Goal: Task Accomplishment & Management: Manage account settings

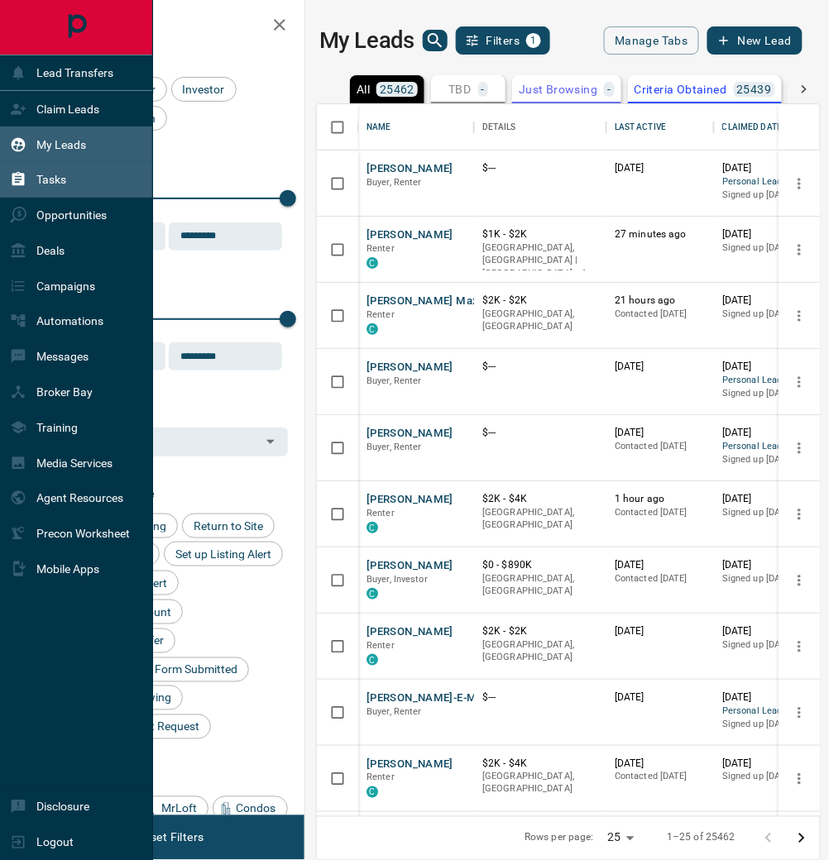
click at [90, 184] on div "Tasks" at bounding box center [76, 180] width 153 height 36
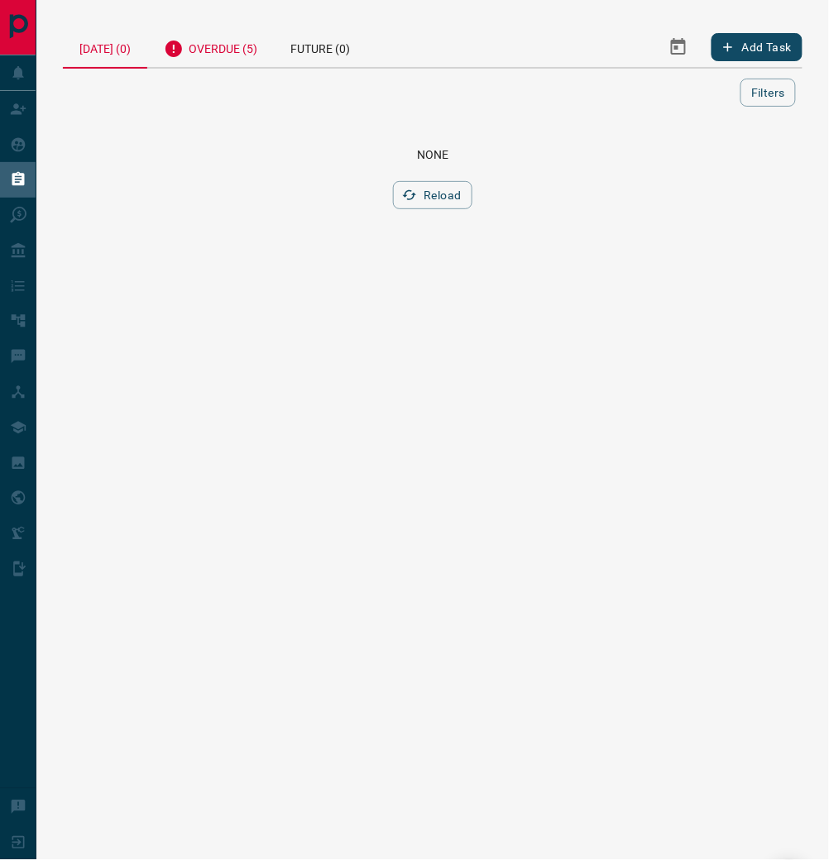
click at [227, 51] on div "Overdue (5)" at bounding box center [210, 46] width 127 height 41
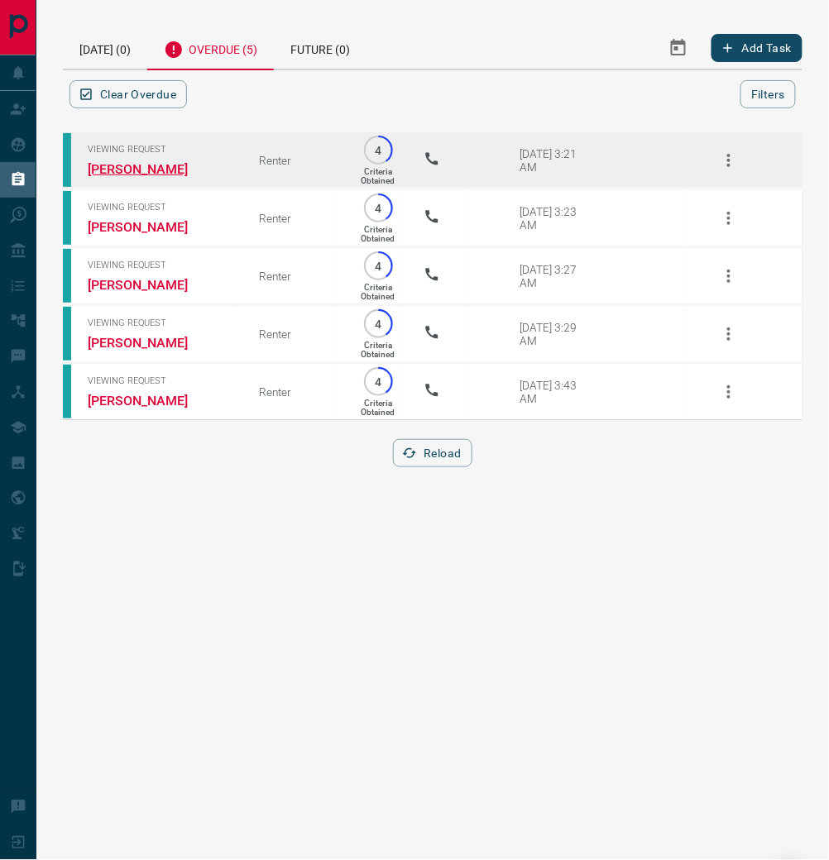
click at [127, 175] on link "[PERSON_NAME]" at bounding box center [150, 169] width 124 height 16
click at [732, 170] on icon "button" at bounding box center [729, 161] width 20 height 20
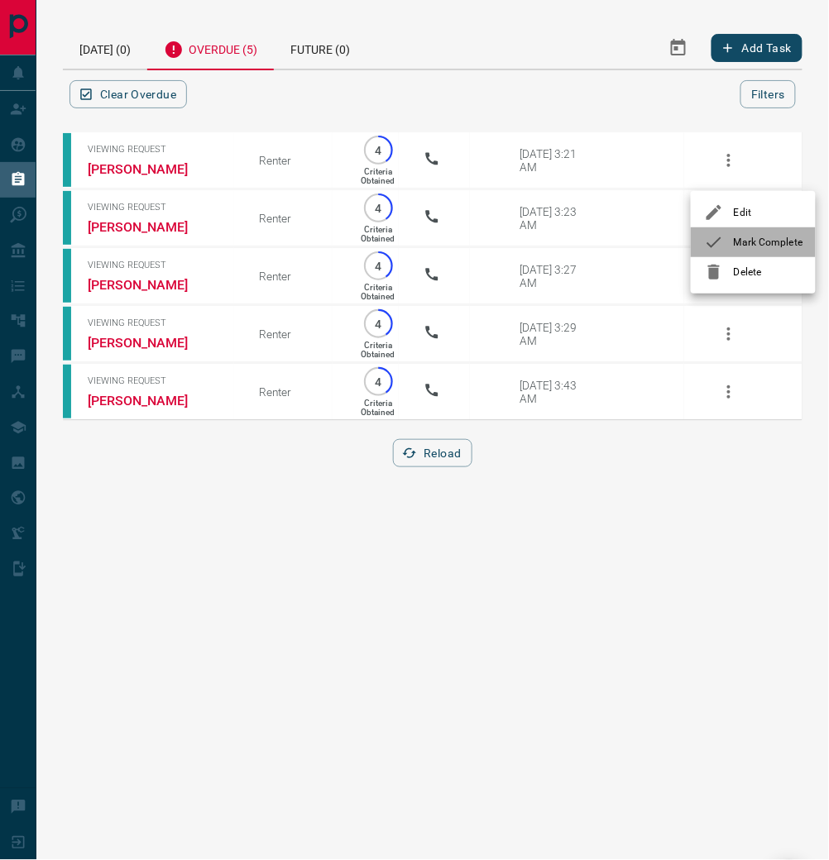
click at [792, 249] on span "Mark Complete" at bounding box center [768, 242] width 69 height 15
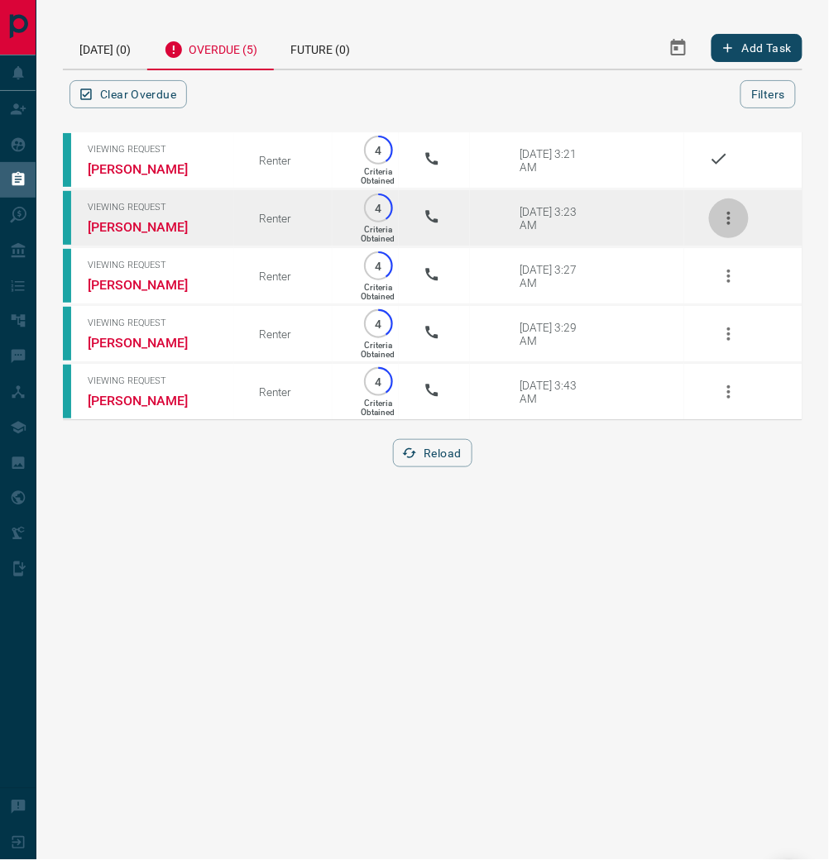
click at [726, 228] on icon "button" at bounding box center [729, 218] width 20 height 20
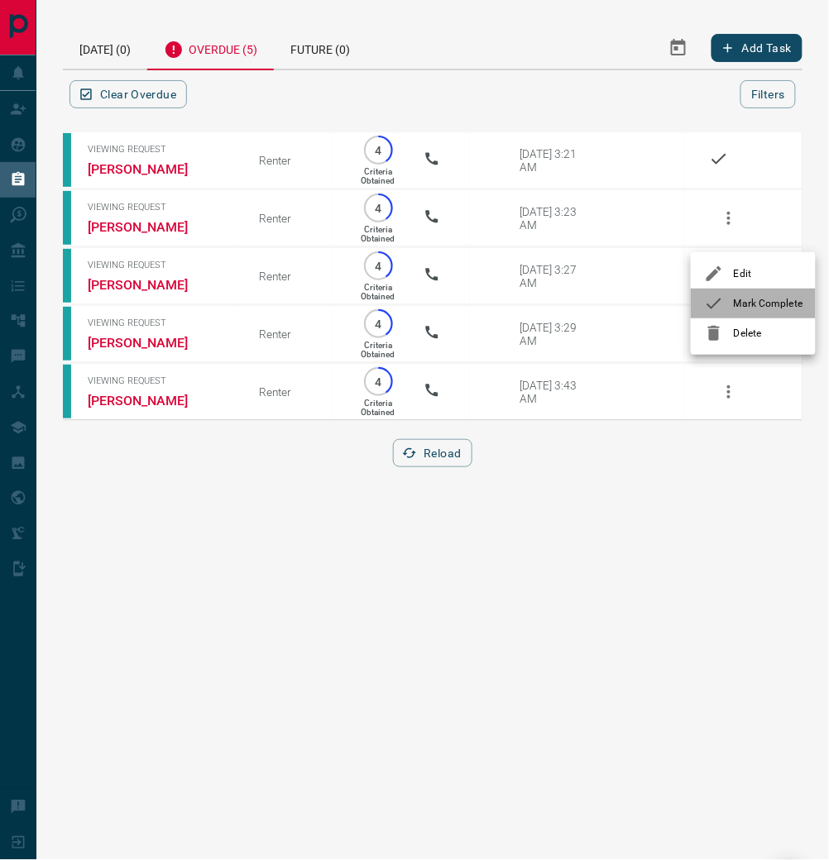
click at [781, 311] on span "Mark Complete" at bounding box center [768, 303] width 69 height 15
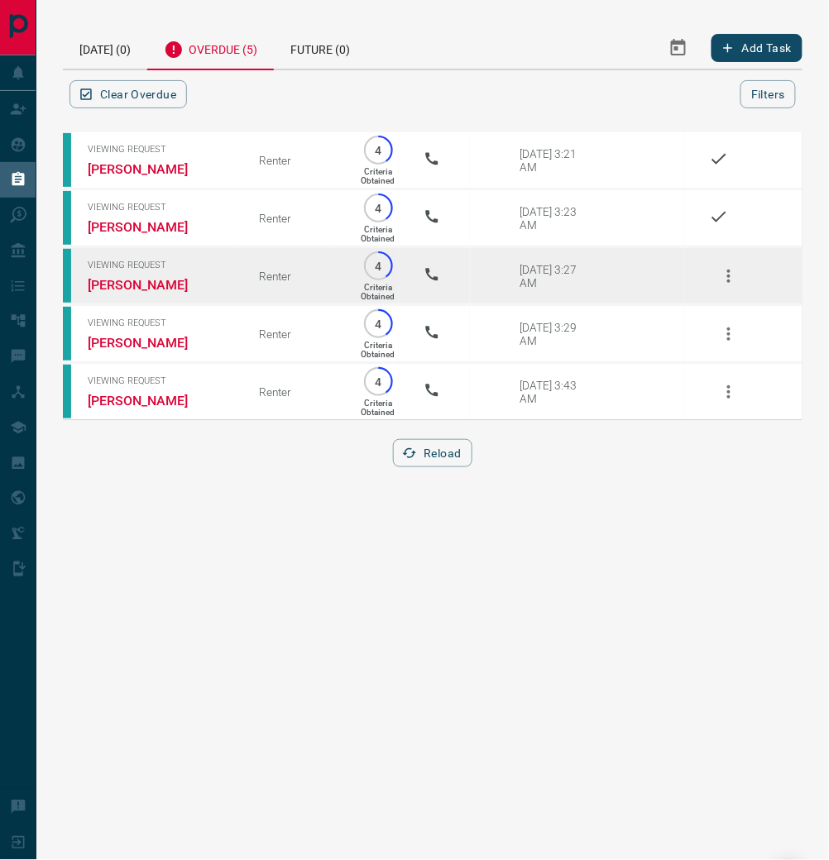
click at [727, 283] on icon "button" at bounding box center [728, 276] width 3 height 13
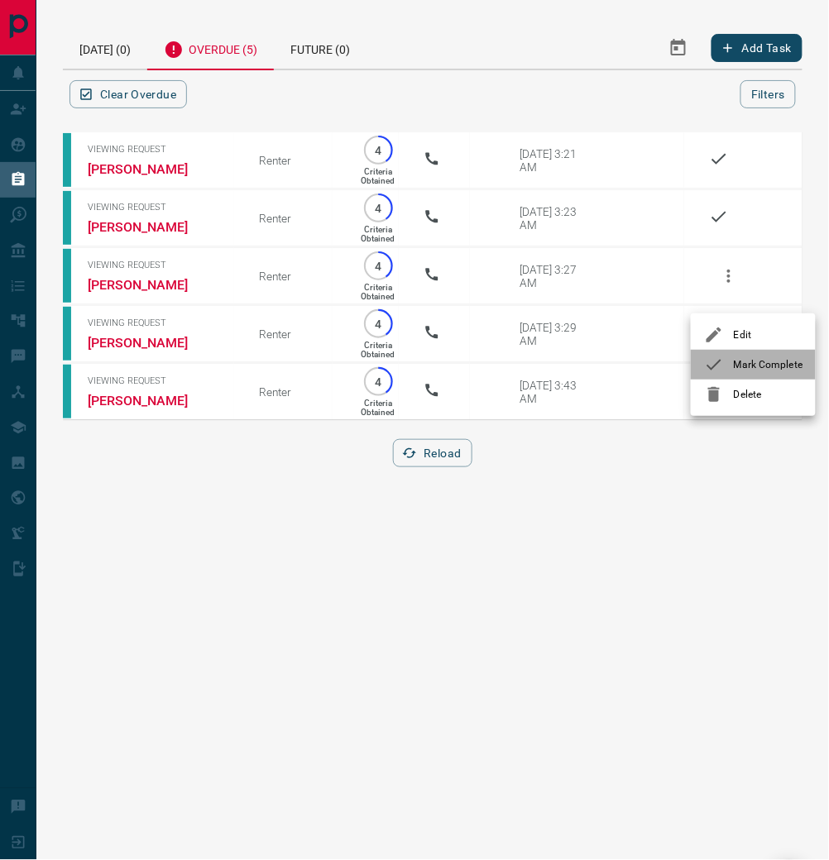
click at [763, 372] on span "Mark Complete" at bounding box center [768, 364] width 69 height 15
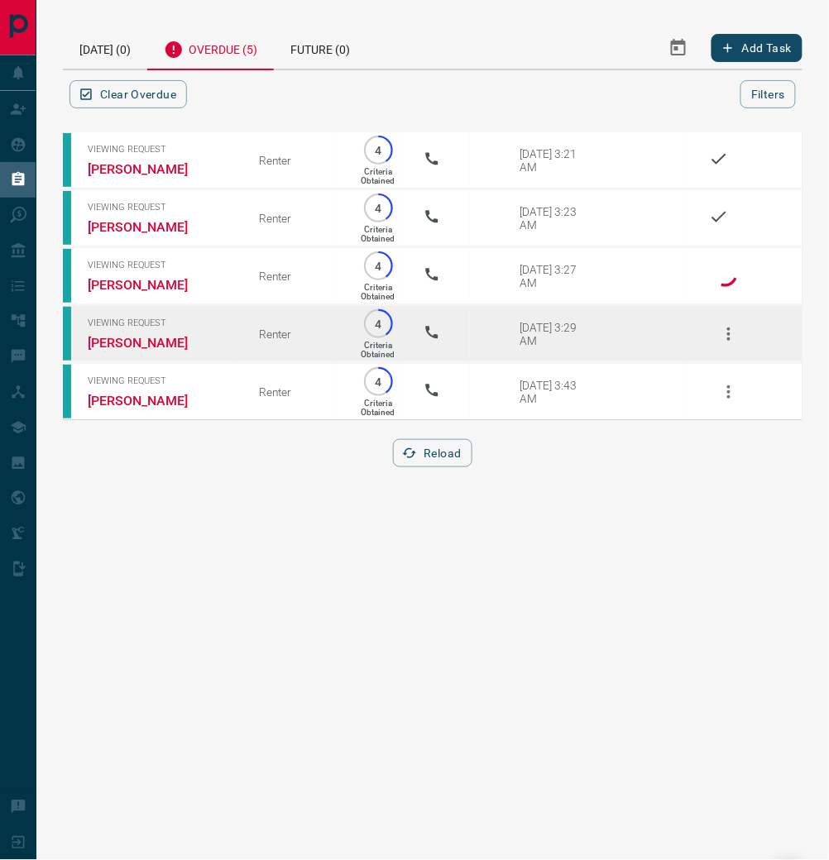
click at [727, 341] on icon "button" at bounding box center [728, 334] width 3 height 13
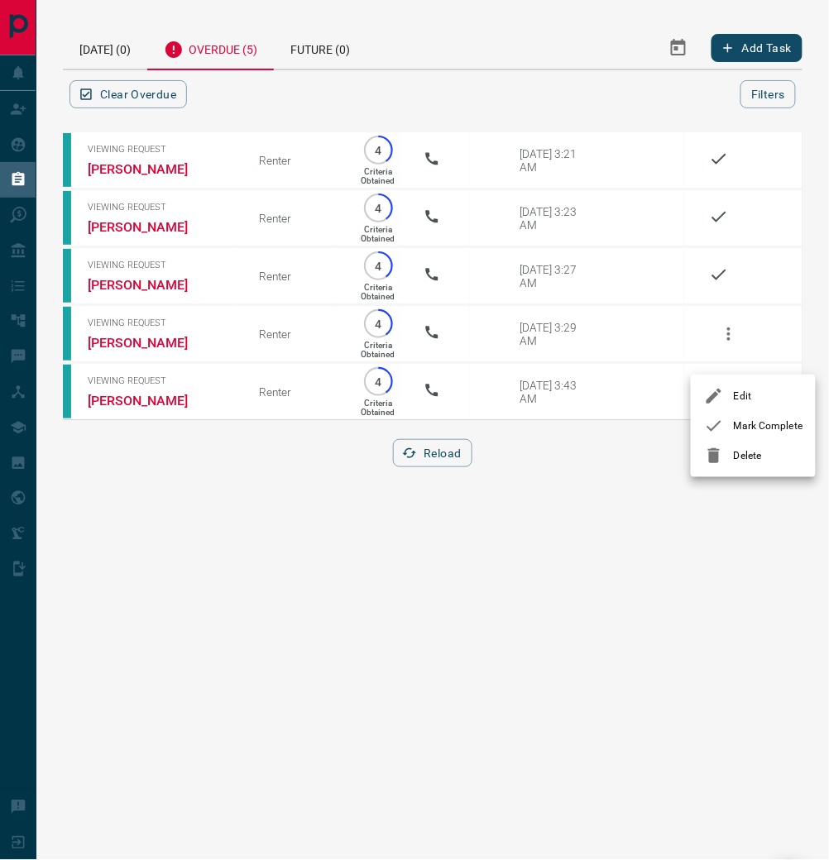
click at [792, 429] on span "Mark Complete" at bounding box center [768, 426] width 69 height 15
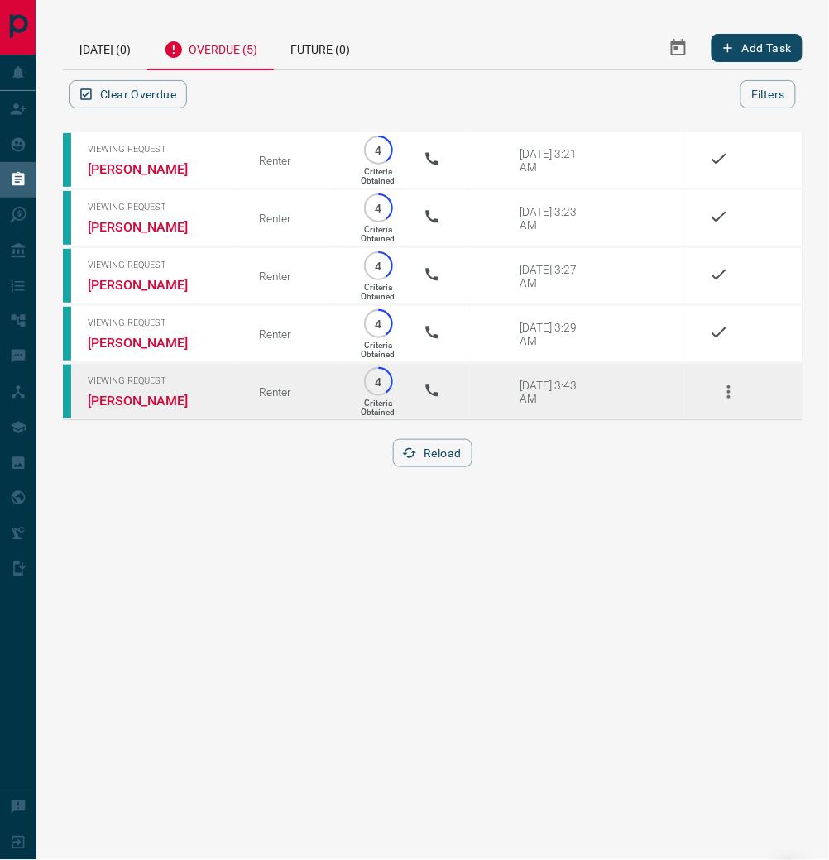
click at [727, 399] on icon "button" at bounding box center [728, 391] width 3 height 13
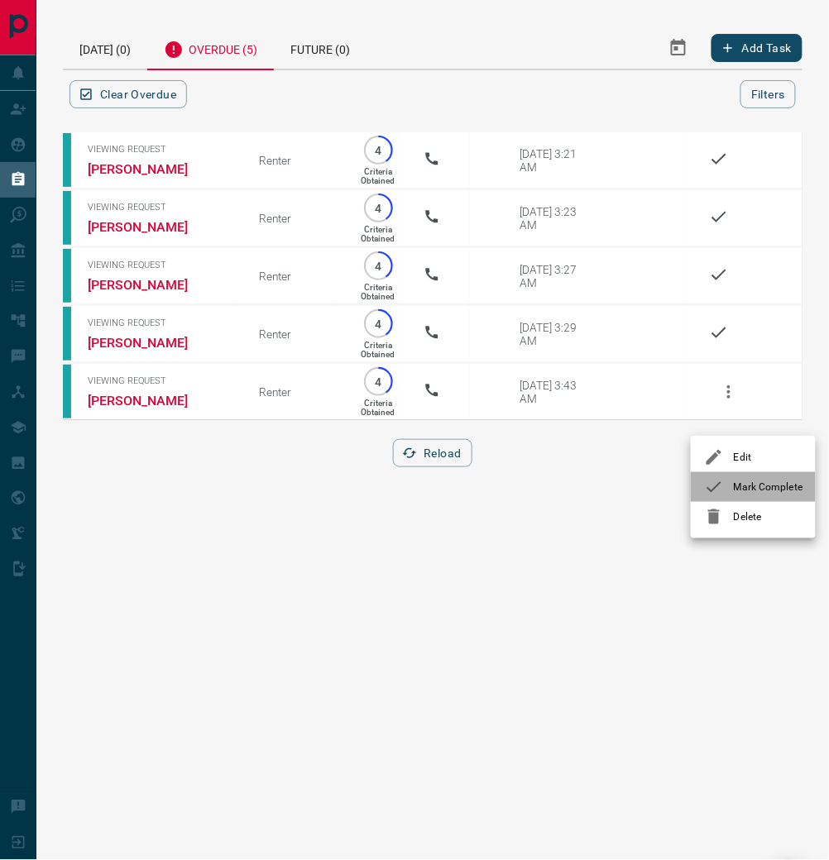
click at [772, 495] on span "Mark Complete" at bounding box center [768, 487] width 69 height 15
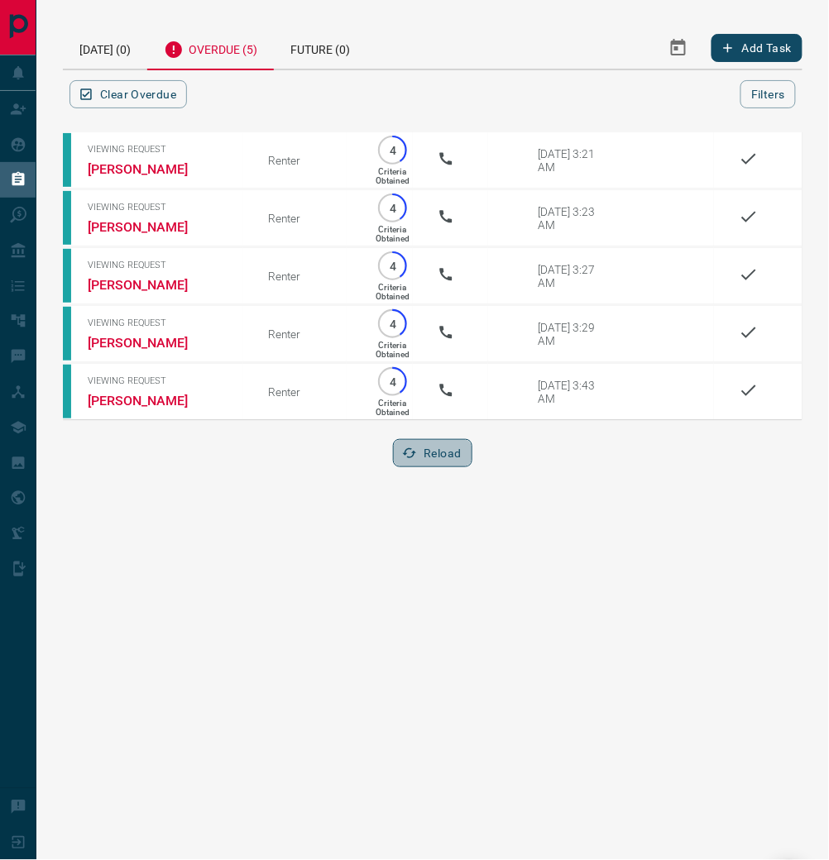
click at [452, 467] on button "Reload" at bounding box center [432, 453] width 79 height 28
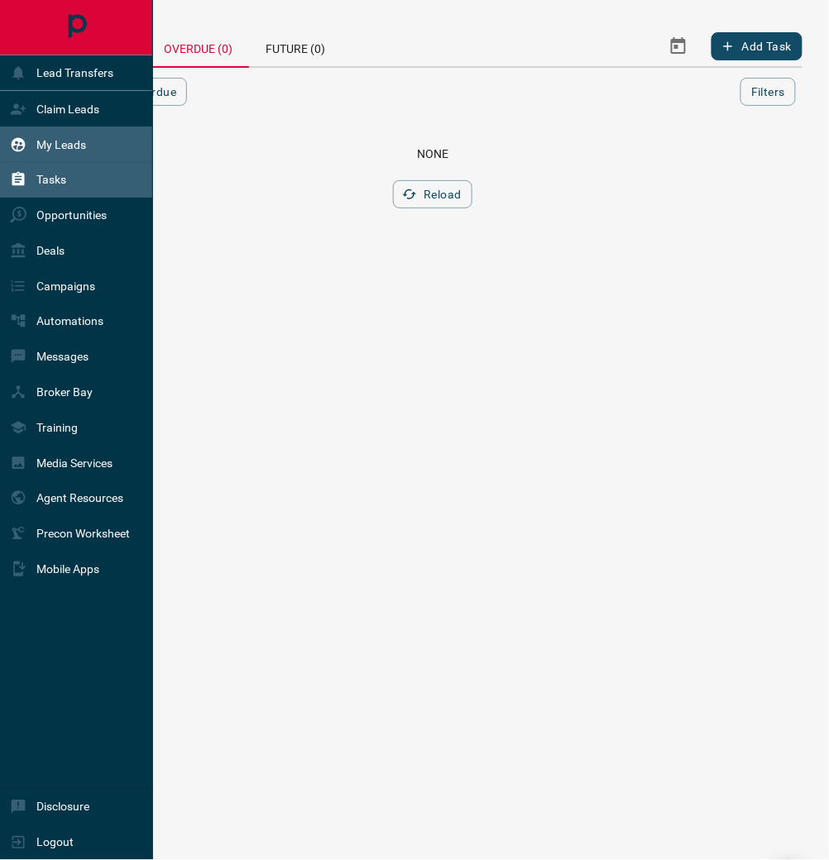
click at [97, 150] on div "My Leads" at bounding box center [76, 145] width 153 height 36
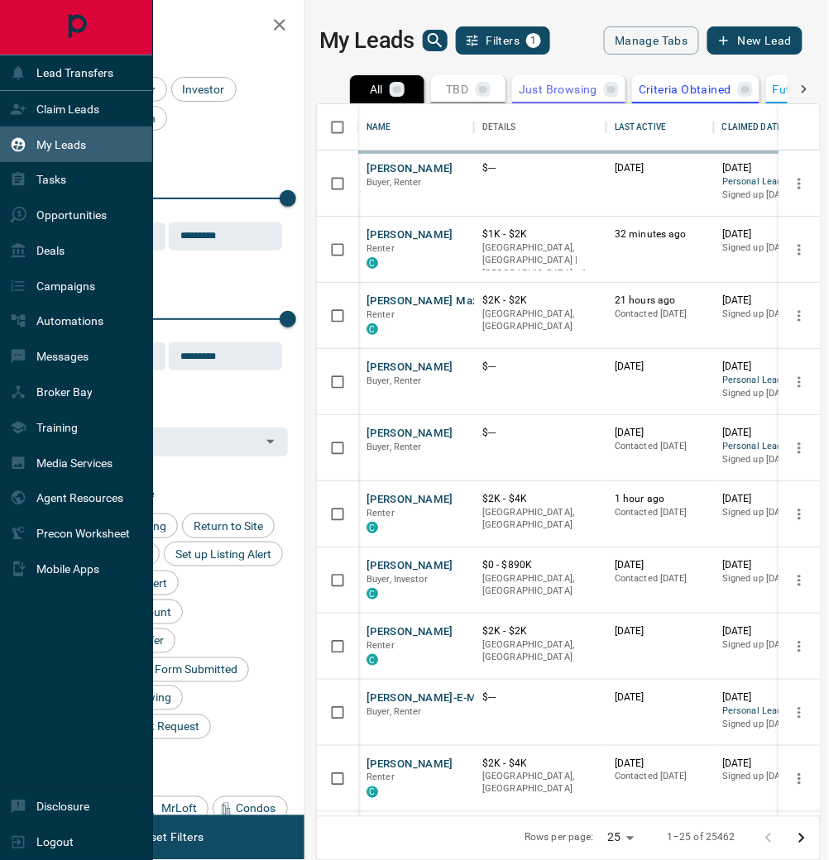
scroll to position [711, 503]
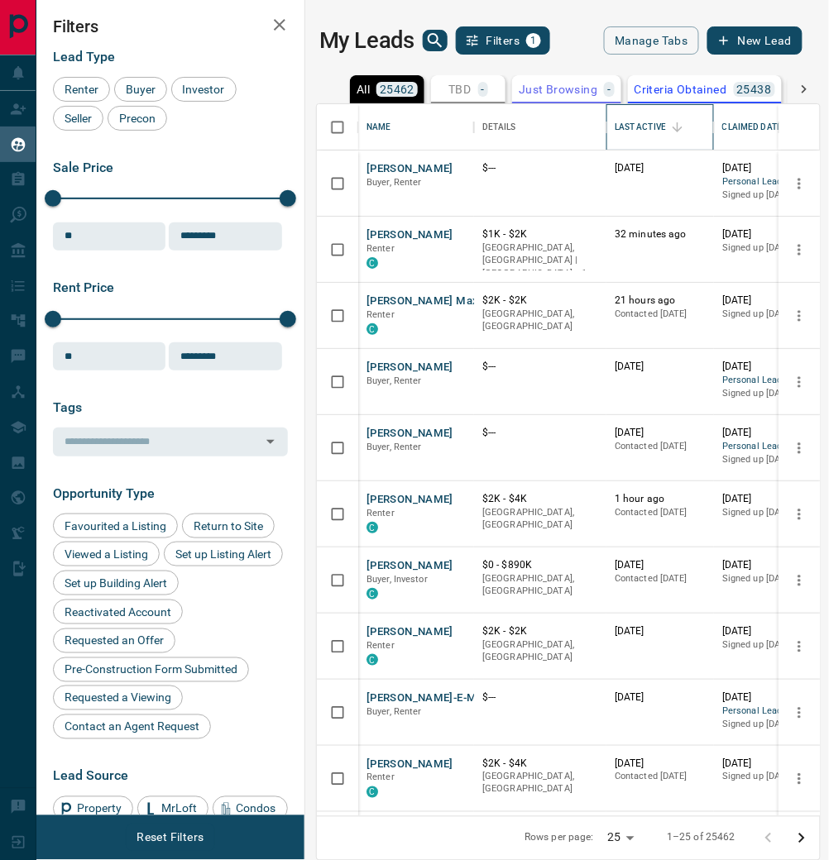
click at [656, 146] on div "Last Active" at bounding box center [640, 127] width 51 height 46
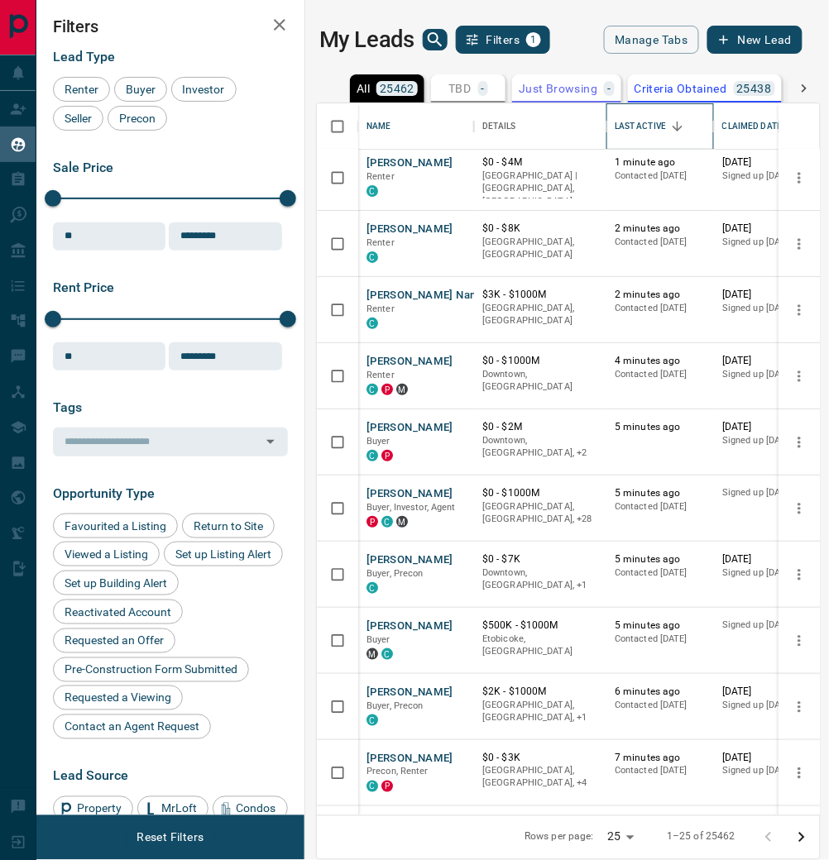
scroll to position [5, 0]
click at [390, 232] on button "[PERSON_NAME]" at bounding box center [409, 230] width 87 height 16
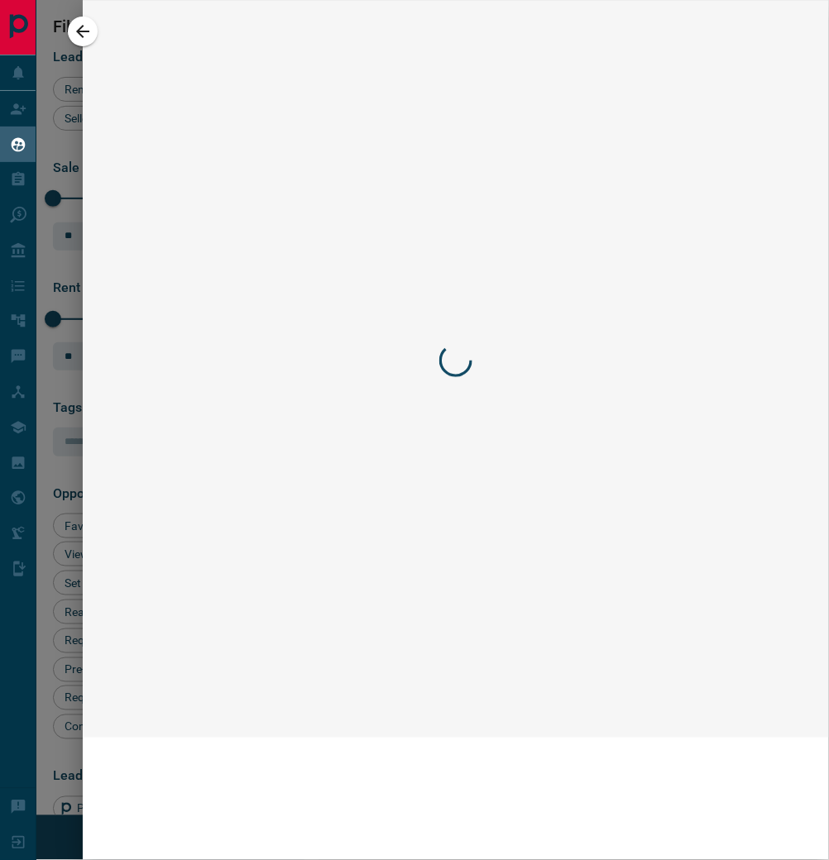
scroll to position [18, 0]
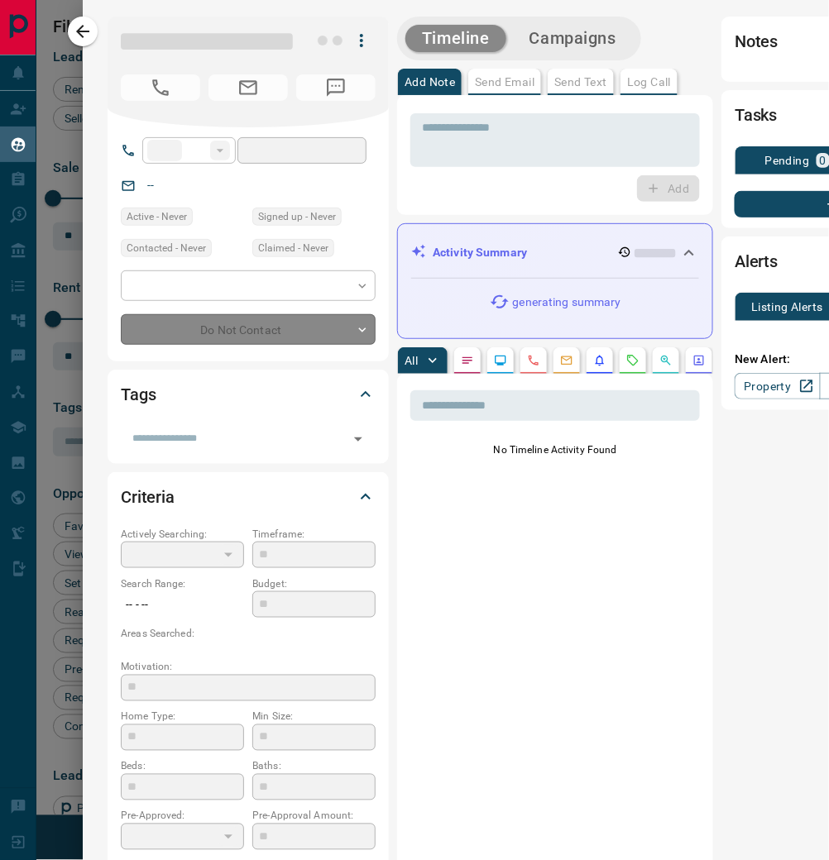
type input "**"
type input "**********"
type input "*"
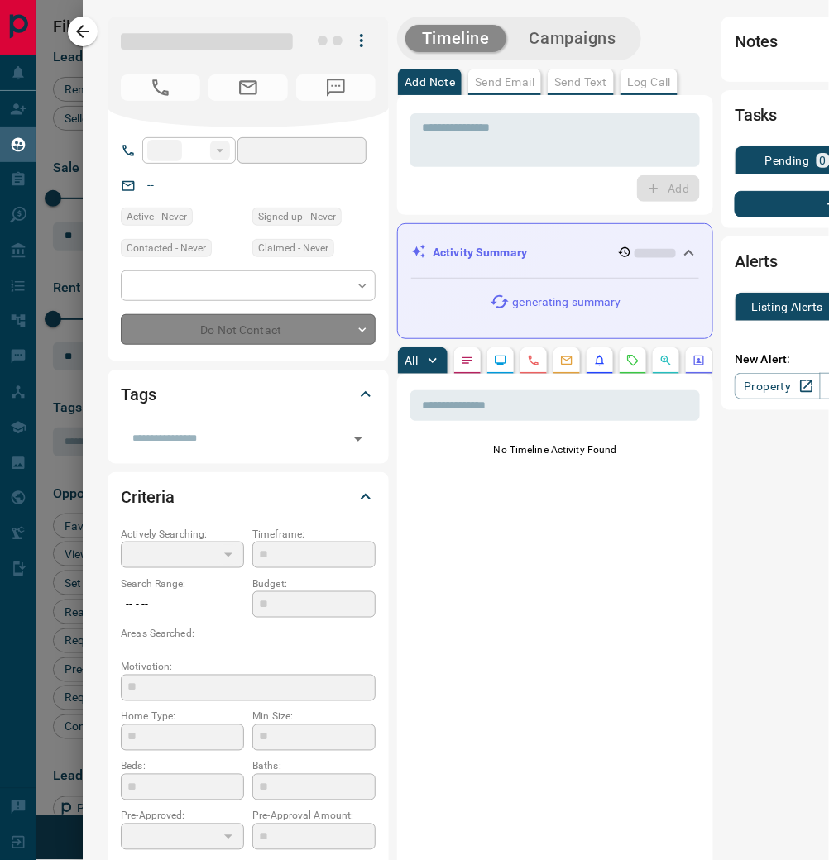
type input "*********"
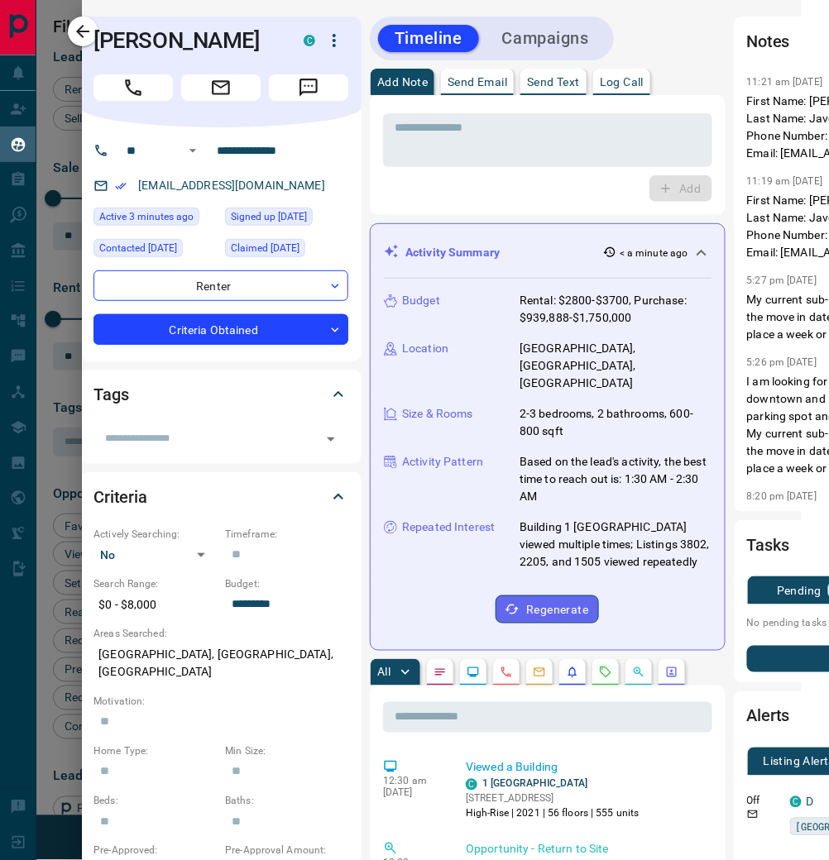
scroll to position [0, 27]
click at [635, 81] on p "Log Call" at bounding box center [622, 82] width 44 height 12
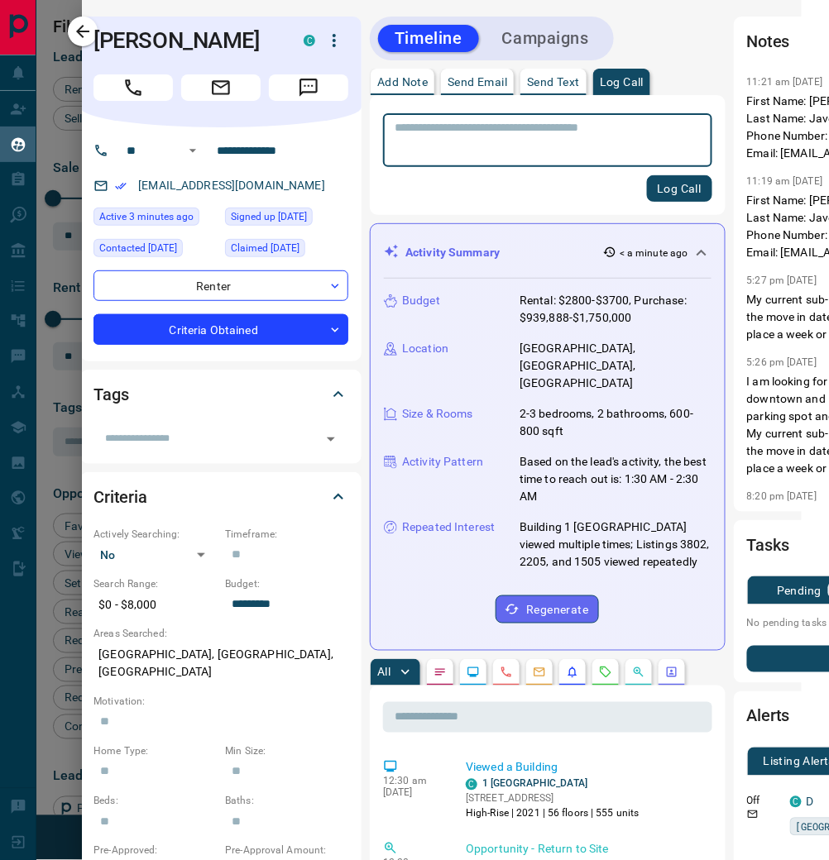
click at [670, 189] on button "Log Call" at bounding box center [679, 188] width 65 height 26
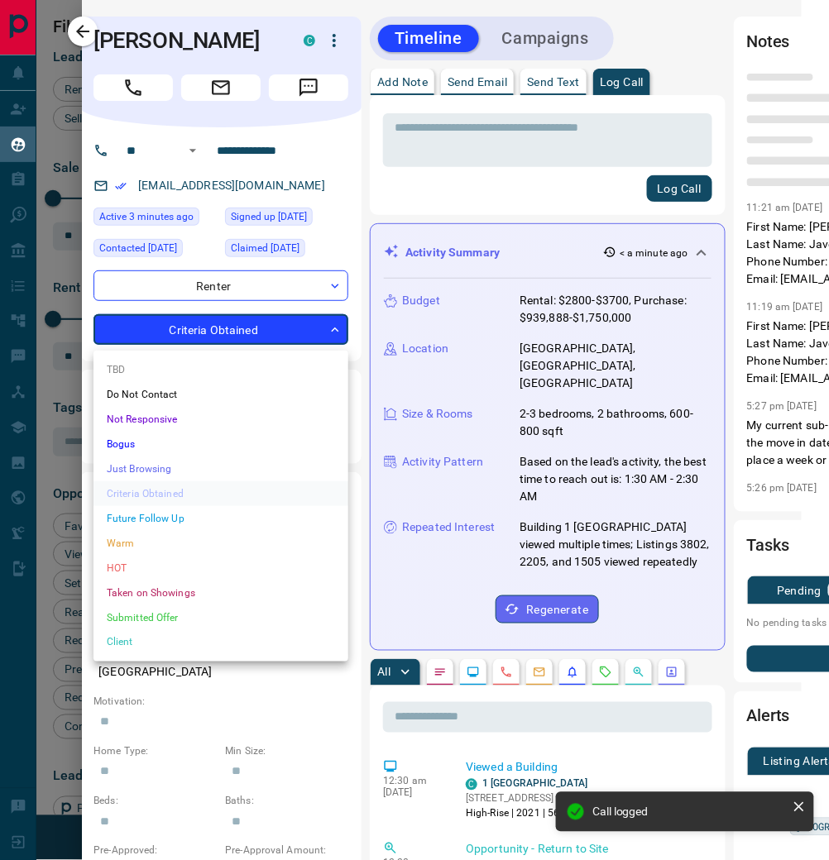
click at [329, 333] on body "Lead Transfers Claim Leads My Leads Tasks Opportunities Deals Campaigns Automat…" at bounding box center [414, 429] width 829 height 860
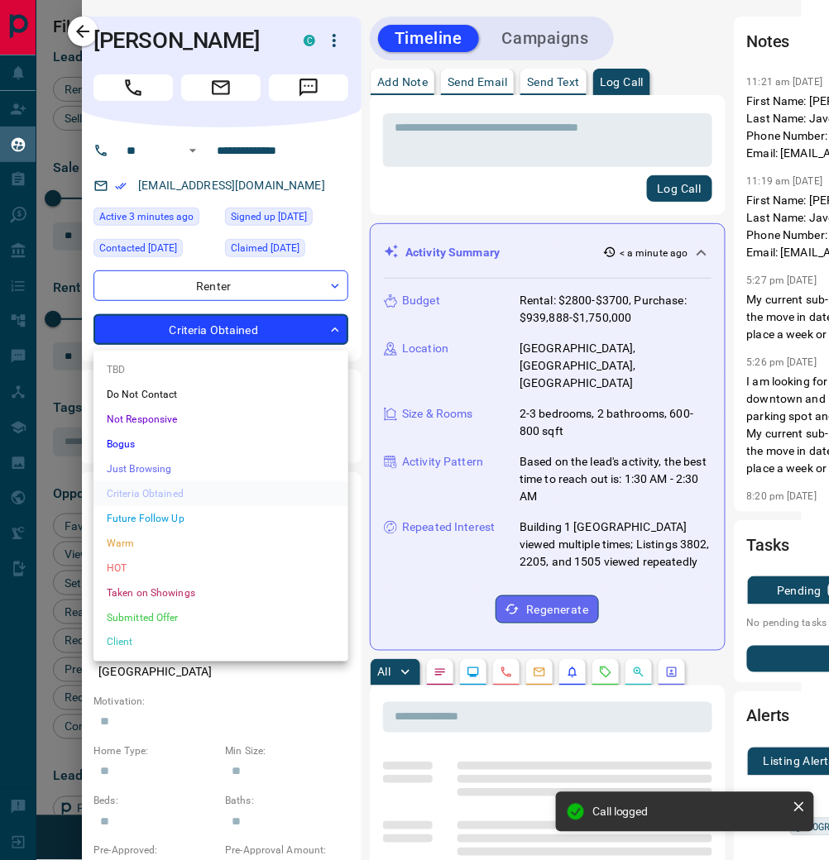
click at [228, 538] on li "Warm" at bounding box center [220, 543] width 255 height 25
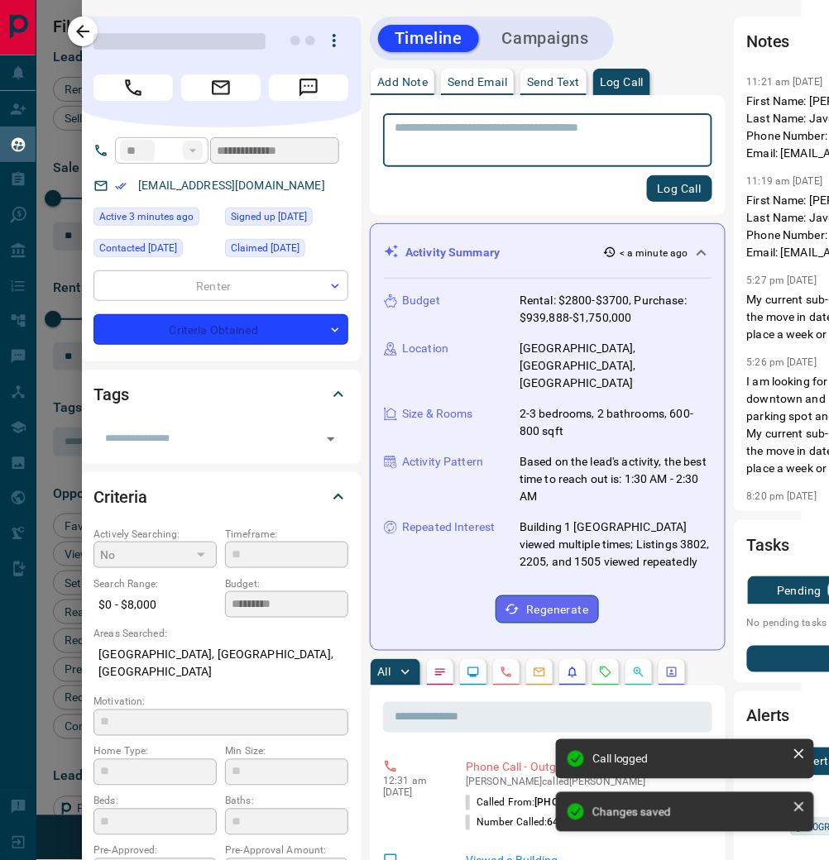
scroll to position [0, 0]
type input "*"
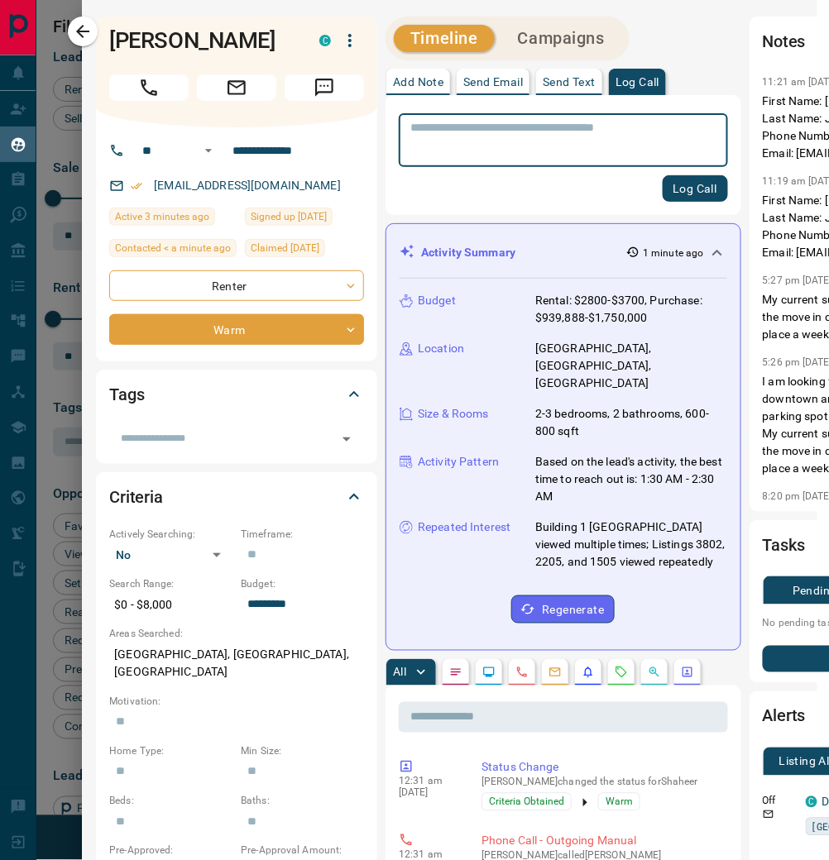
scroll to position [0, 12]
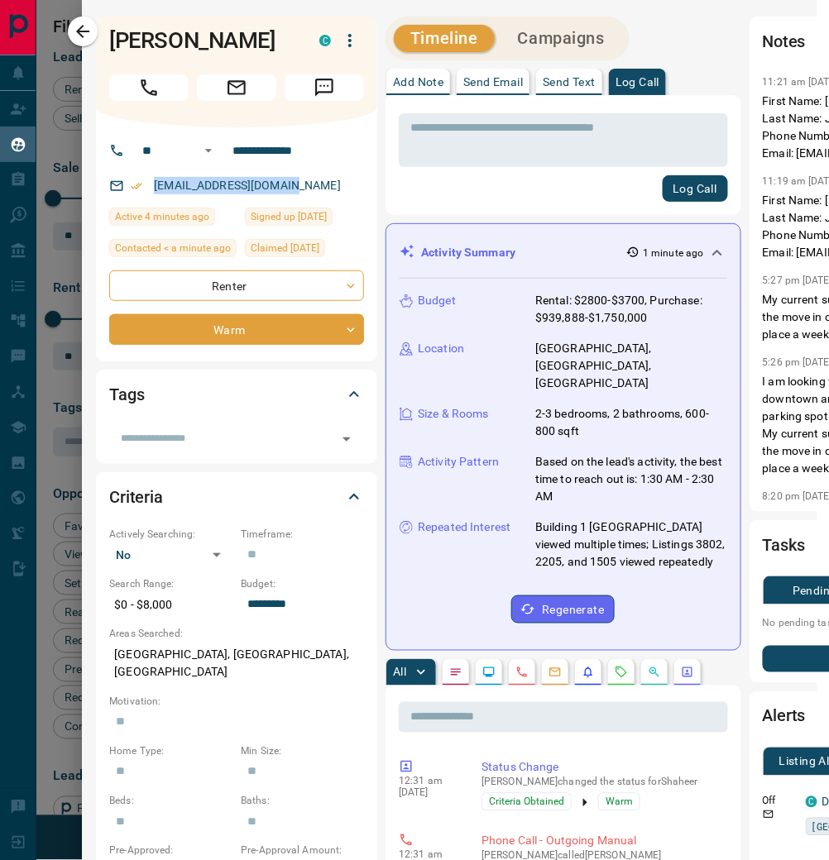
drag, startPoint x: 299, startPoint y: 189, endPoint x: 205, endPoint y: 180, distance: 94.7
click at [205, 180] on div "[EMAIL_ADDRESS][DOMAIN_NAME]" at bounding box center [236, 185] width 255 height 27
copy link "[EMAIL_ADDRESS][DOMAIN_NAME]"
click at [87, 31] on icon "button" at bounding box center [82, 31] width 13 height 13
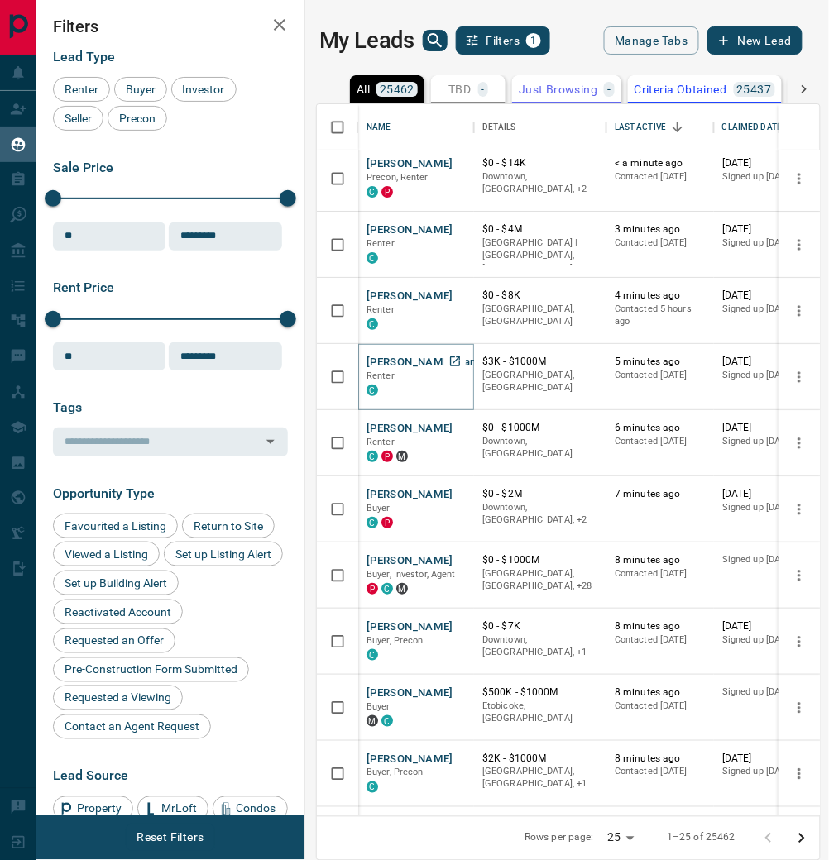
click at [407, 371] on button "[PERSON_NAME] Nand" at bounding box center [424, 363] width 116 height 16
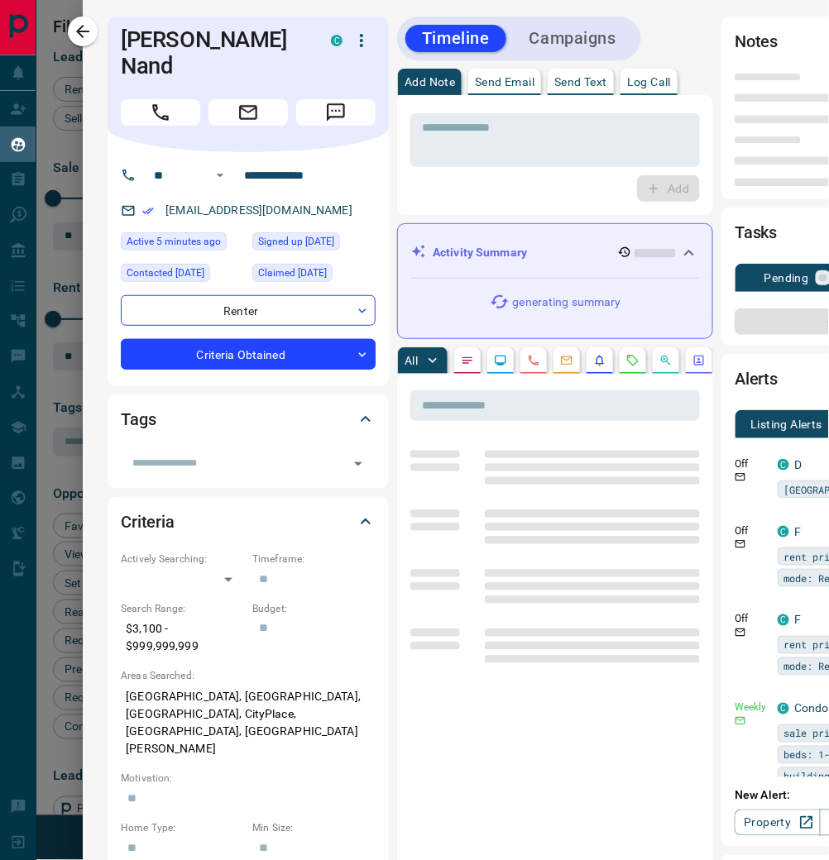
type input "**"
type input "**********"
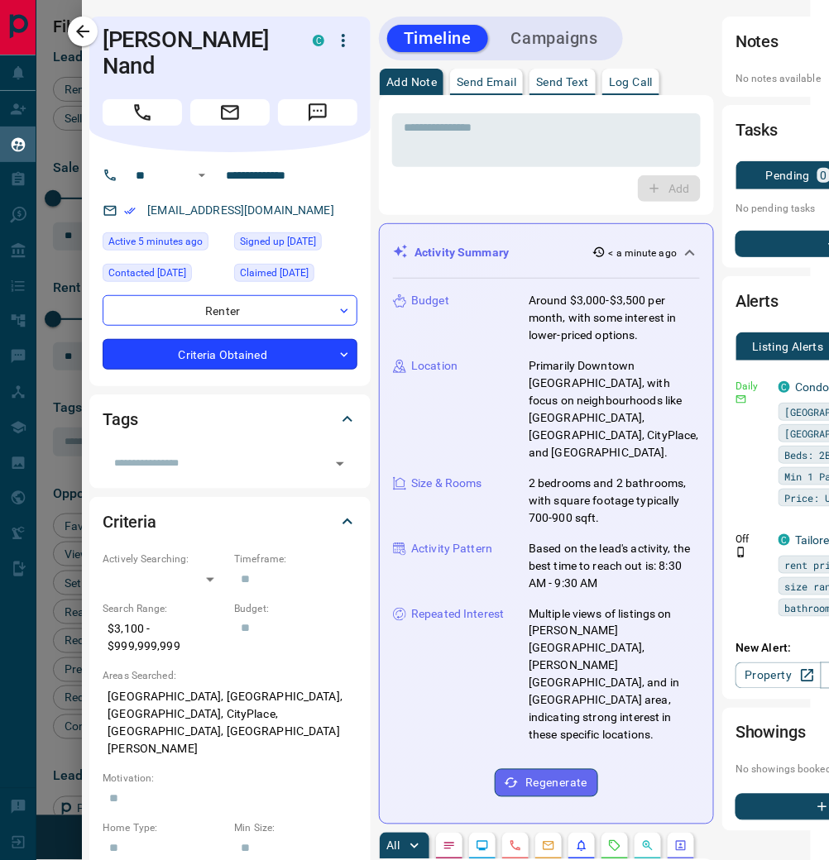
scroll to position [0, 18]
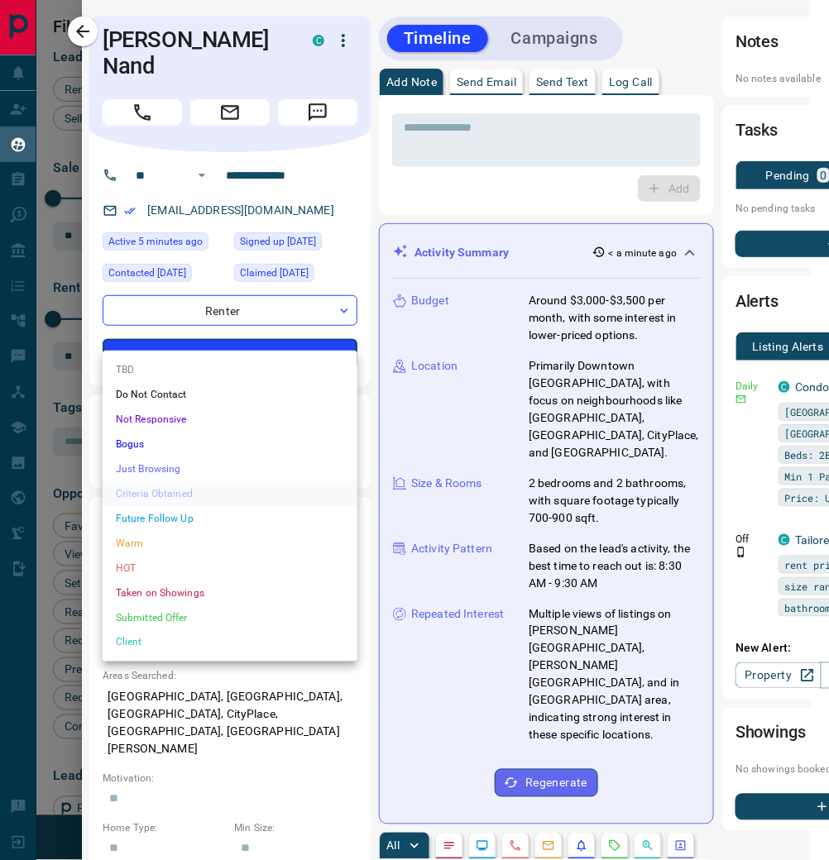
click at [339, 331] on body "Lead Transfers Claim Leads My Leads Tasks Opportunities Deals Campaigns Automat…" at bounding box center [414, 430] width 829 height 860
click at [622, 76] on div at bounding box center [414, 430] width 829 height 860
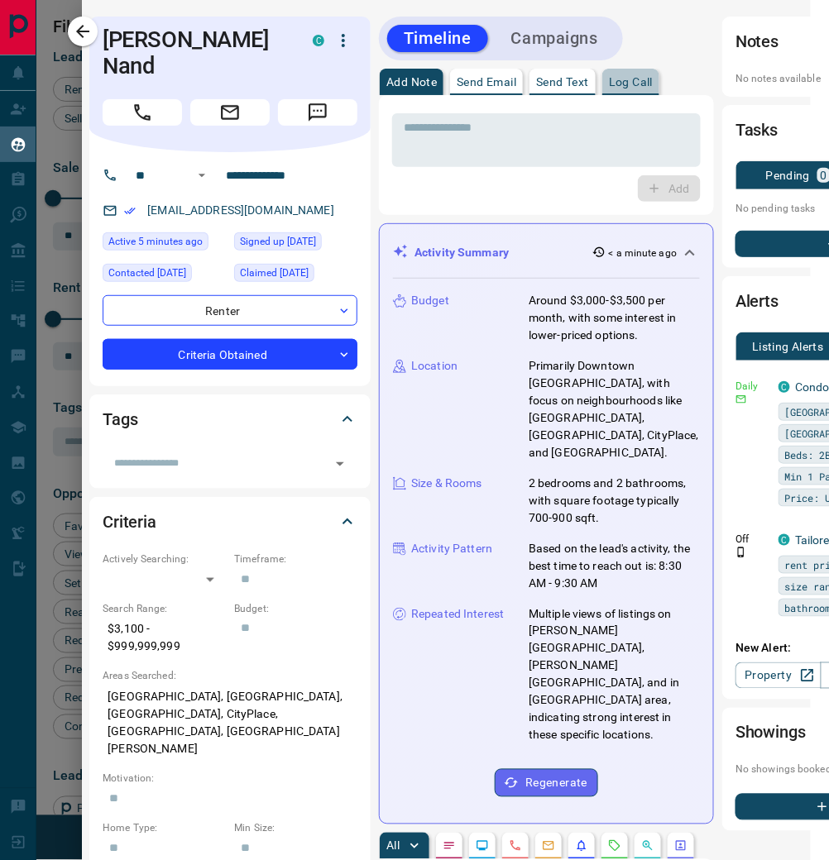
click at [634, 81] on p "Log Call" at bounding box center [631, 82] width 44 height 12
click at [655, 186] on button "Log Call" at bounding box center [667, 188] width 65 height 26
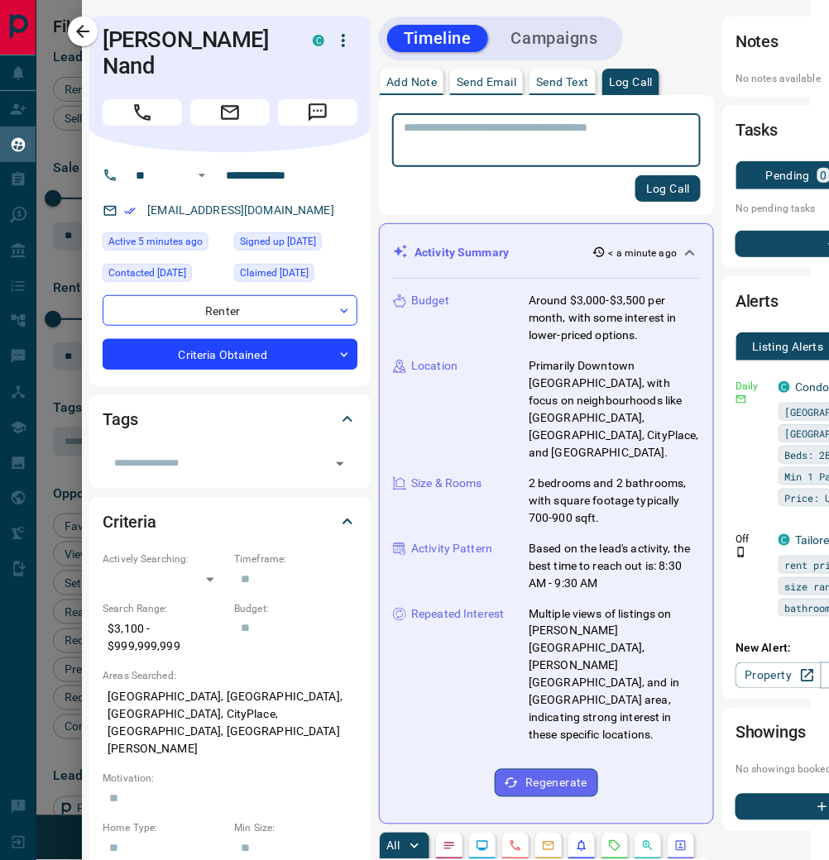
scroll to position [7, 7]
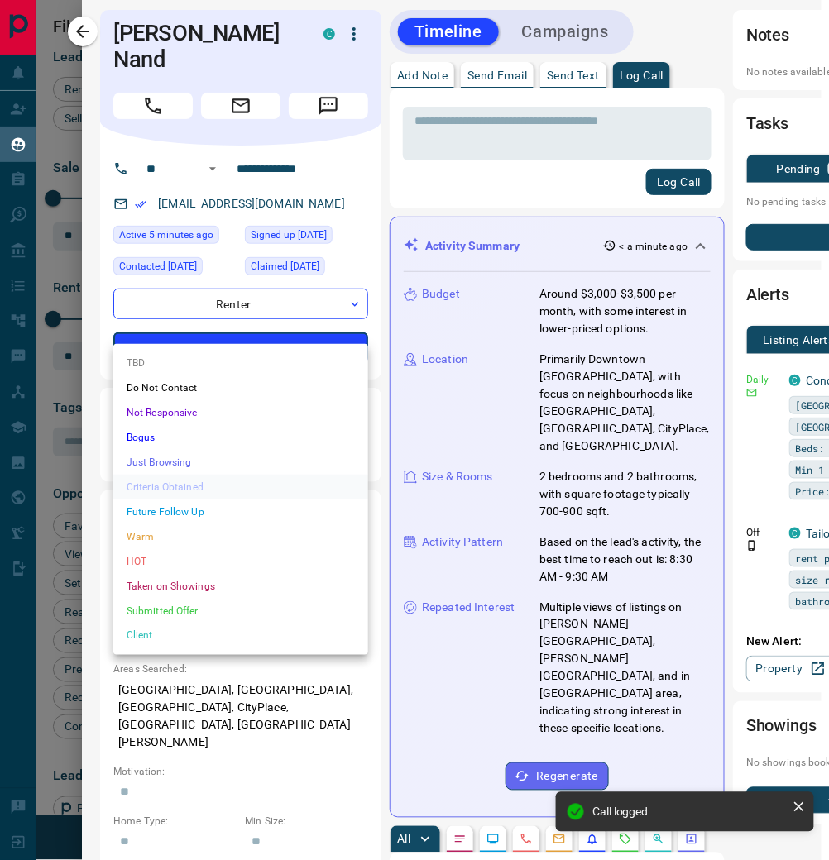
click at [355, 332] on body "Lead Transfers Claim Leads My Leads Tasks Opportunities Deals Campaigns Automat…" at bounding box center [414, 430] width 829 height 860
click at [242, 553] on li "HOT" at bounding box center [240, 561] width 255 height 25
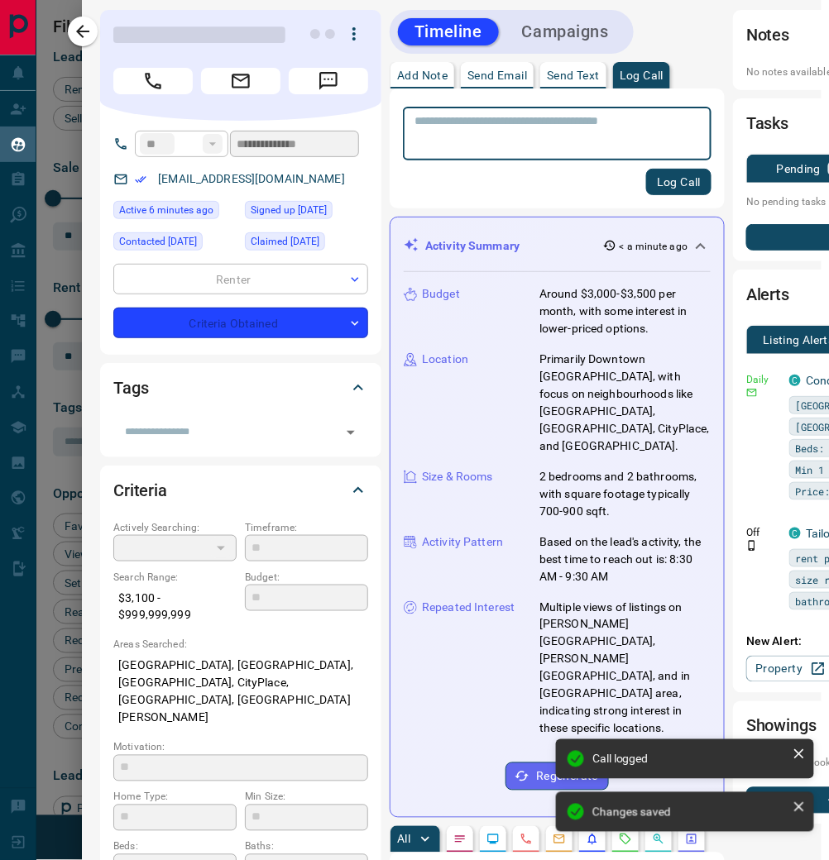
type input "*"
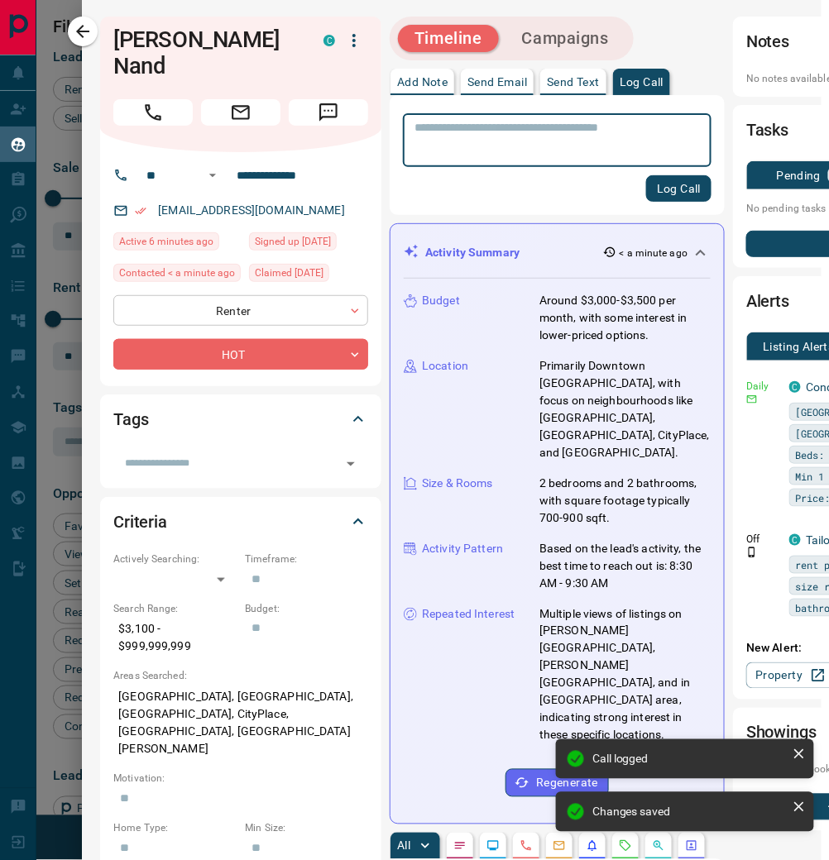
scroll to position [0, 7]
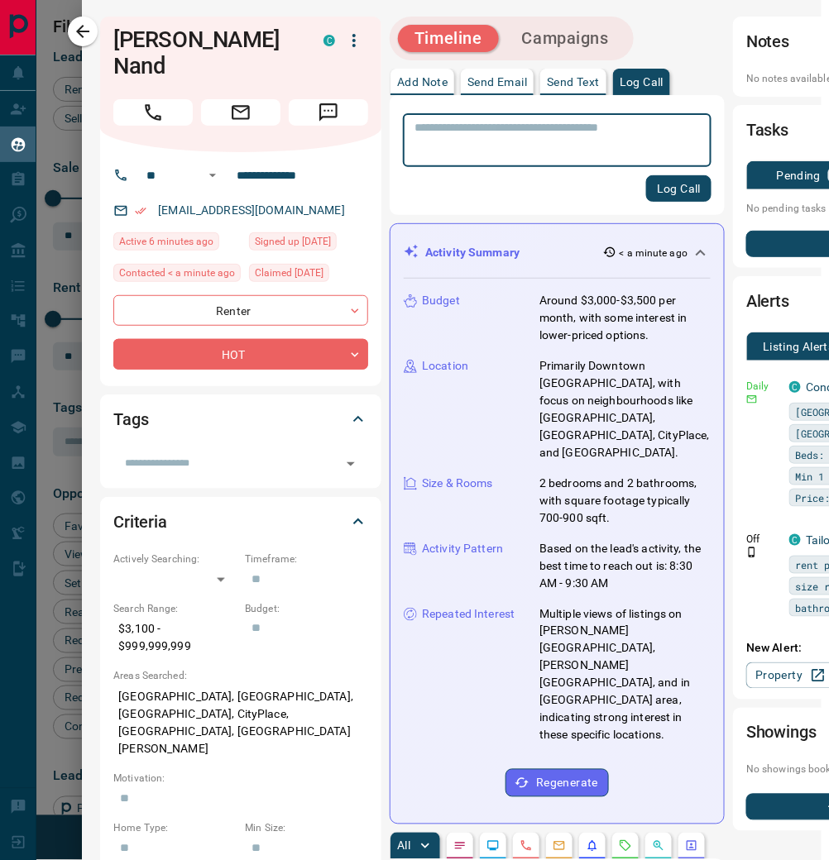
click at [312, 197] on div "[EMAIL_ADDRESS][DOMAIN_NAME]" at bounding box center [240, 210] width 255 height 27
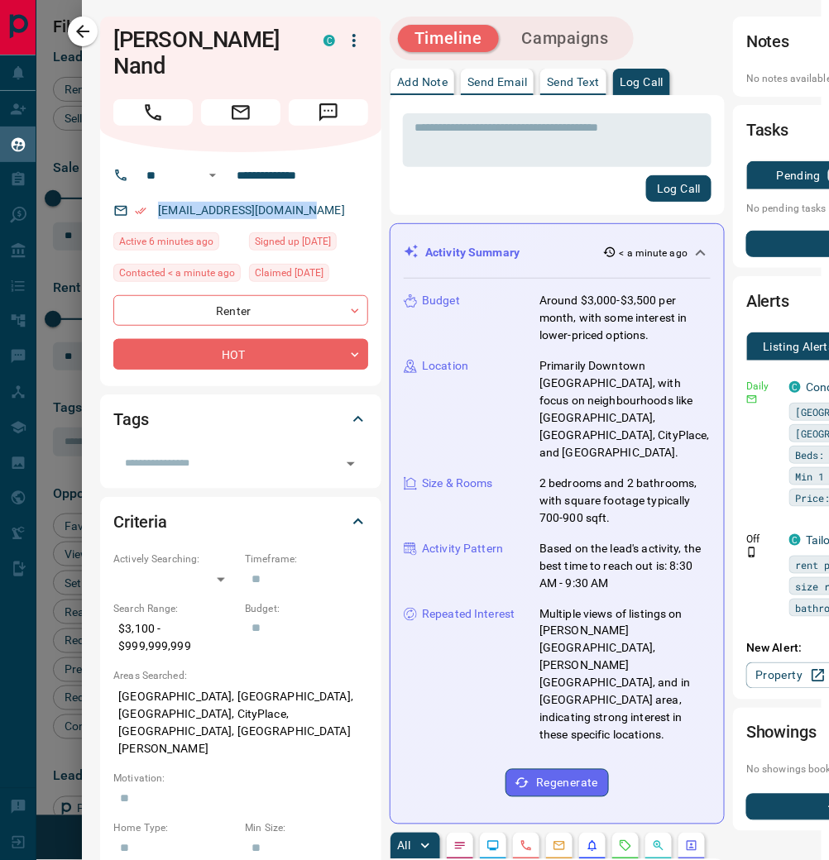
drag, startPoint x: 312, startPoint y: 186, endPoint x: 152, endPoint y: 183, distance: 159.7
click at [152, 197] on div "[EMAIL_ADDRESS][DOMAIN_NAME]" at bounding box center [240, 210] width 255 height 27
copy link "[EMAIL_ADDRESS][DOMAIN_NAME]"
click at [292, 204] on link "[EMAIL_ADDRESS][DOMAIN_NAME]" at bounding box center [251, 210] width 187 height 13
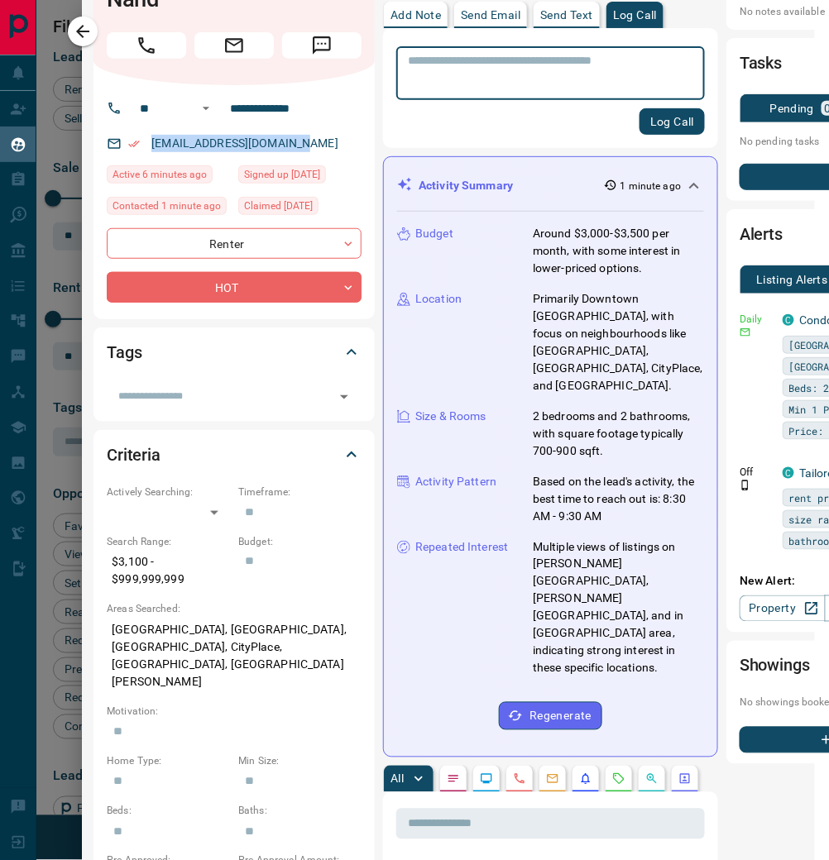
scroll to position [78, 18]
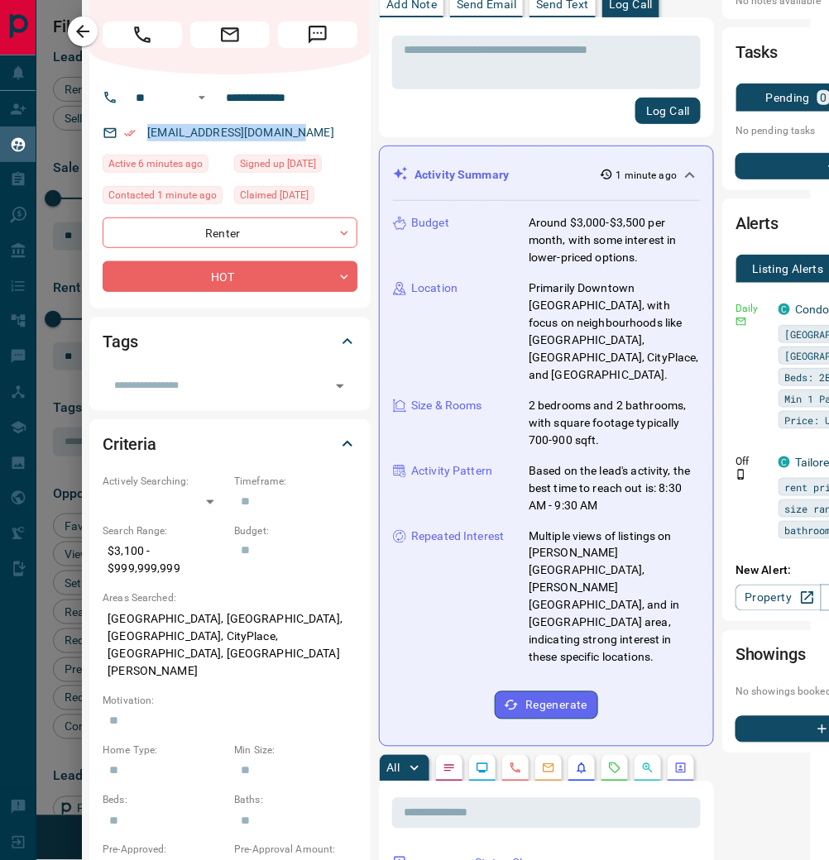
drag, startPoint x: 311, startPoint y: 111, endPoint x: 170, endPoint y: 101, distance: 141.8
click at [170, 119] on div "[EMAIL_ADDRESS][DOMAIN_NAME]" at bounding box center [230, 132] width 255 height 27
copy link "[EMAIL_ADDRESS][DOMAIN_NAME]"
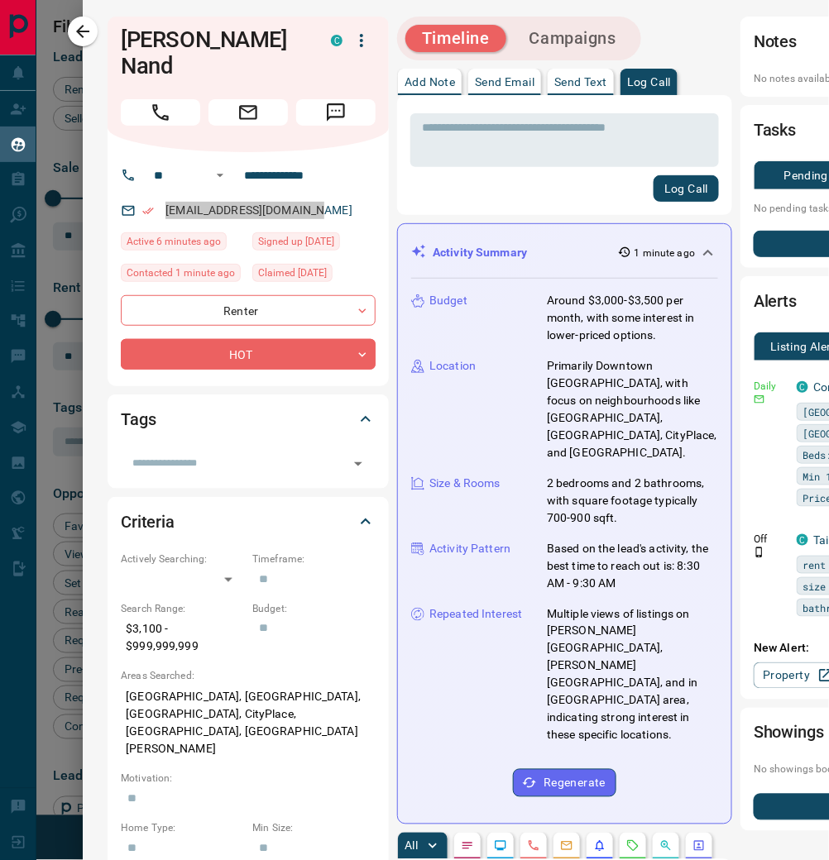
scroll to position [0, 0]
click at [90, 30] on icon "button" at bounding box center [83, 32] width 20 height 20
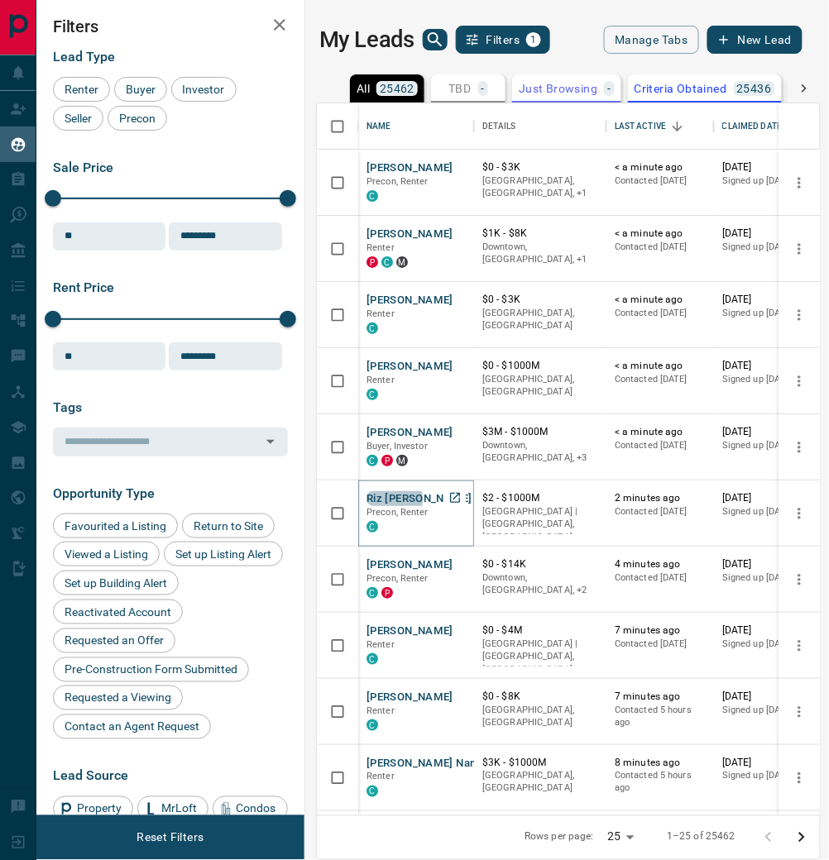
click at [384, 507] on button "Riz [PERSON_NAME]" at bounding box center [418, 499] width 105 height 16
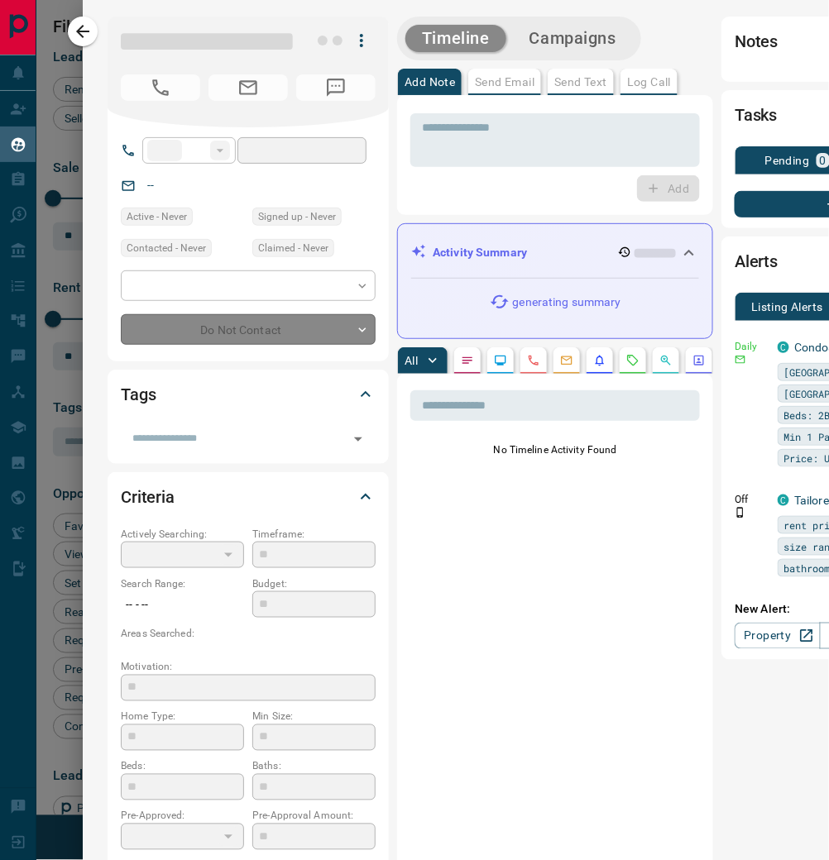
type input "**"
type input "**********"
type input "*"
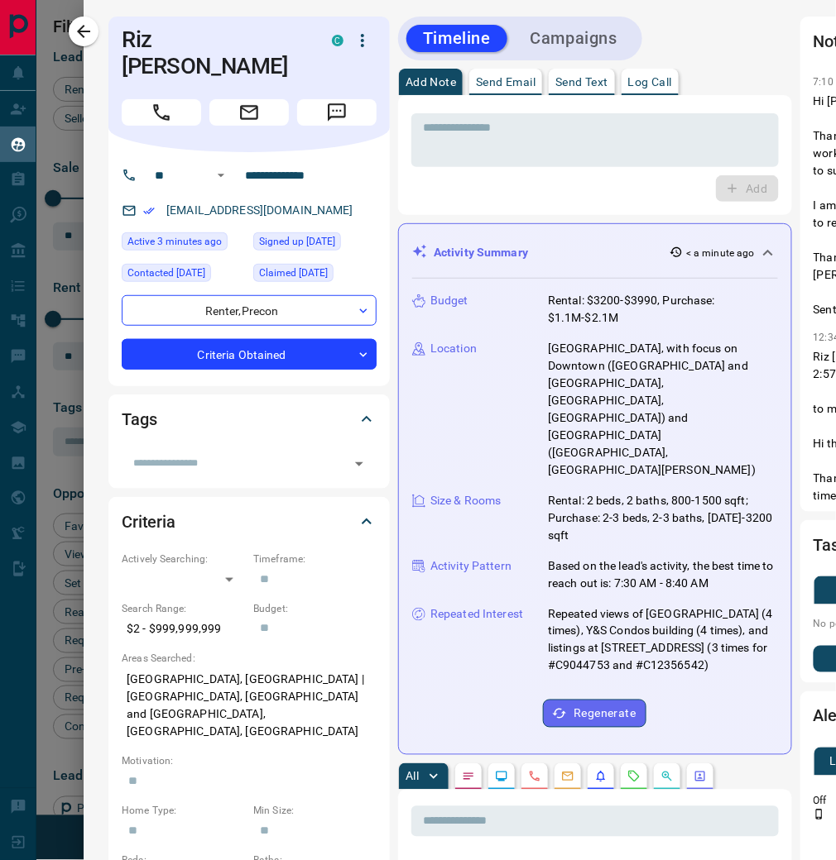
scroll to position [1, 1]
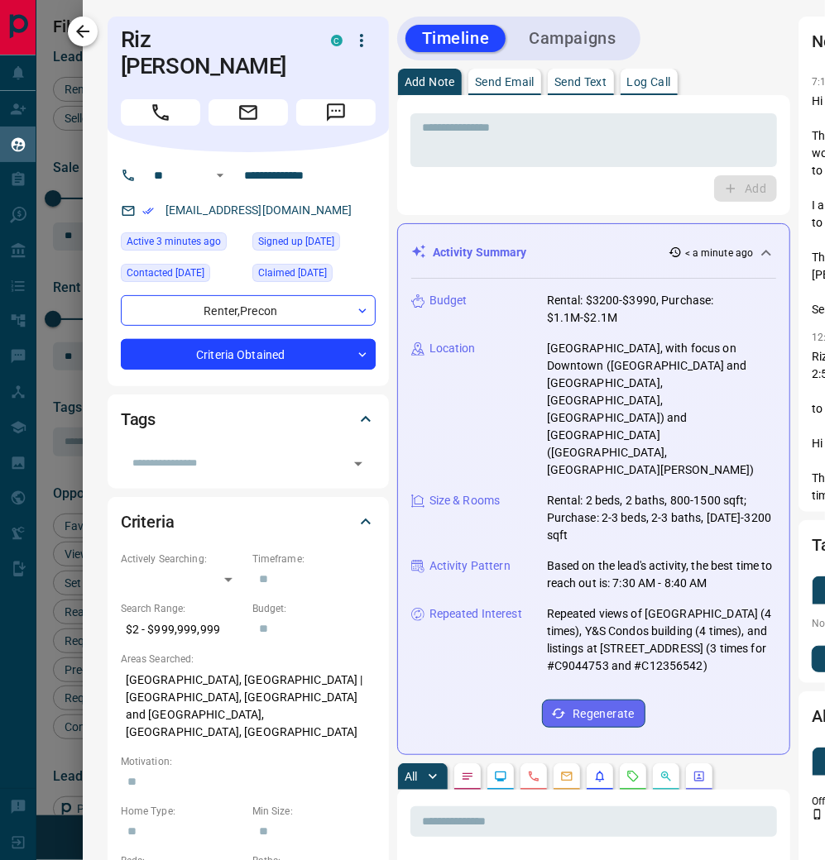
click at [86, 32] on icon "button" at bounding box center [82, 31] width 13 height 13
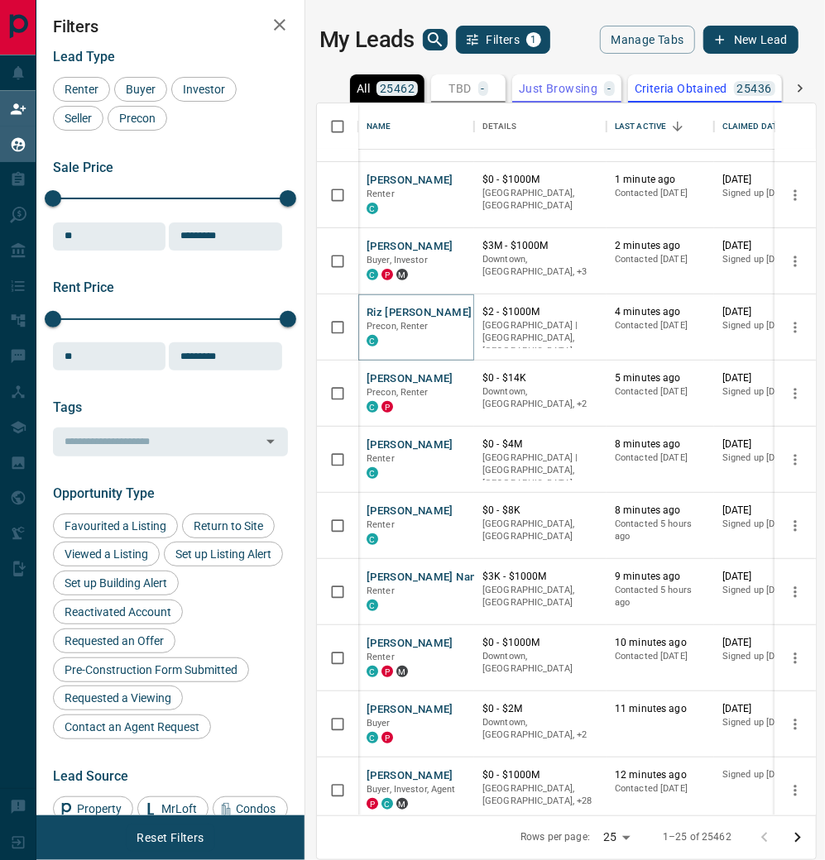
scroll to position [0, 0]
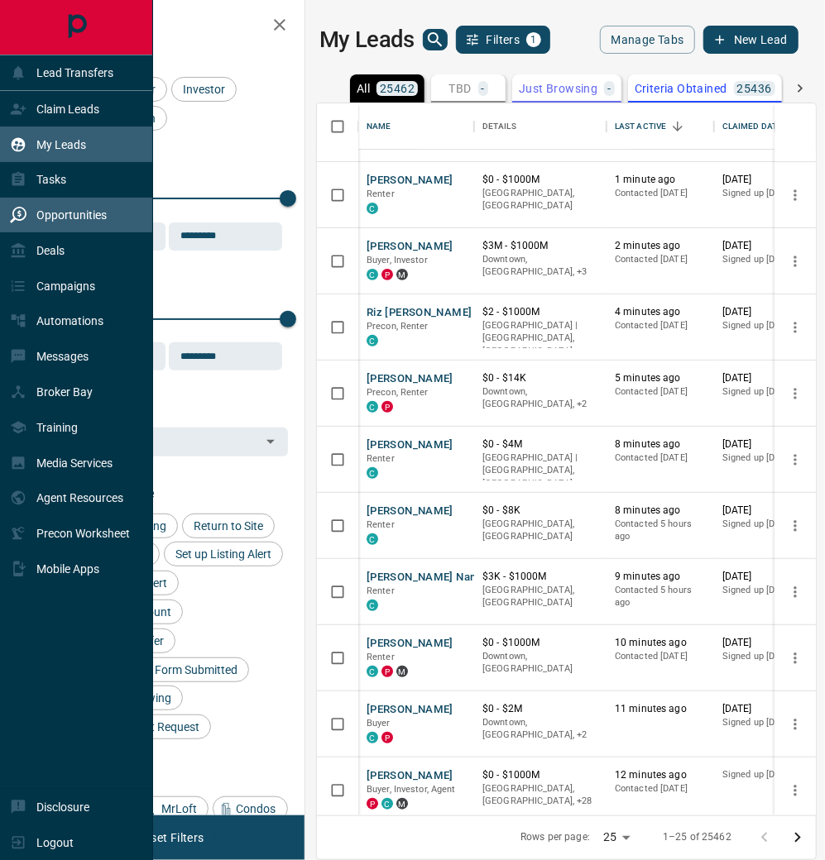
click at [107, 219] on p "Opportunities" at bounding box center [71, 214] width 70 height 13
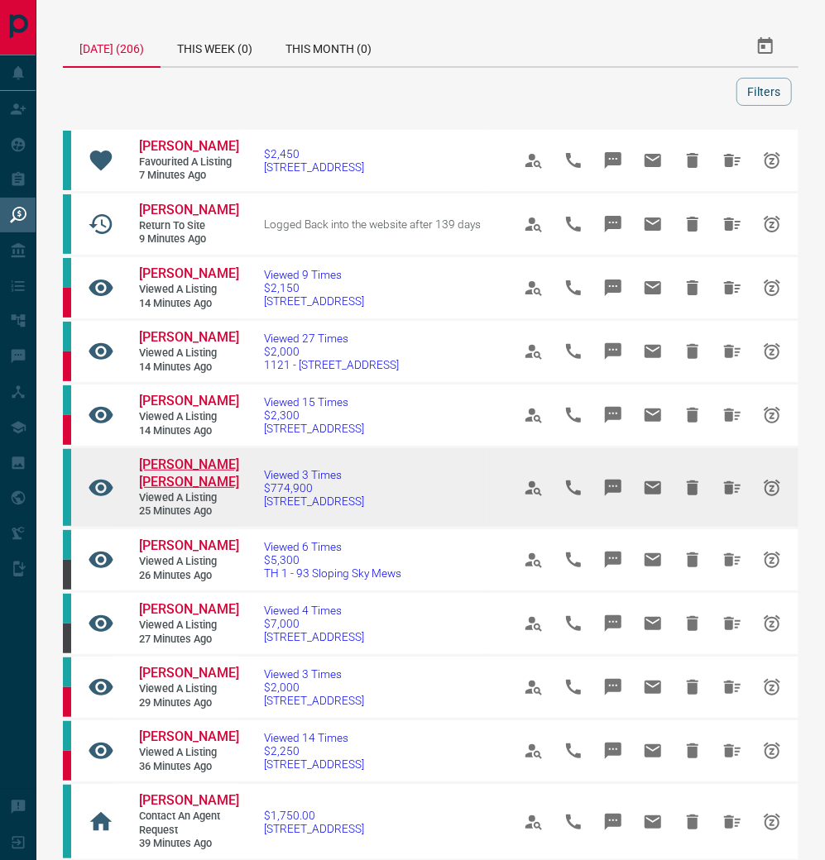
click at [199, 460] on span "[PERSON_NAME] [PERSON_NAME]" at bounding box center [189, 473] width 100 height 33
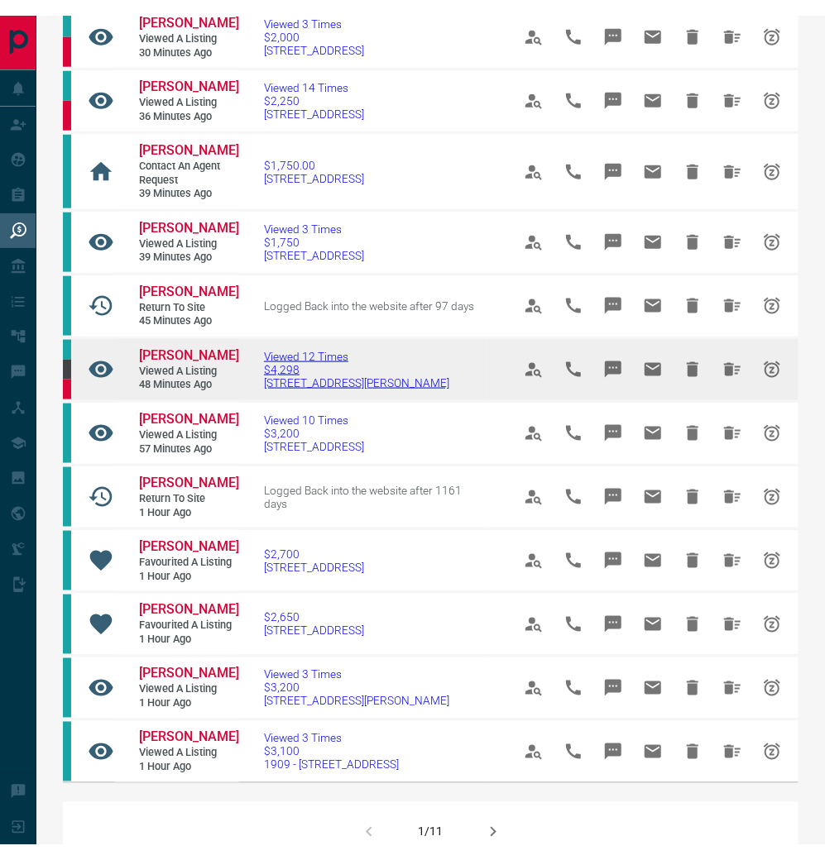
scroll to position [672, 0]
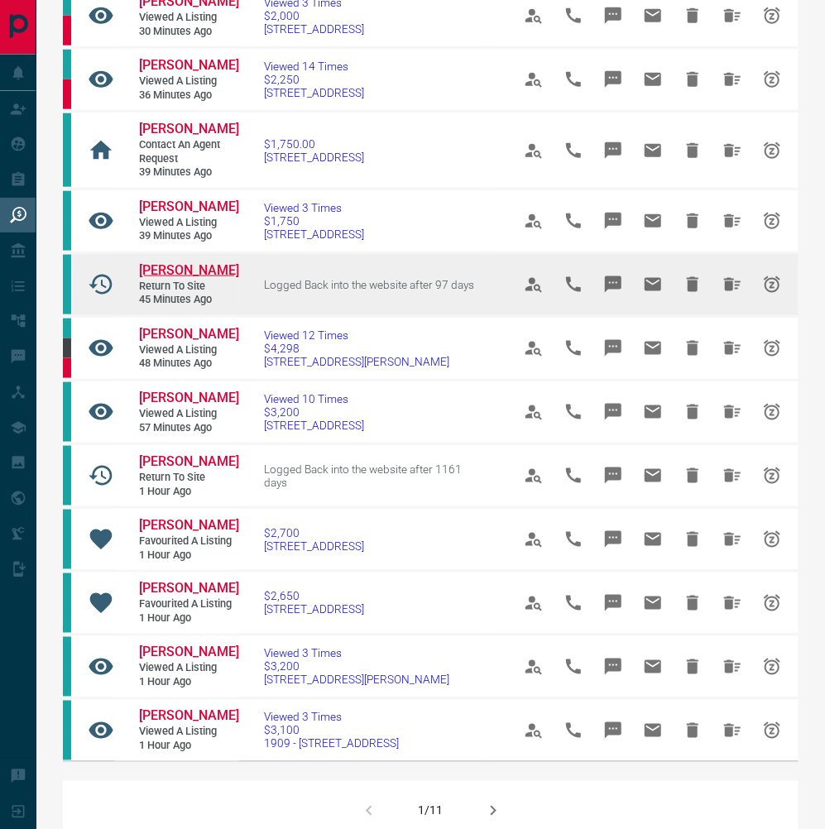
click at [204, 262] on span "[PERSON_NAME]" at bounding box center [189, 270] width 100 height 16
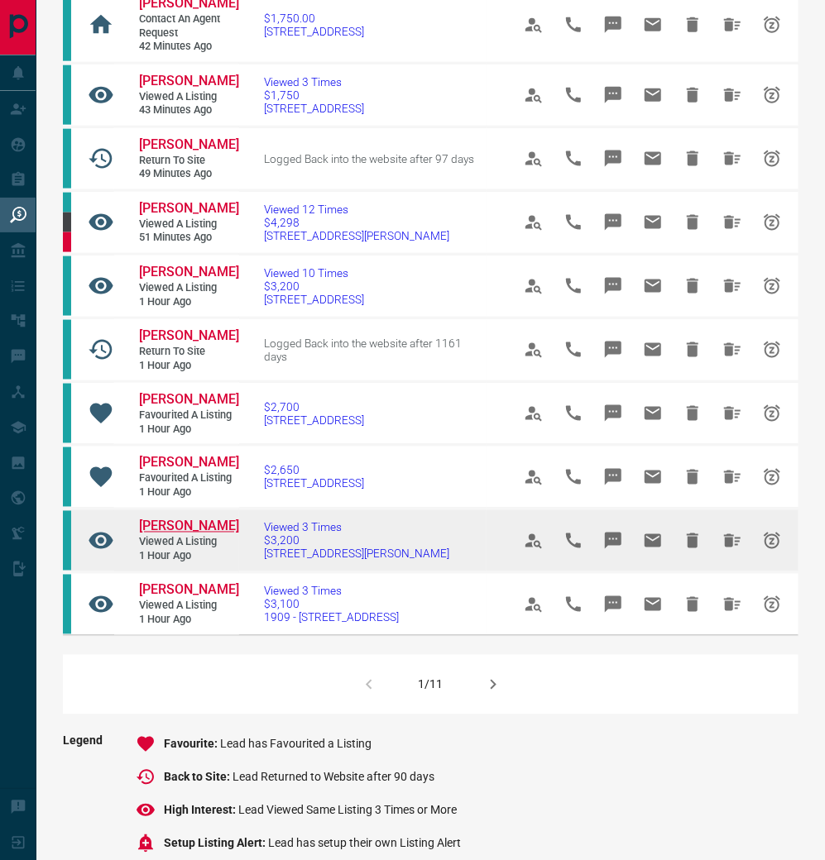
scroll to position [796, 0]
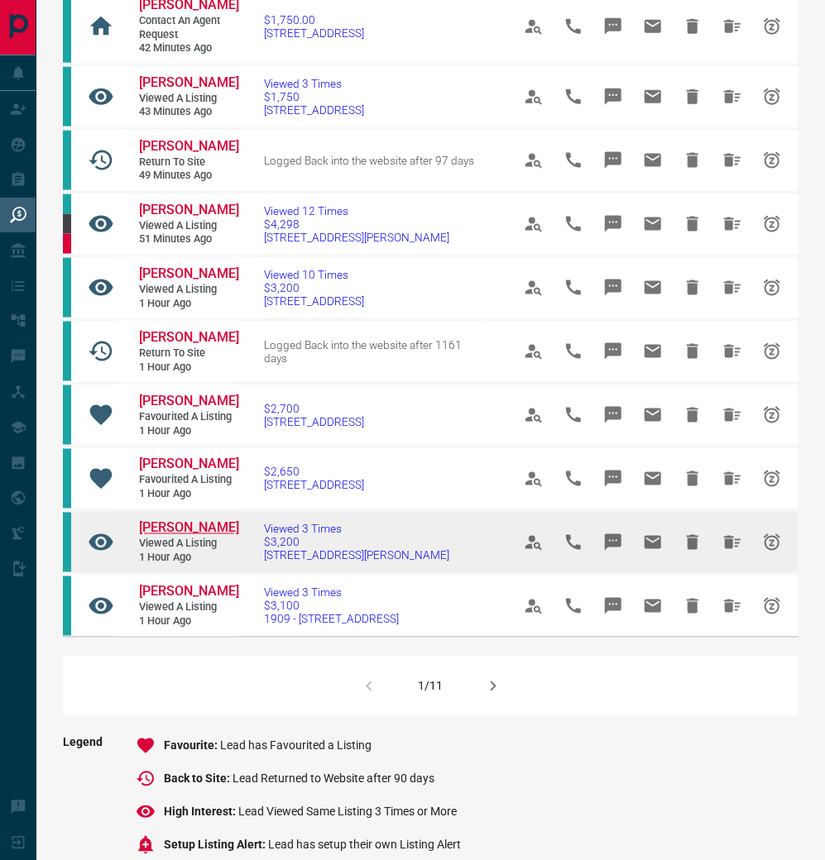
click at [170, 520] on span "[PERSON_NAME]" at bounding box center [189, 528] width 100 height 16
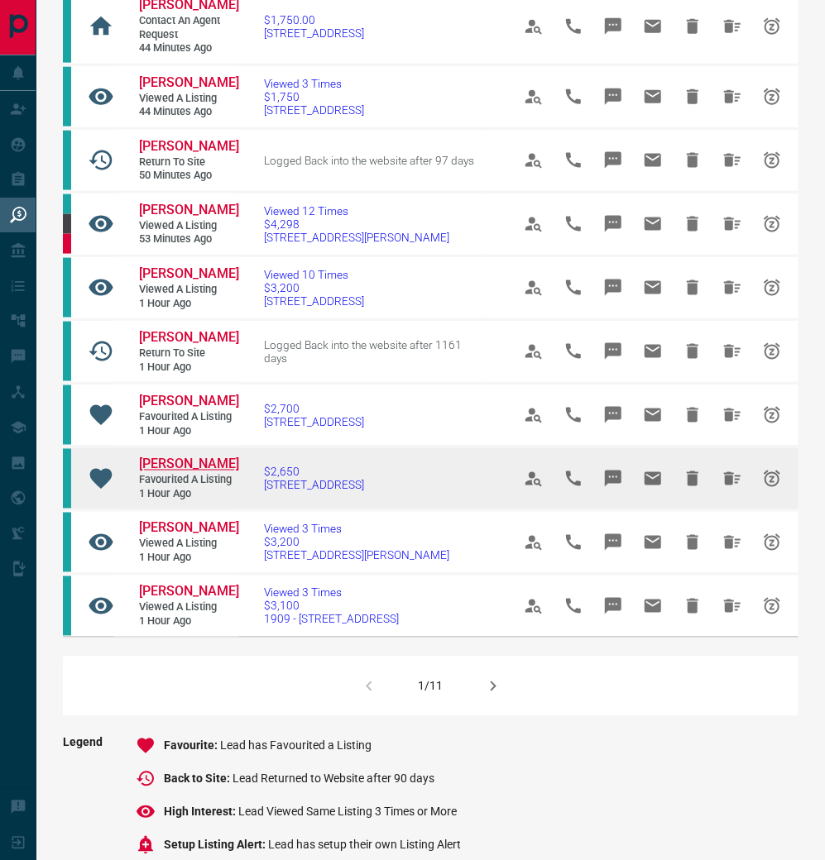
click at [183, 457] on span "[PERSON_NAME]" at bounding box center [189, 465] width 100 height 16
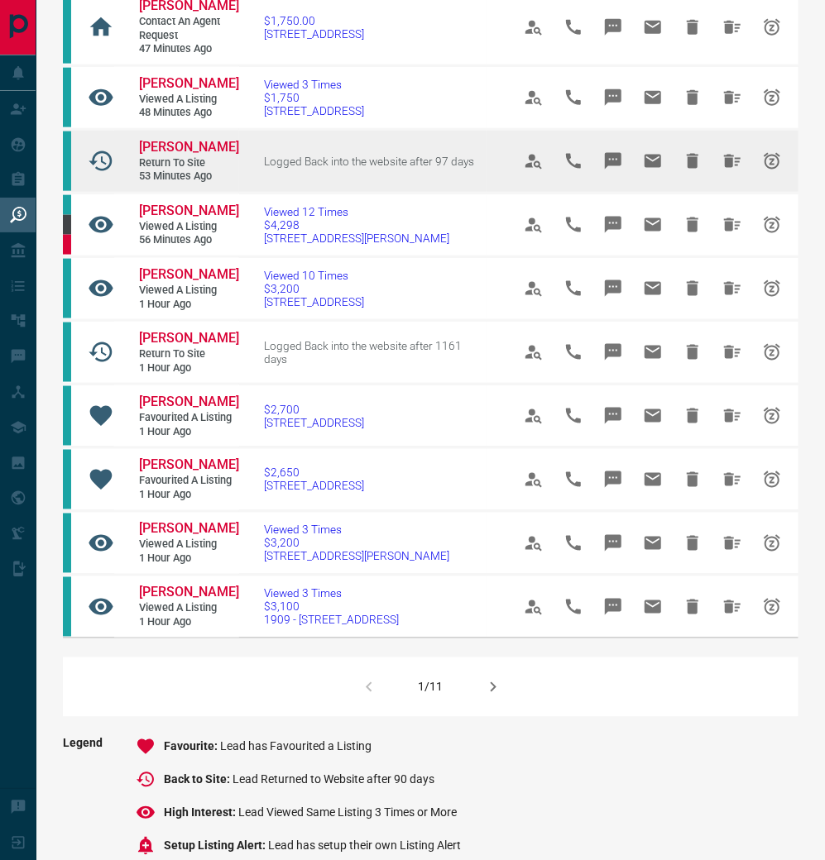
scroll to position [795, 0]
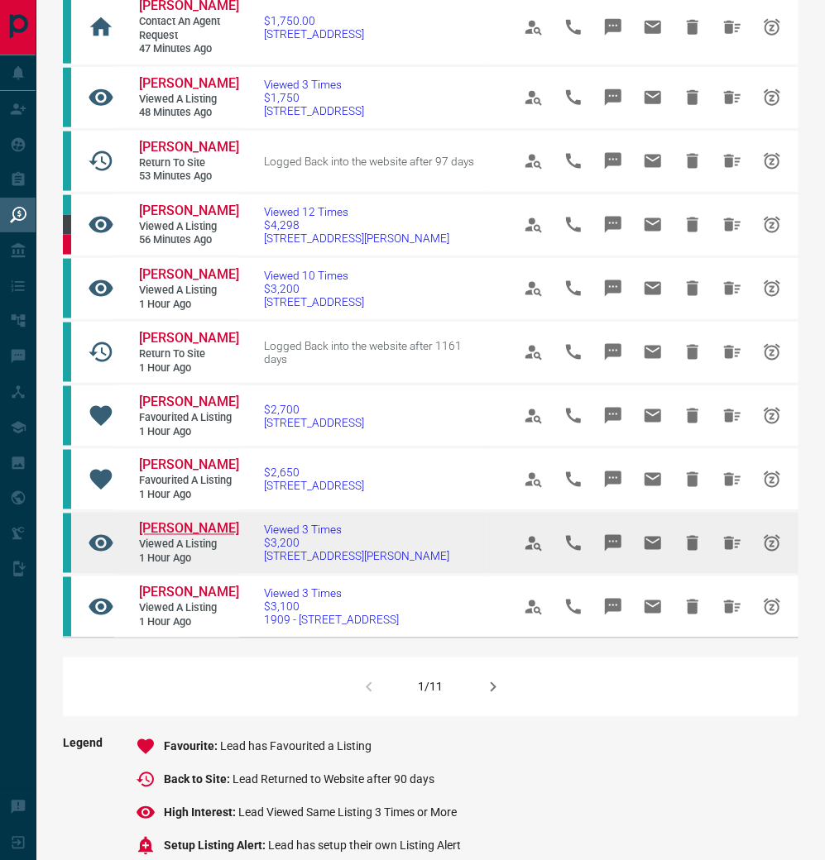
click at [216, 521] on span "[PERSON_NAME]" at bounding box center [189, 529] width 100 height 16
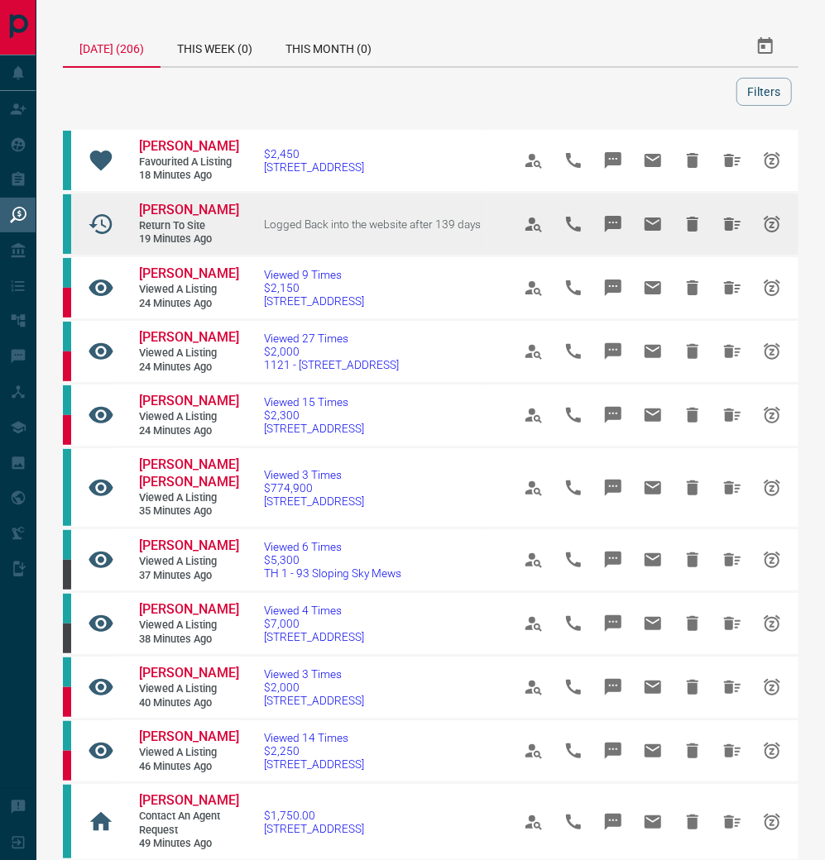
scroll to position [0, 0]
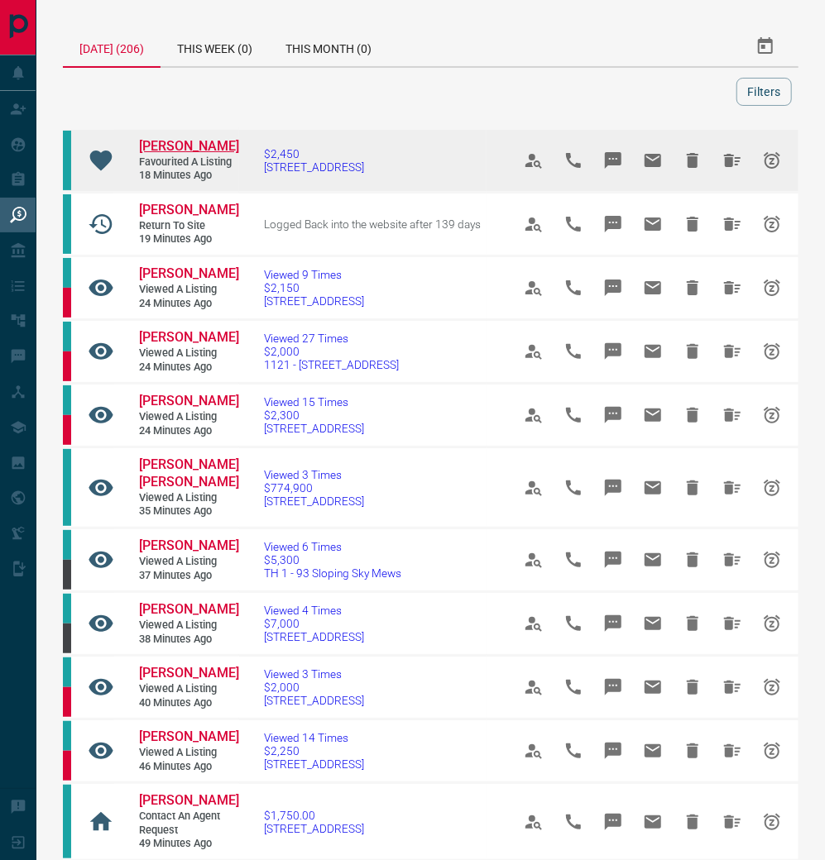
click at [173, 149] on span "[PERSON_NAME]" at bounding box center [189, 146] width 100 height 16
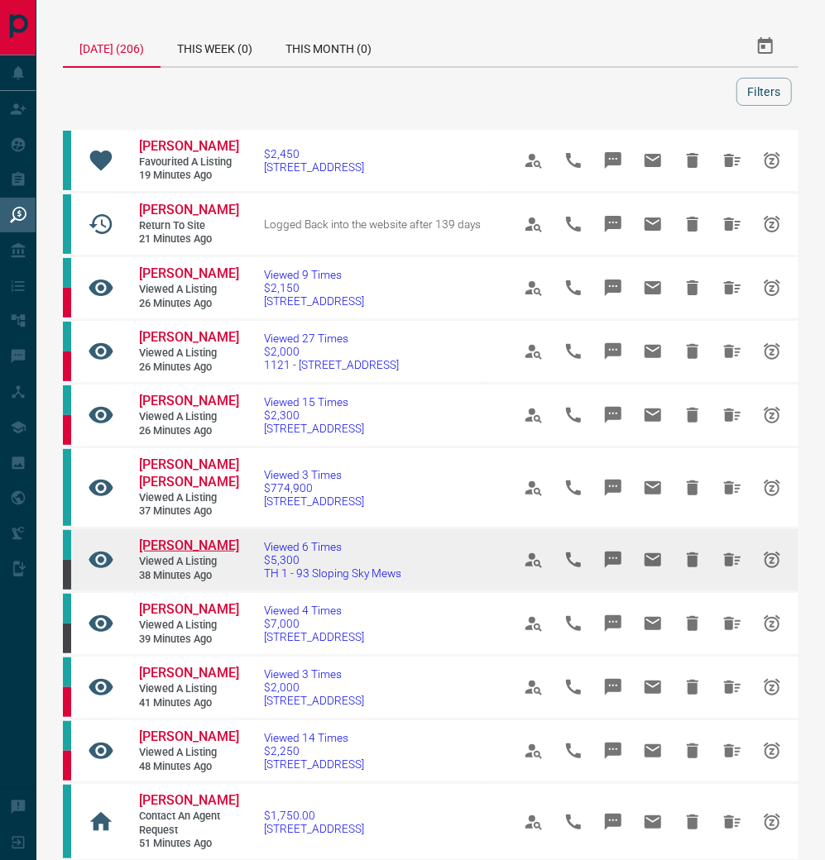
click at [183, 538] on span "[PERSON_NAME]" at bounding box center [189, 546] width 100 height 16
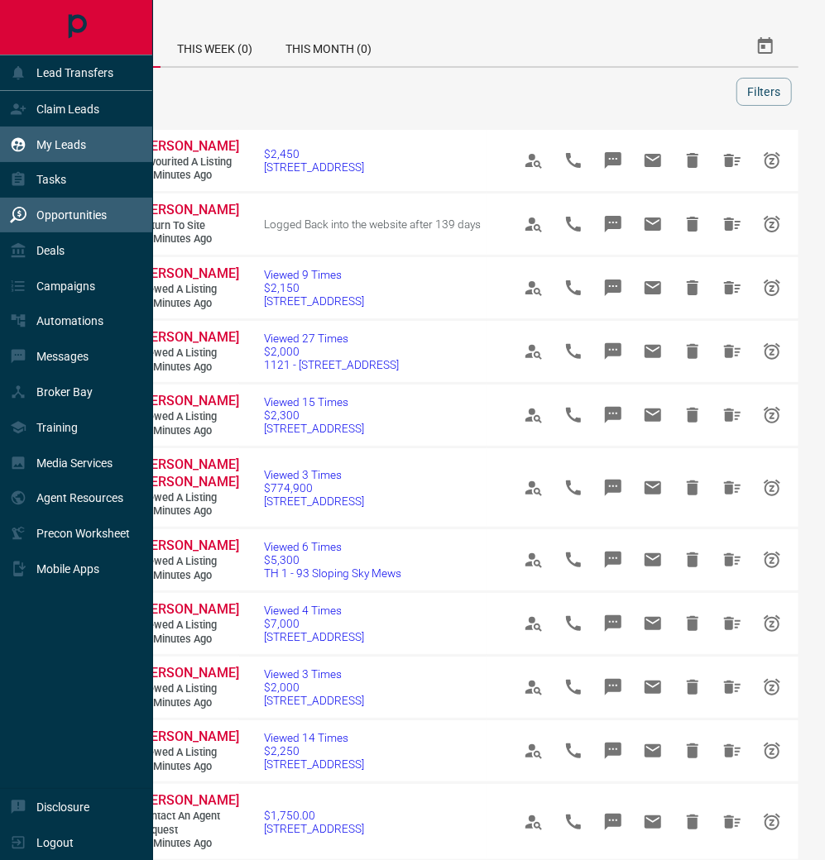
click at [109, 147] on div "My Leads" at bounding box center [76, 145] width 153 height 36
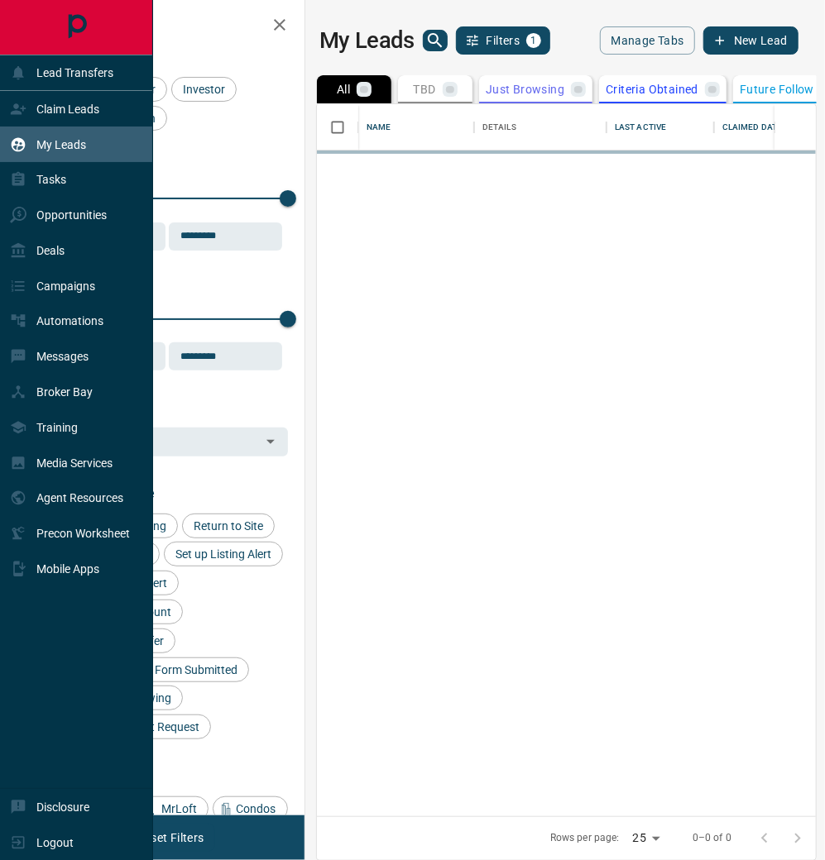
scroll to position [1, 1]
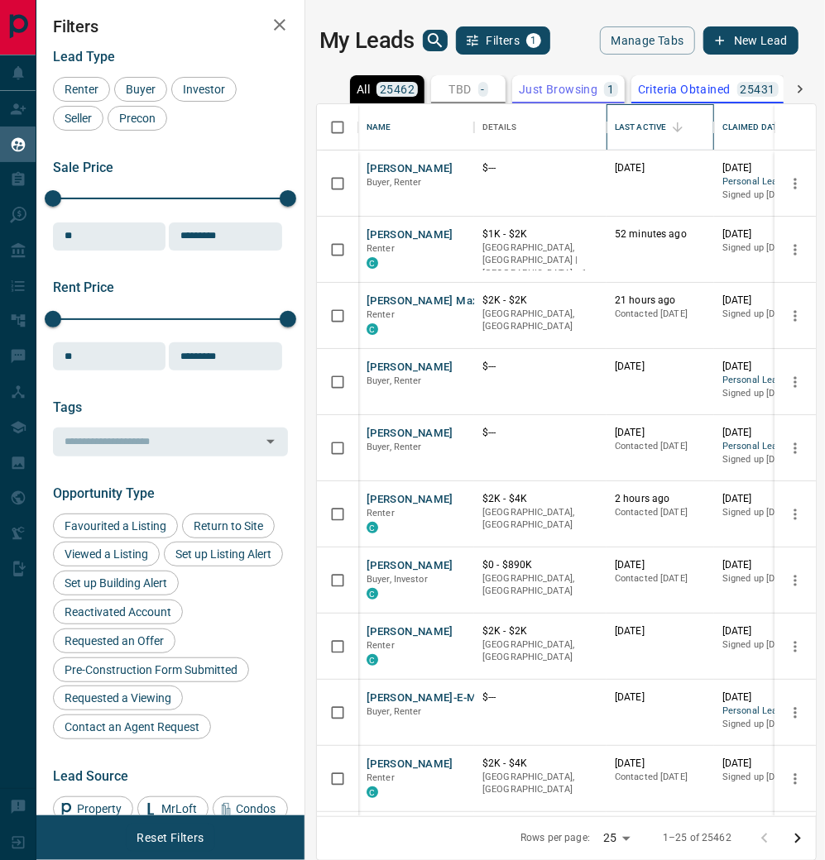
click at [646, 151] on div "Last Active" at bounding box center [640, 127] width 51 height 46
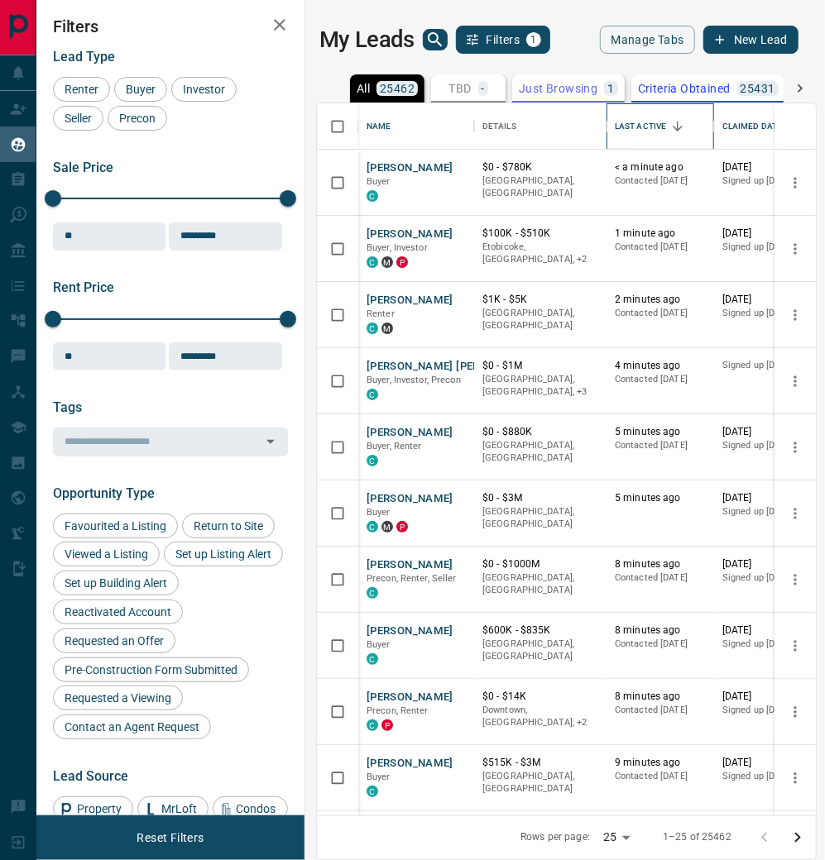
scroll to position [21, 0]
click at [400, 302] on button "[PERSON_NAME]" at bounding box center [409, 301] width 87 height 16
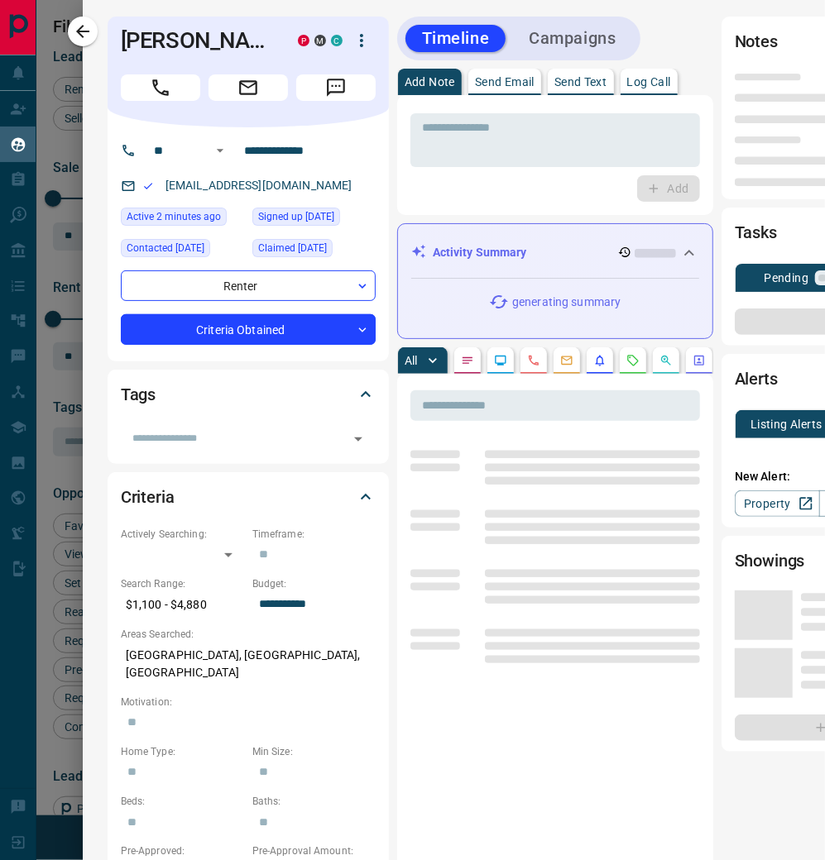
type input "**"
type input "**********"
type input "*"
type input "**********"
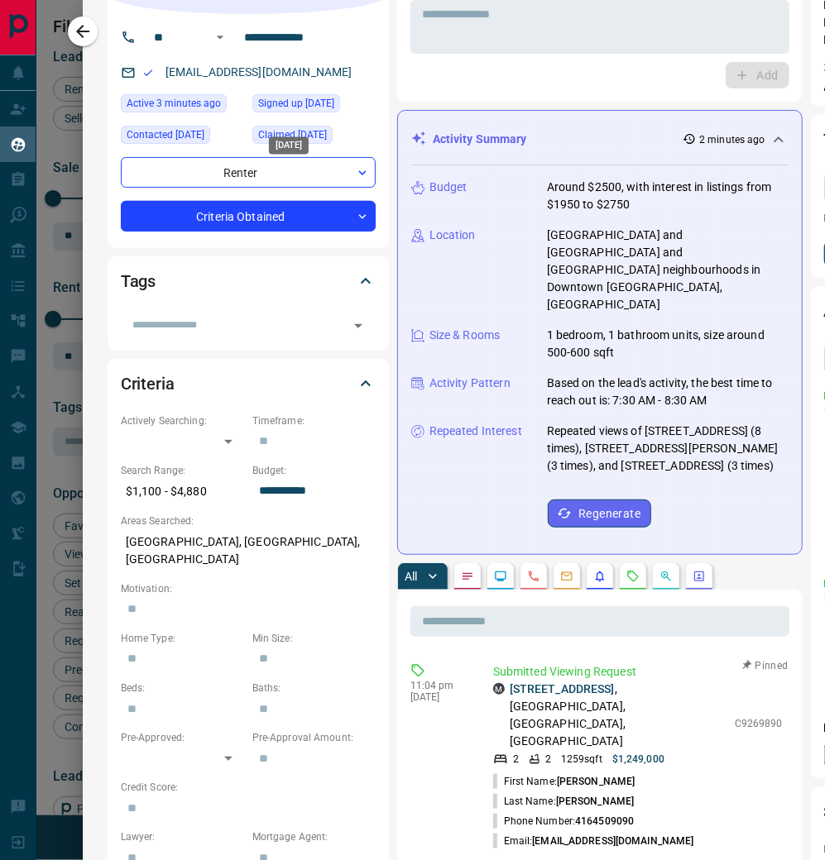
scroll to position [111, 0]
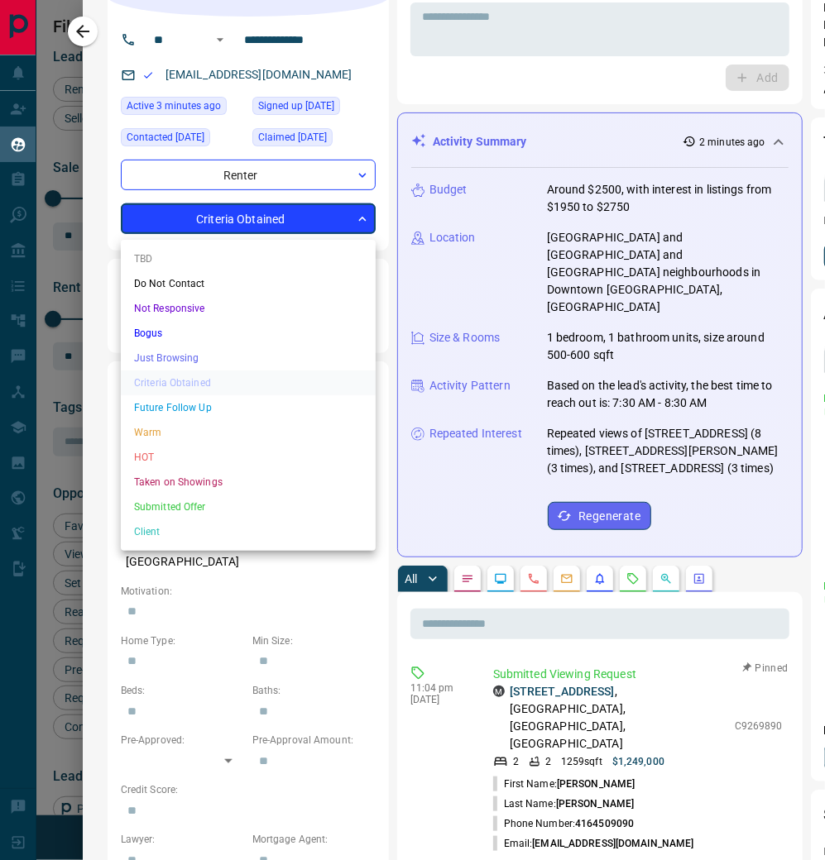
click at [358, 223] on body "Lead Transfers Claim Leads My Leads Tasks Opportunities Deals Campaigns Automat…" at bounding box center [412, 430] width 825 height 860
click at [249, 428] on li "Warm" at bounding box center [248, 432] width 255 height 25
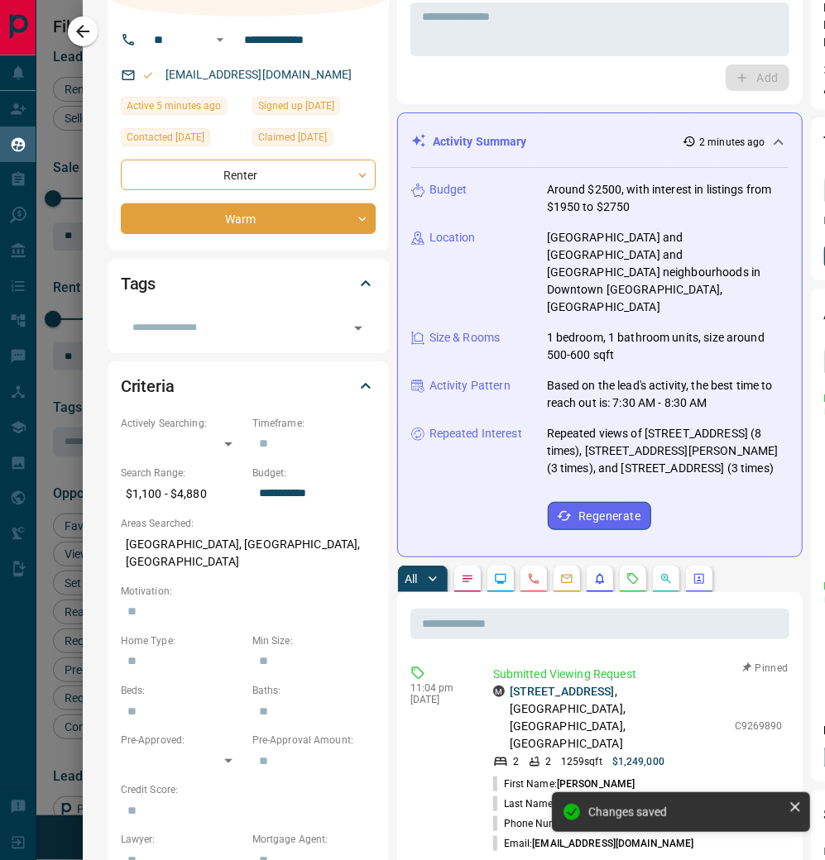
type input "*"
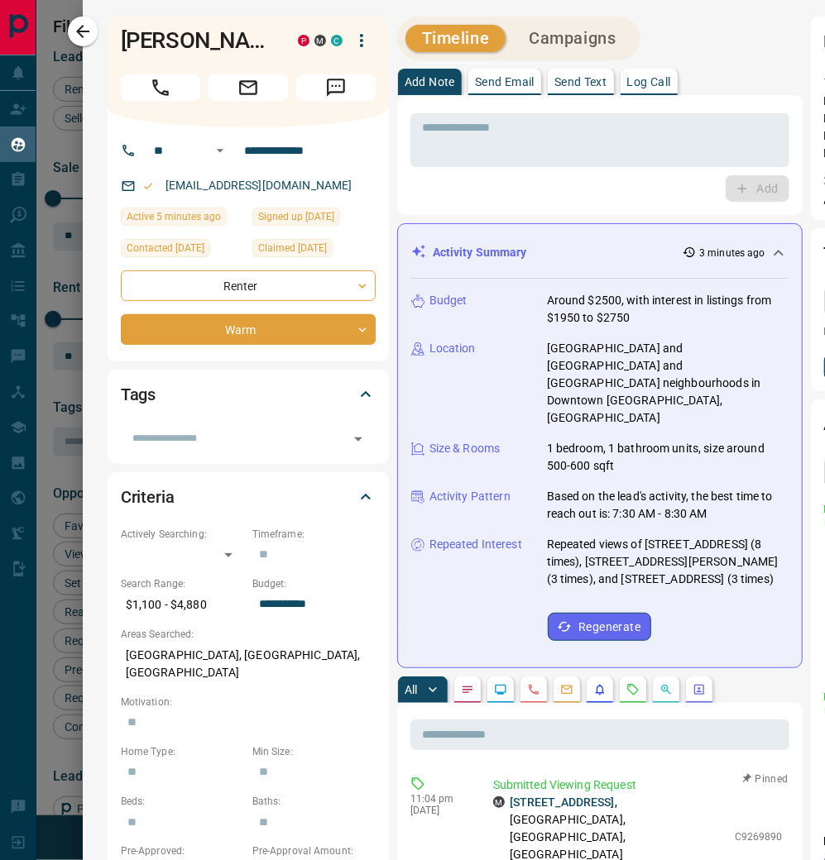
scroll to position [0, 0]
click at [660, 84] on p "Log Call" at bounding box center [649, 82] width 44 height 12
click at [723, 190] on button "Log Call" at bounding box center [755, 188] width 65 height 26
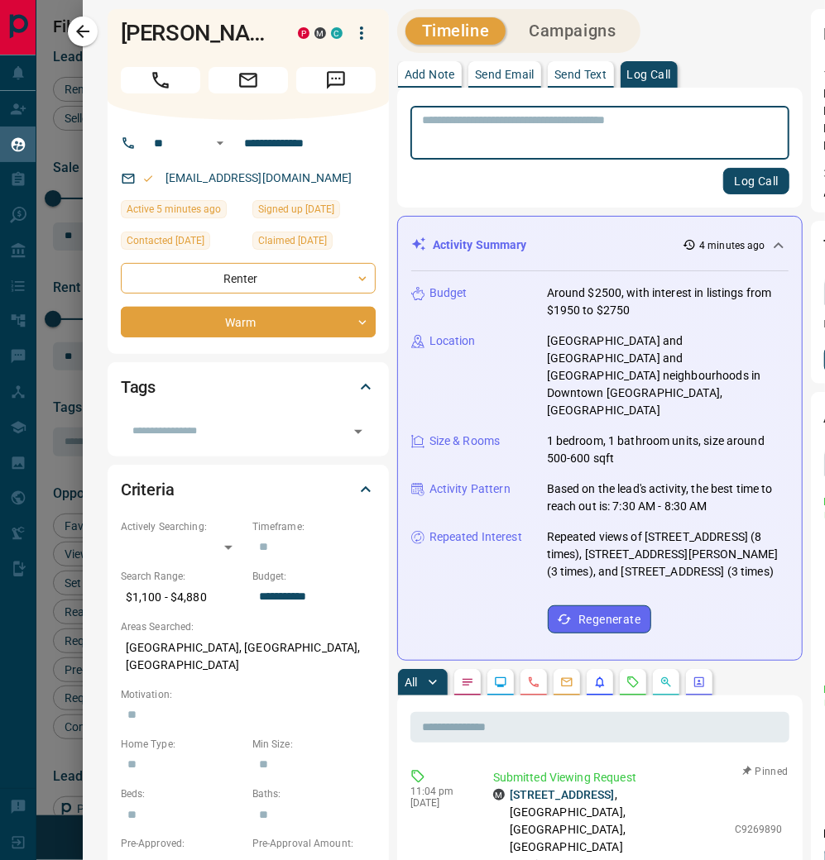
scroll to position [11, 1]
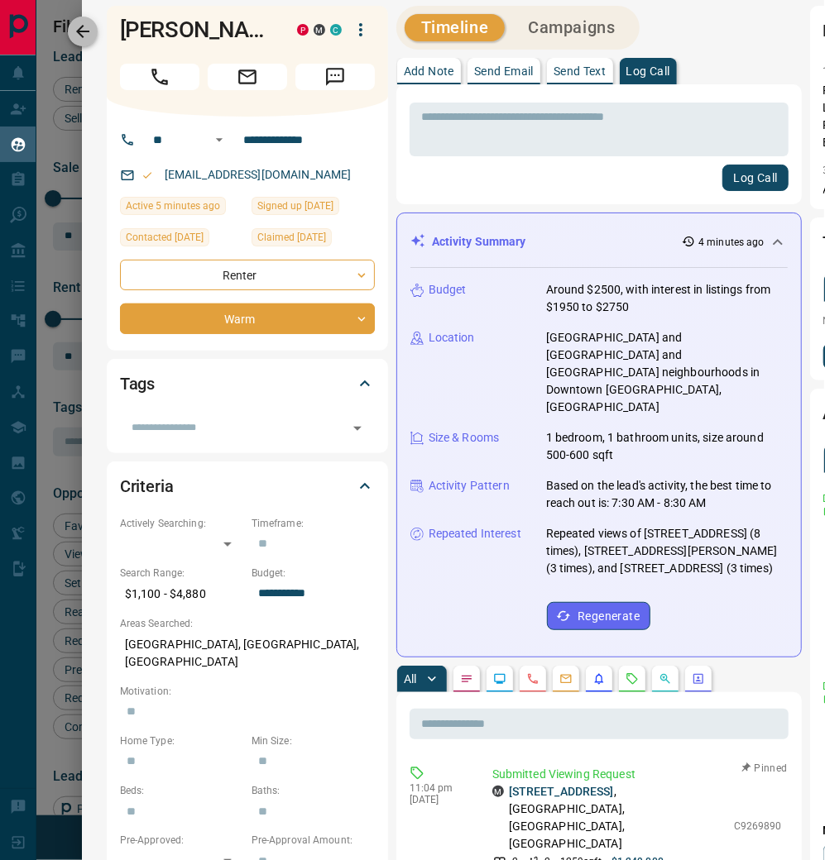
click at [88, 34] on icon "button" at bounding box center [83, 32] width 20 height 20
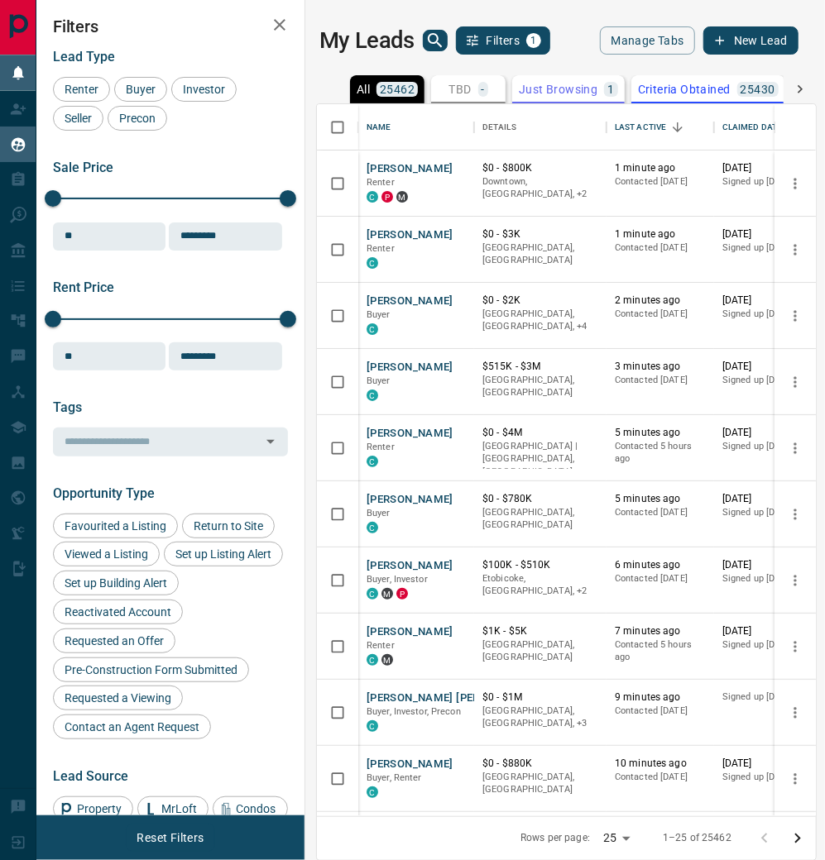
scroll to position [0, 0]
click at [399, 376] on button "[PERSON_NAME]" at bounding box center [409, 368] width 87 height 16
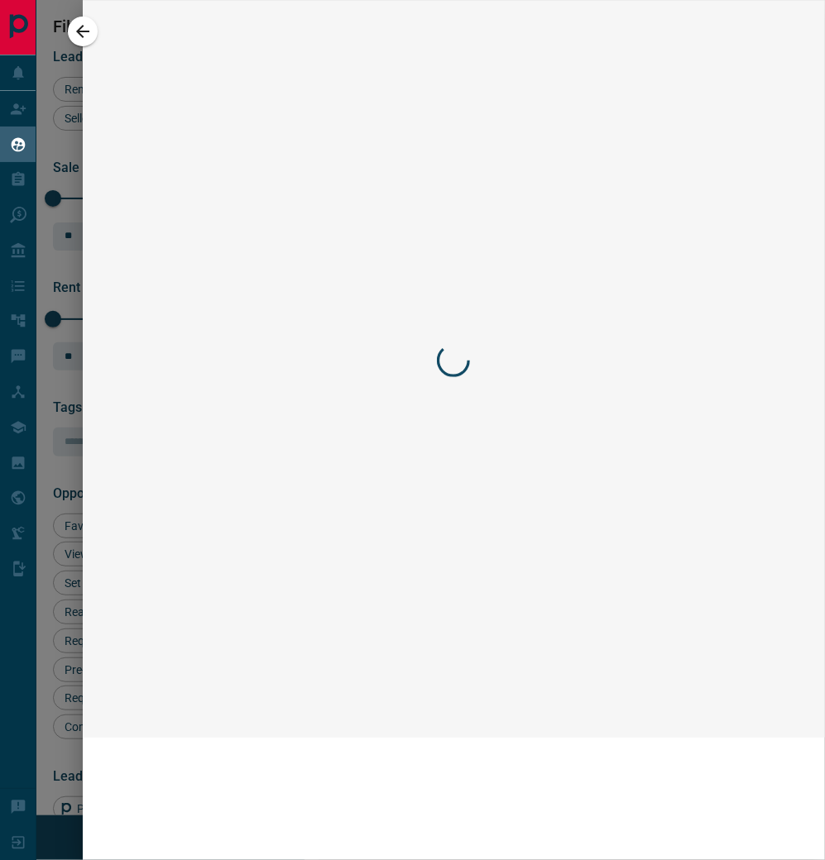
scroll to position [13, 0]
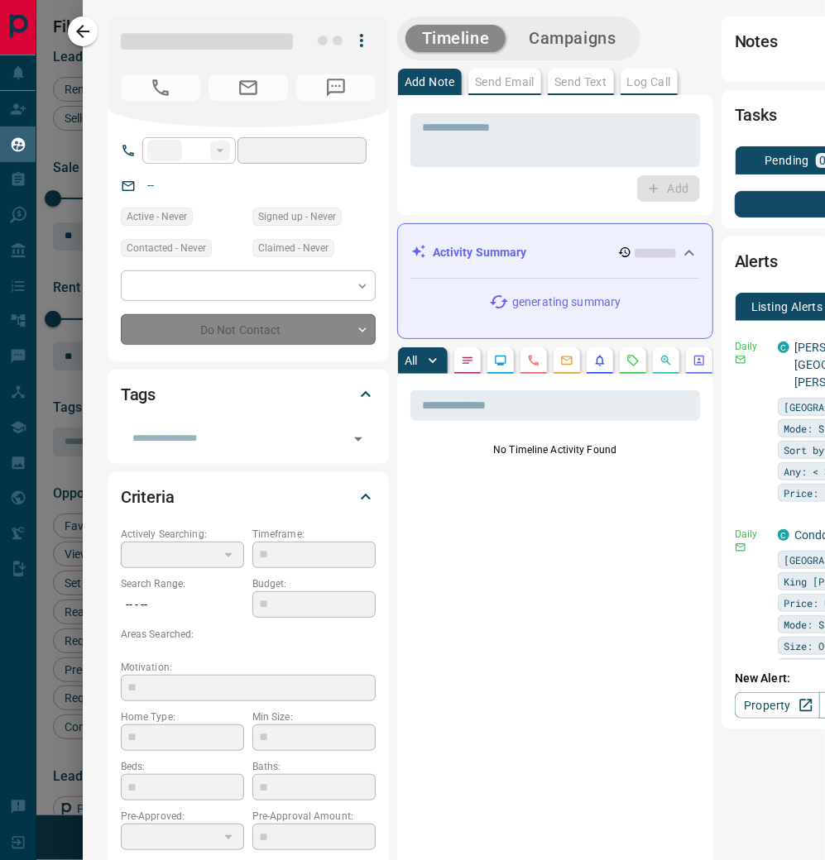
type input "**"
type input "**********"
type input "*"
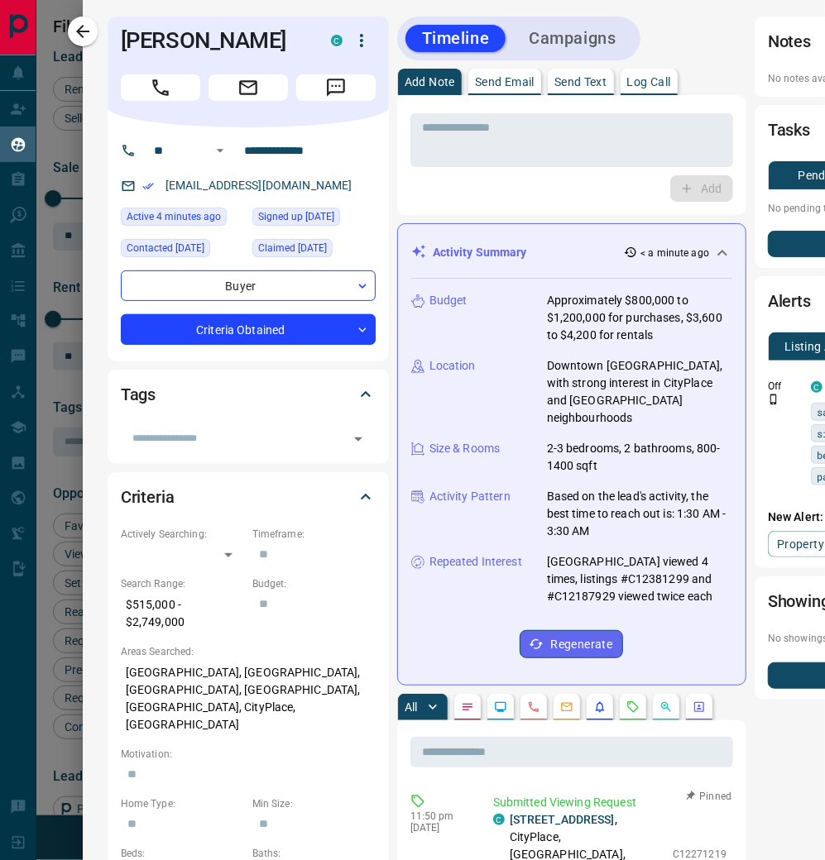
scroll to position [0, 1]
click at [90, 30] on icon "button" at bounding box center [83, 32] width 20 height 20
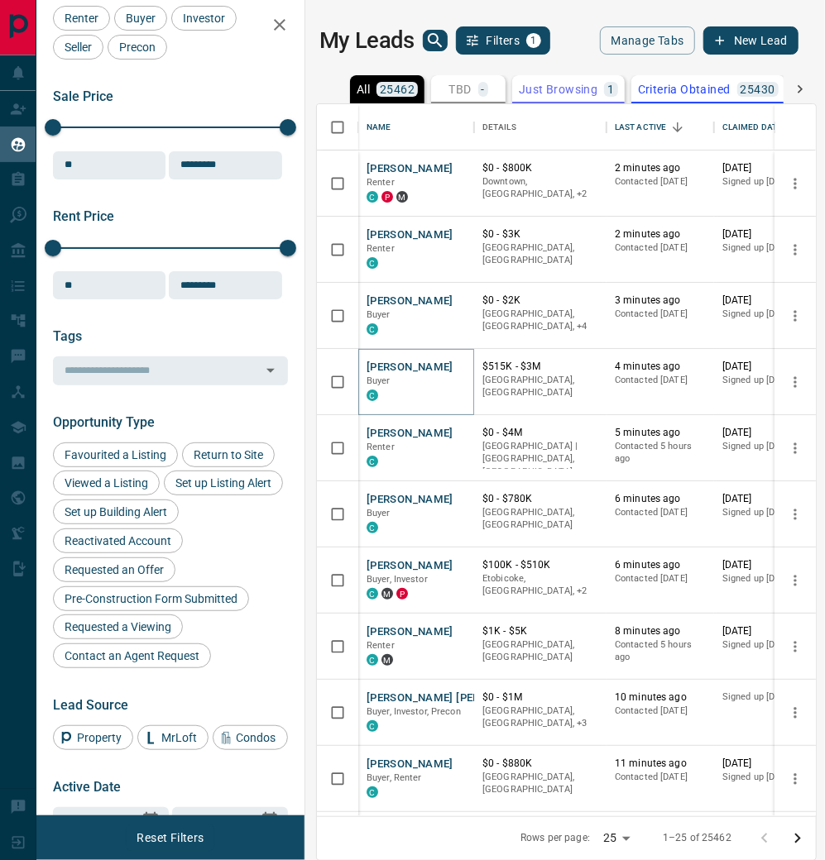
scroll to position [0, 0]
click at [630, 151] on div "Last Active" at bounding box center [640, 127] width 51 height 46
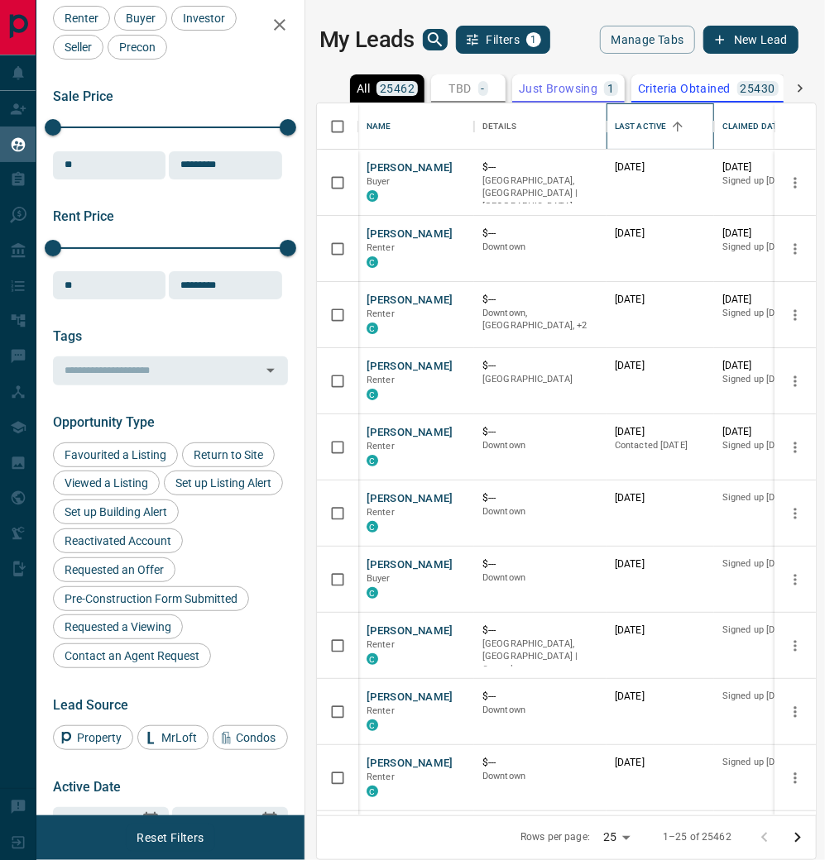
scroll to position [17, 0]
click at [376, 438] on button "[PERSON_NAME]" at bounding box center [409, 433] width 87 height 16
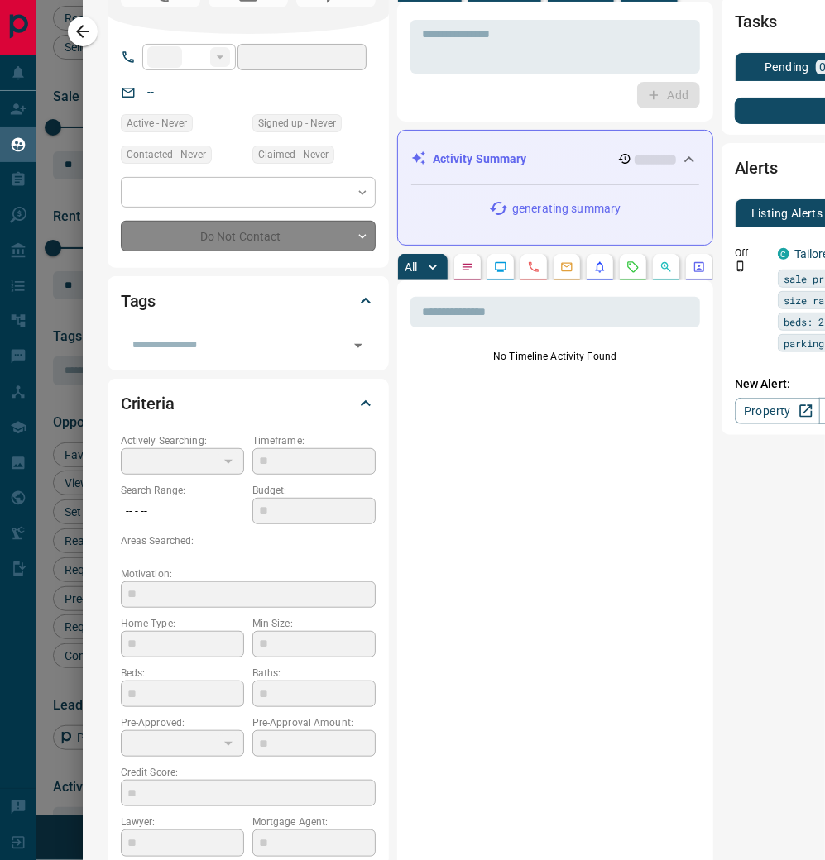
type input "**"
type input "**********"
type input "*"
type input "*******"
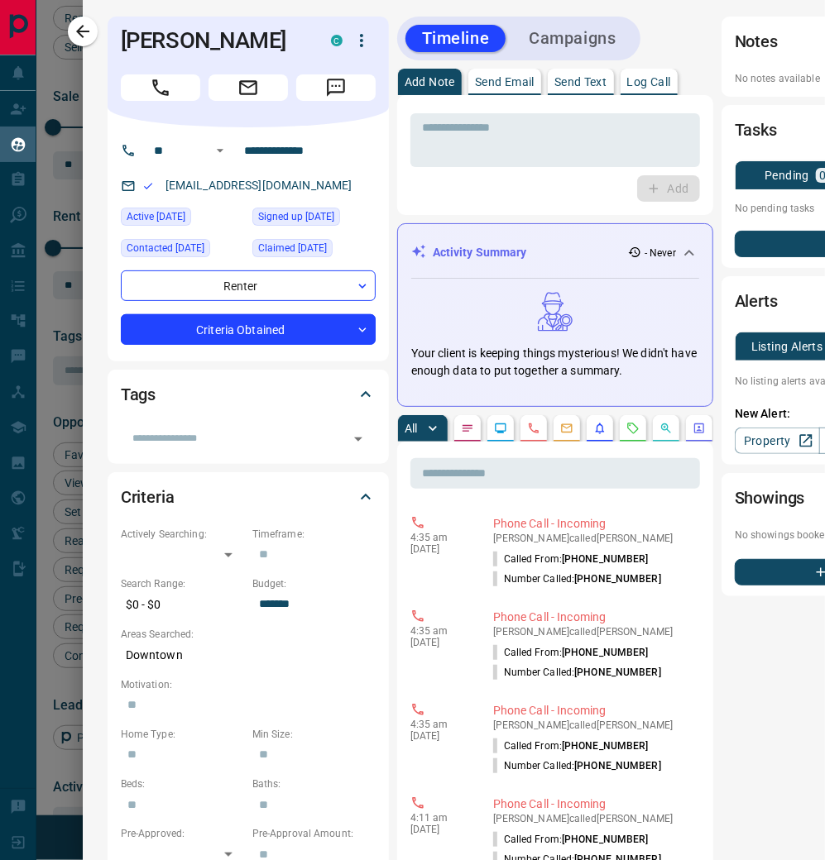
scroll to position [0, 0]
click at [90, 35] on icon "button" at bounding box center [83, 32] width 20 height 20
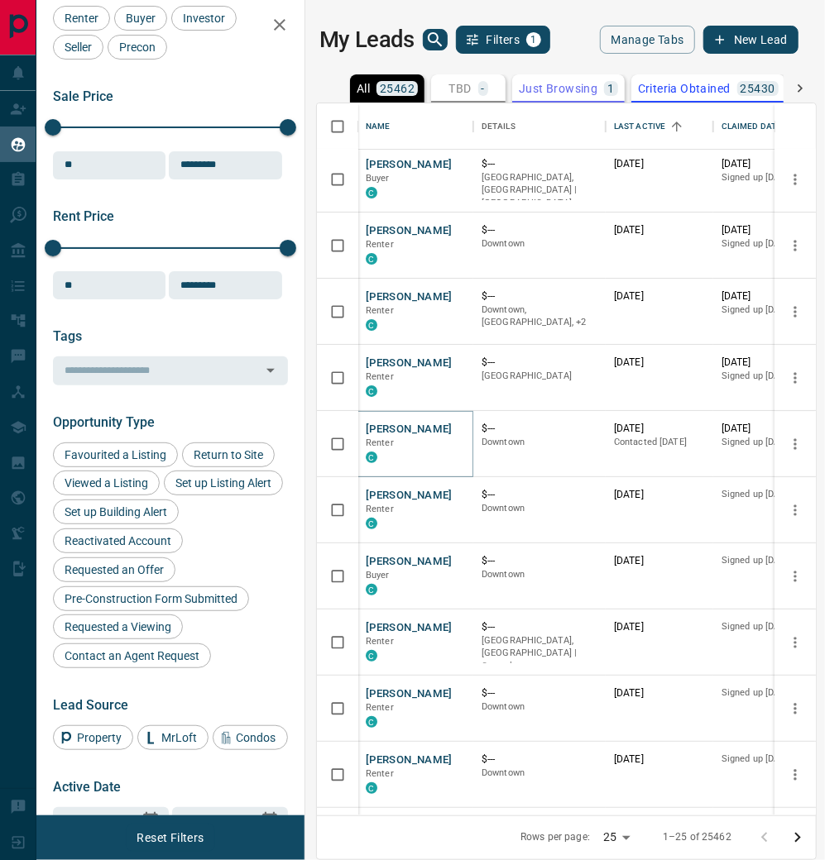
scroll to position [2, 0]
click at [458, 94] on p "TBD" at bounding box center [459, 89] width 22 height 12
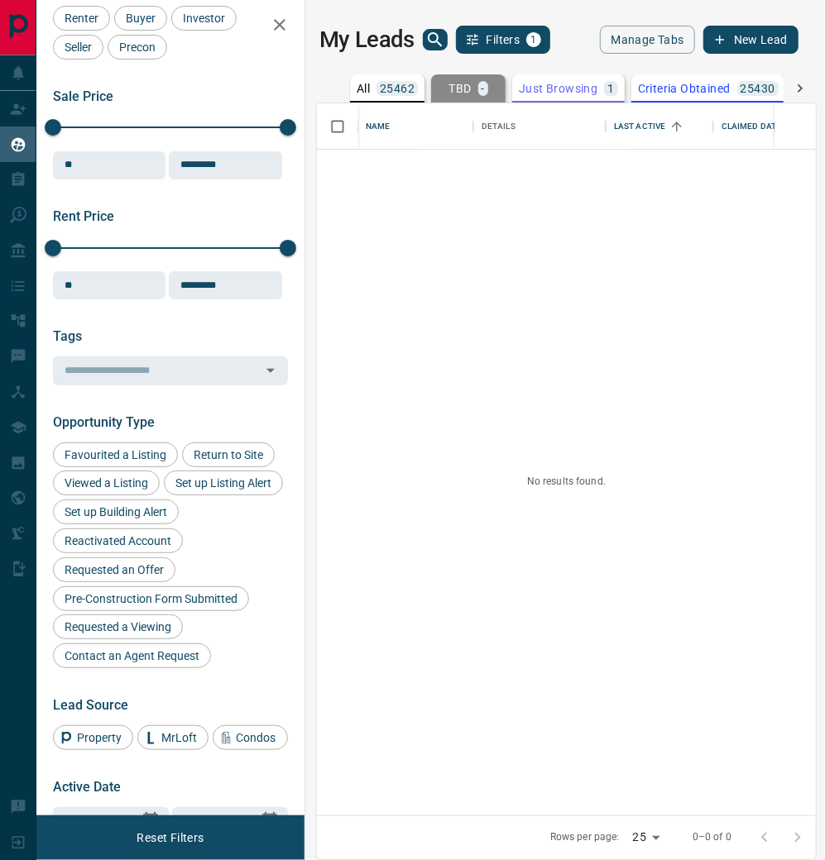
scroll to position [0, 1]
click at [557, 94] on p "Just Browsing" at bounding box center [557, 89] width 79 height 12
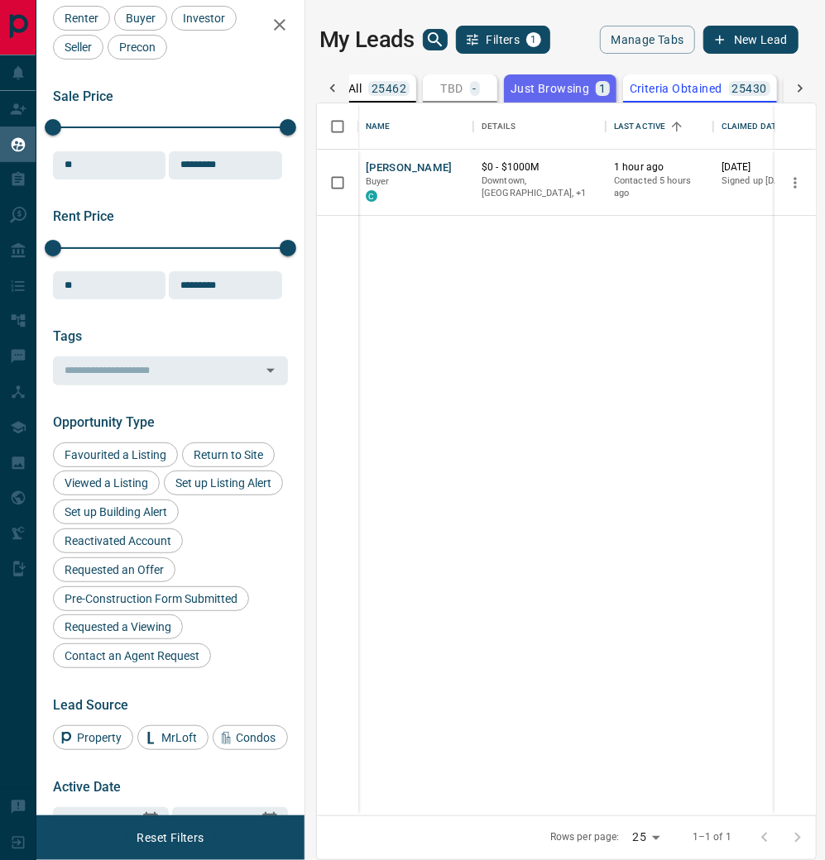
scroll to position [0, 12]
click at [668, 94] on p "Criteria Obtained" at bounding box center [672, 89] width 93 height 12
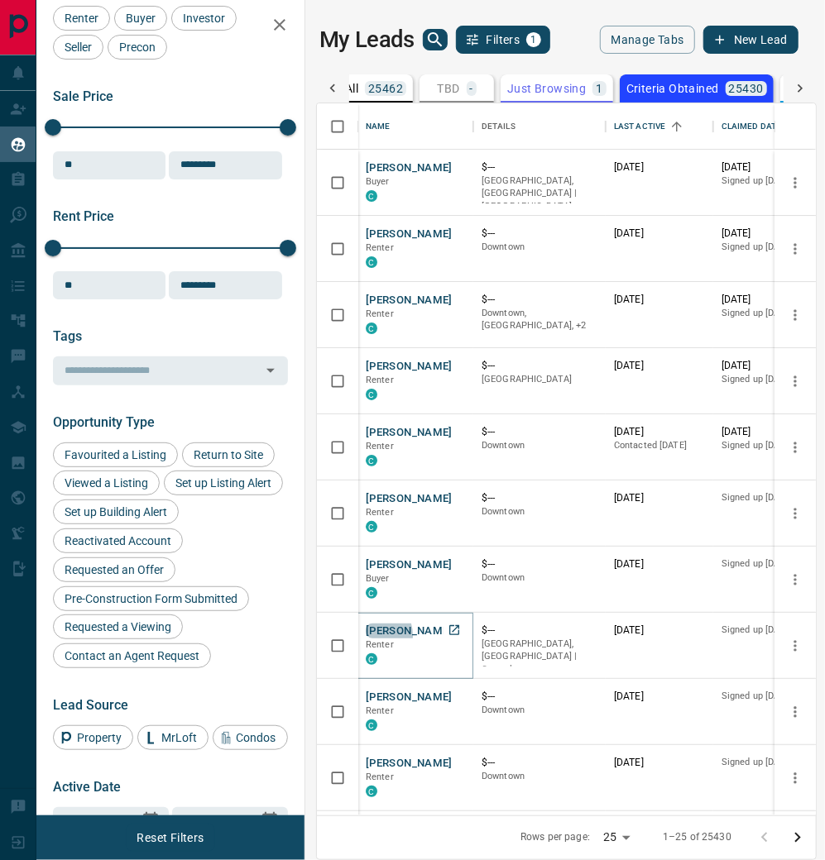
click at [369, 639] on button "[PERSON_NAME]" at bounding box center [409, 632] width 87 height 16
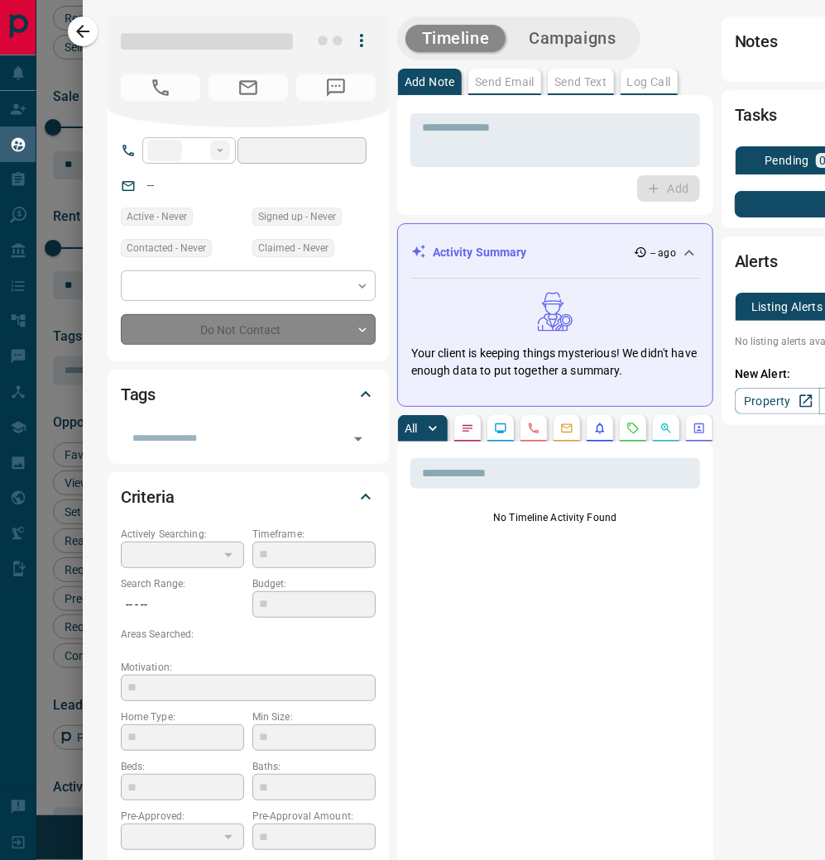
type input "**"
type input "**********"
type input "*"
type input "*******"
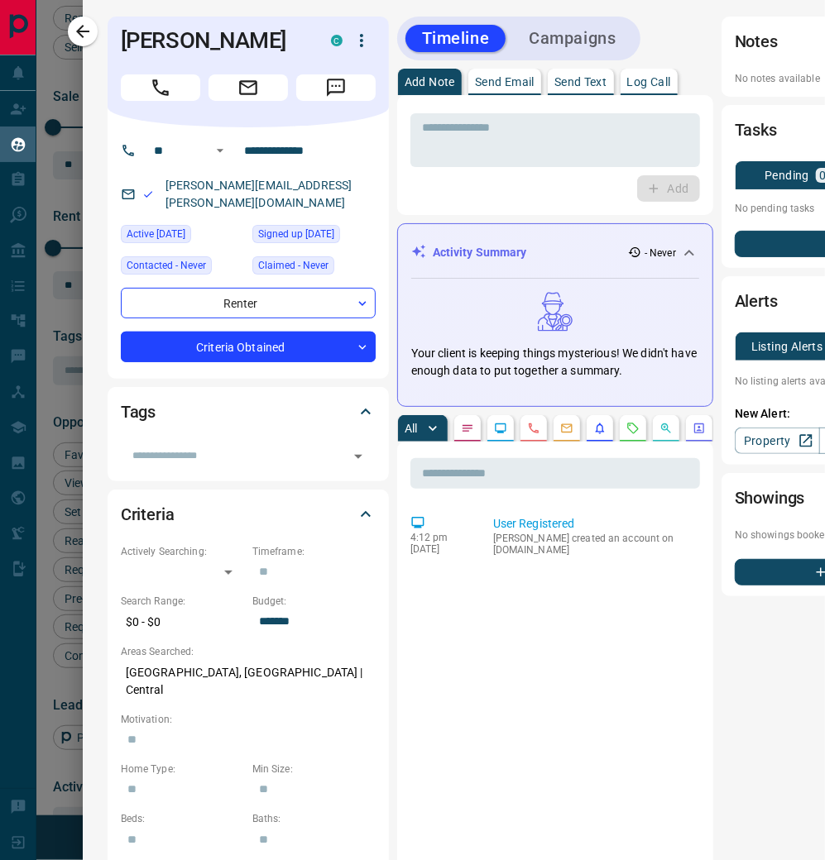
scroll to position [50, 0]
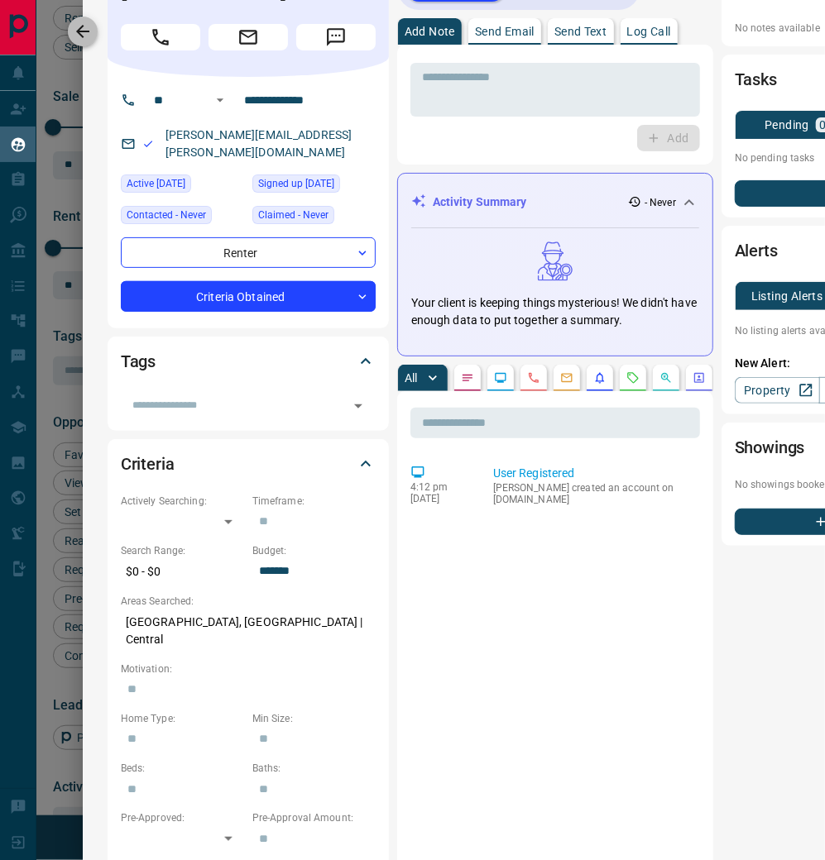
click at [90, 37] on icon "button" at bounding box center [83, 32] width 20 height 20
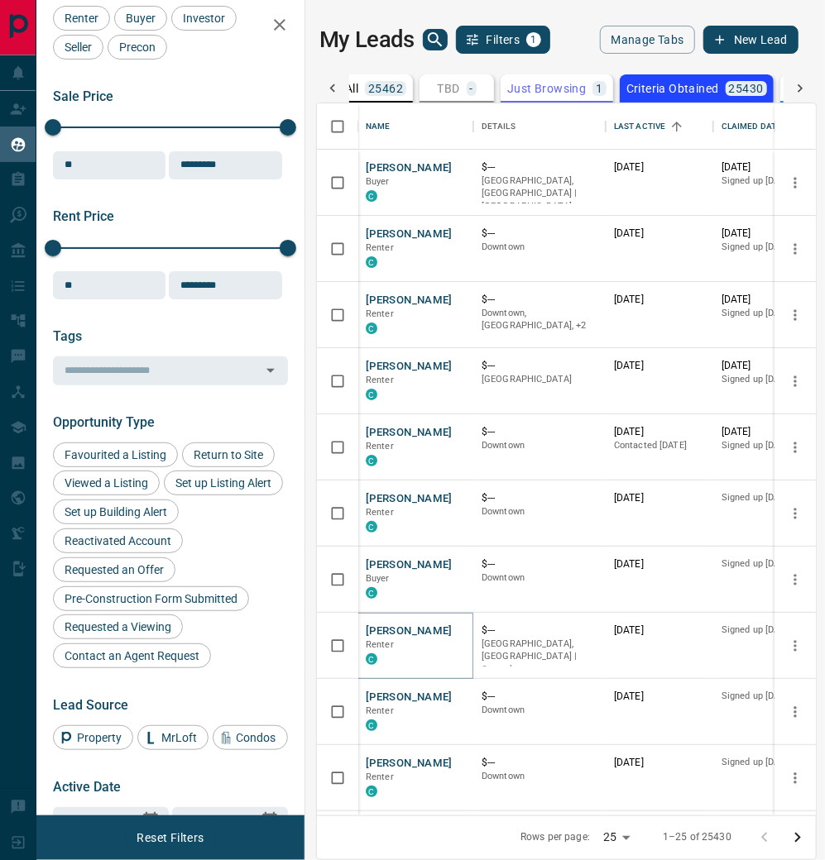
scroll to position [76, 0]
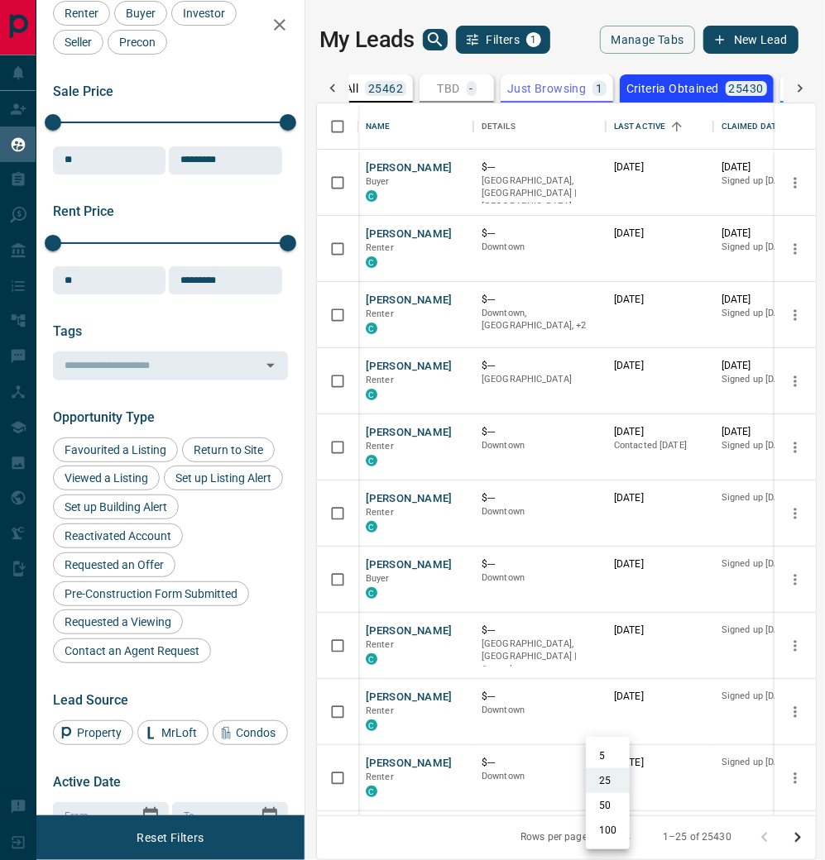
click at [615, 837] on body "Lead Transfers Claim Leads My Leads Tasks Opportunities Deals Campaigns Automat…" at bounding box center [412, 429] width 825 height 860
click at [442, 841] on div at bounding box center [412, 430] width 825 height 860
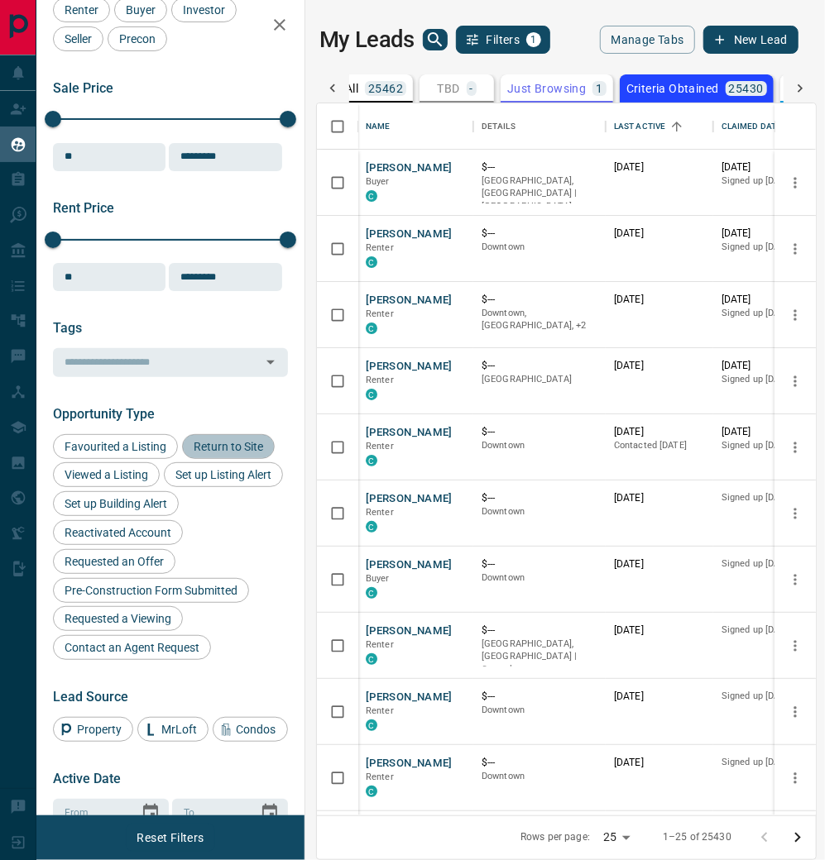
click at [230, 451] on div "Return to Site" at bounding box center [228, 446] width 93 height 25
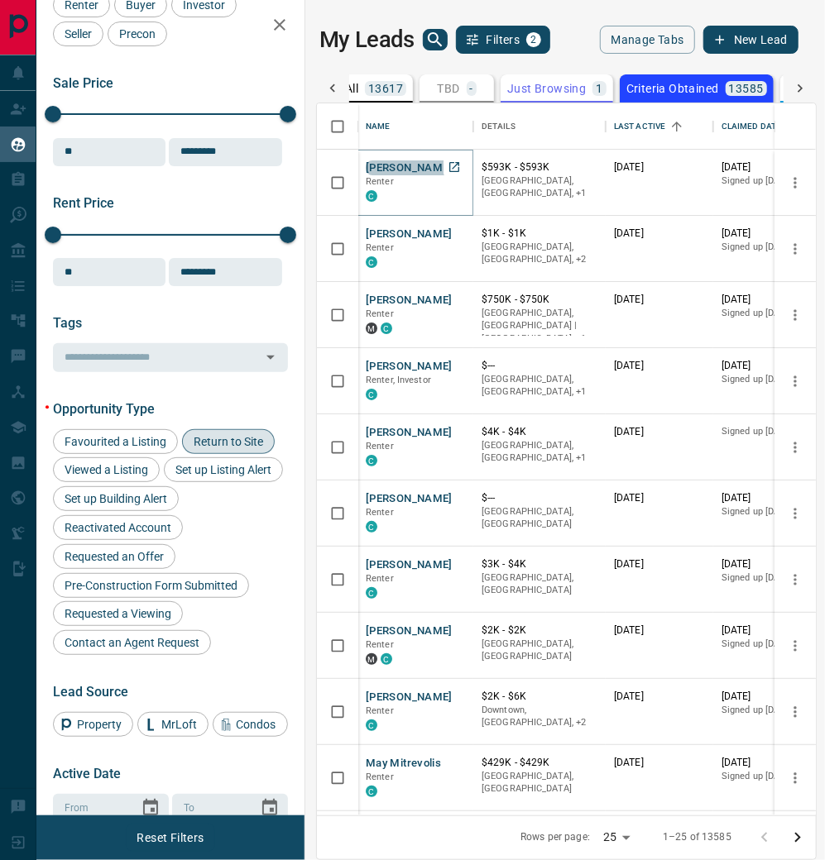
click at [395, 170] on button "[PERSON_NAME]" at bounding box center [409, 168] width 87 height 16
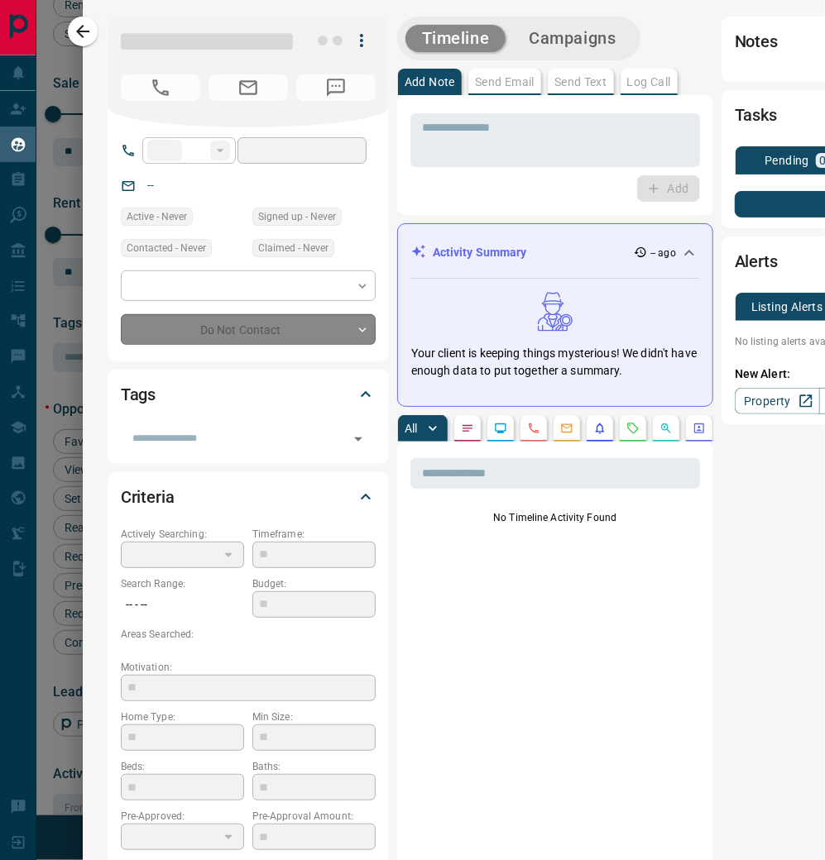
type input "**"
type input "**********"
type input "*"
type input "*******"
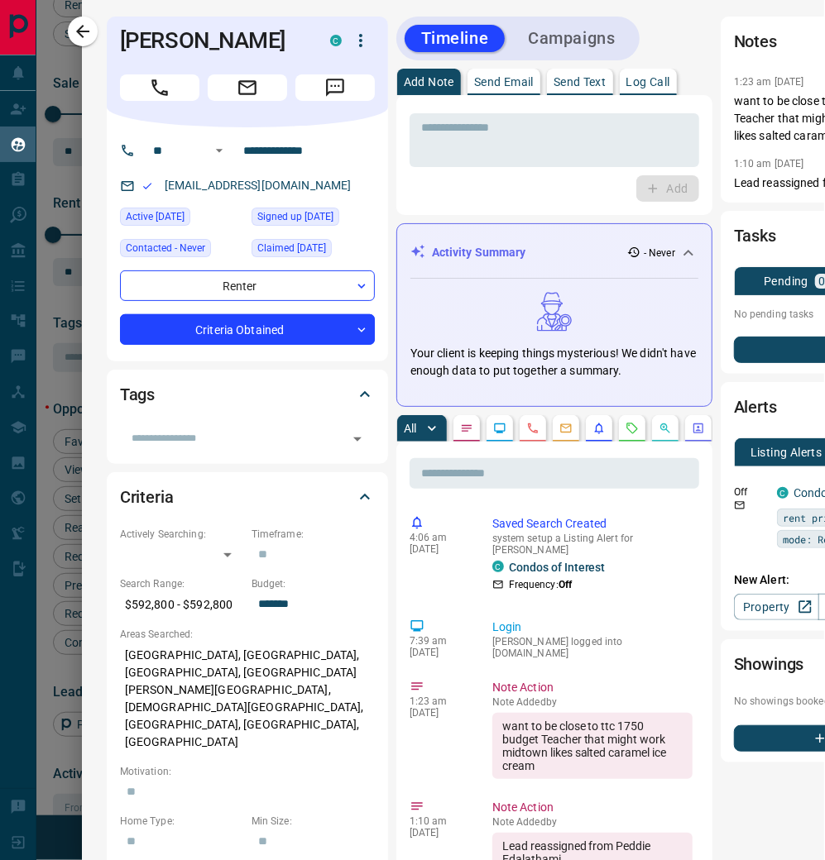
scroll to position [0, 1]
click at [93, 36] on icon "button" at bounding box center [83, 32] width 20 height 20
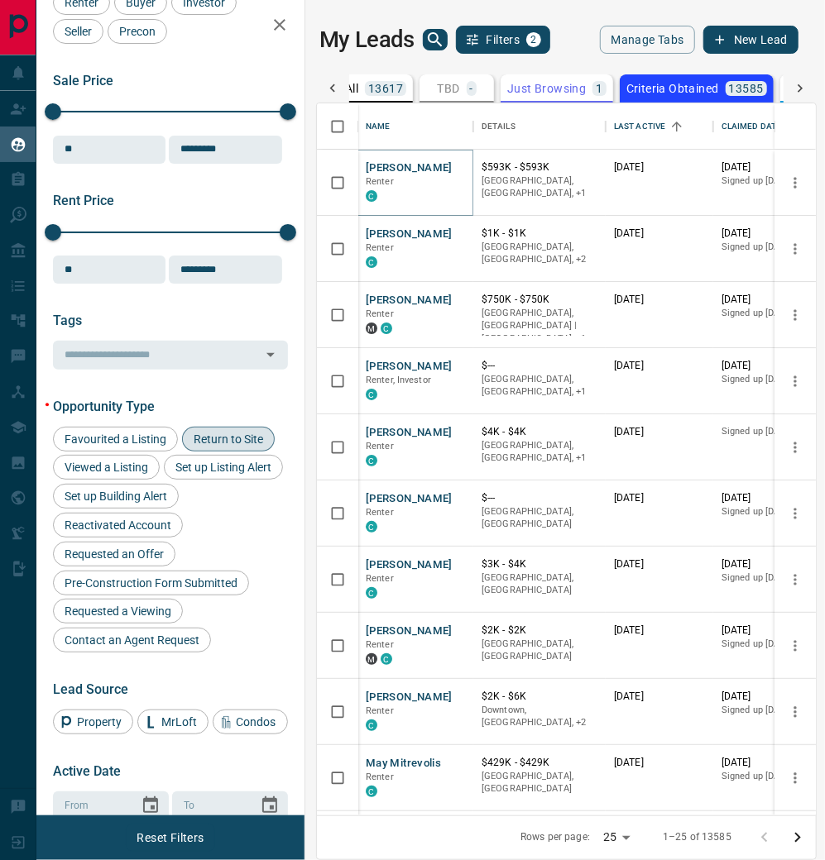
scroll to position [7, 0]
click at [385, 309] on button "[PERSON_NAME]" at bounding box center [409, 301] width 87 height 16
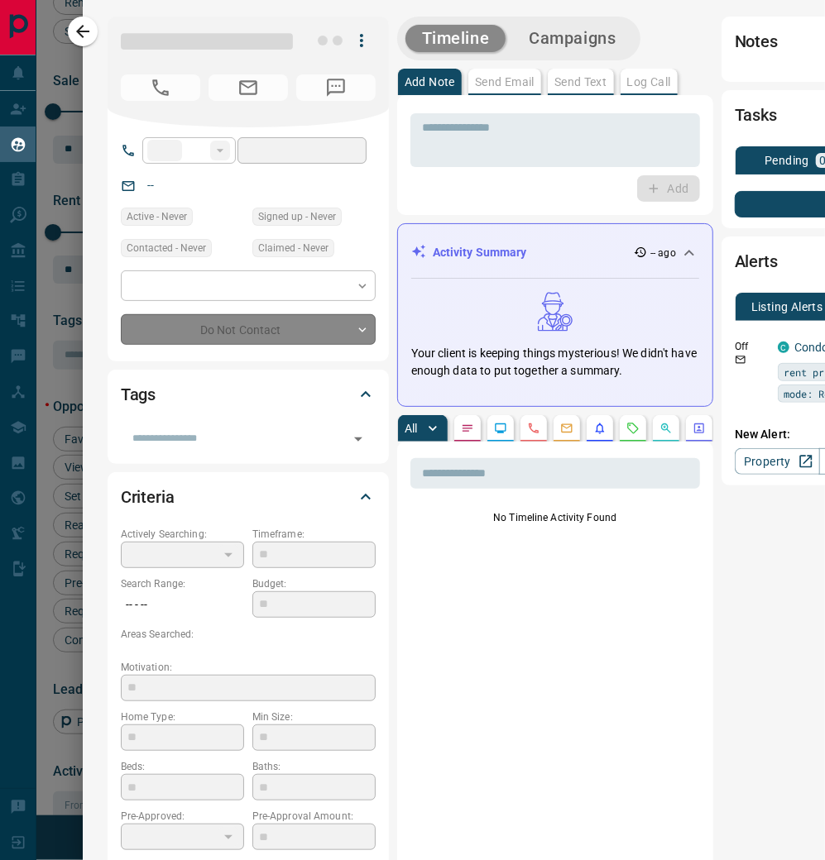
type input "**"
type input "**********"
type input "*"
type input "*******"
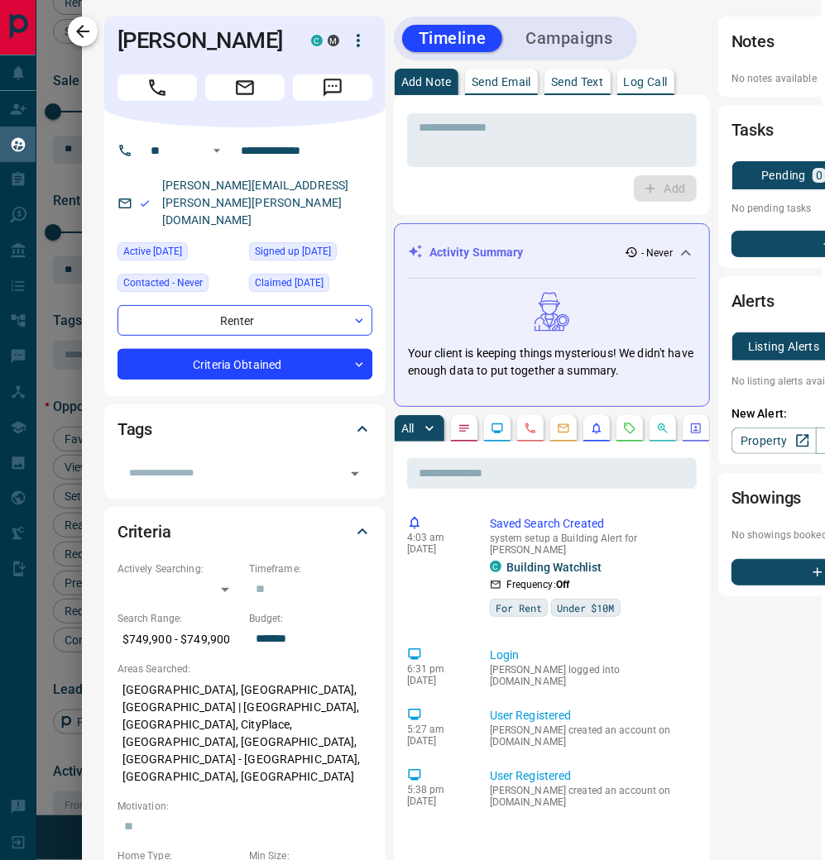
click at [86, 31] on icon "button" at bounding box center [82, 31] width 13 height 13
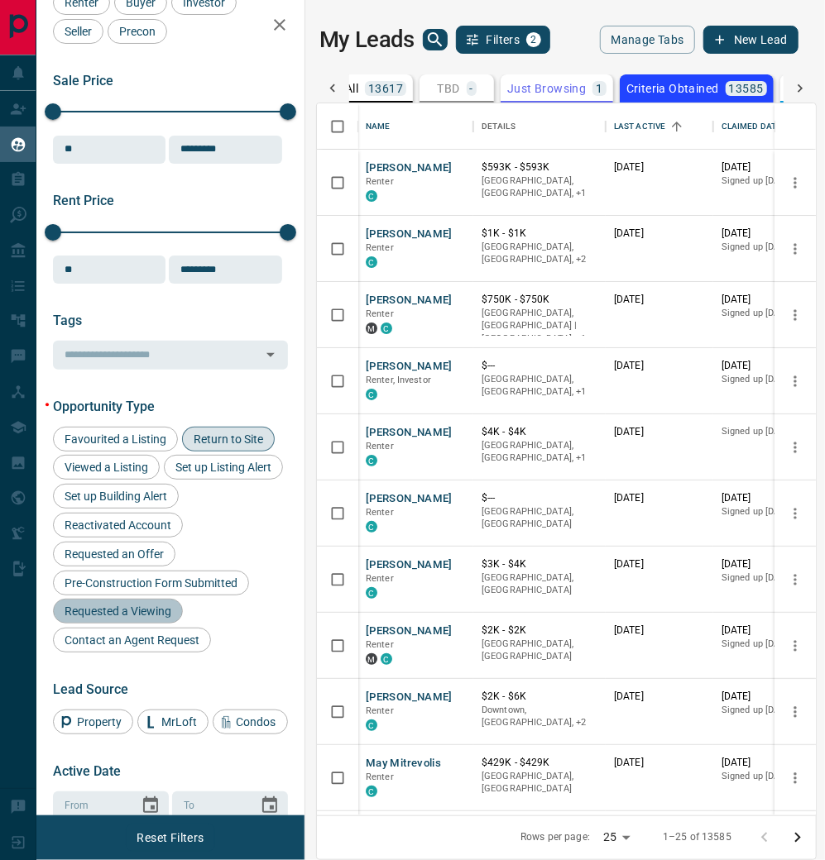
click at [156, 611] on span "Requested a Viewing" at bounding box center [118, 611] width 118 height 13
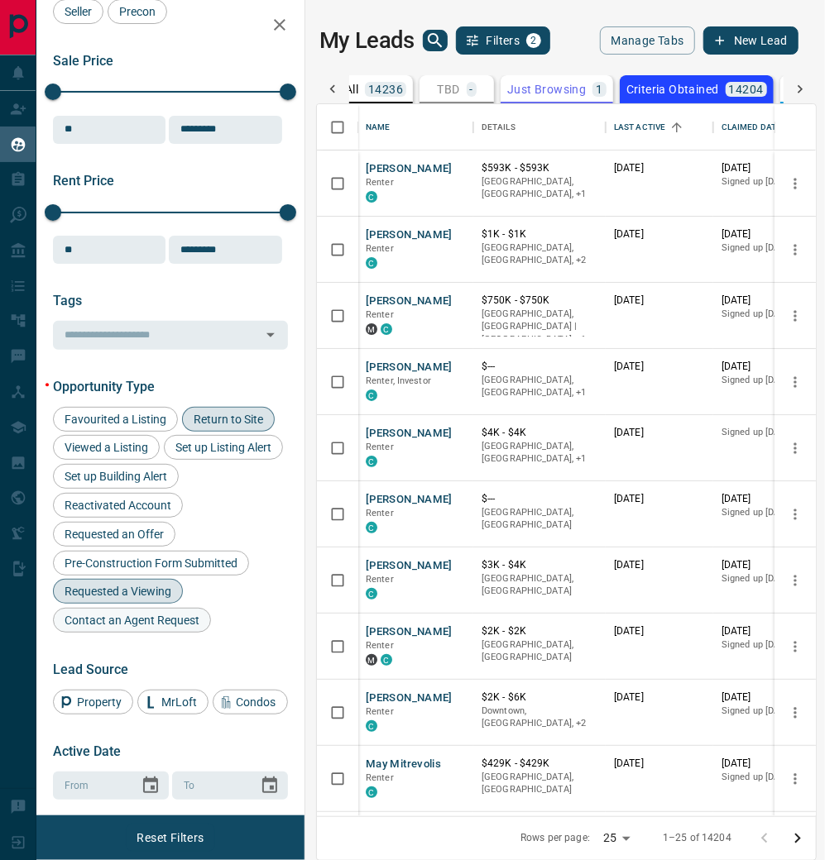
scroll to position [0, 0]
click at [398, 574] on button "[PERSON_NAME]" at bounding box center [409, 566] width 87 height 16
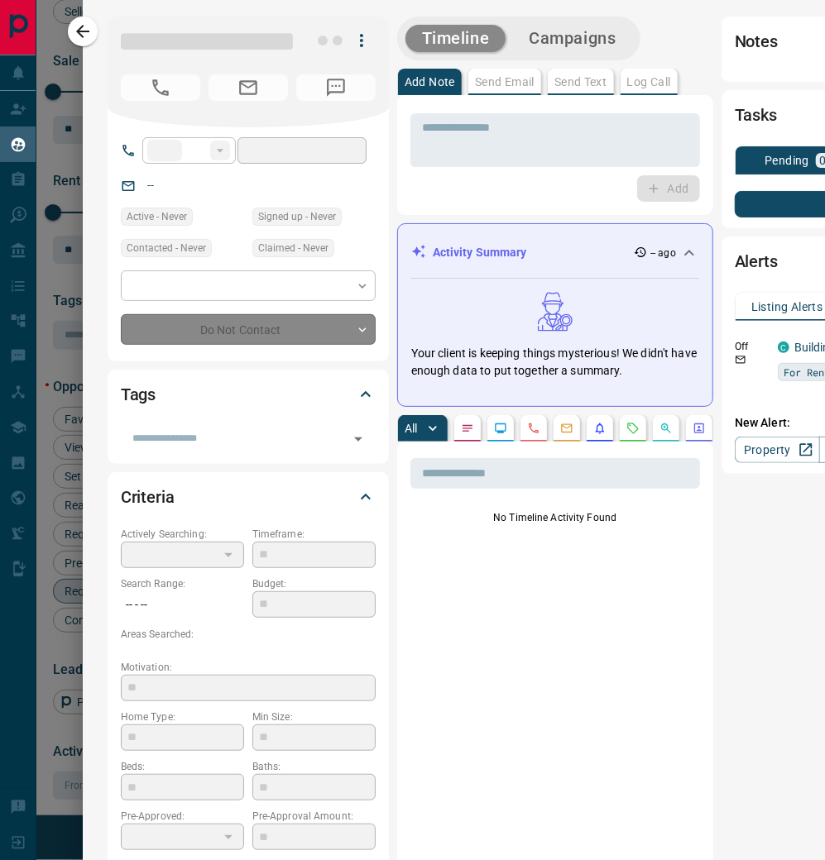
type input "**"
type input "**********"
type input "*"
type input "*******"
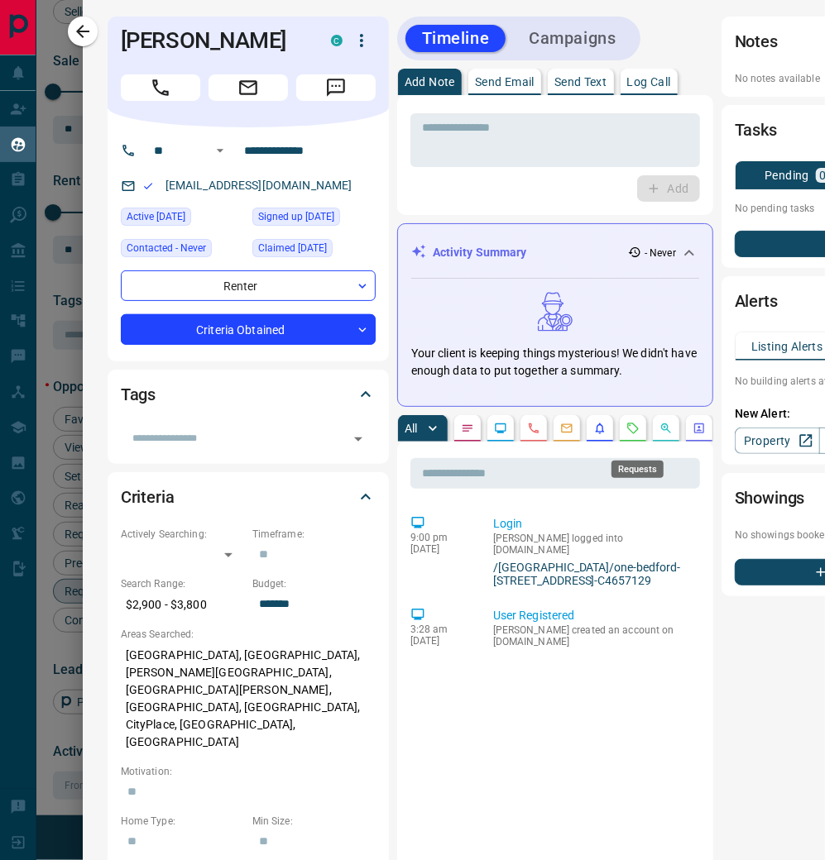
click at [637, 435] on icon "Requests" at bounding box center [632, 428] width 13 height 13
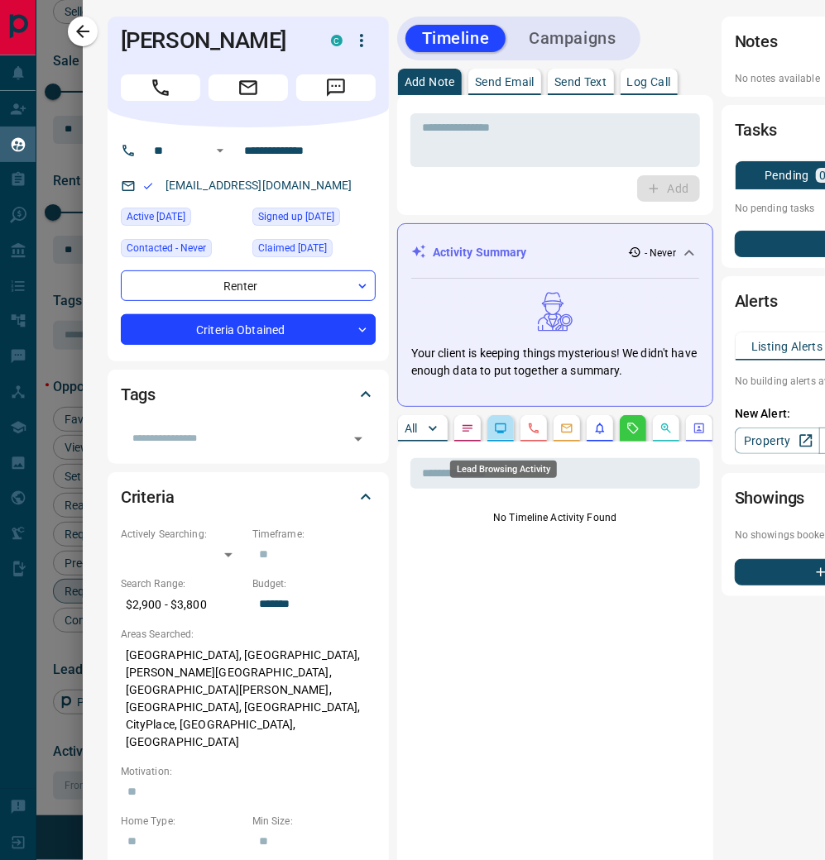
click at [504, 435] on icon "Lead Browsing Activity" at bounding box center [500, 428] width 13 height 13
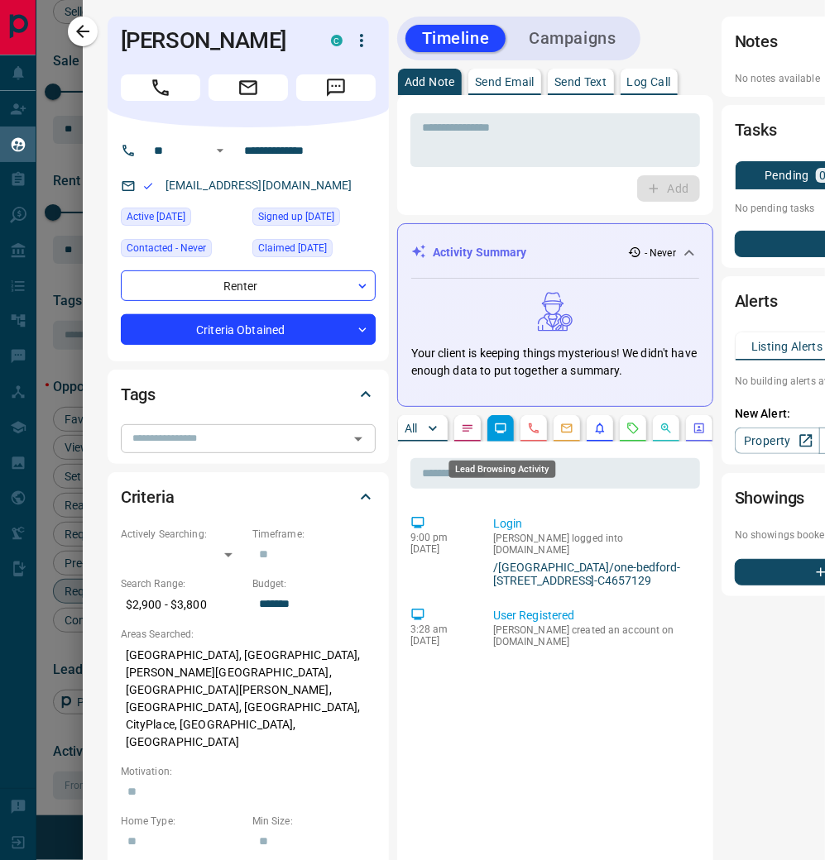
scroll to position [0, 7]
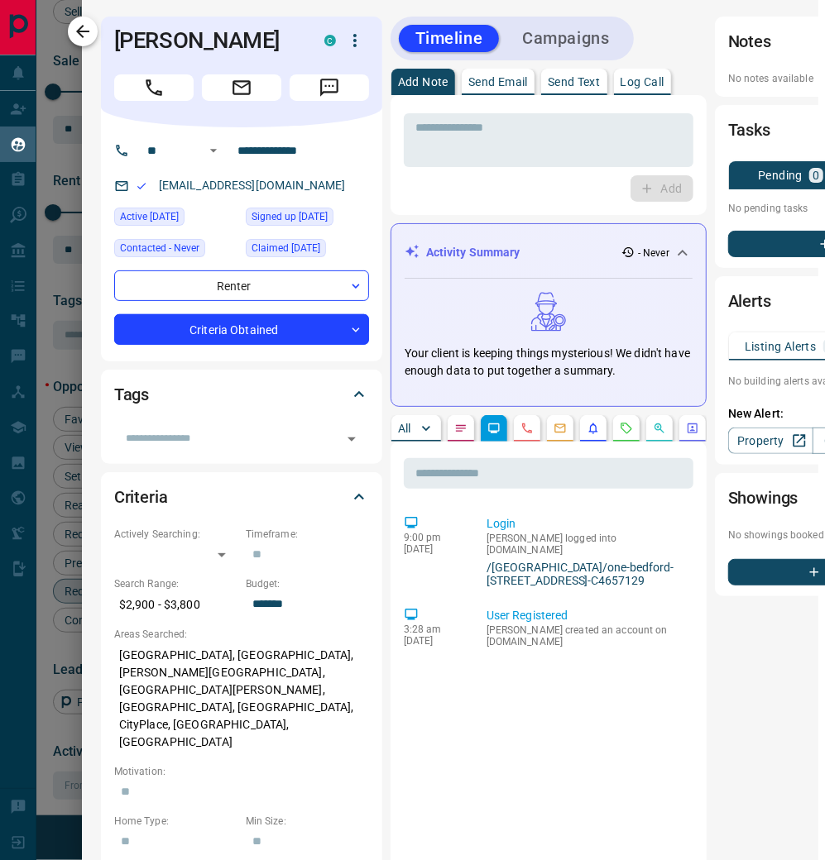
click at [89, 34] on icon "button" at bounding box center [83, 32] width 20 height 20
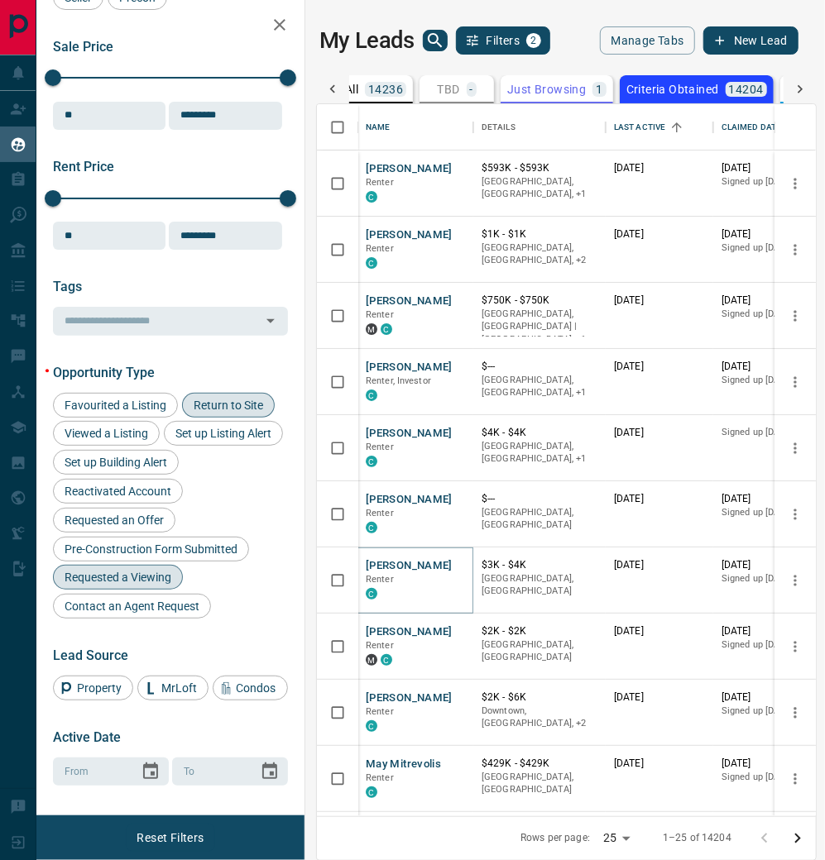
scroll to position [124, 0]
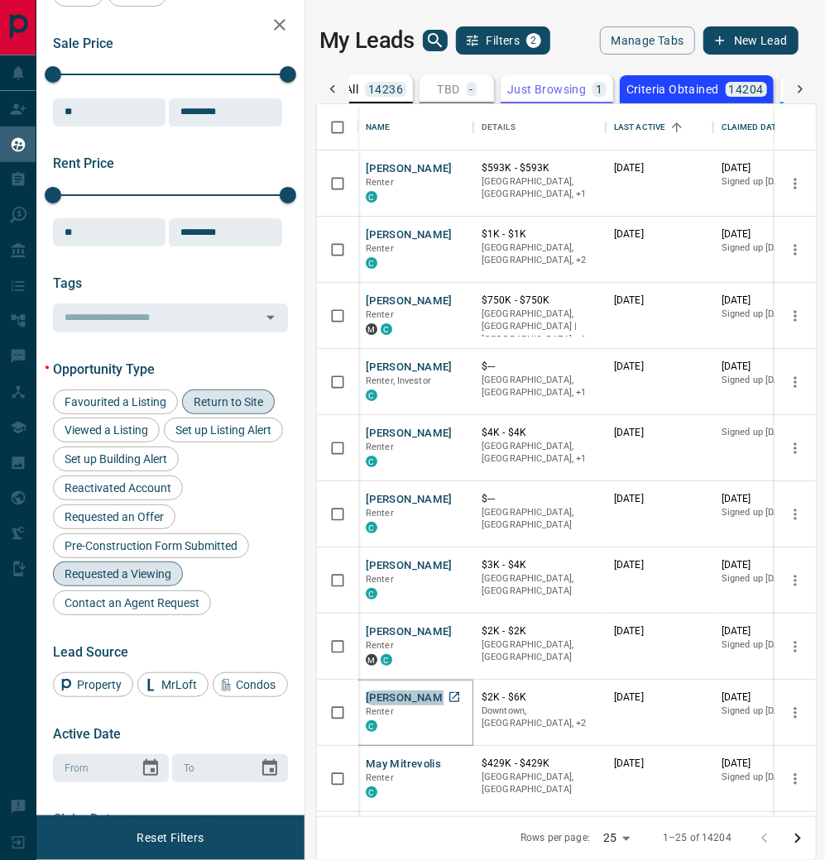
click at [395, 706] on button "[PERSON_NAME]" at bounding box center [409, 699] width 87 height 16
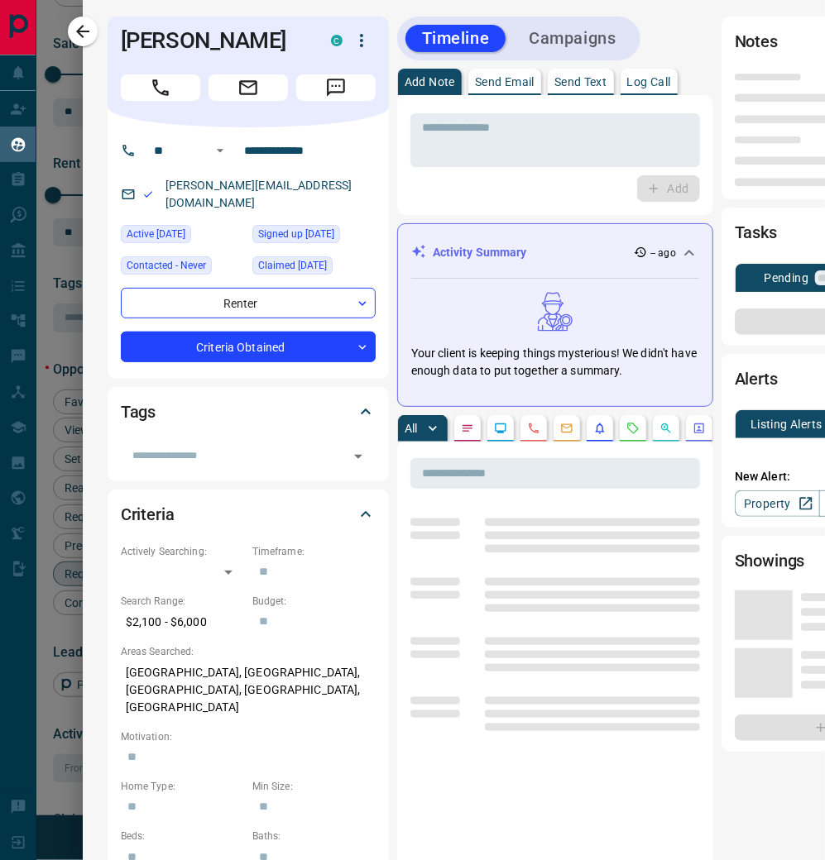
type input "**"
type input "**********"
type input "*"
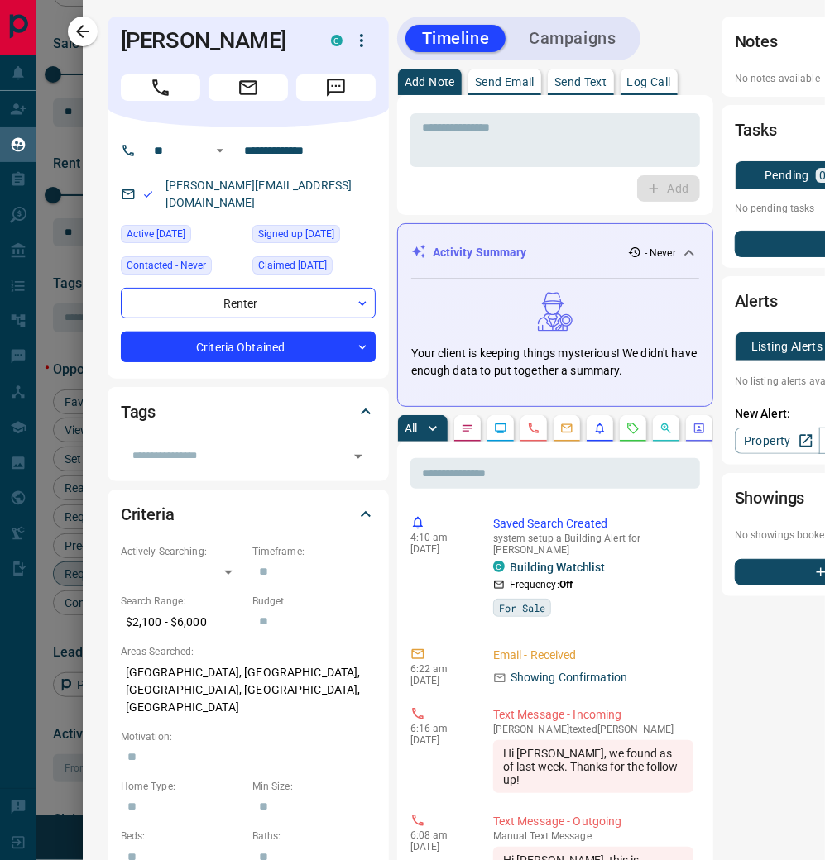
scroll to position [0, 0]
click at [88, 31] on icon "button" at bounding box center [82, 31] width 13 height 13
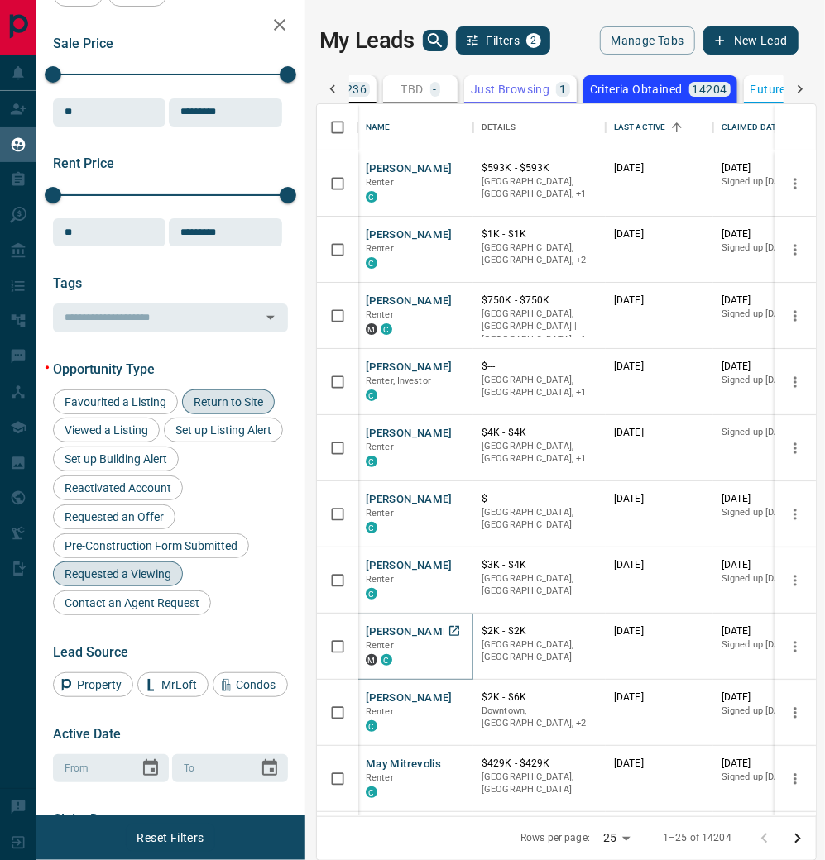
click at [400, 640] on button "[PERSON_NAME]" at bounding box center [409, 633] width 87 height 16
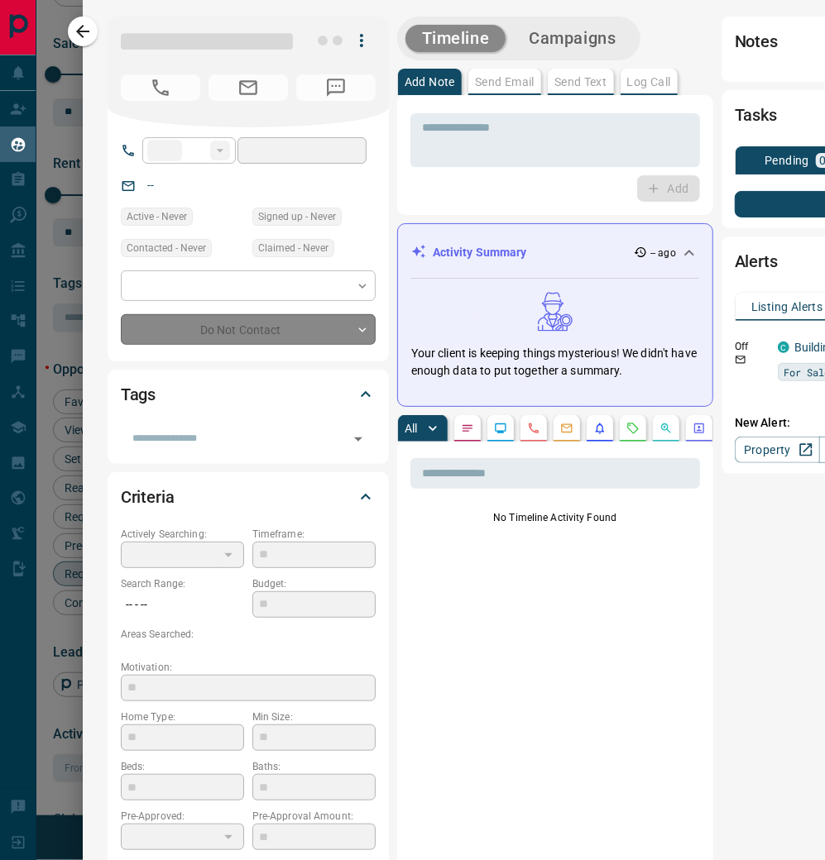
type input "**"
type input "**********"
type input "*"
type input "*******"
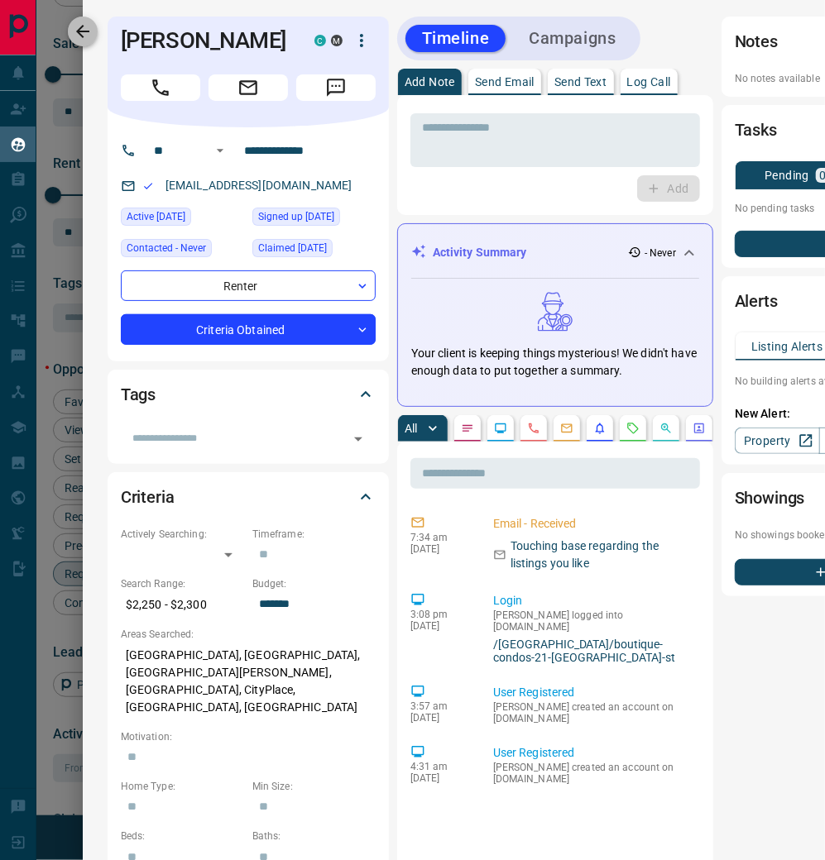
click at [90, 35] on icon "button" at bounding box center [83, 32] width 20 height 20
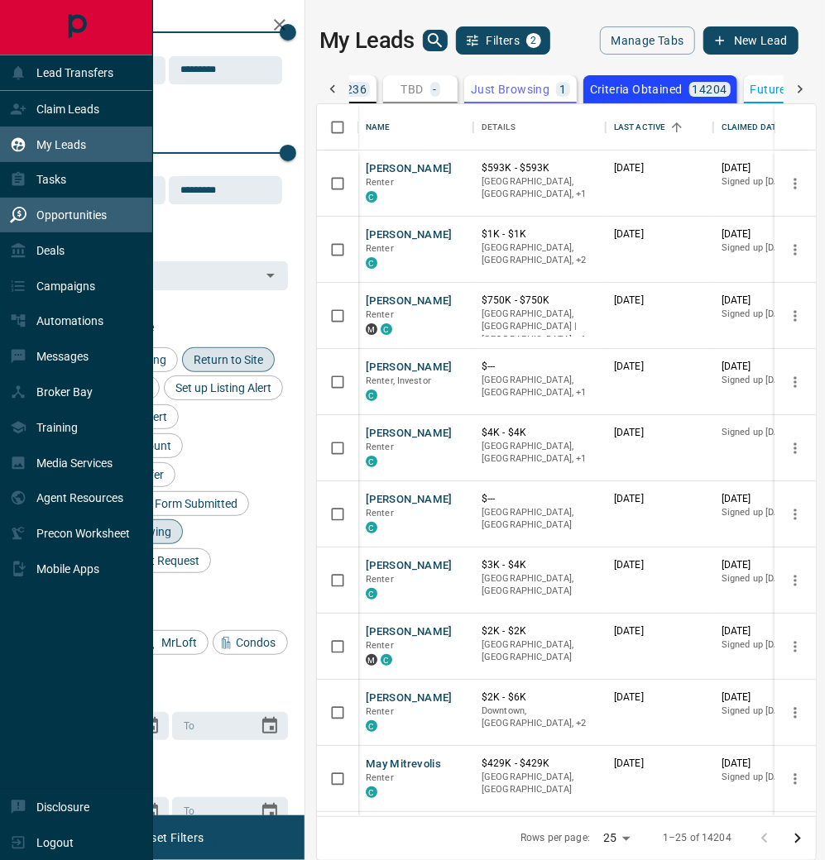
click at [98, 215] on p "Opportunities" at bounding box center [71, 214] width 70 height 13
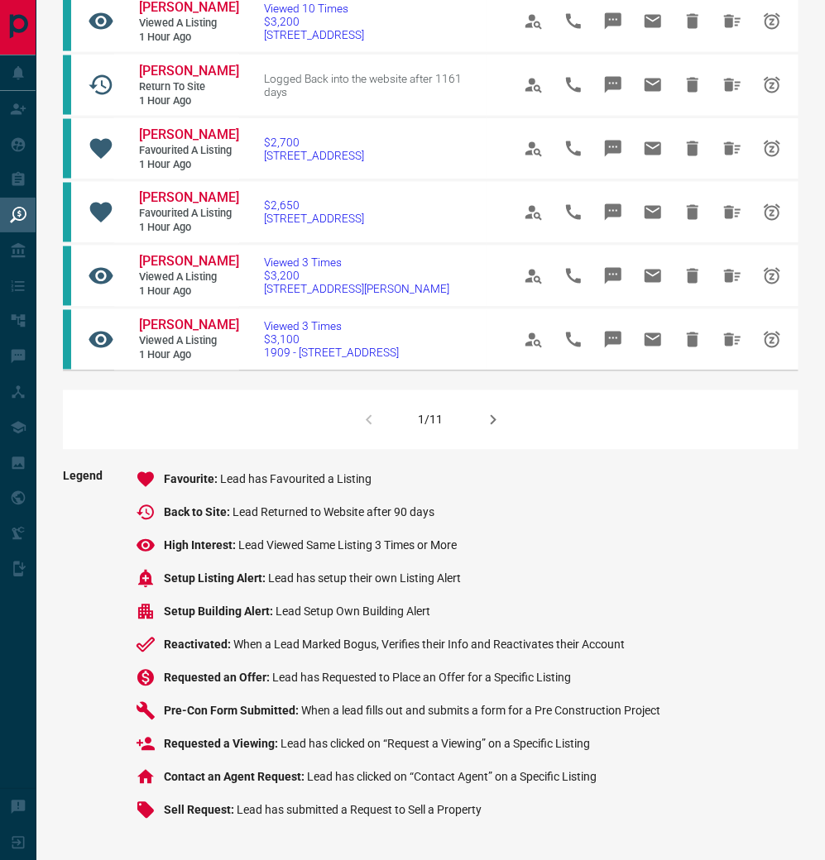
scroll to position [1107, 0]
click at [495, 415] on icon "button" at bounding box center [493, 420] width 6 height 10
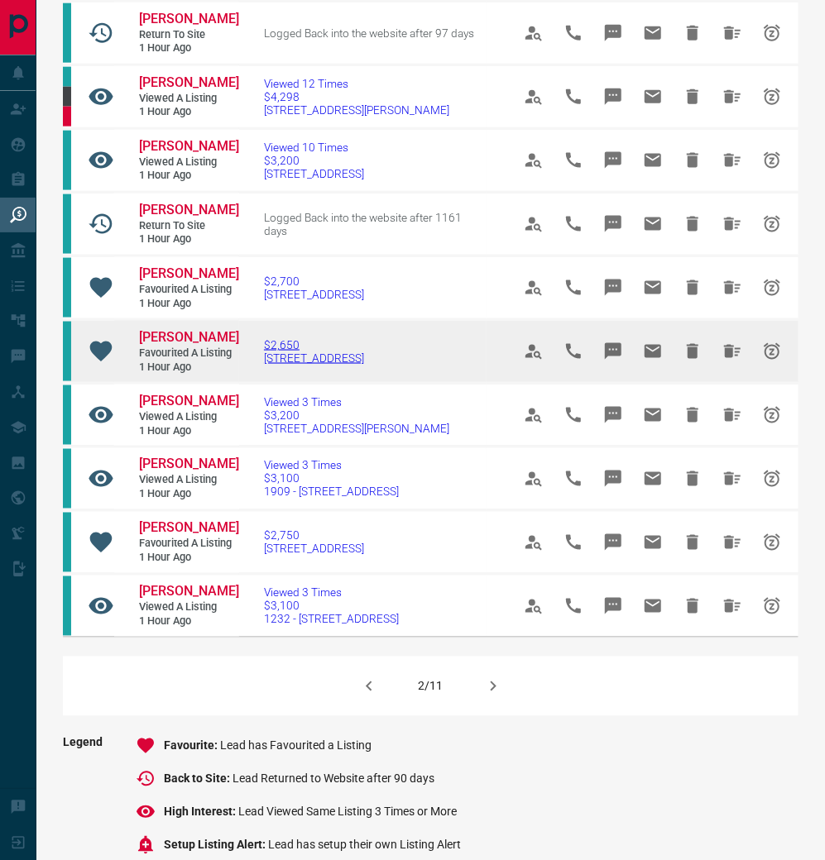
scroll to position [797, 0]
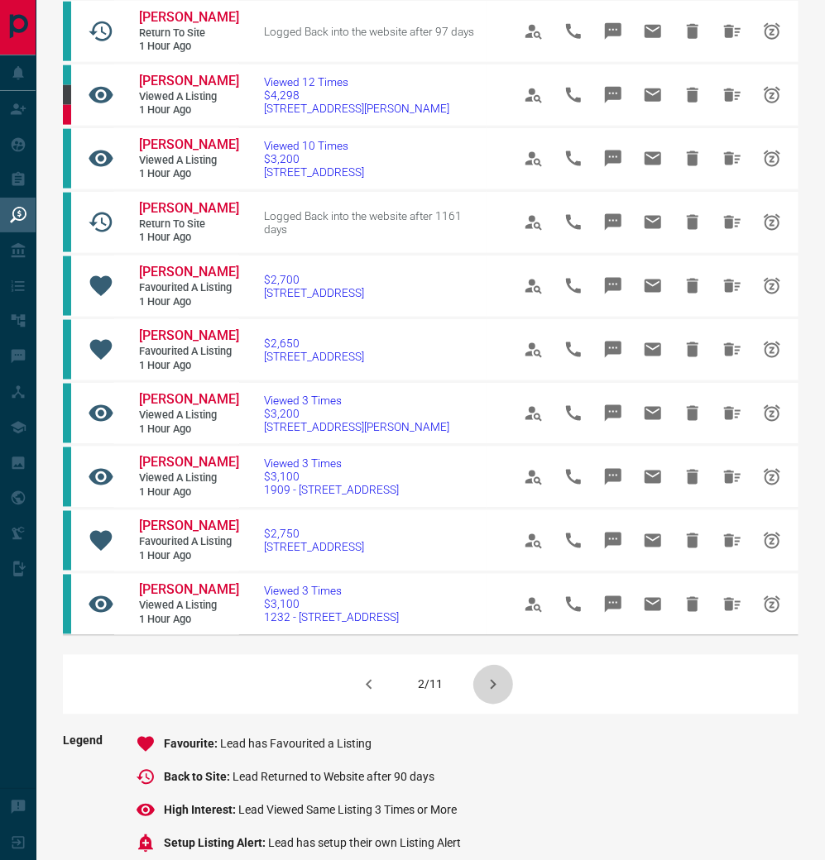
click at [495, 675] on icon "button" at bounding box center [493, 685] width 20 height 20
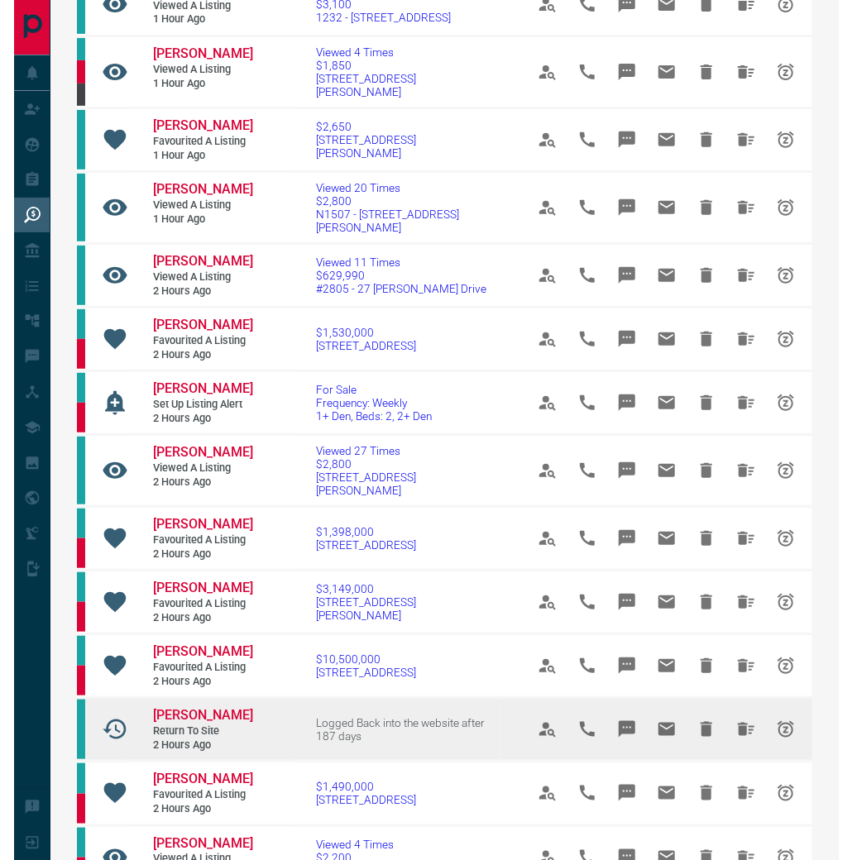
scroll to position [223, 0]
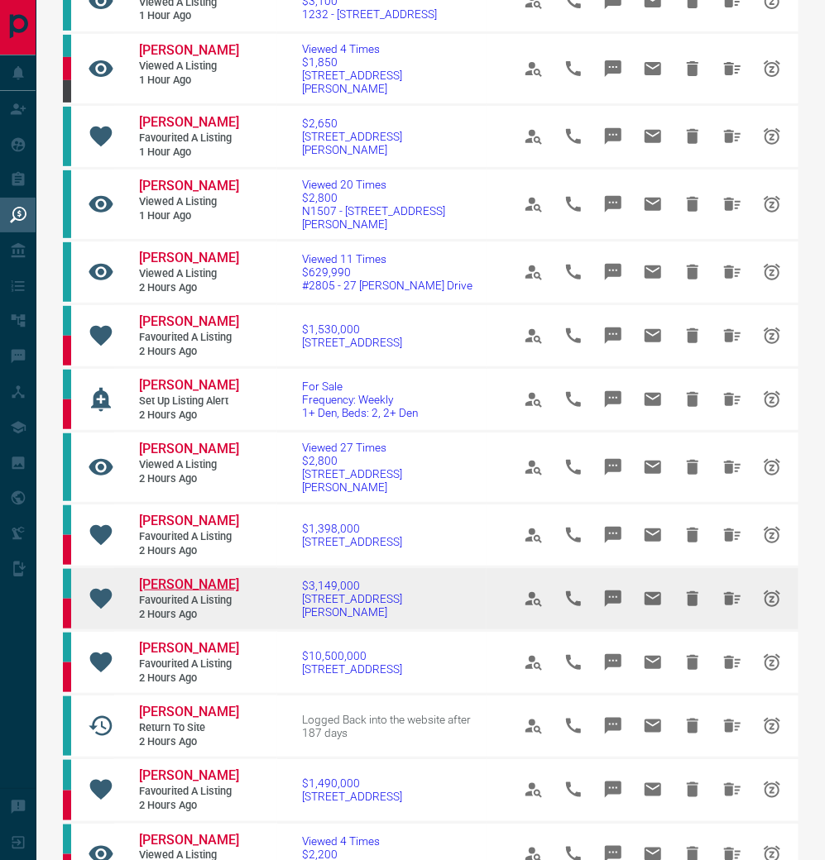
click at [182, 577] on span "[PERSON_NAME]" at bounding box center [189, 585] width 100 height 16
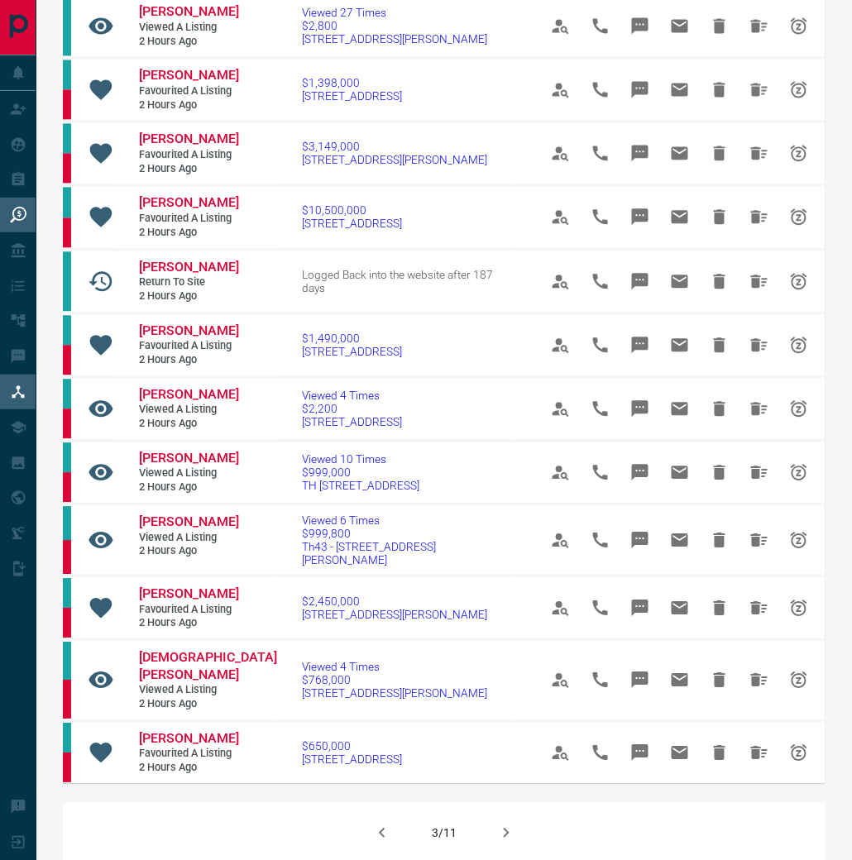
scroll to position [653, 0]
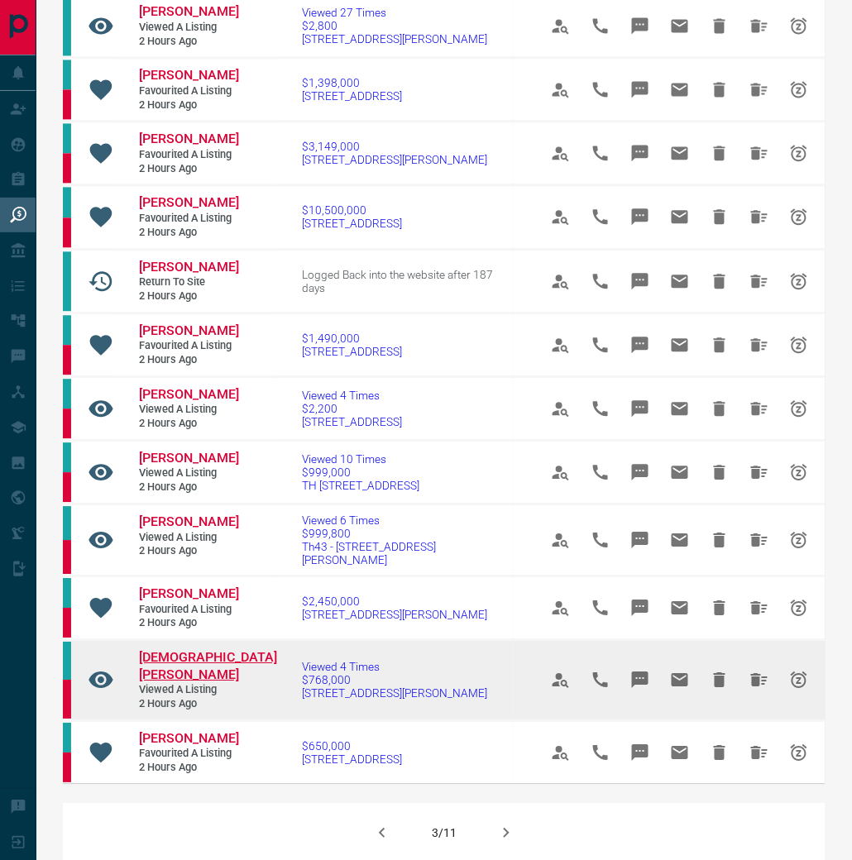
click at [176, 649] on span "[DEMOGRAPHIC_DATA][PERSON_NAME]" at bounding box center [208, 665] width 138 height 33
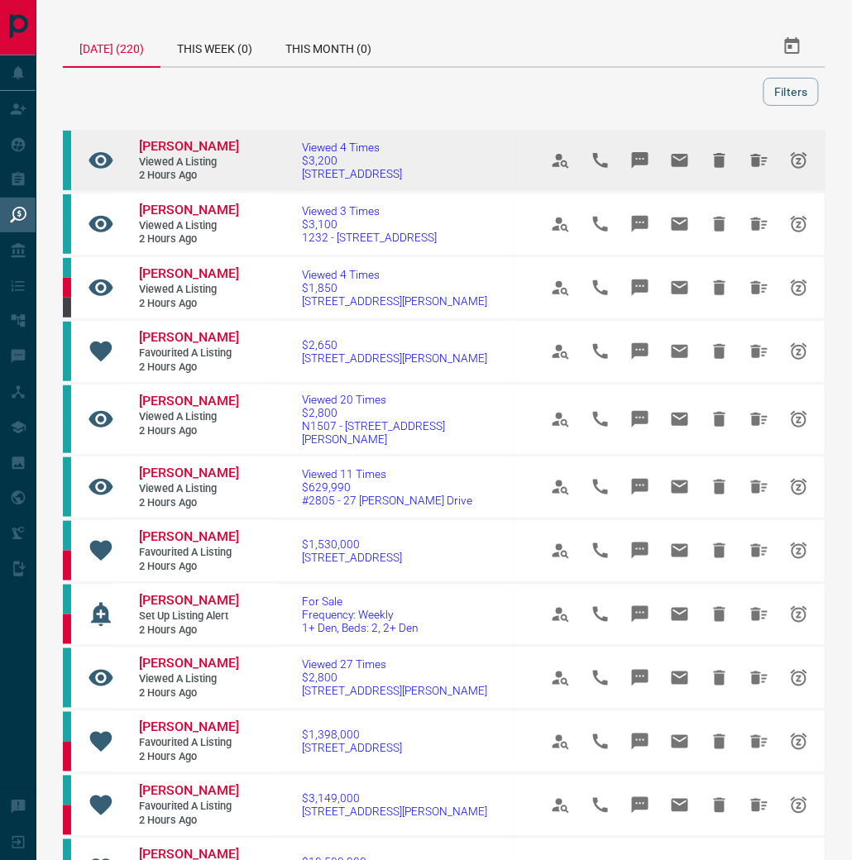
scroll to position [0, 0]
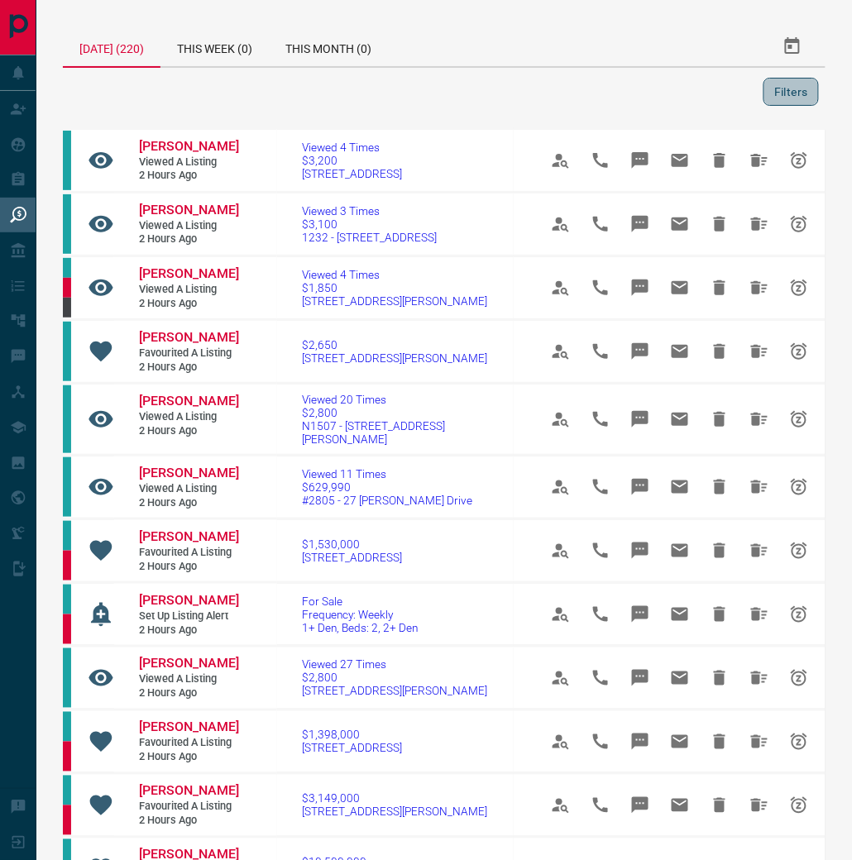
click at [778, 101] on button "Filters" at bounding box center [791, 92] width 55 height 28
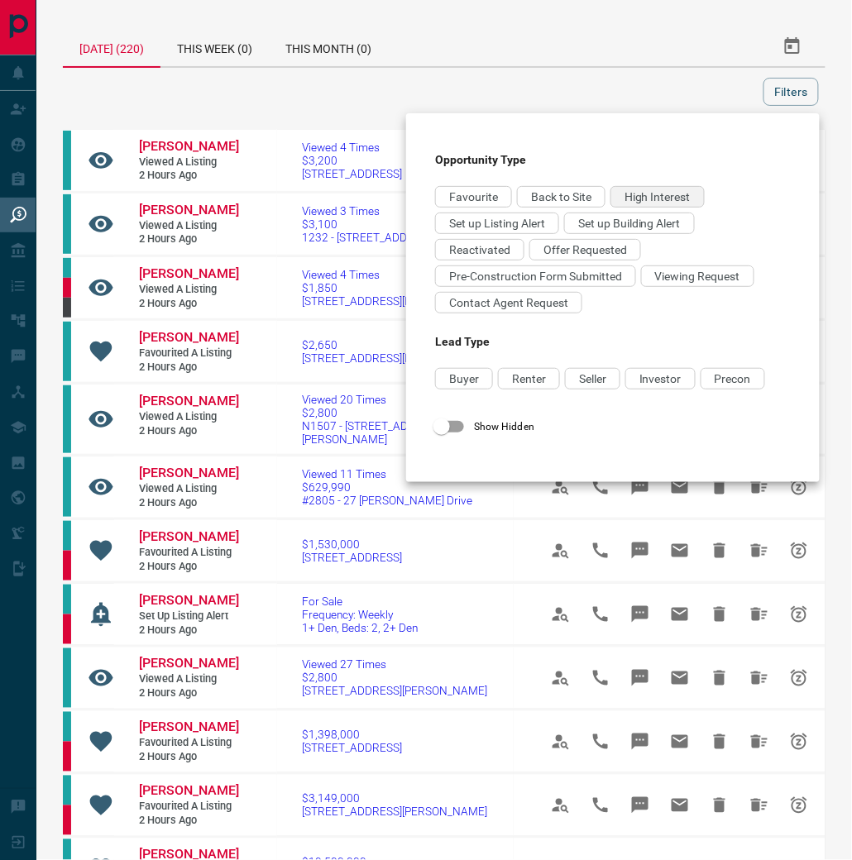
click at [663, 196] on span "High Interest" at bounding box center [658, 196] width 66 height 13
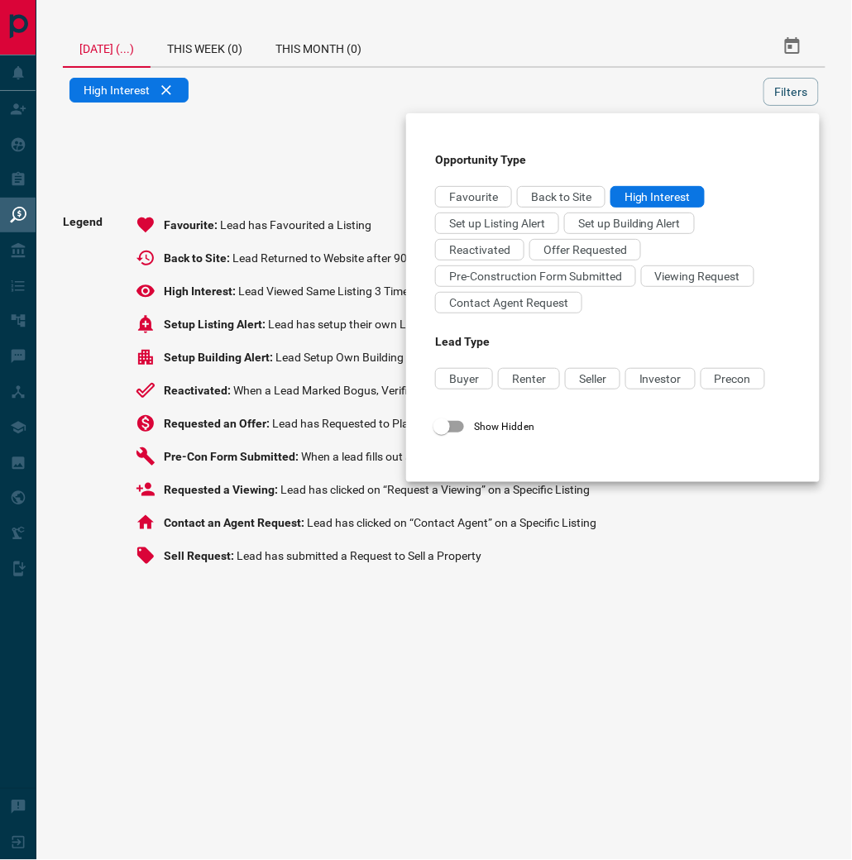
click at [749, 547] on div at bounding box center [426, 430] width 852 height 860
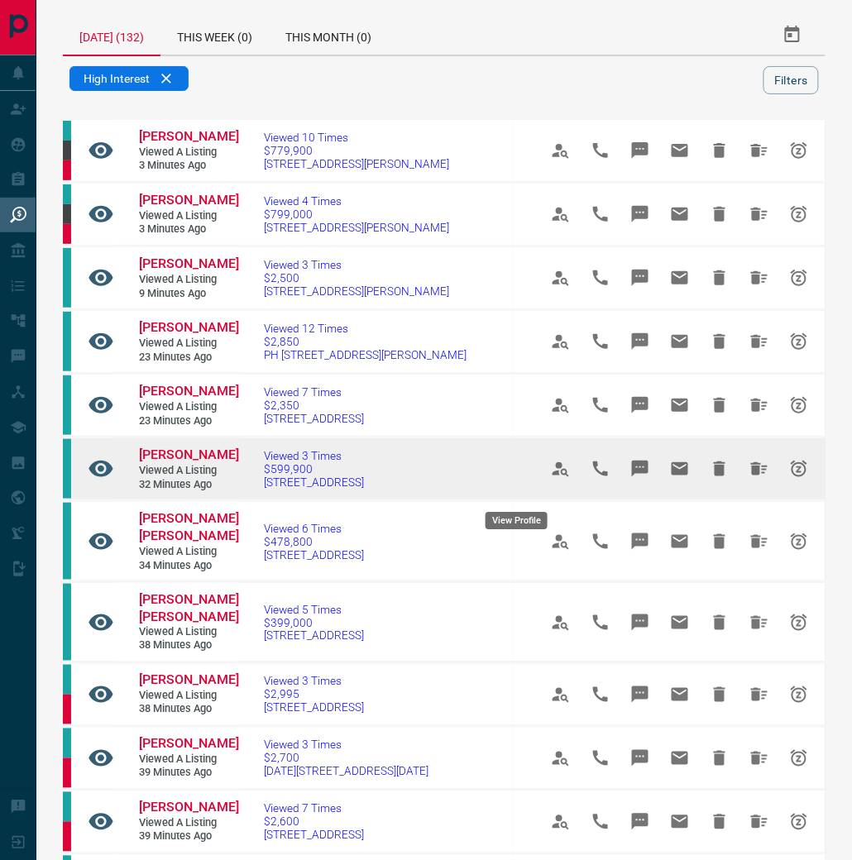
scroll to position [14, 0]
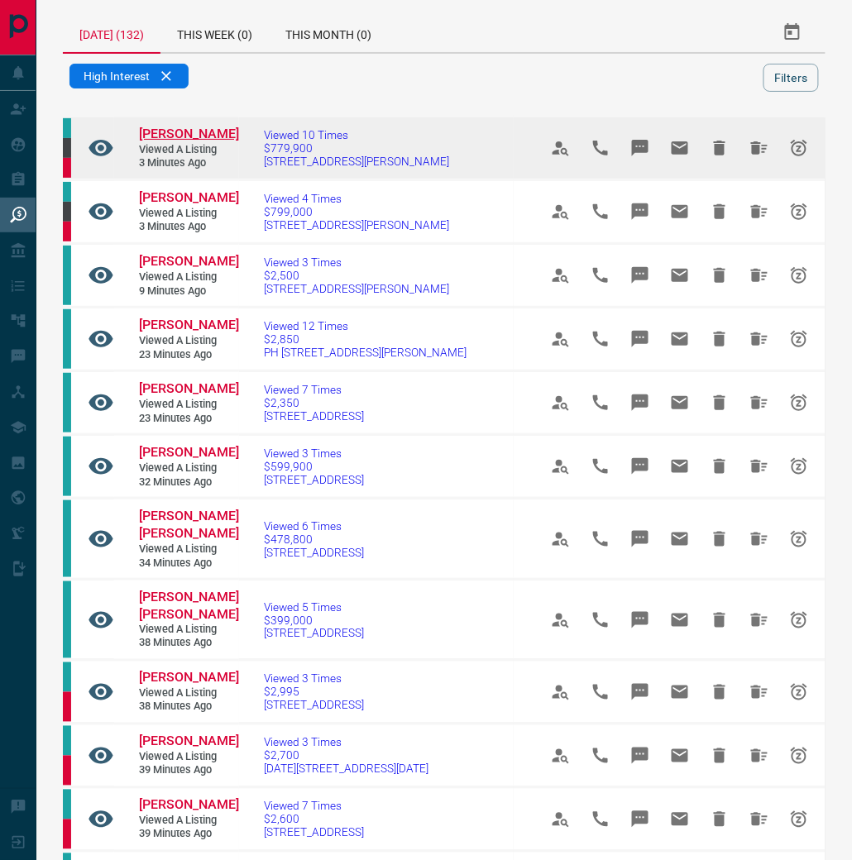
click at [177, 141] on span "[PERSON_NAME]" at bounding box center [189, 134] width 100 height 16
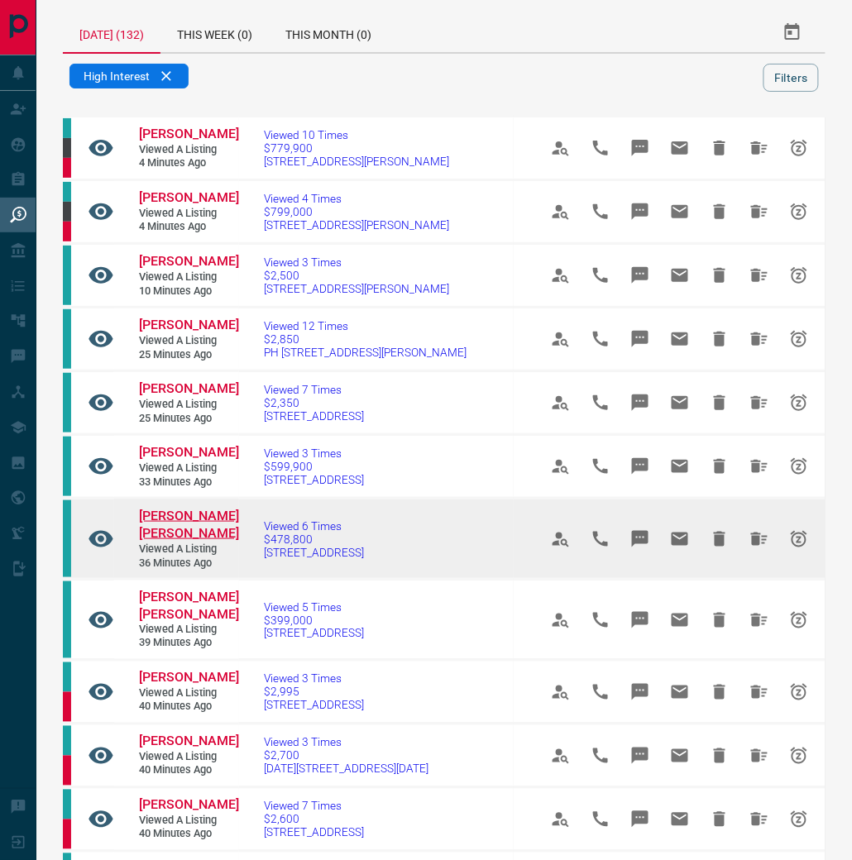
click at [172, 534] on span "[PERSON_NAME] [PERSON_NAME]" at bounding box center [189, 524] width 100 height 33
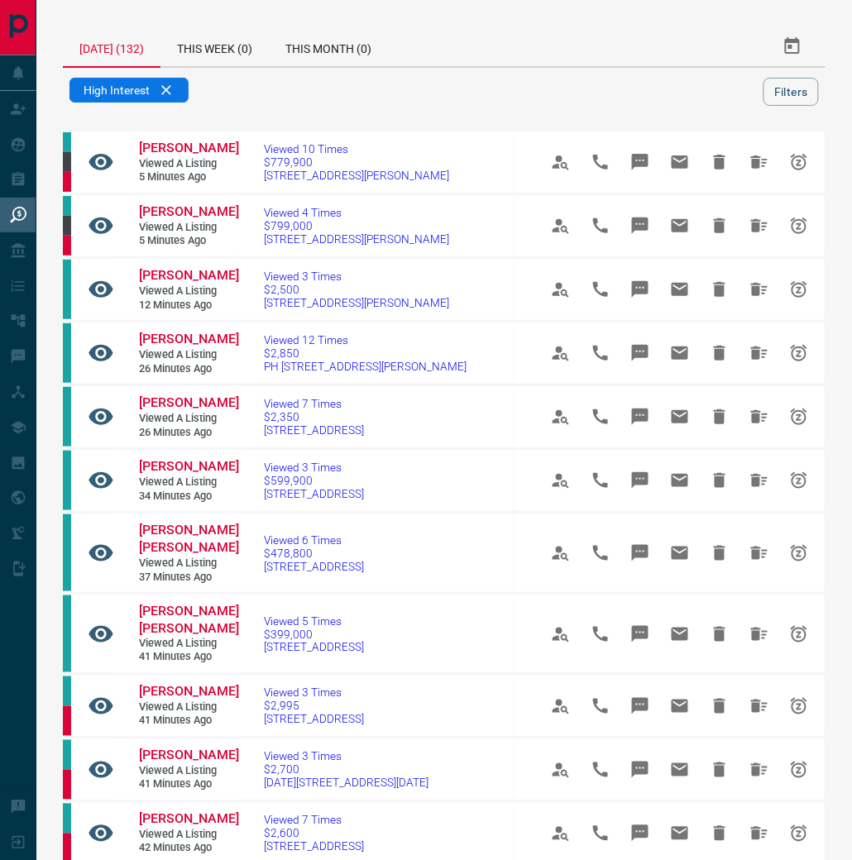
scroll to position [0, 0]
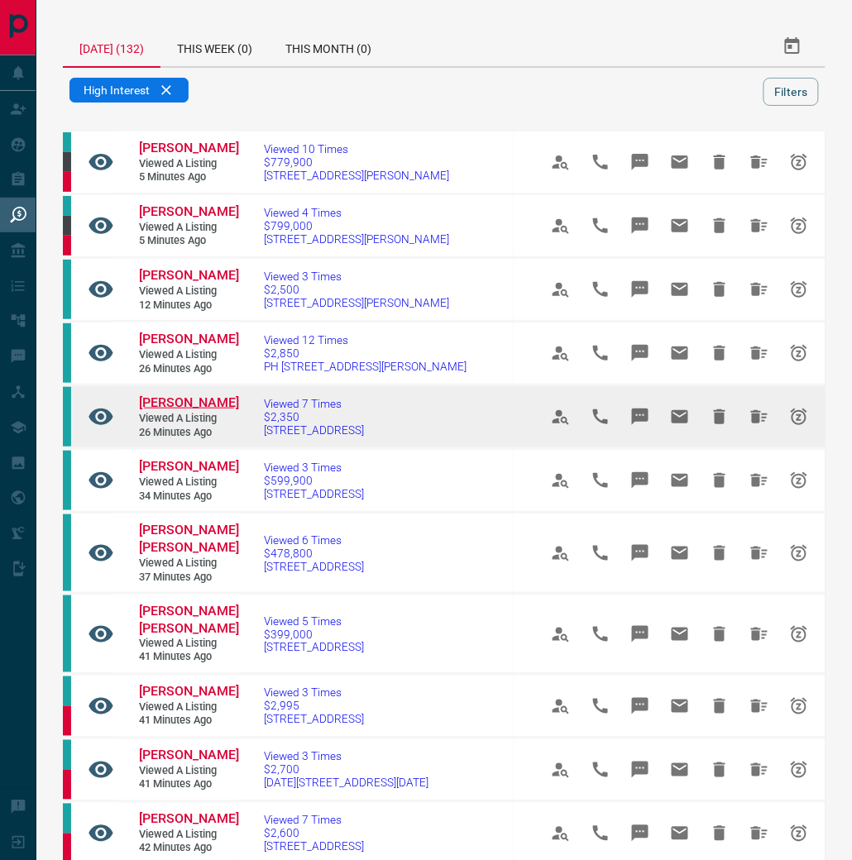
click at [169, 405] on span "[PERSON_NAME]" at bounding box center [189, 403] width 100 height 16
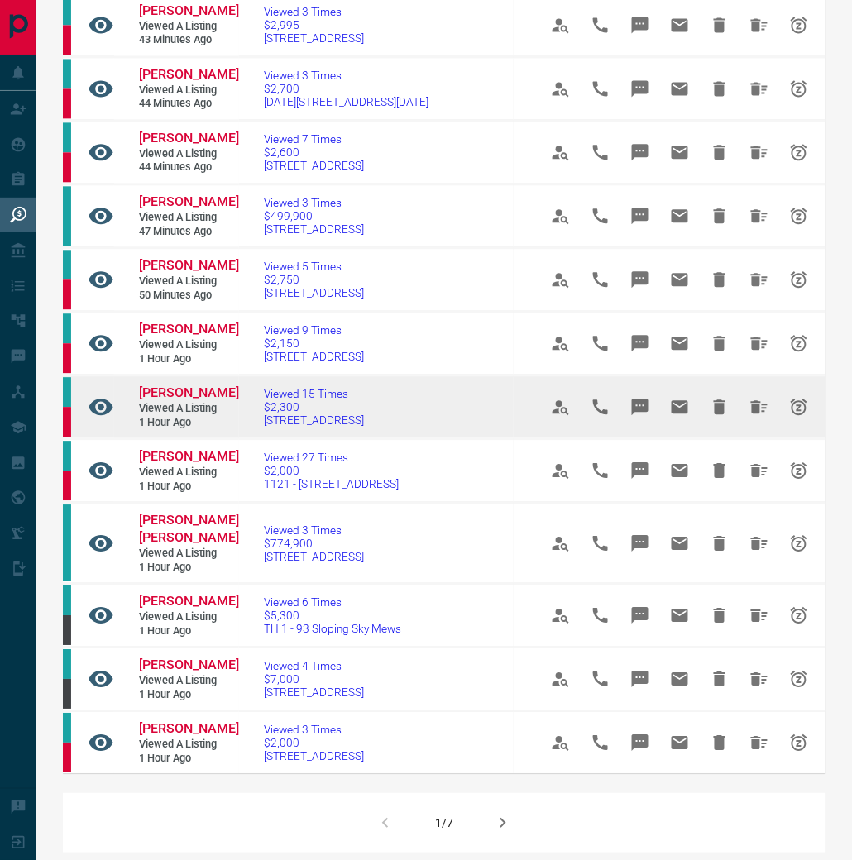
scroll to position [682, 0]
click at [174, 400] on span "[PERSON_NAME]" at bounding box center [189, 393] width 100 height 16
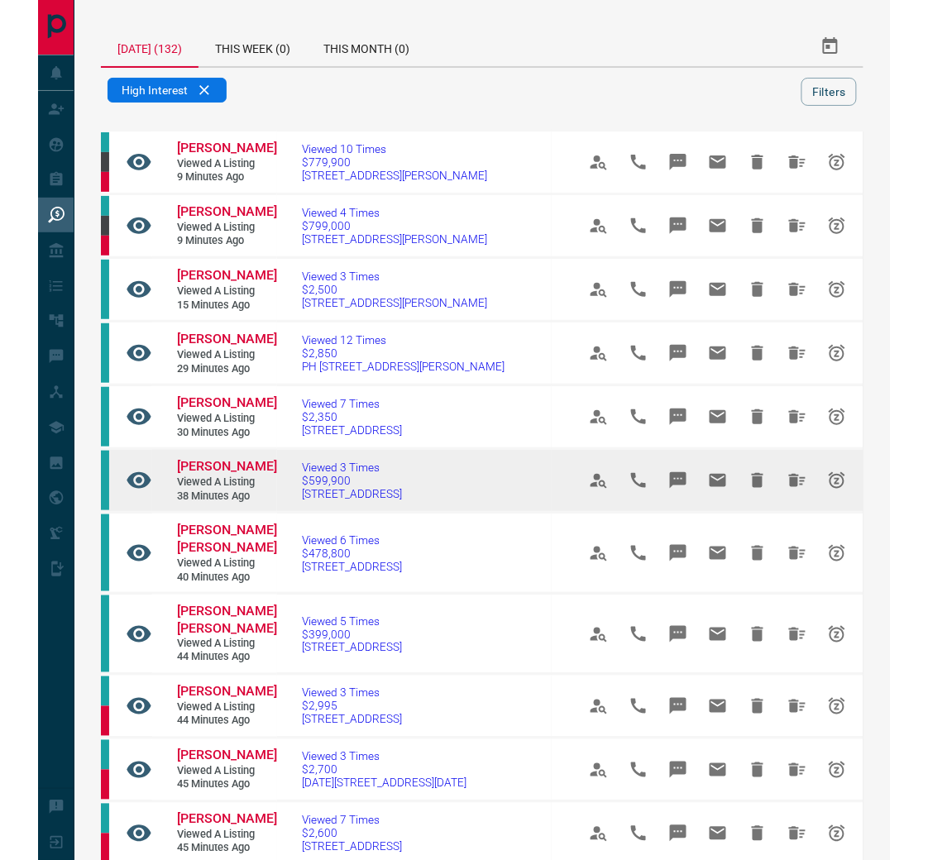
scroll to position [0, 0]
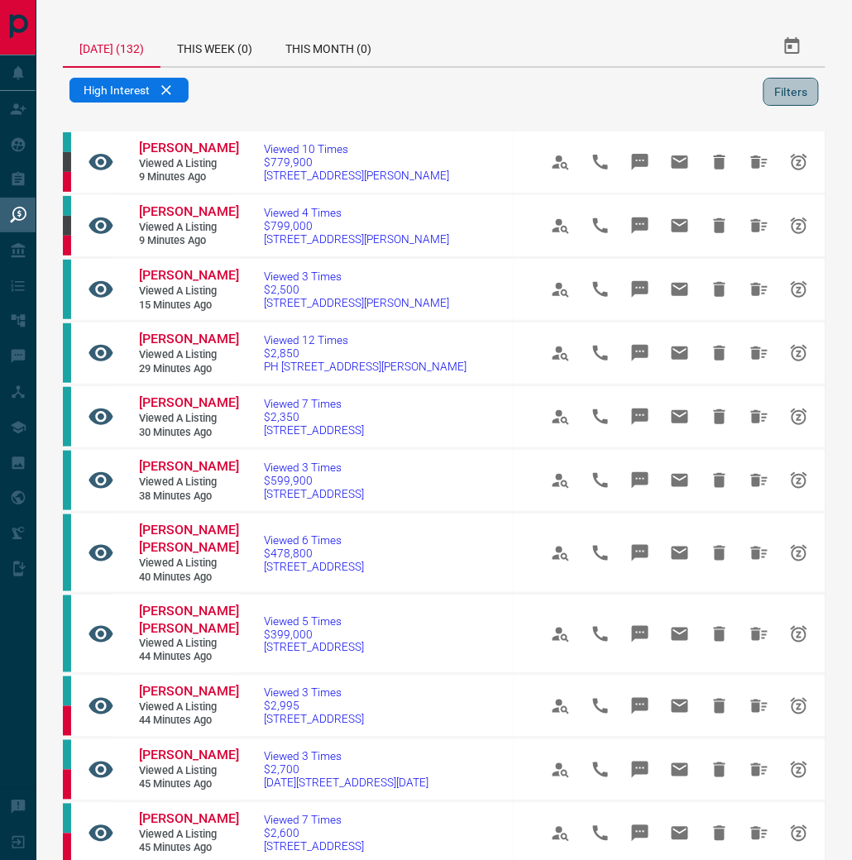
click at [779, 101] on button "Filters" at bounding box center [791, 92] width 55 height 28
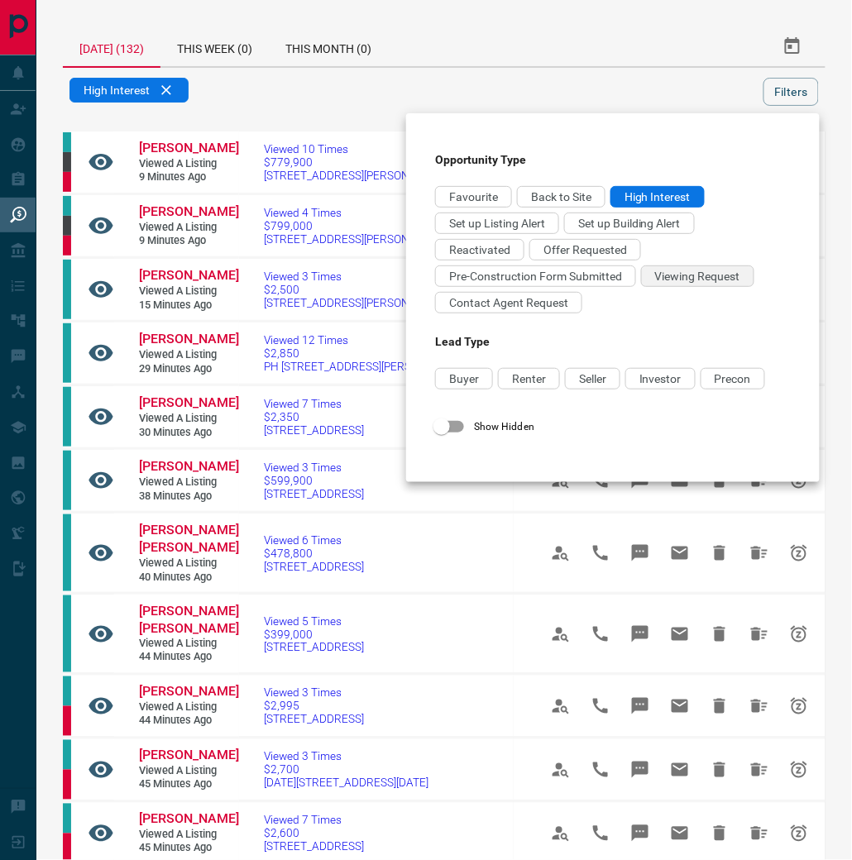
click at [688, 282] on span "Viewing Request" at bounding box center [697, 276] width 85 height 13
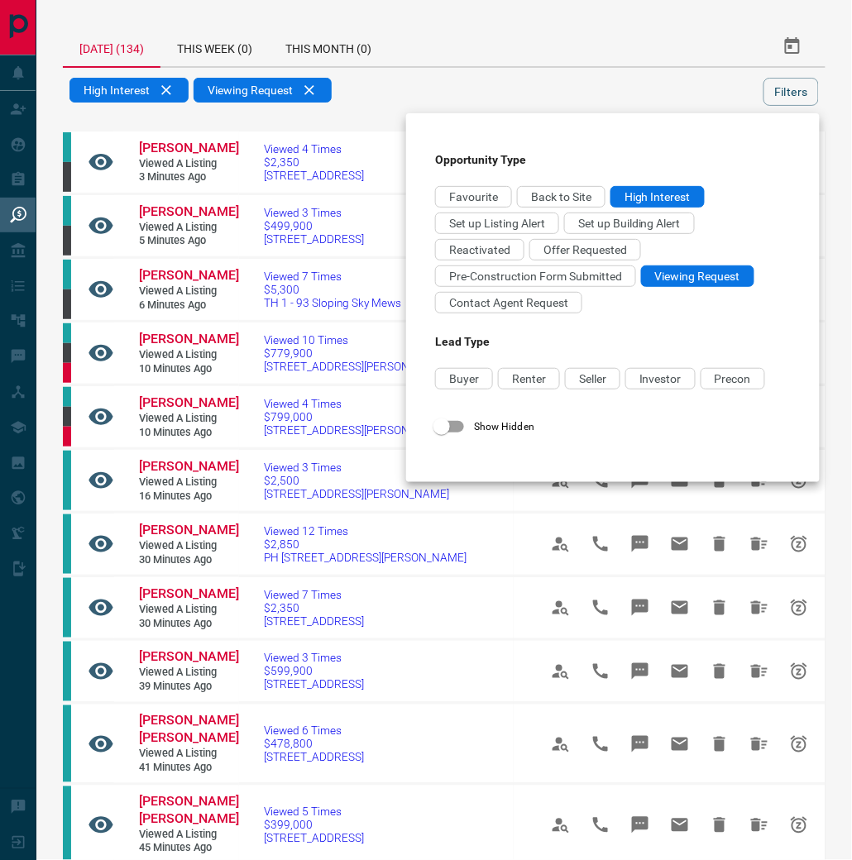
click at [435, 86] on div at bounding box center [426, 430] width 852 height 860
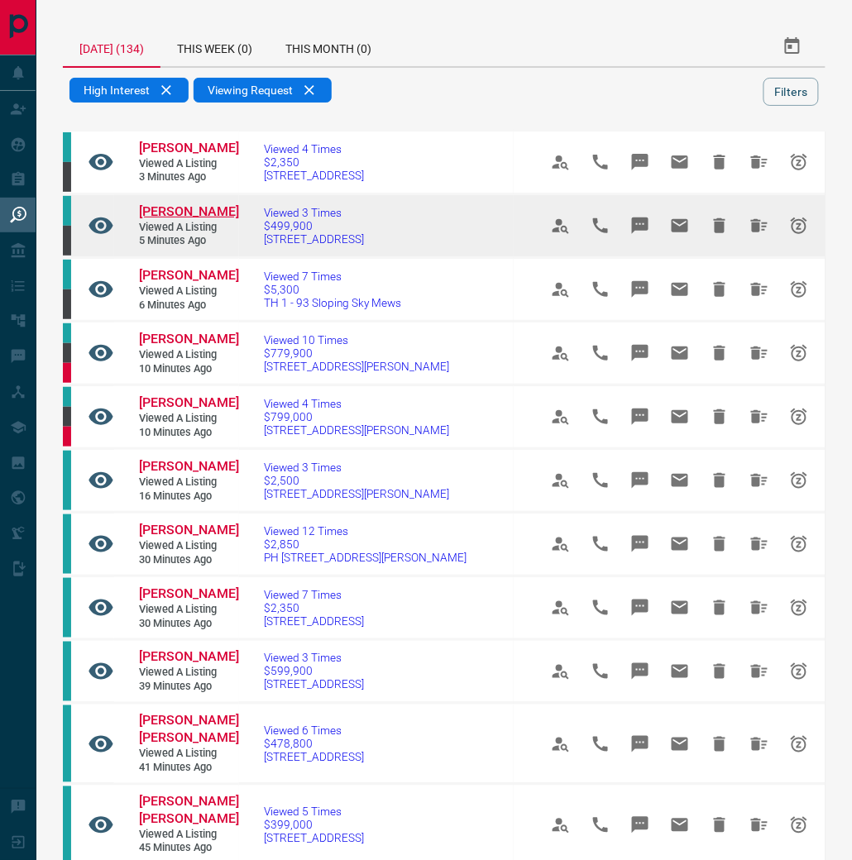
click at [184, 219] on span "[PERSON_NAME]" at bounding box center [189, 212] width 100 height 16
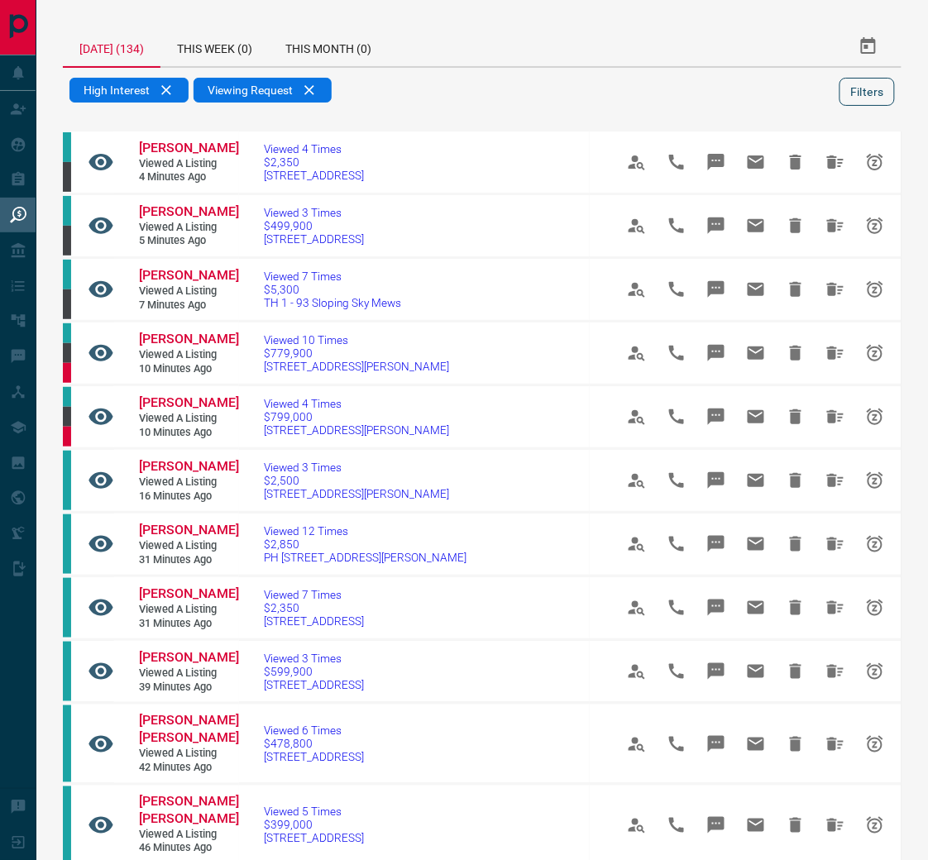
click at [828, 103] on button "Filters" at bounding box center [867, 92] width 55 height 28
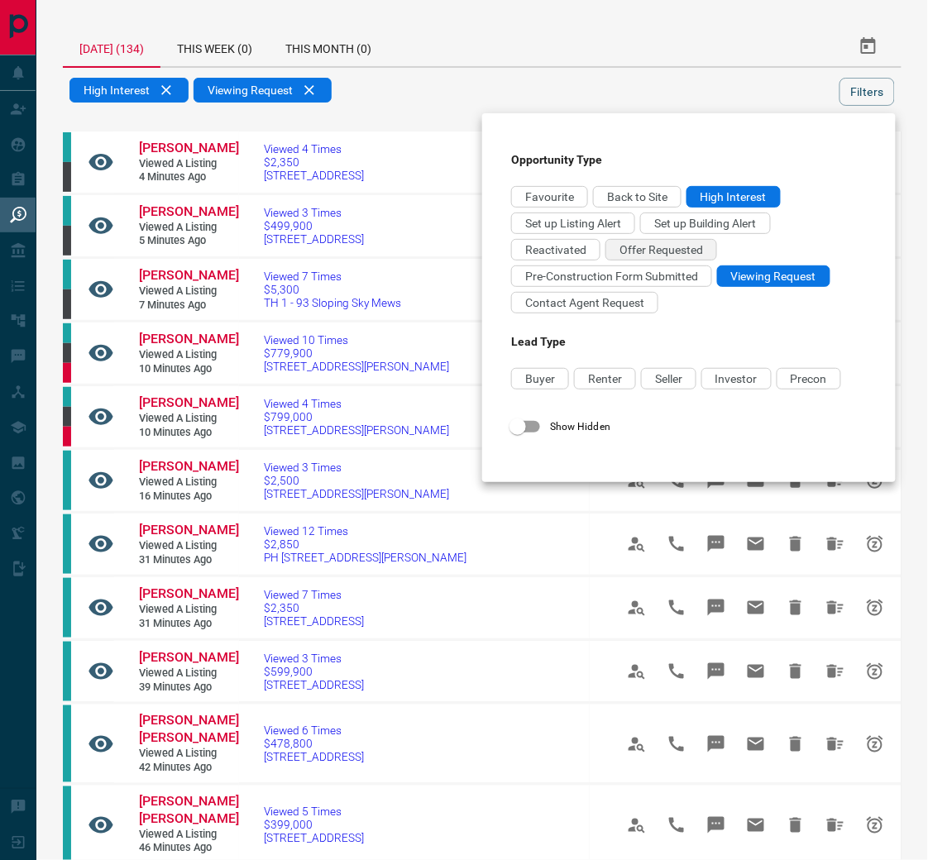
click at [677, 250] on span "Offer Requested" at bounding box center [662, 249] width 84 height 13
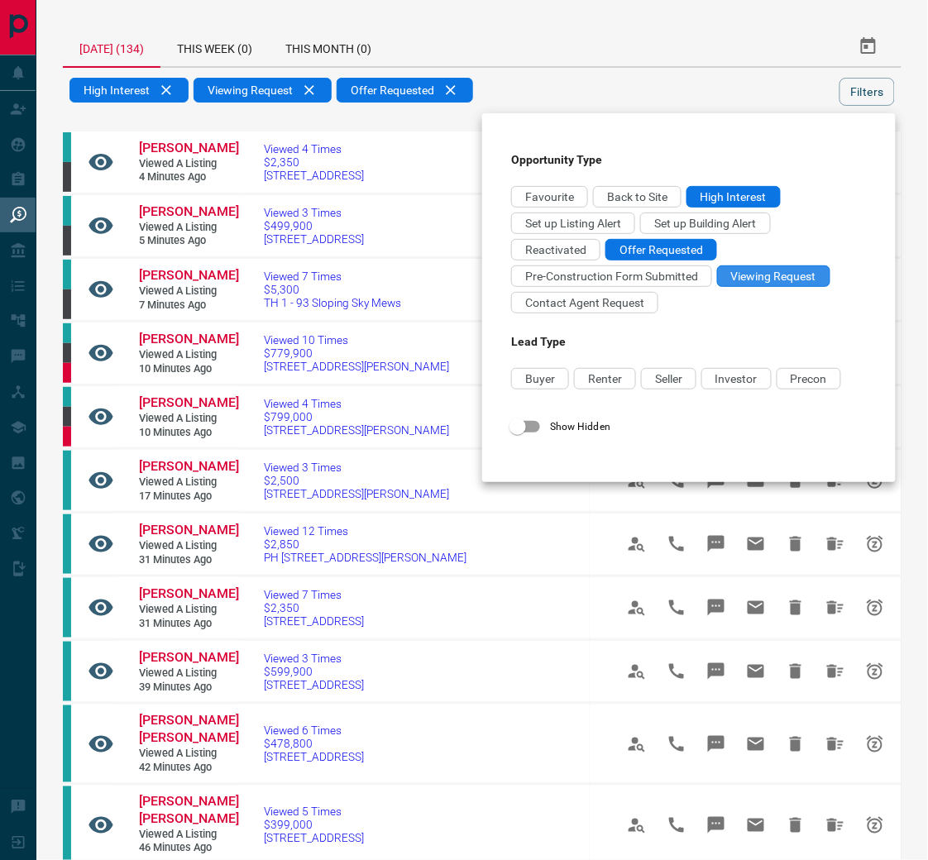
click at [798, 278] on span "Viewing Request" at bounding box center [773, 276] width 85 height 13
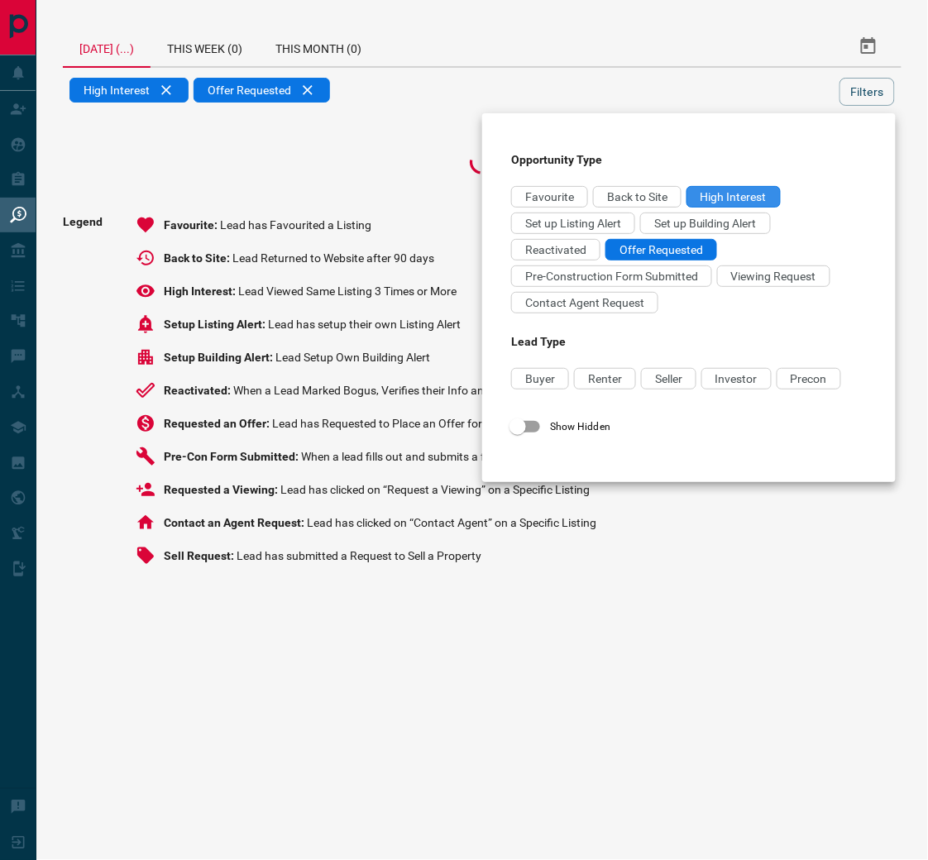
click at [765, 199] on span "High Interest" at bounding box center [734, 196] width 66 height 13
click at [410, 150] on div at bounding box center [464, 430] width 928 height 860
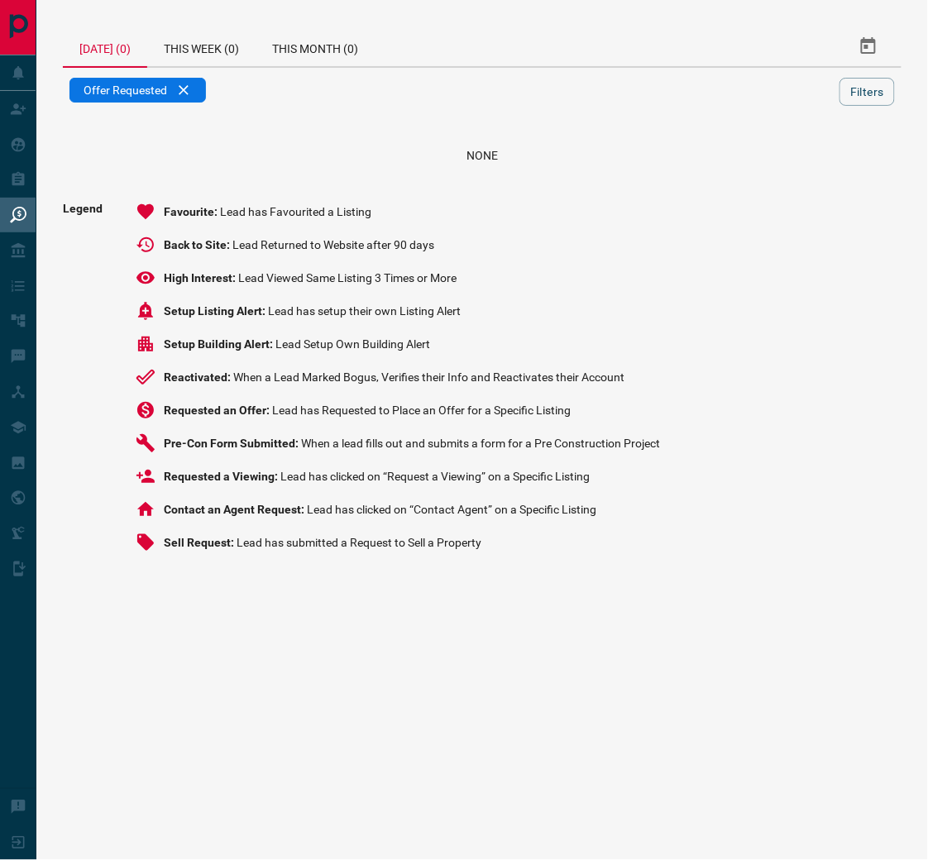
click at [143, 321] on icon at bounding box center [145, 312] width 15 height 18
click at [828, 103] on button "Filters" at bounding box center [867, 92] width 55 height 28
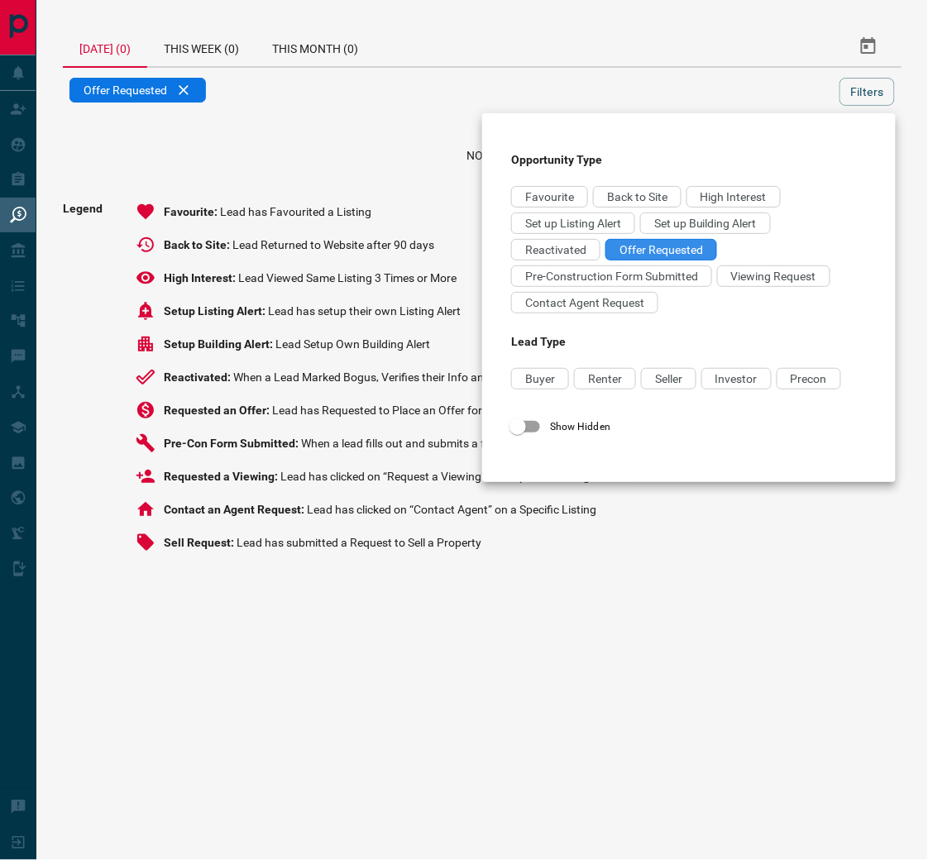
click at [667, 256] on span "Offer Requested" at bounding box center [662, 249] width 84 height 13
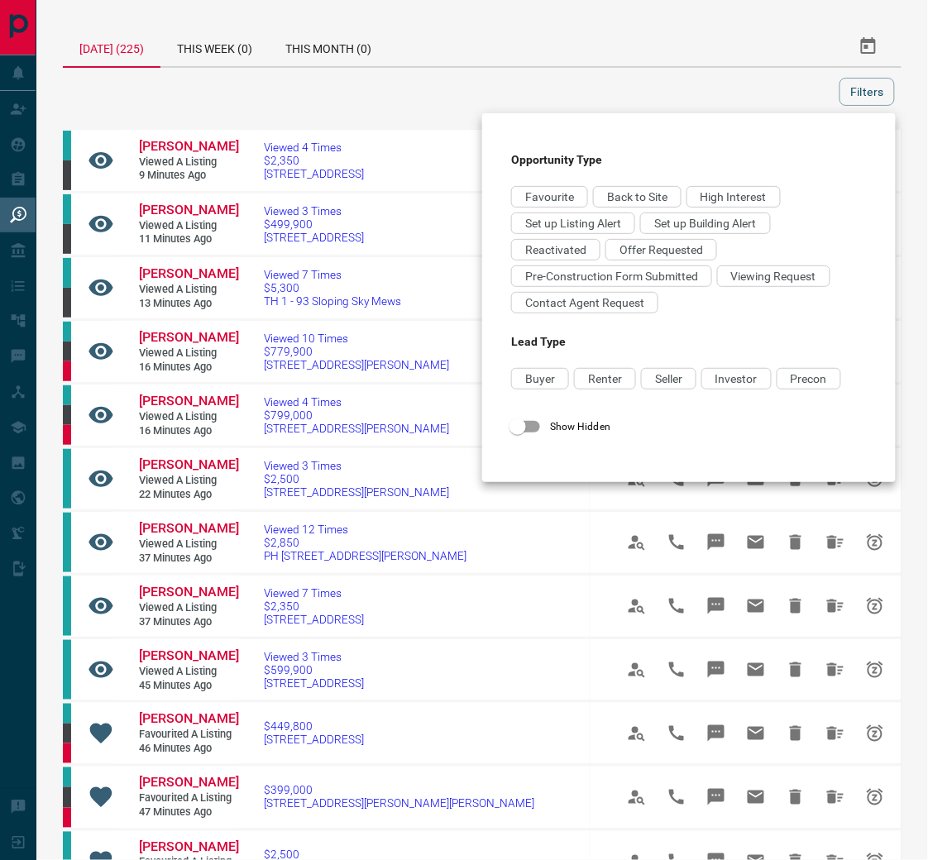
click at [692, 91] on div at bounding box center [464, 430] width 928 height 860
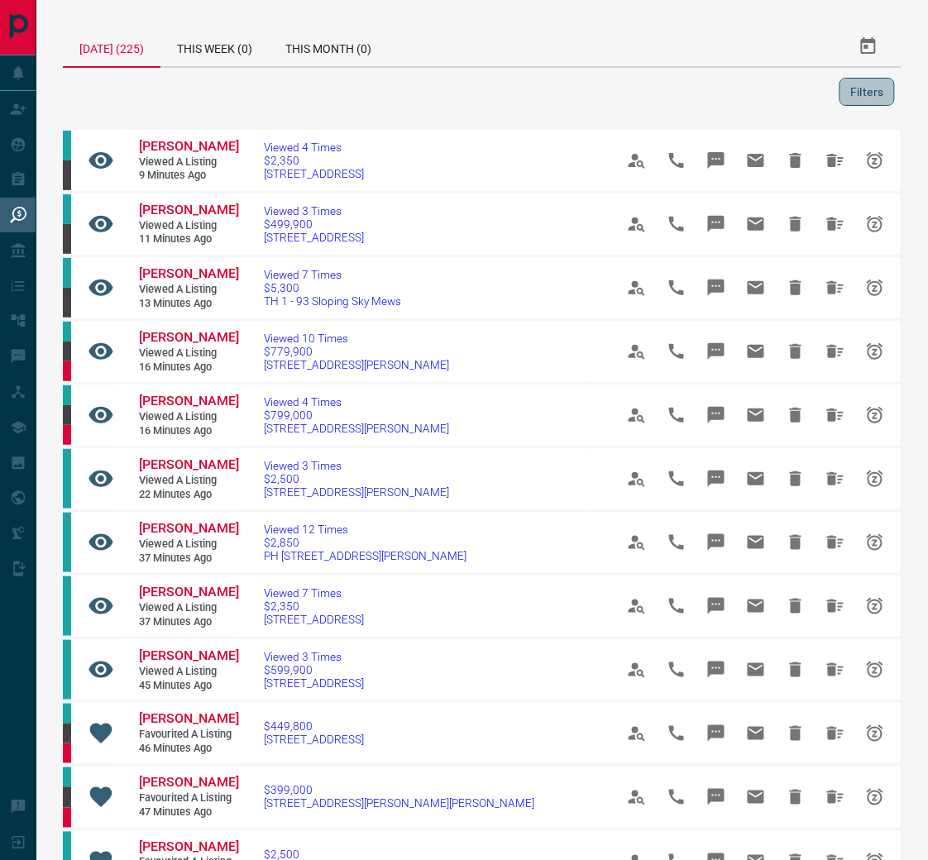
click at [828, 104] on button "Filters" at bounding box center [867, 92] width 55 height 28
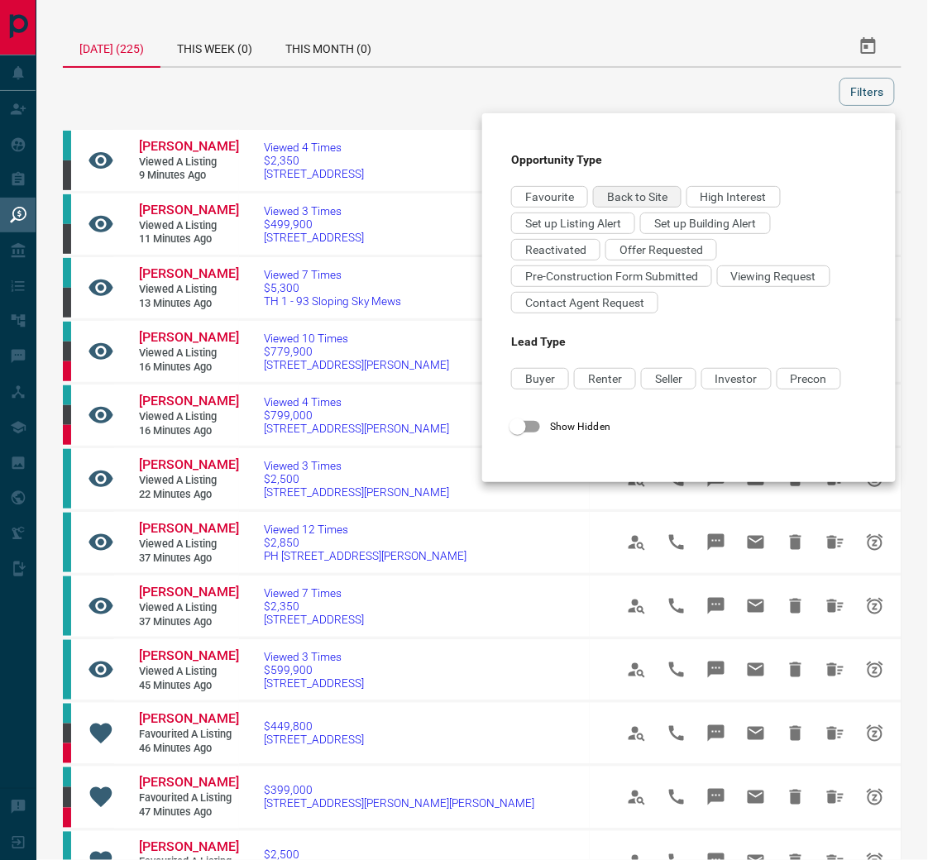
click at [640, 200] on span "Back to Site" at bounding box center [637, 196] width 60 height 13
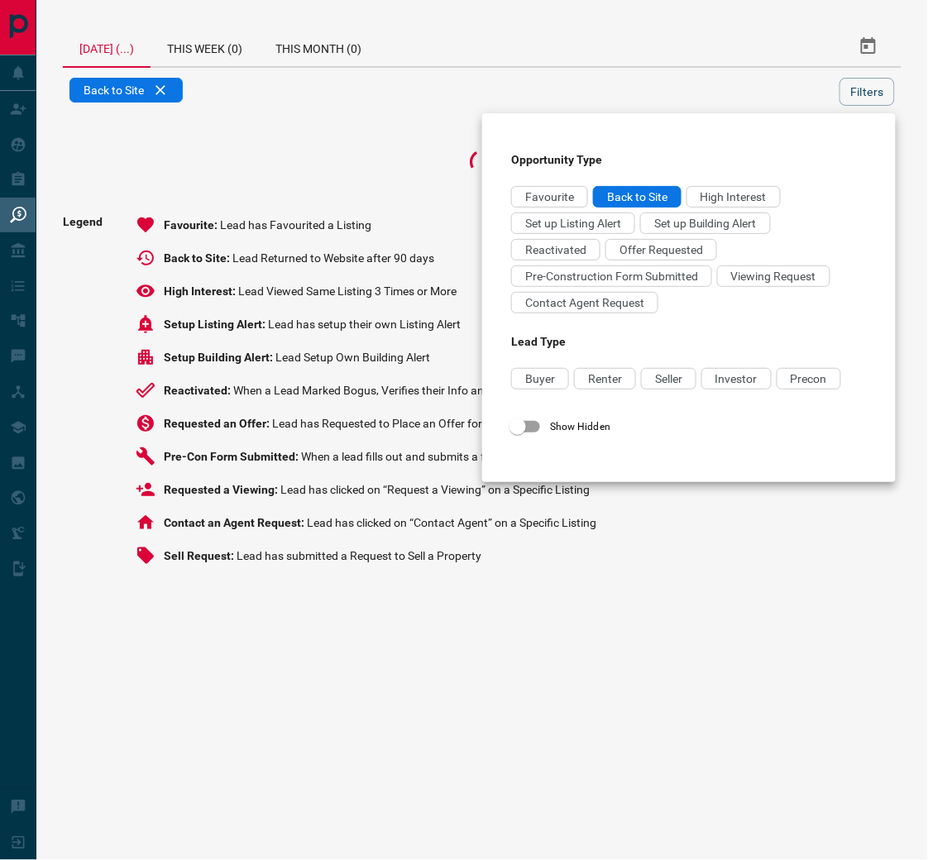
click at [663, 91] on div at bounding box center [464, 430] width 928 height 860
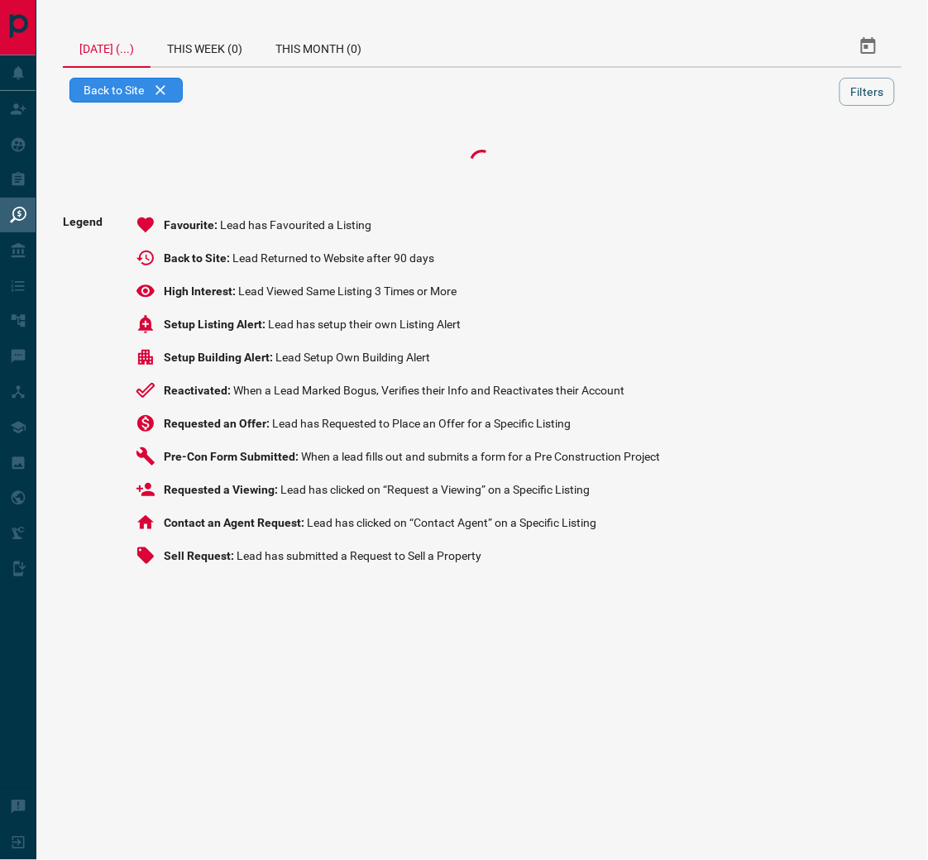
scroll to position [0, 1]
click at [165, 100] on div "Back to Site" at bounding box center [125, 90] width 113 height 25
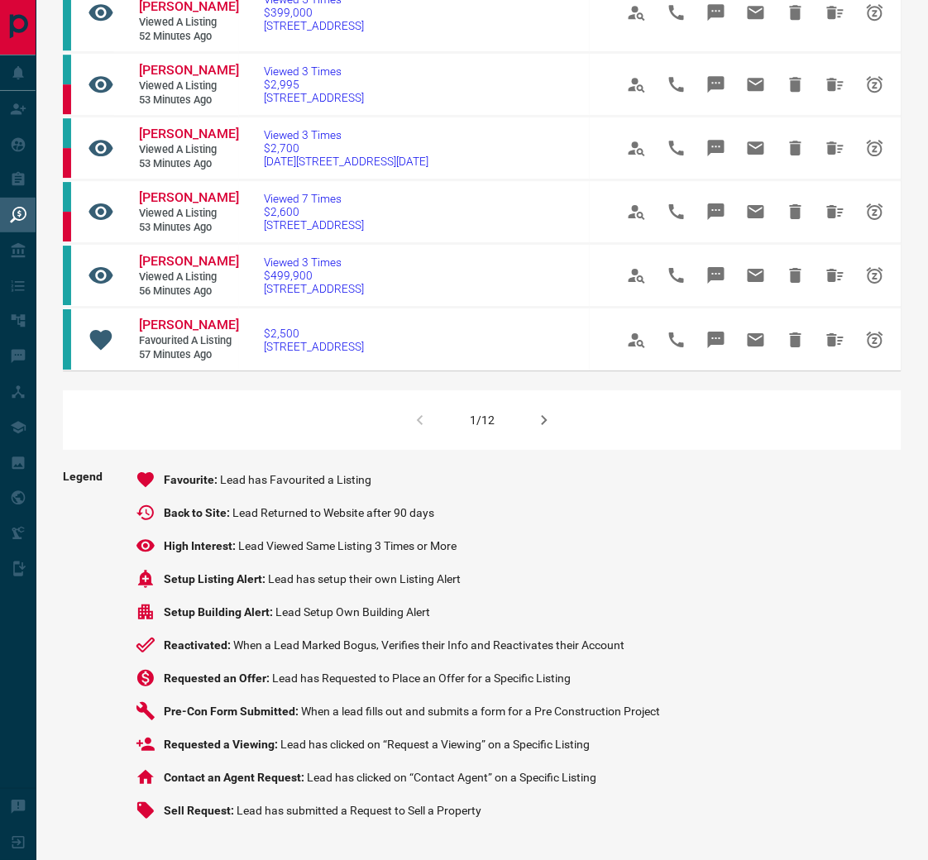
scroll to position [1193, 0]
click at [548, 410] on icon "button" at bounding box center [544, 420] width 20 height 20
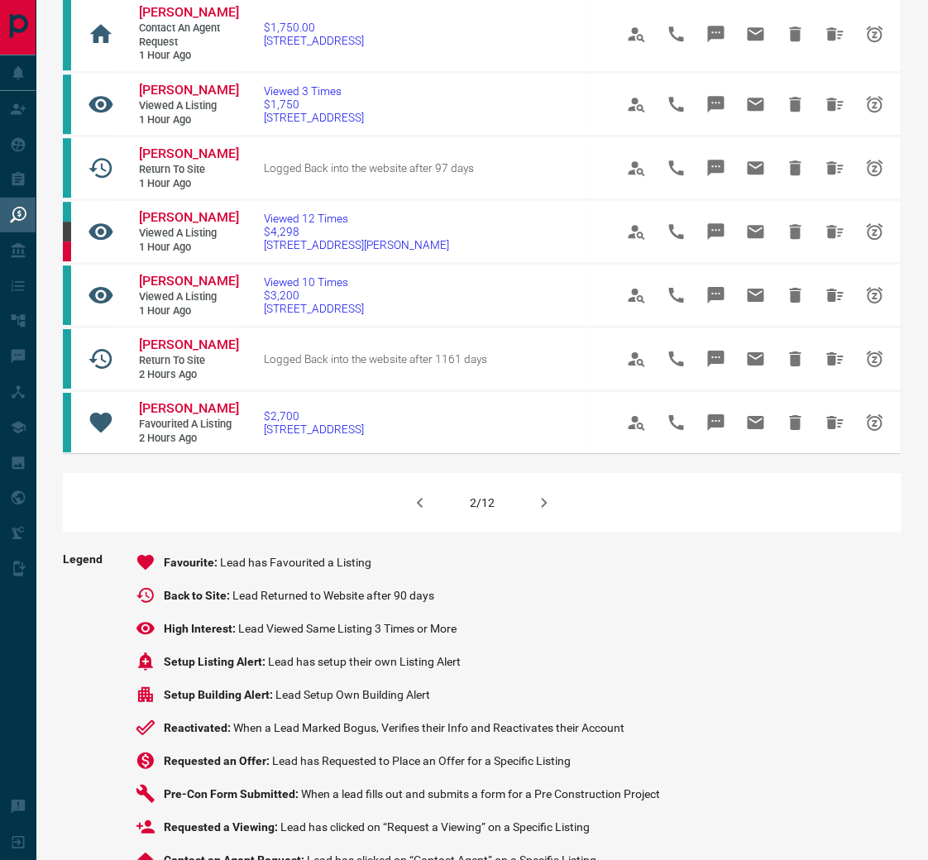
scroll to position [983, 0]
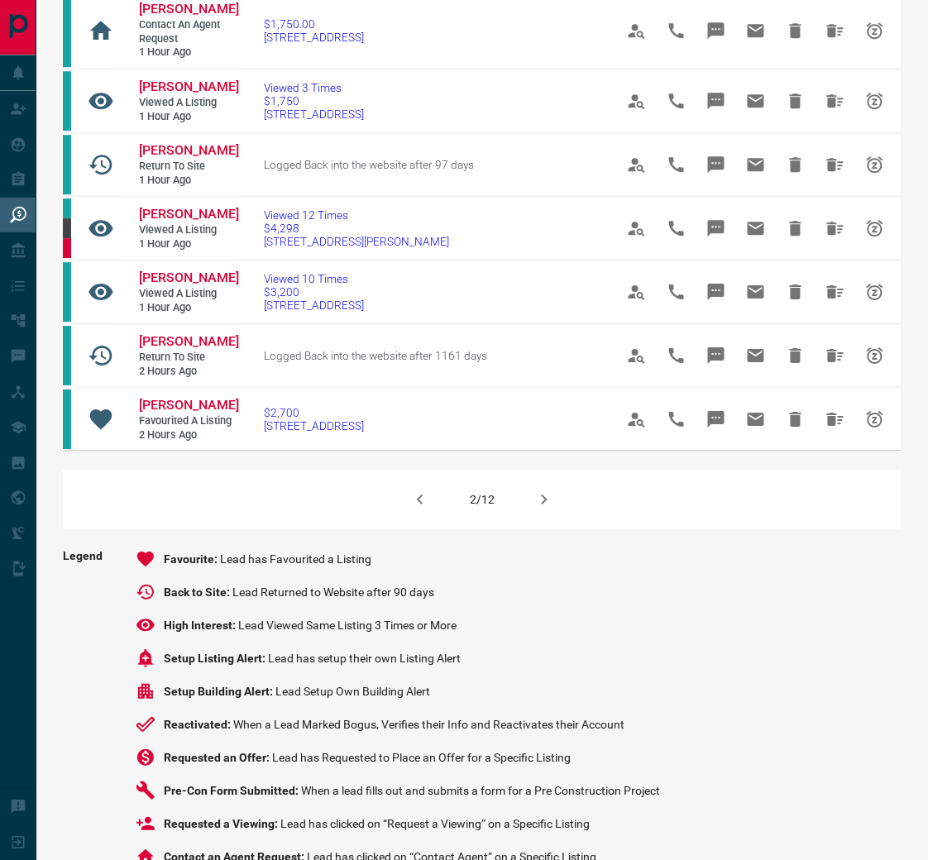
click at [546, 495] on icon "button" at bounding box center [545, 500] width 6 height 10
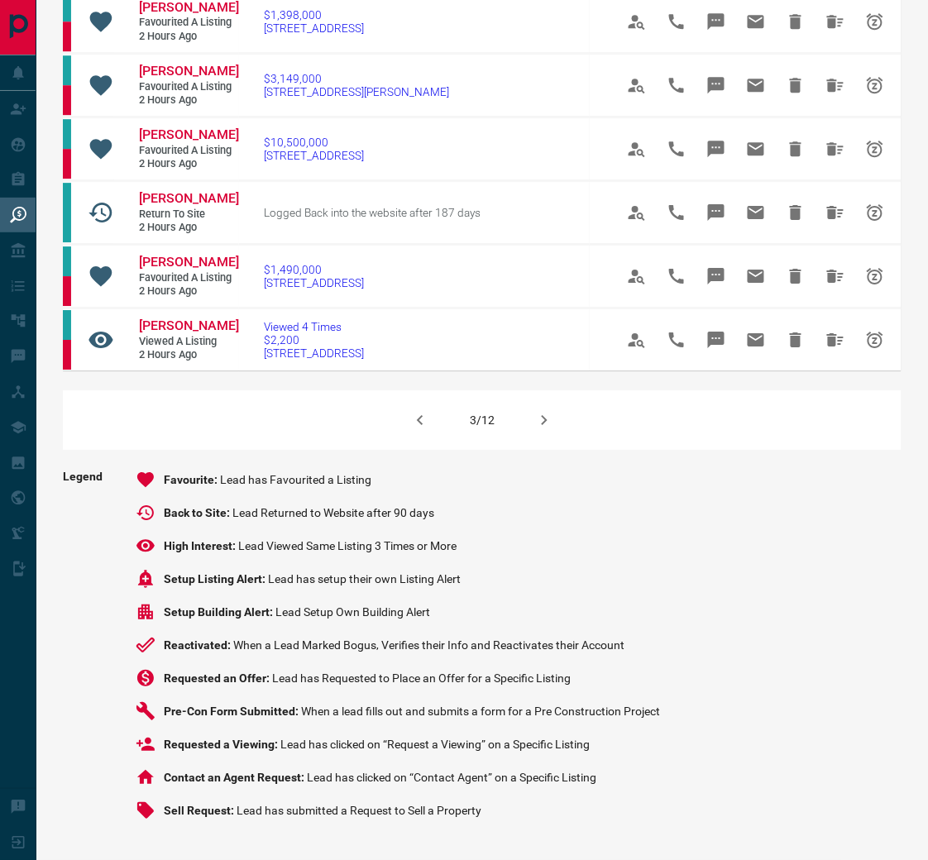
scroll to position [1077, 0]
click at [548, 415] on icon "button" at bounding box center [545, 420] width 6 height 10
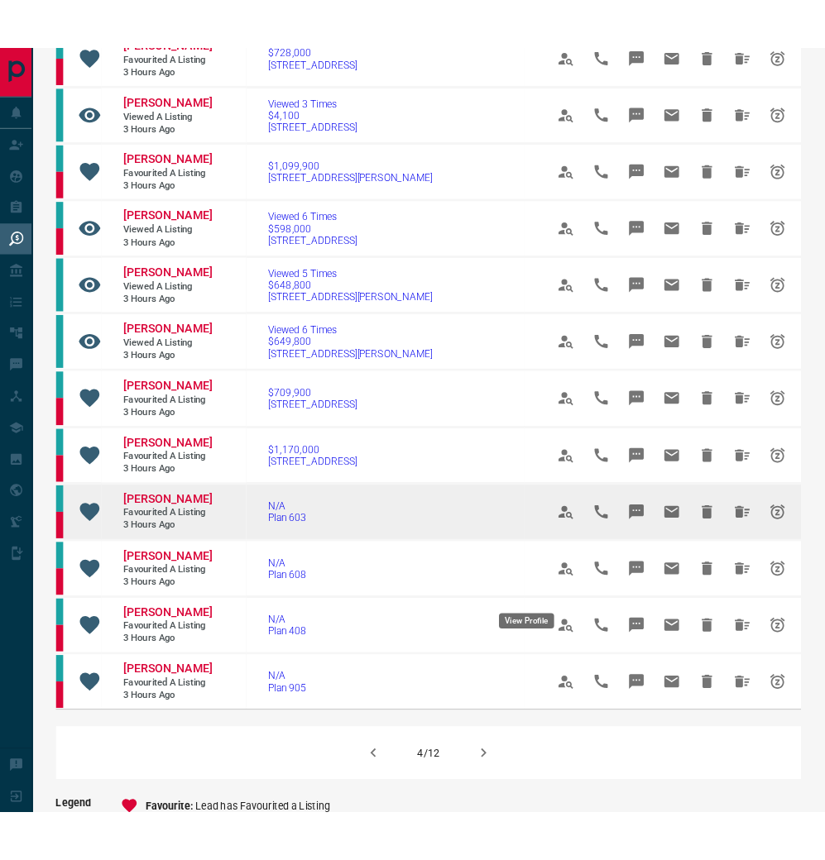
scroll to position [677, 0]
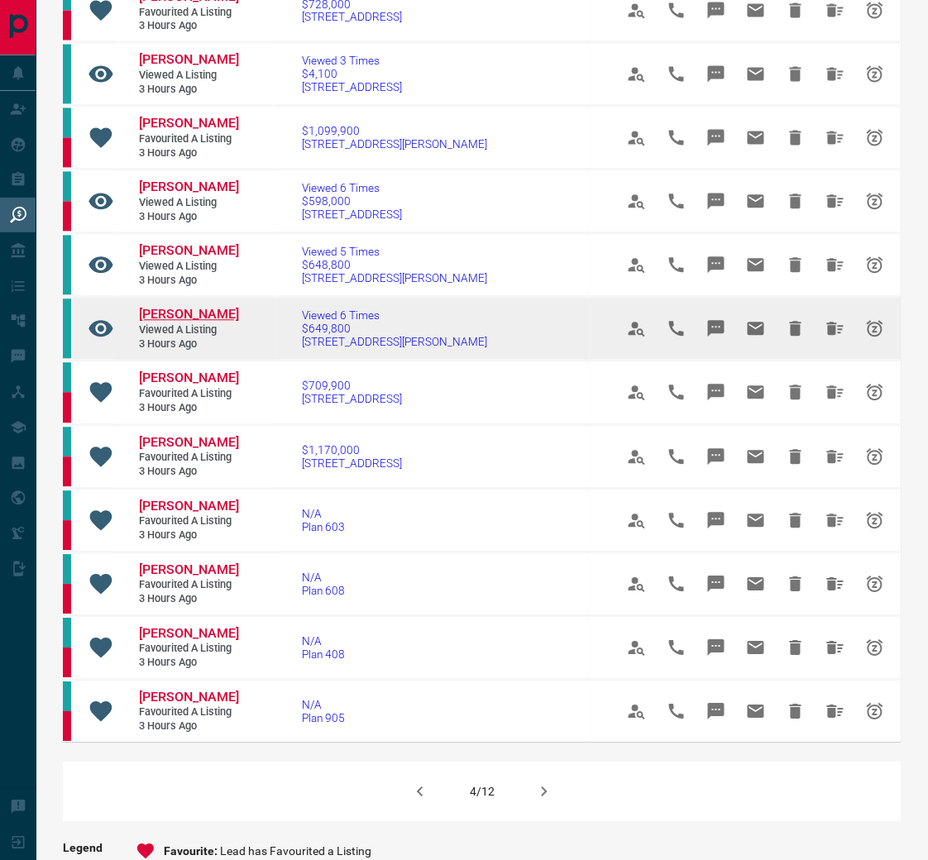
click at [182, 307] on span "[PERSON_NAME]" at bounding box center [189, 315] width 100 height 16
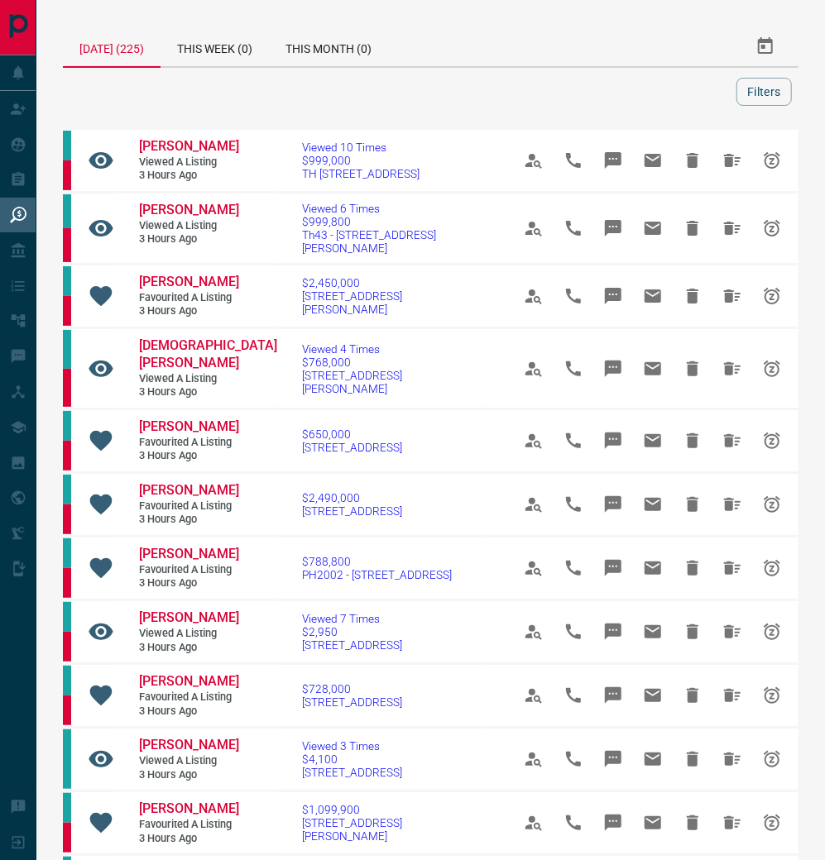
scroll to position [0, 0]
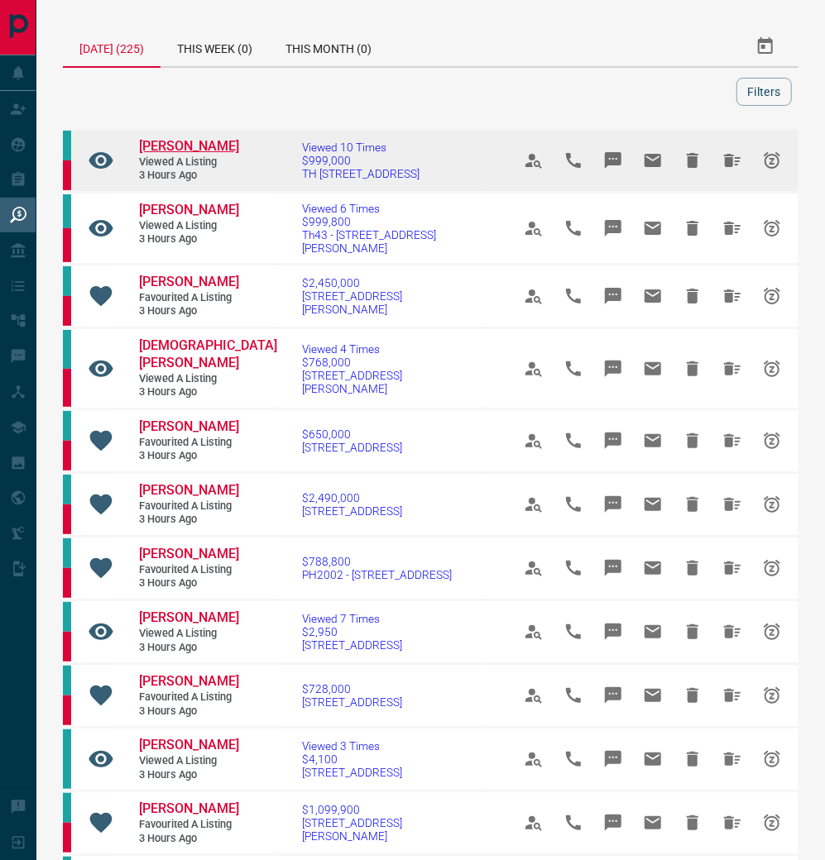
click at [194, 146] on span "[PERSON_NAME]" at bounding box center [189, 146] width 100 height 16
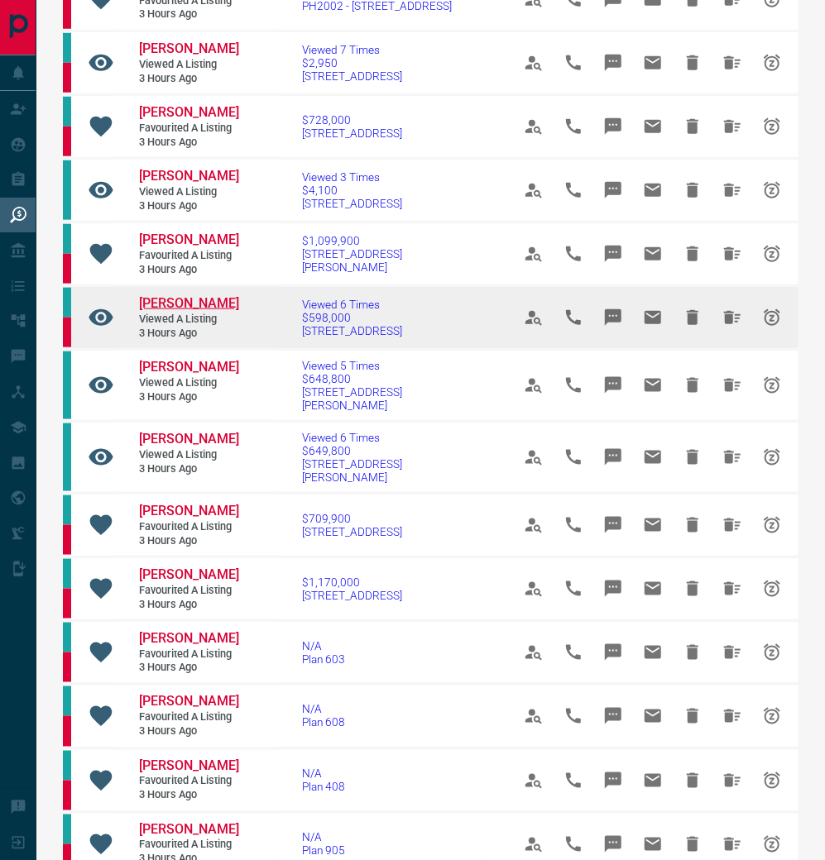
scroll to position [569, 1]
click at [180, 295] on span "[PERSON_NAME]" at bounding box center [189, 303] width 100 height 16
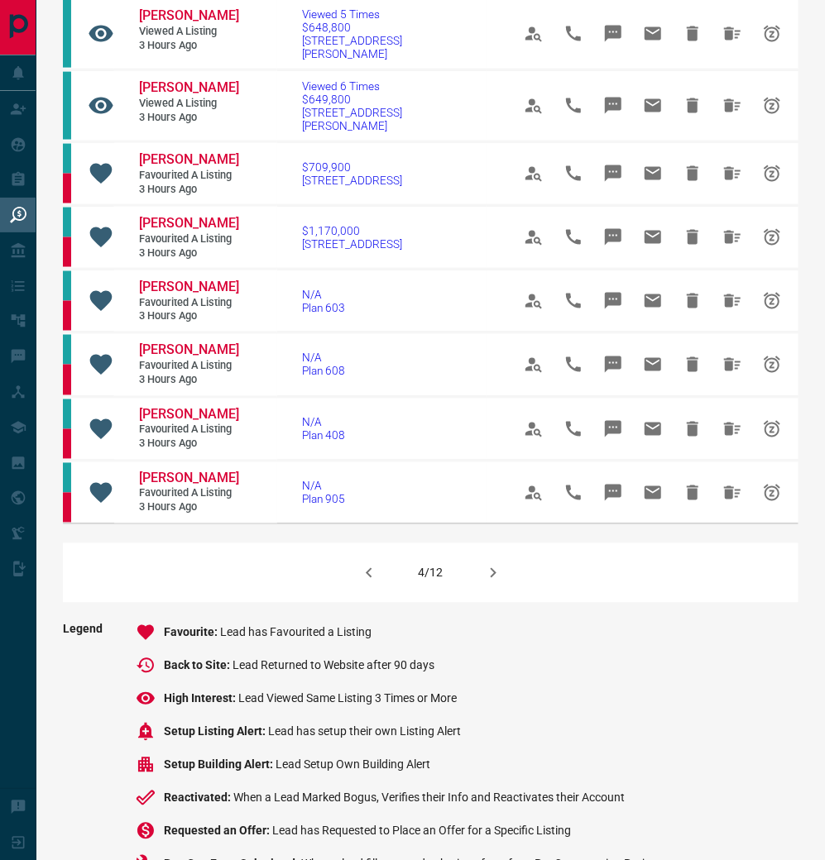
scroll to position [923, 0]
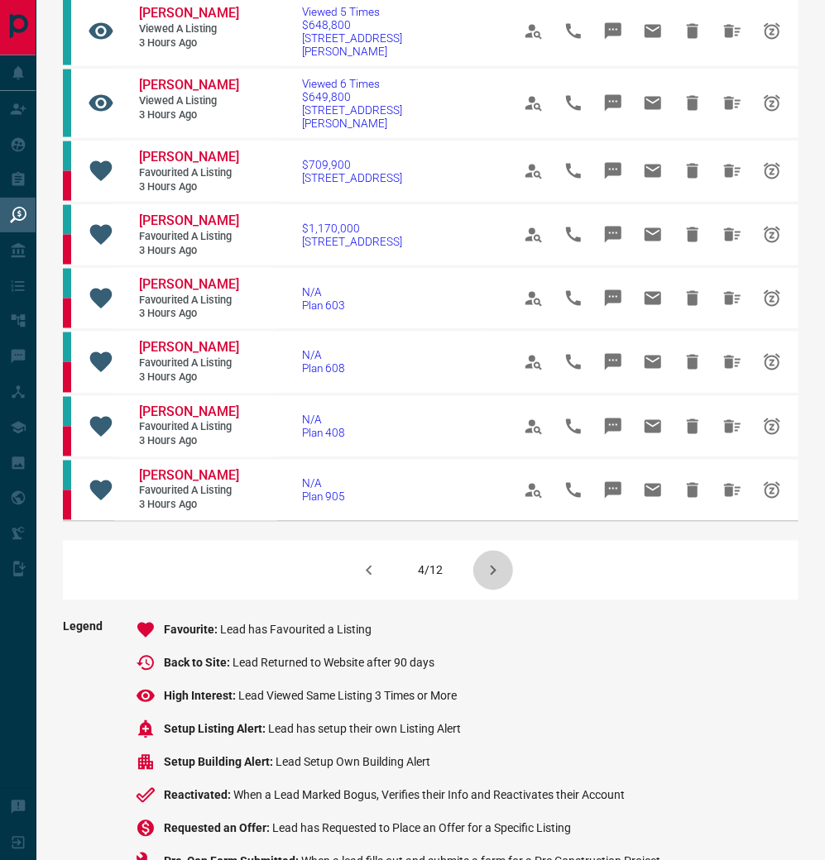
click at [494, 561] on icon "button" at bounding box center [493, 571] width 20 height 20
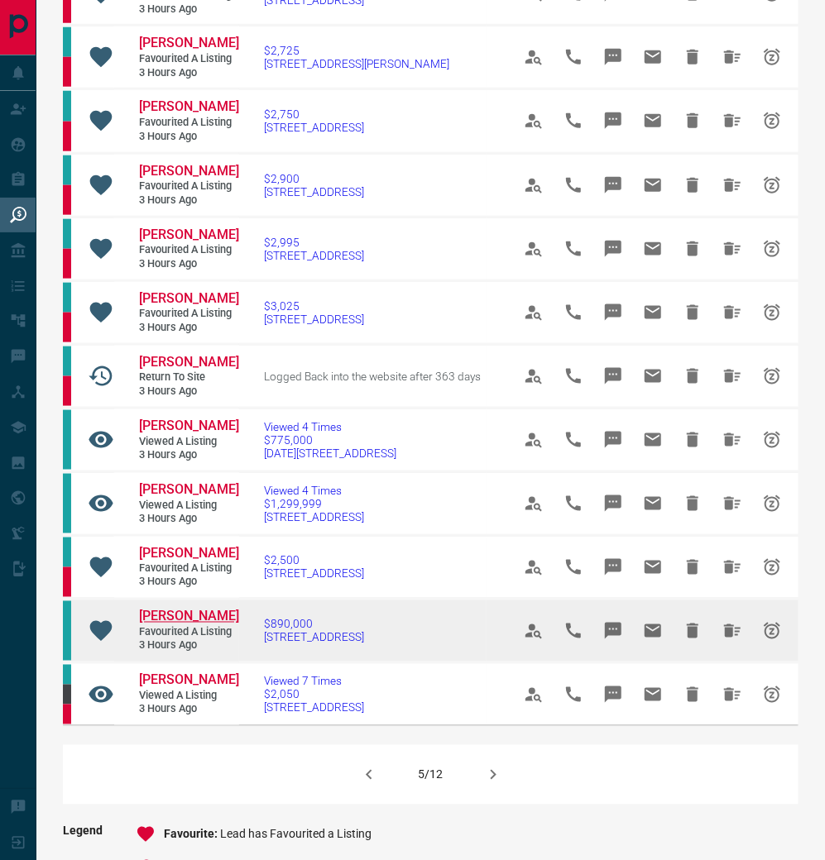
scroll to position [680, 0]
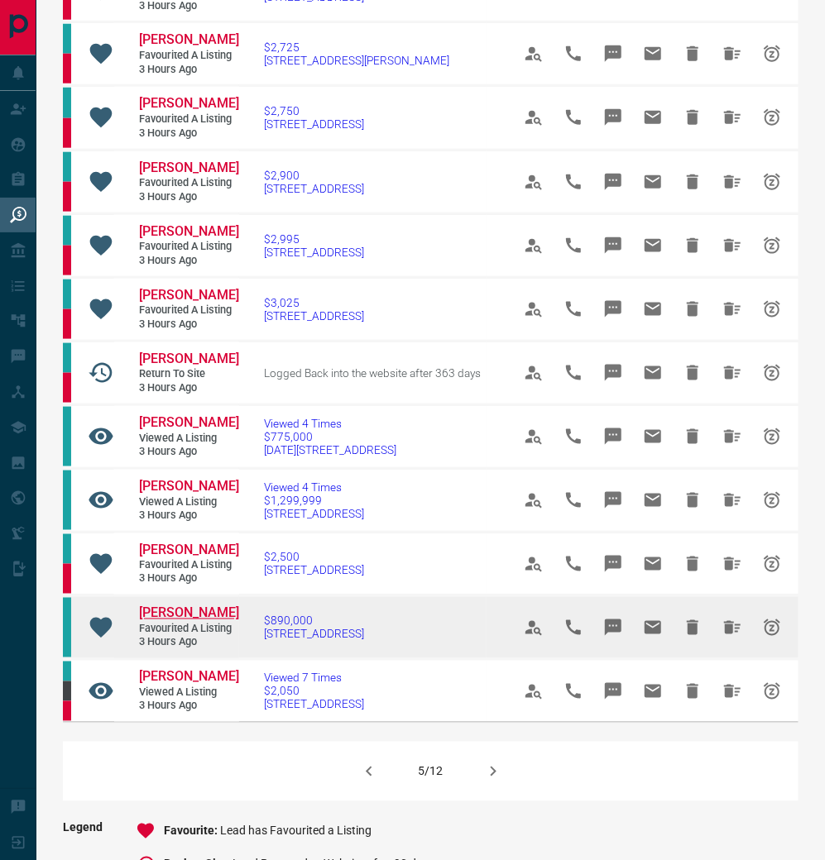
click at [186, 606] on span "[PERSON_NAME]" at bounding box center [189, 614] width 100 height 16
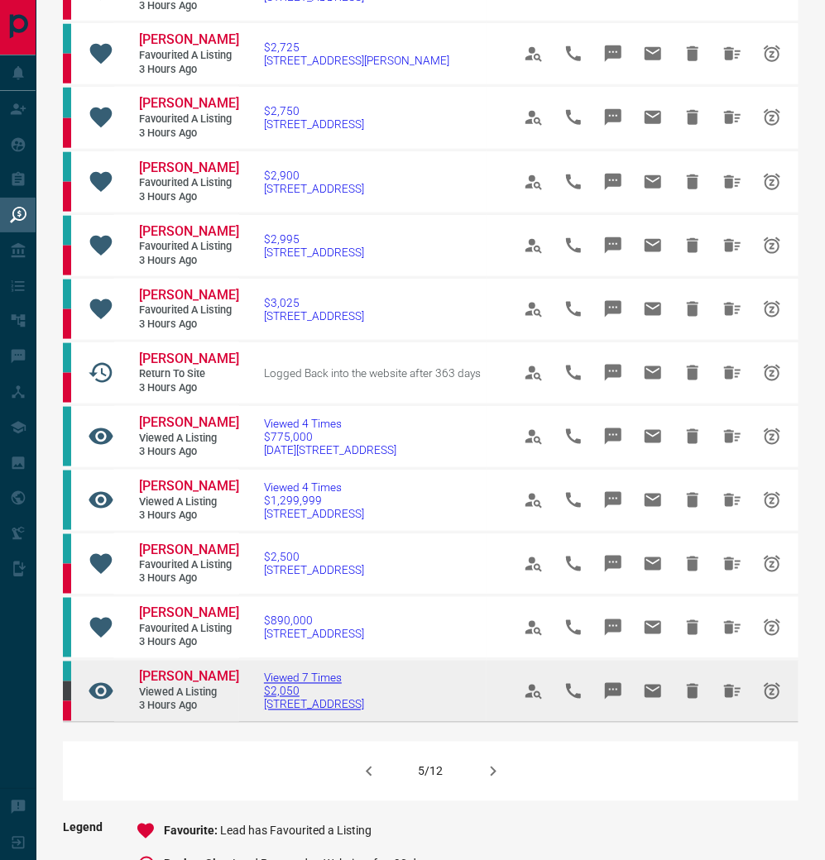
scroll to position [666, 0]
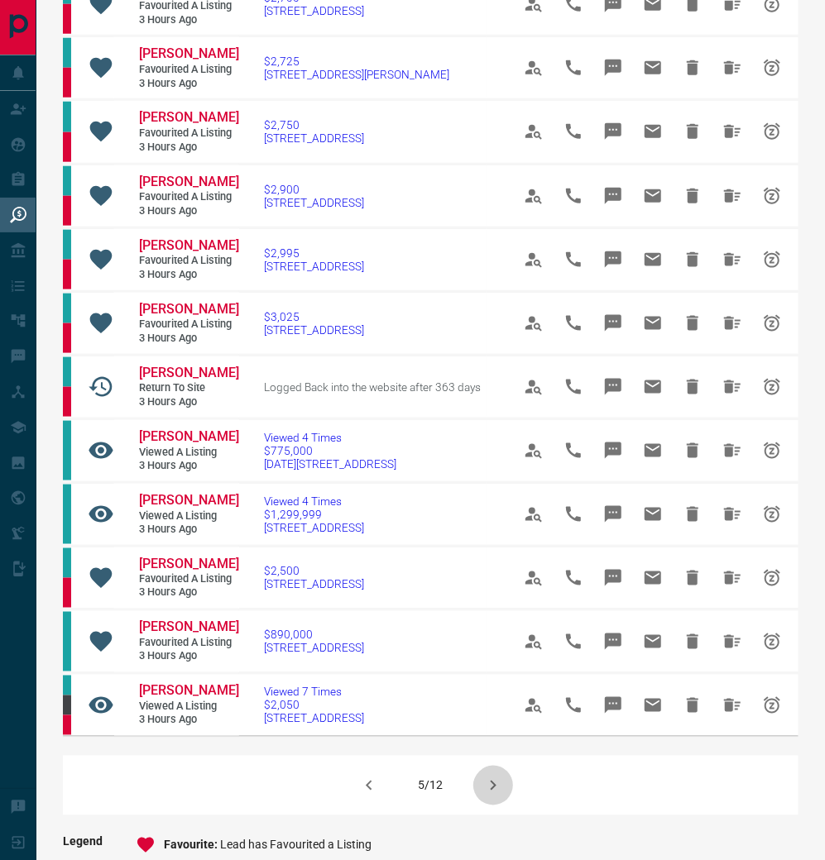
click at [496, 781] on icon "button" at bounding box center [493, 786] width 6 height 10
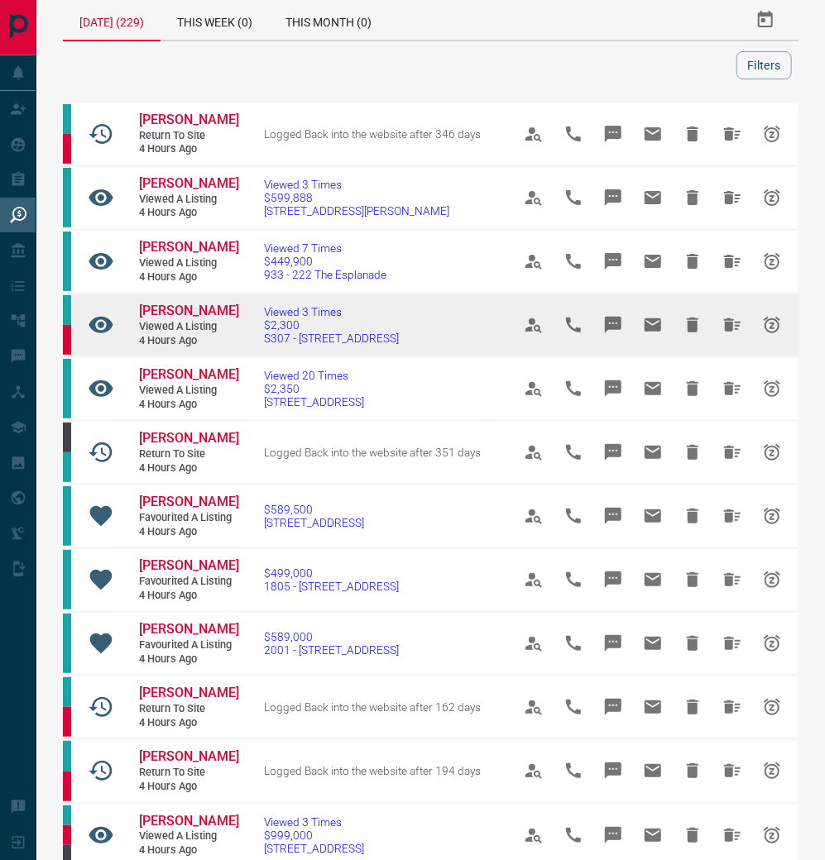
scroll to position [26, 0]
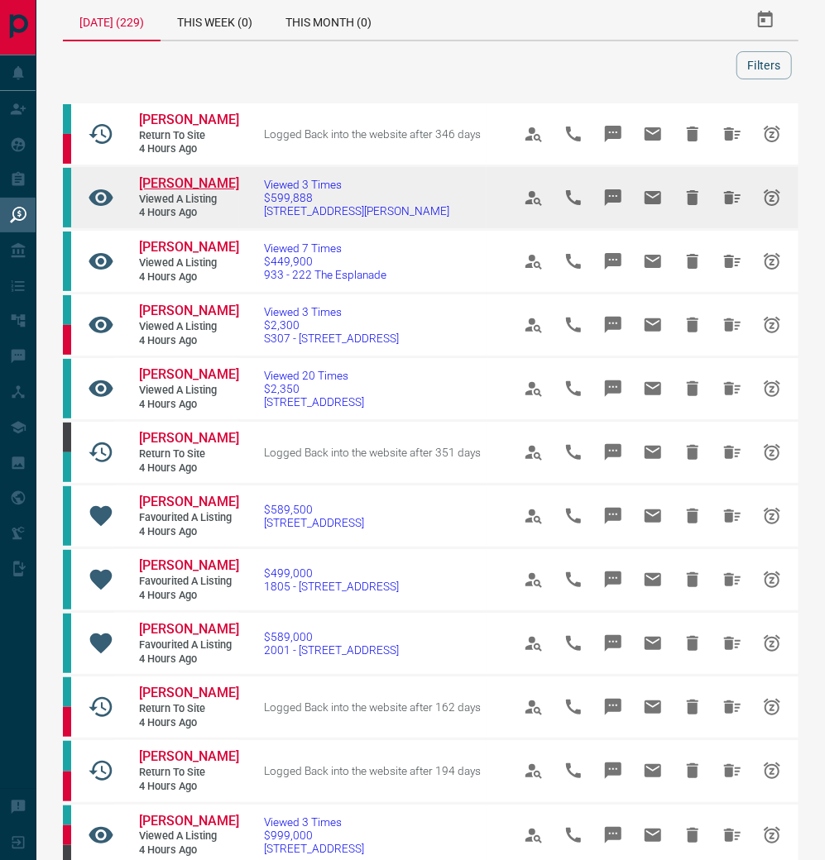
click at [190, 186] on span "[PERSON_NAME]" at bounding box center [189, 183] width 100 height 16
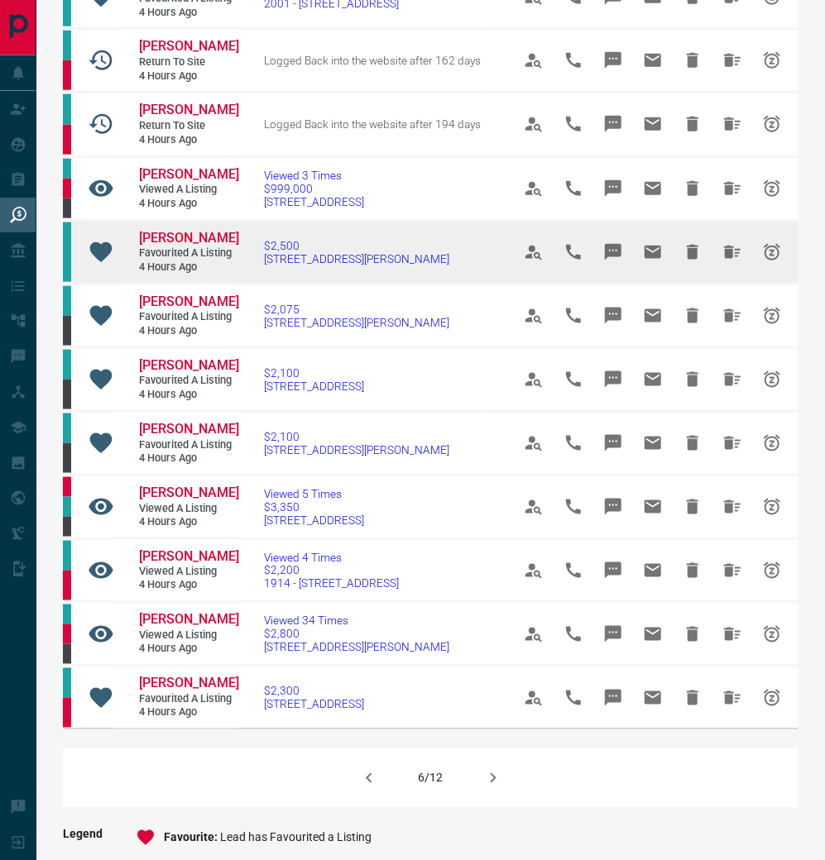
scroll to position [676, 0]
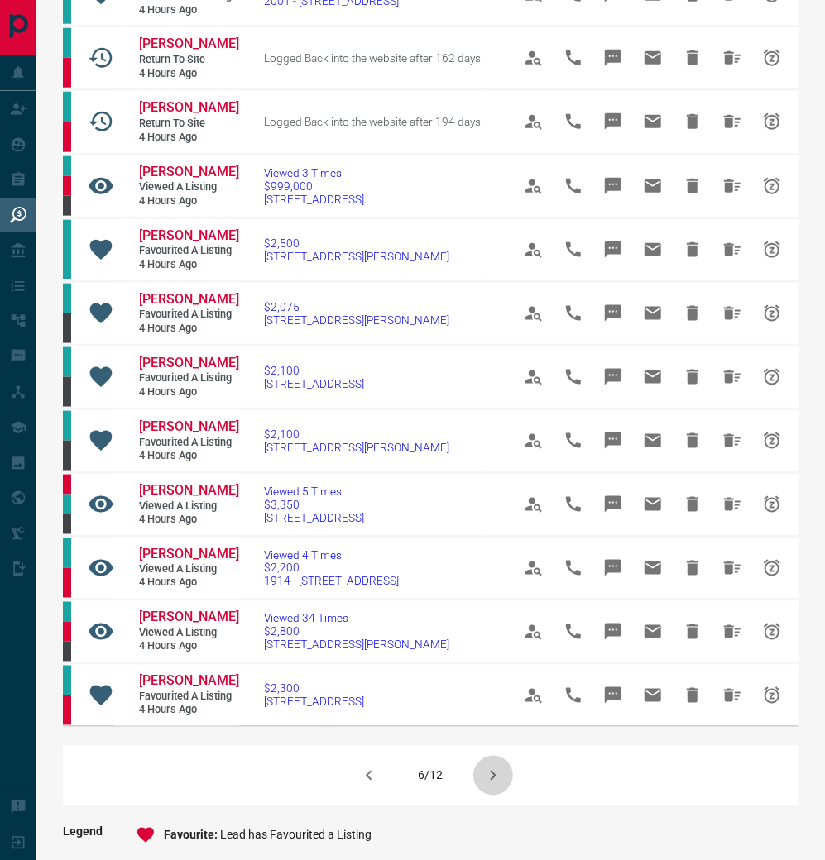
click at [491, 777] on icon "button" at bounding box center [493, 776] width 20 height 20
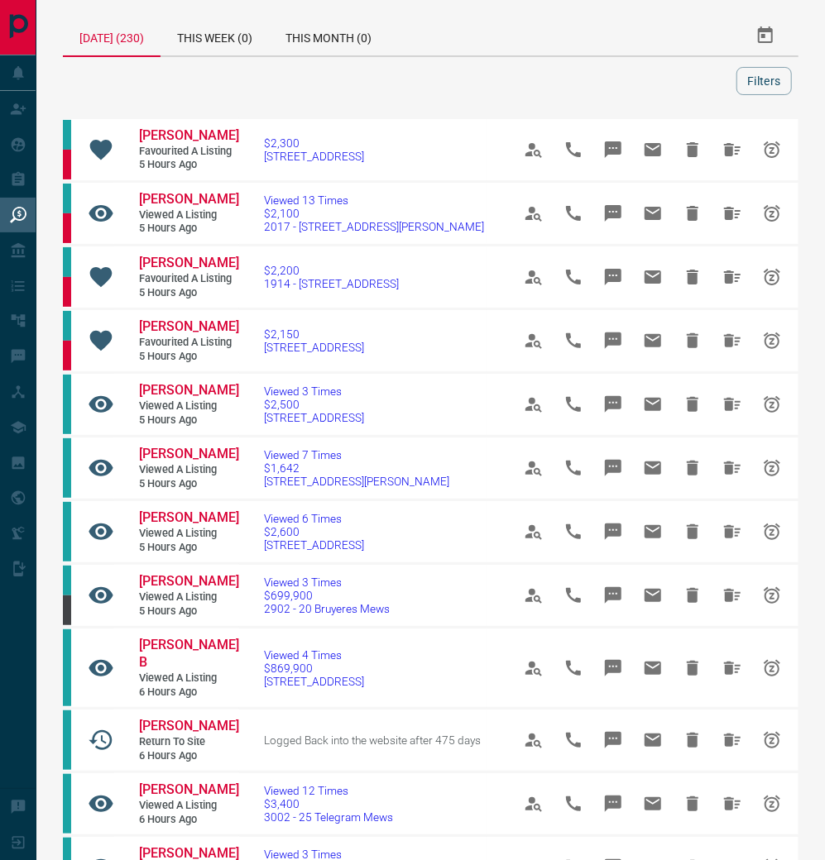
scroll to position [11, 0]
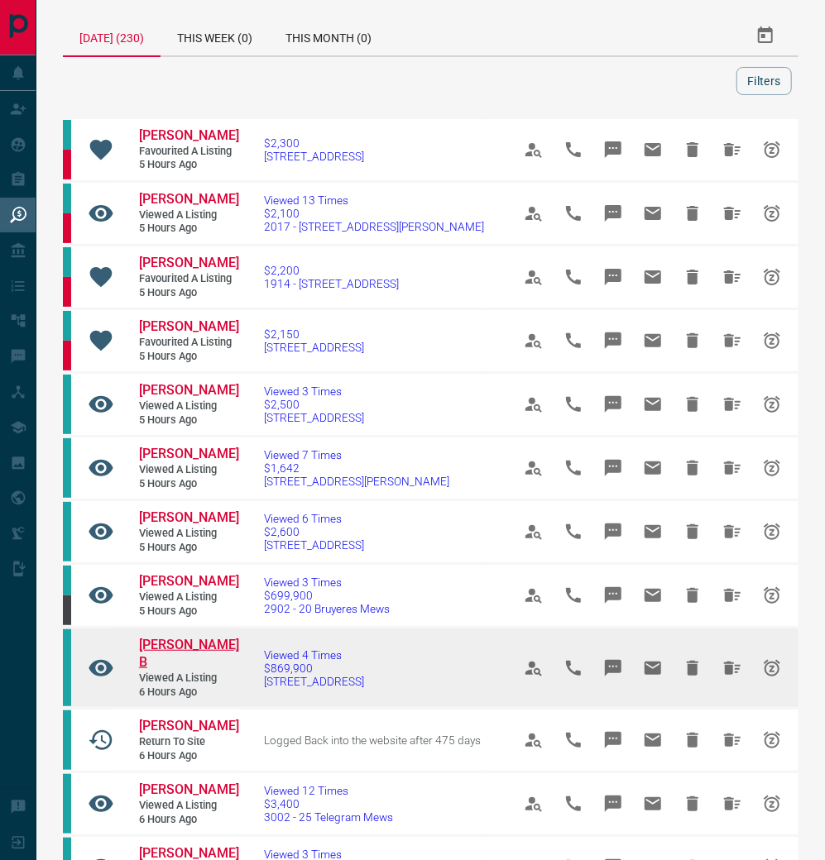
click at [170, 637] on span "[PERSON_NAME] B" at bounding box center [189, 653] width 100 height 33
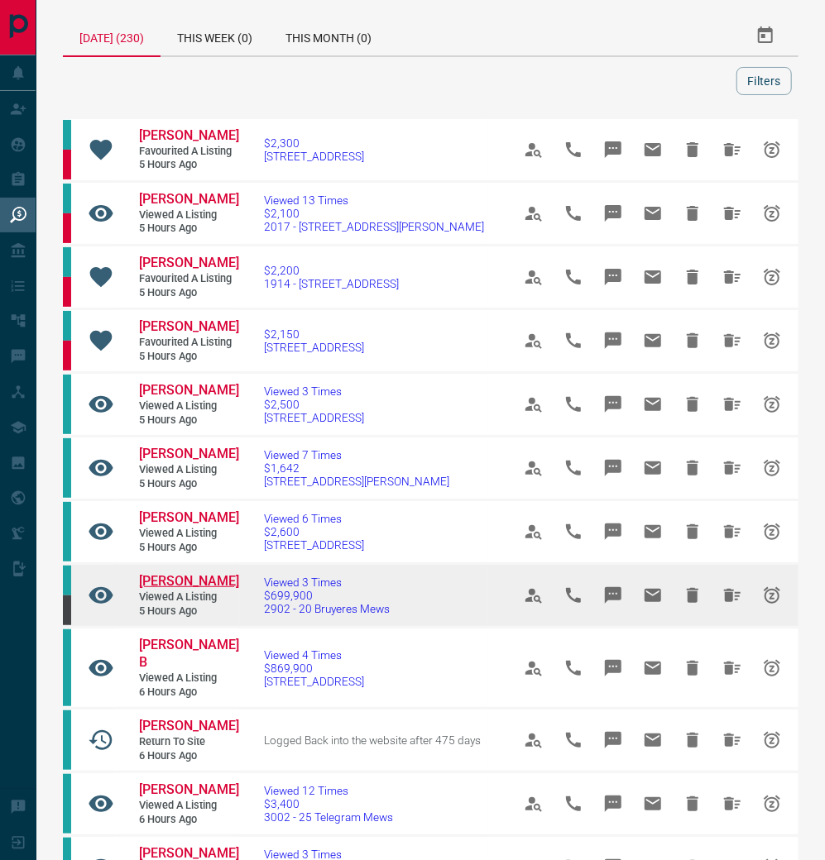
click at [169, 573] on span "[PERSON_NAME]" at bounding box center [189, 581] width 100 height 16
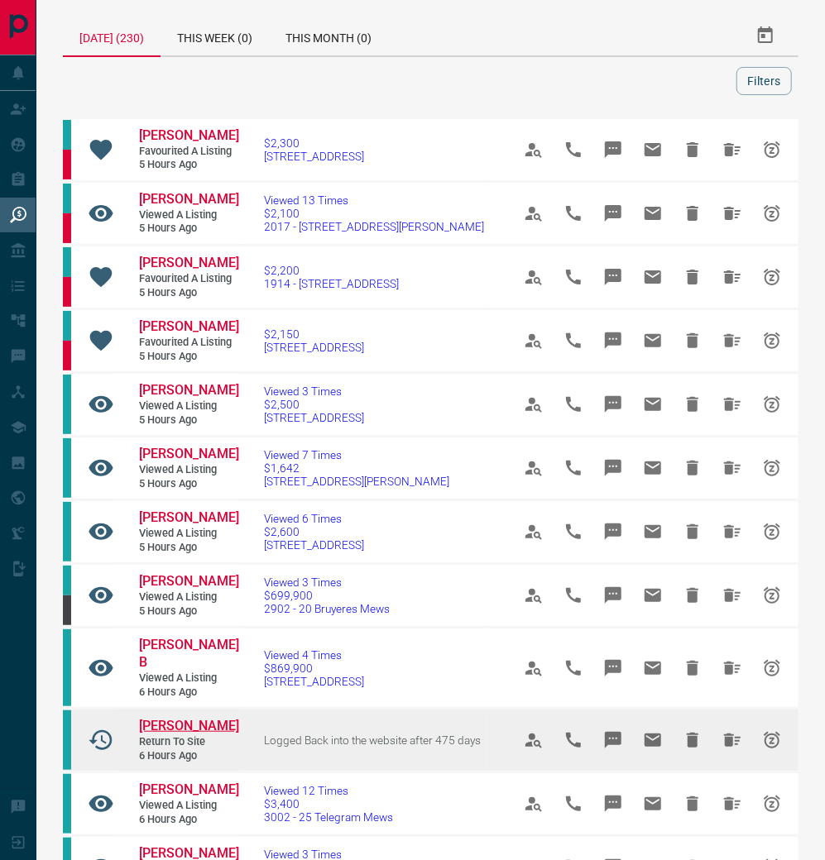
click at [162, 718] on span "[PERSON_NAME]" at bounding box center [189, 726] width 100 height 16
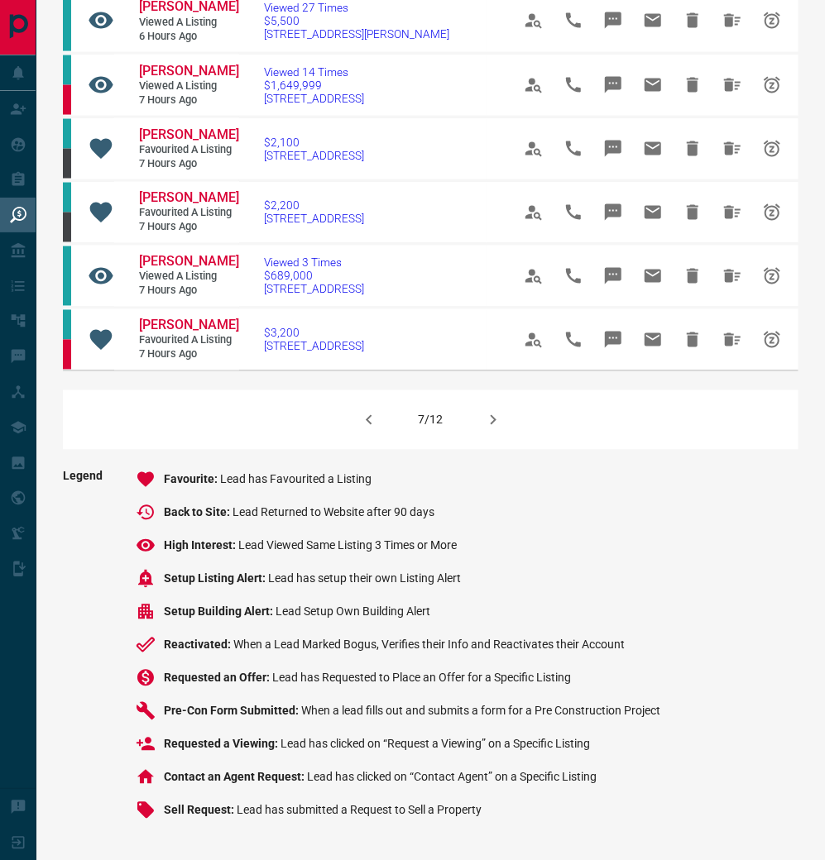
scroll to position [1094, 0]
click at [494, 415] on icon "button" at bounding box center [493, 420] width 6 height 10
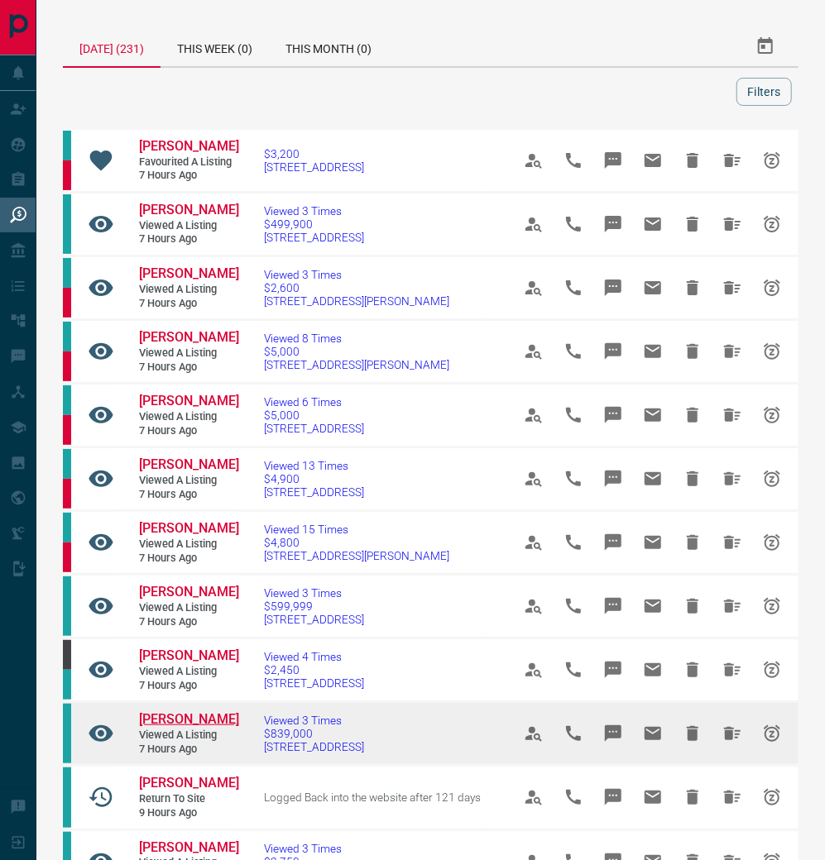
click at [173, 727] on span "[PERSON_NAME]" at bounding box center [189, 719] width 100 height 16
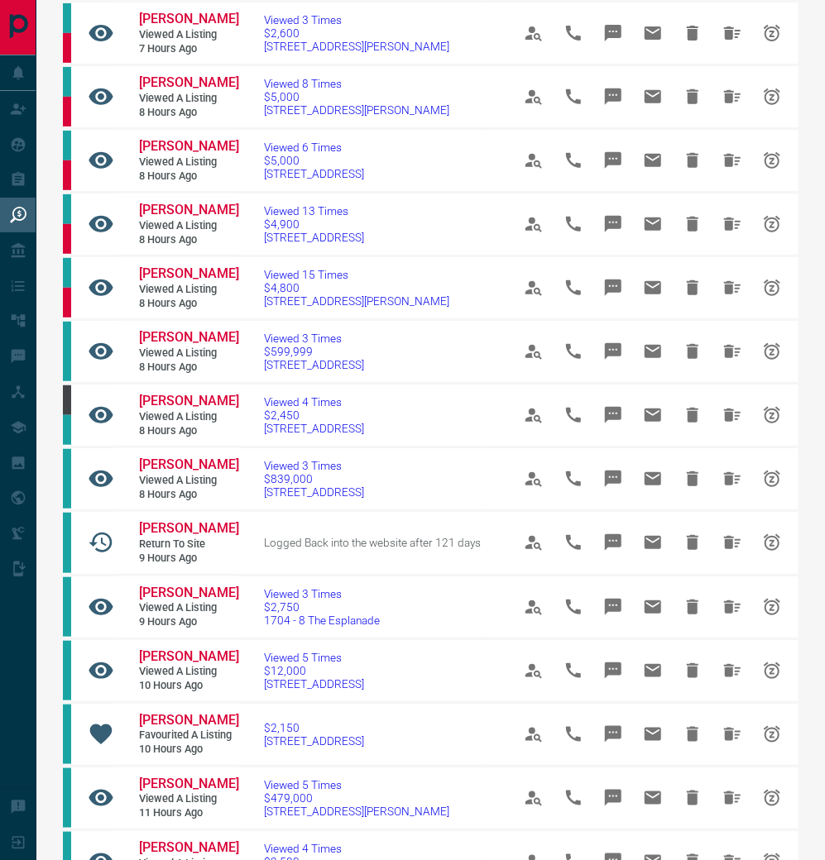
scroll to position [260, 0]
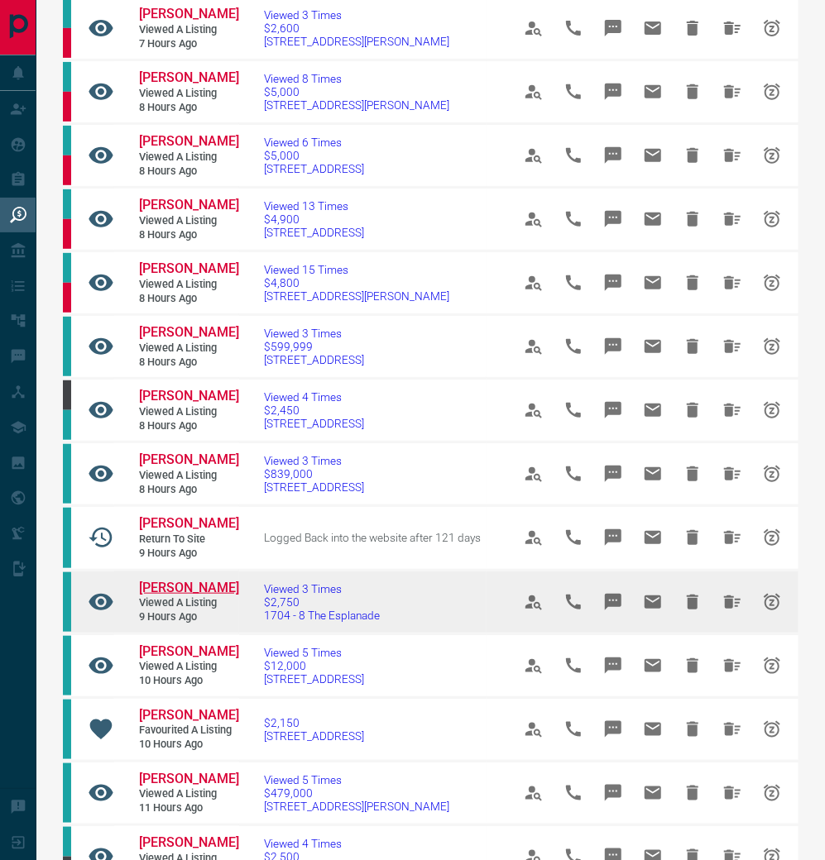
click at [184, 596] on span "[PERSON_NAME]" at bounding box center [189, 588] width 100 height 16
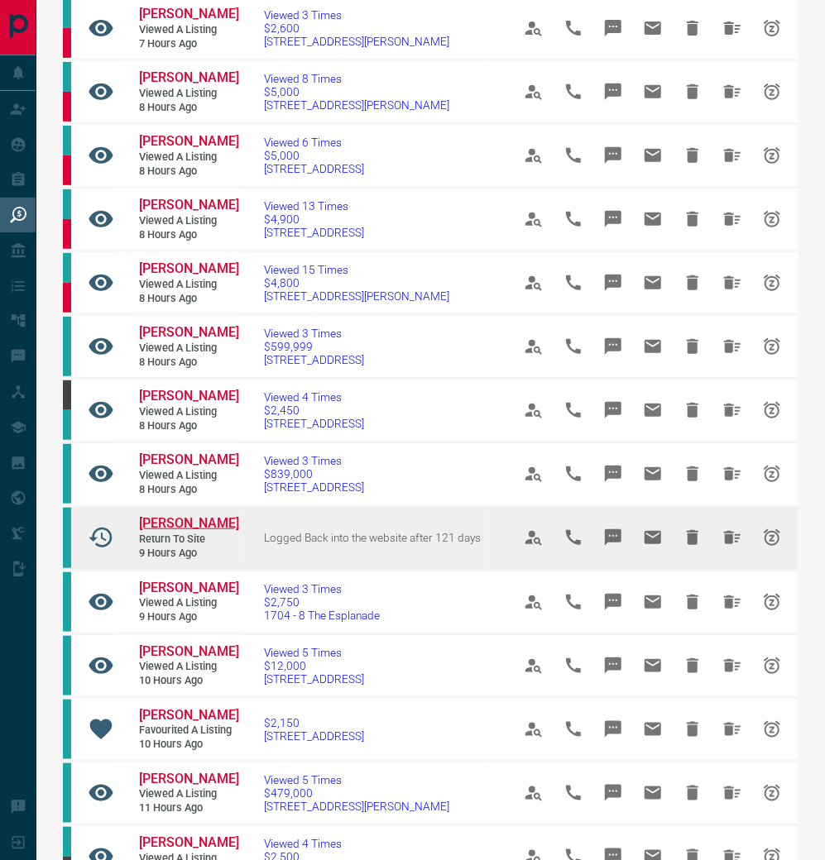
click at [196, 531] on span "[PERSON_NAME]" at bounding box center [189, 523] width 100 height 16
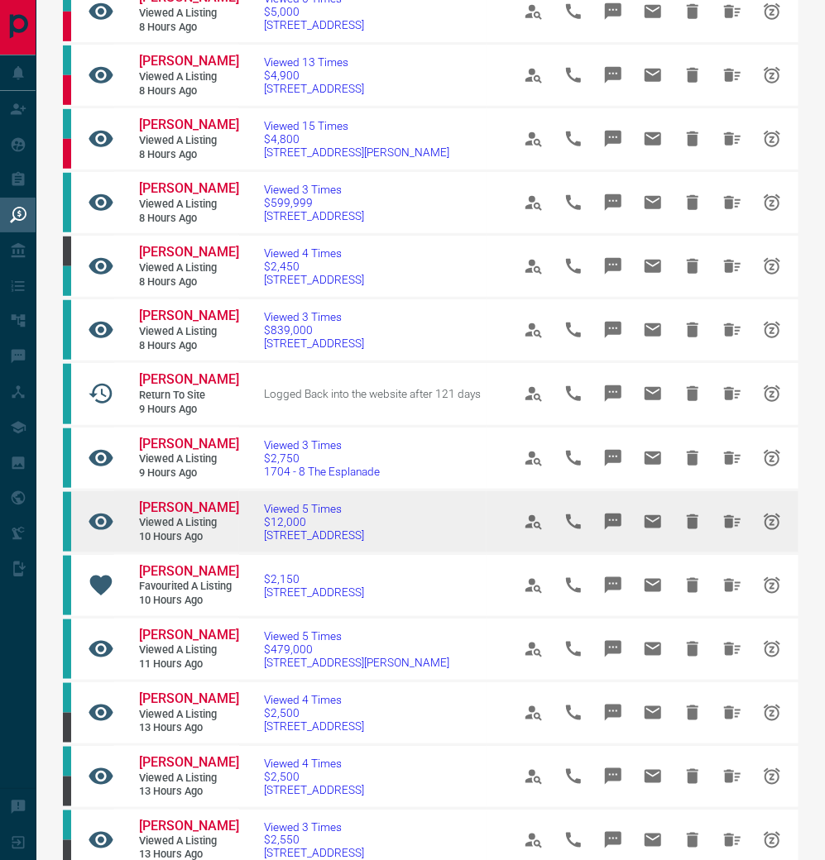
scroll to position [404, 0]
click at [163, 515] on span "[PERSON_NAME]" at bounding box center [189, 508] width 100 height 16
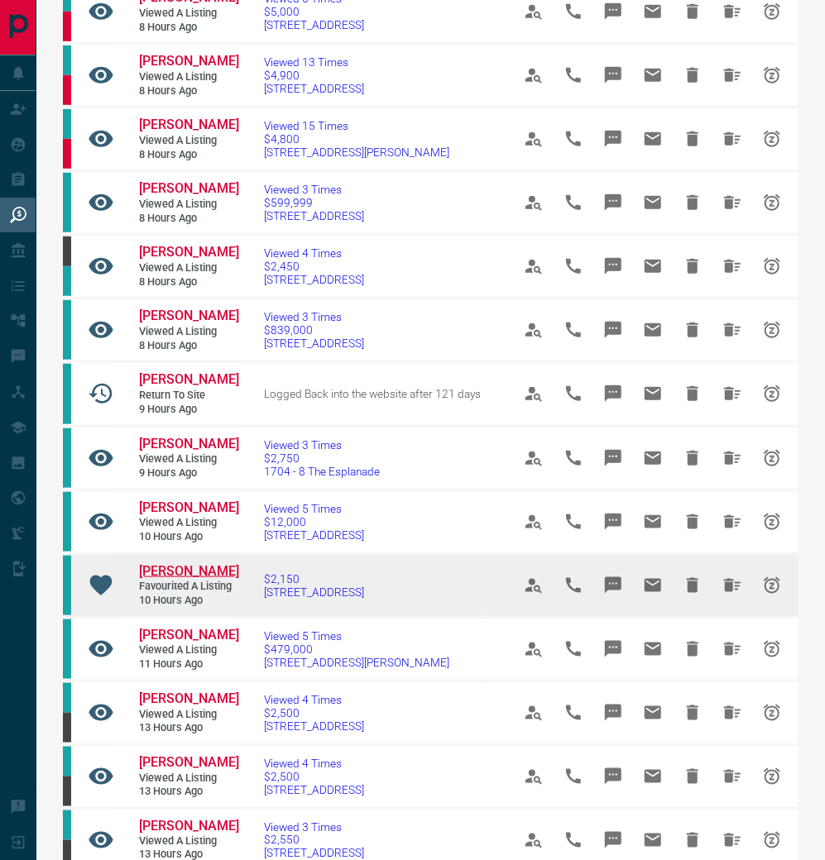
click at [209, 579] on span "[PERSON_NAME]" at bounding box center [189, 571] width 100 height 16
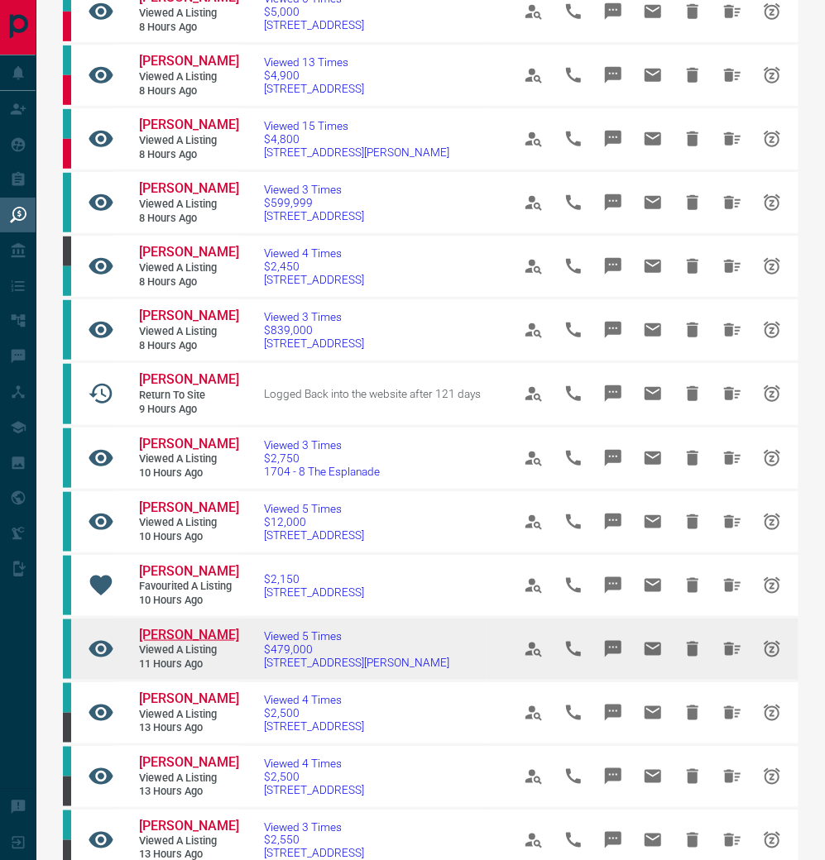
click at [175, 643] on span "[PERSON_NAME]" at bounding box center [189, 635] width 100 height 16
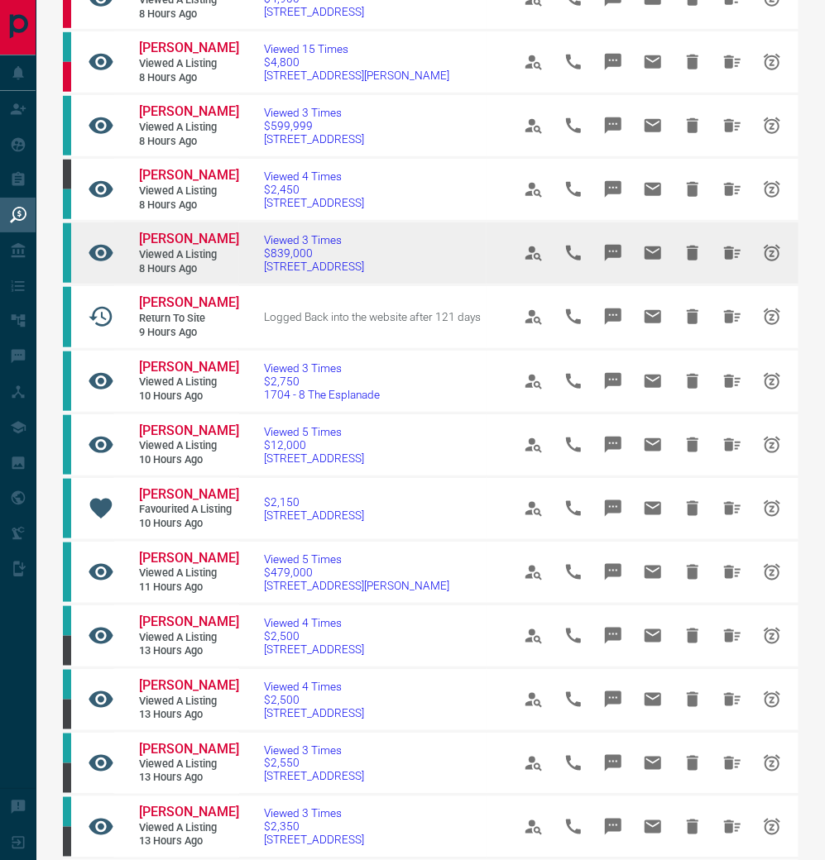
scroll to position [480, 0]
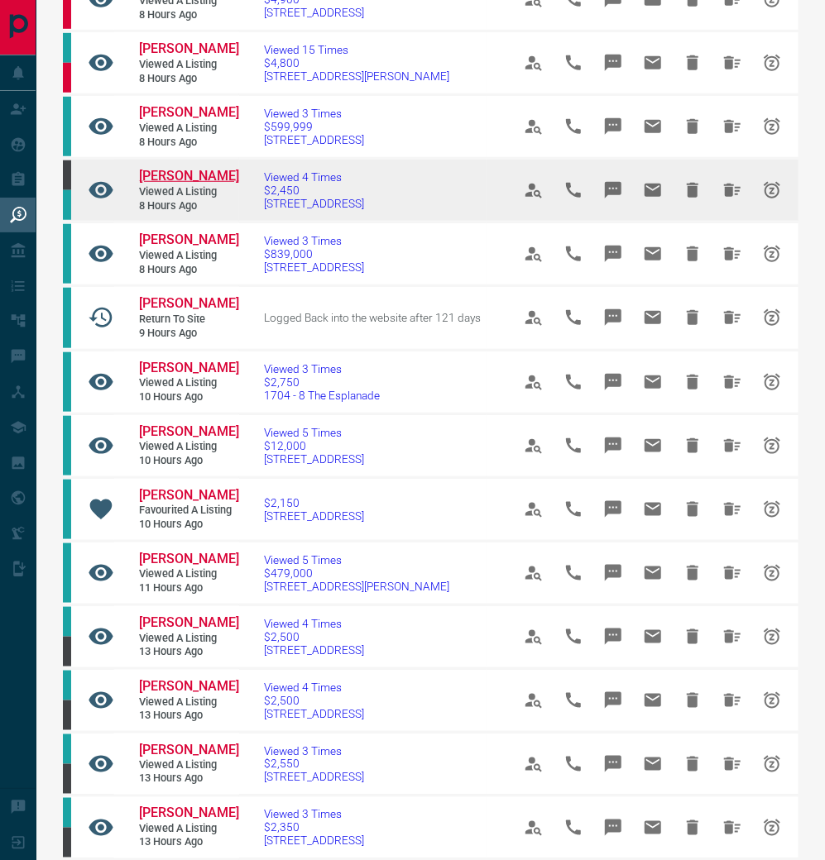
click at [195, 184] on span "[PERSON_NAME]" at bounding box center [189, 176] width 100 height 16
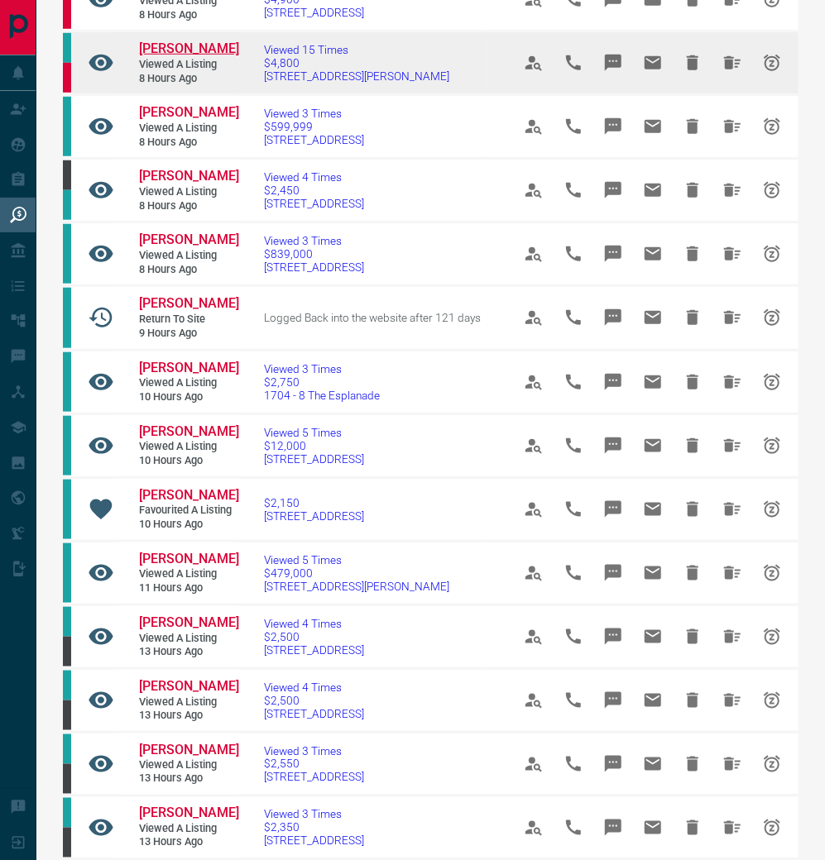
click at [166, 56] on span "[PERSON_NAME]" at bounding box center [189, 49] width 100 height 16
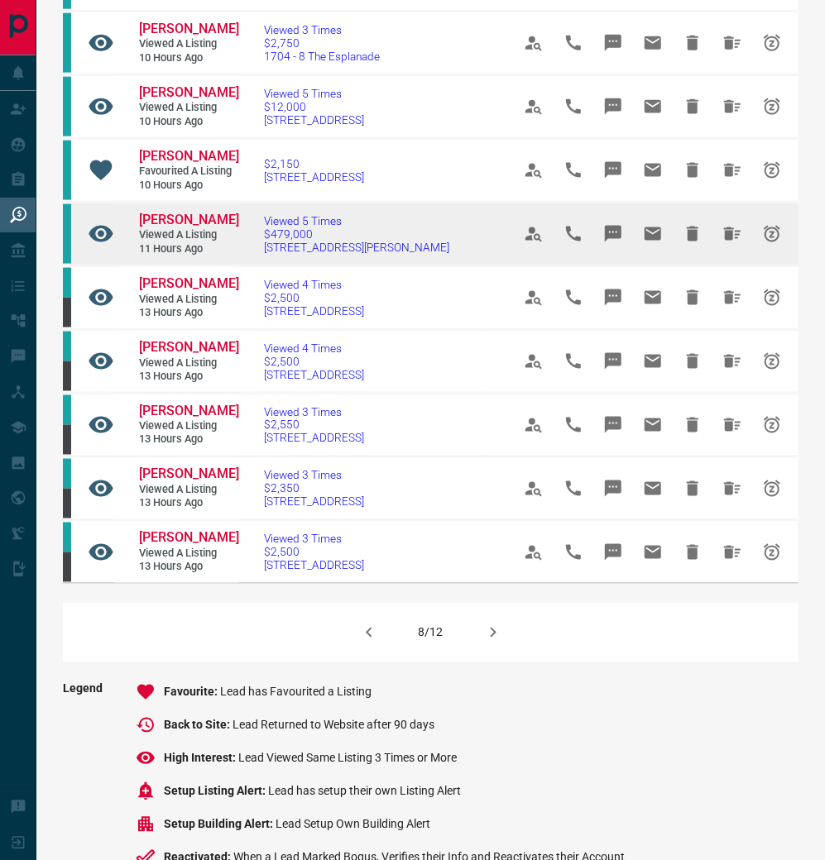
scroll to position [821, 0]
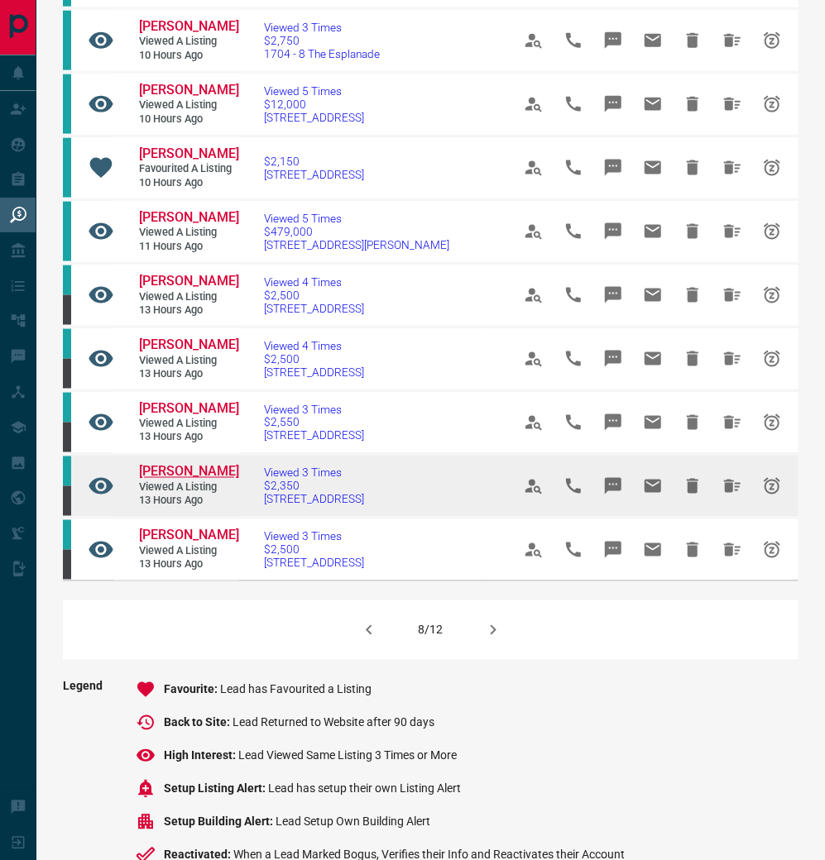
click at [185, 480] on span "[PERSON_NAME]" at bounding box center [189, 472] width 100 height 16
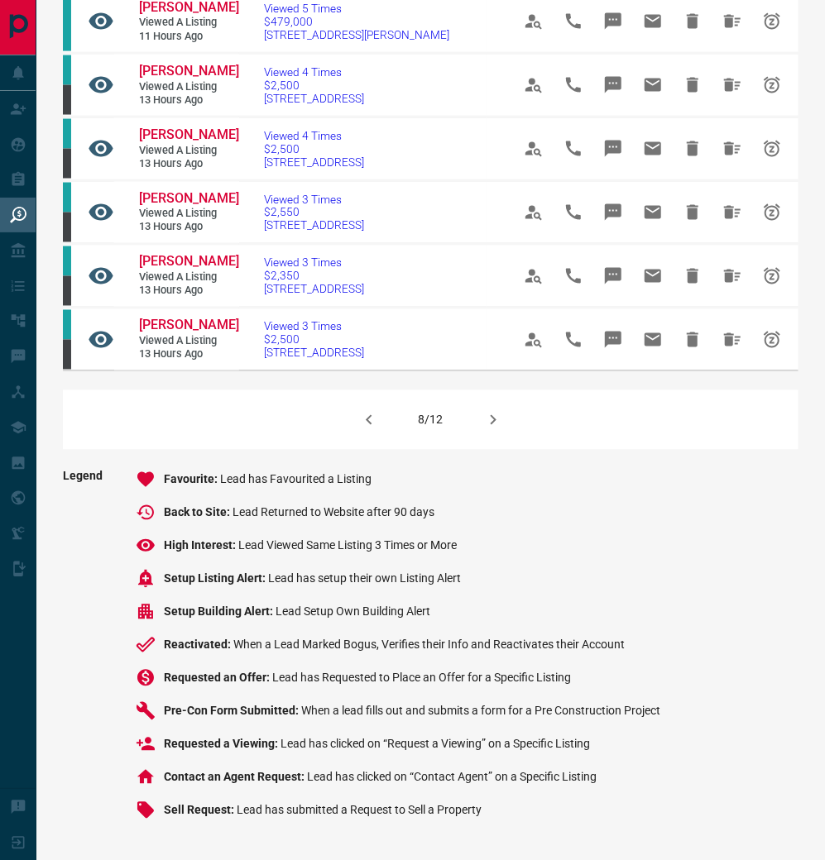
scroll to position [1161, 0]
click at [493, 410] on icon "button" at bounding box center [493, 420] width 20 height 20
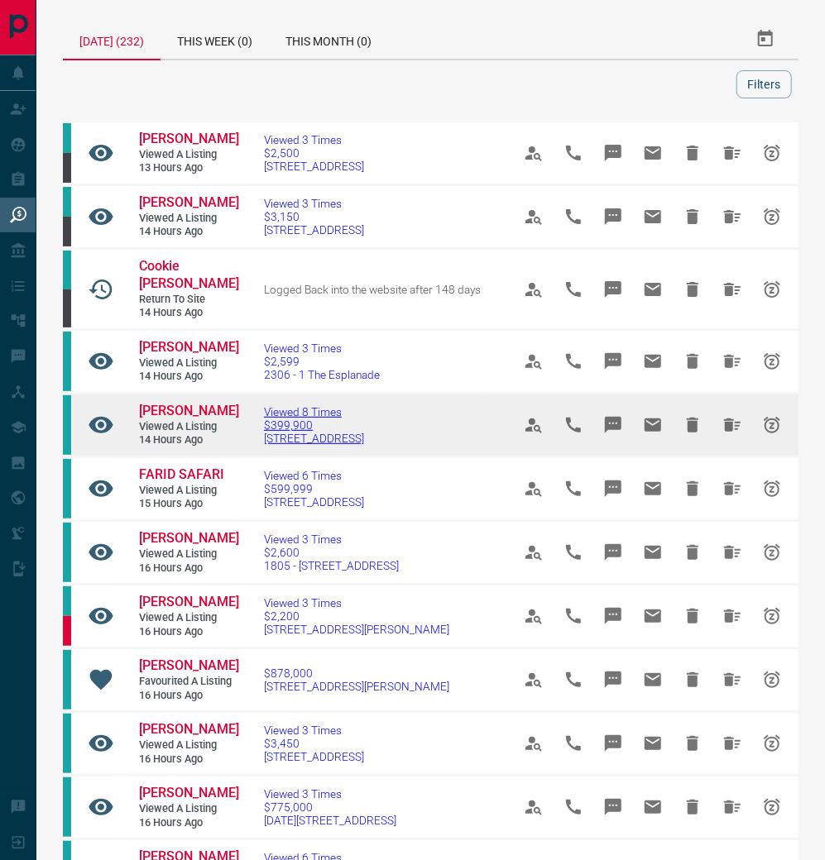
scroll to position [7, 0]
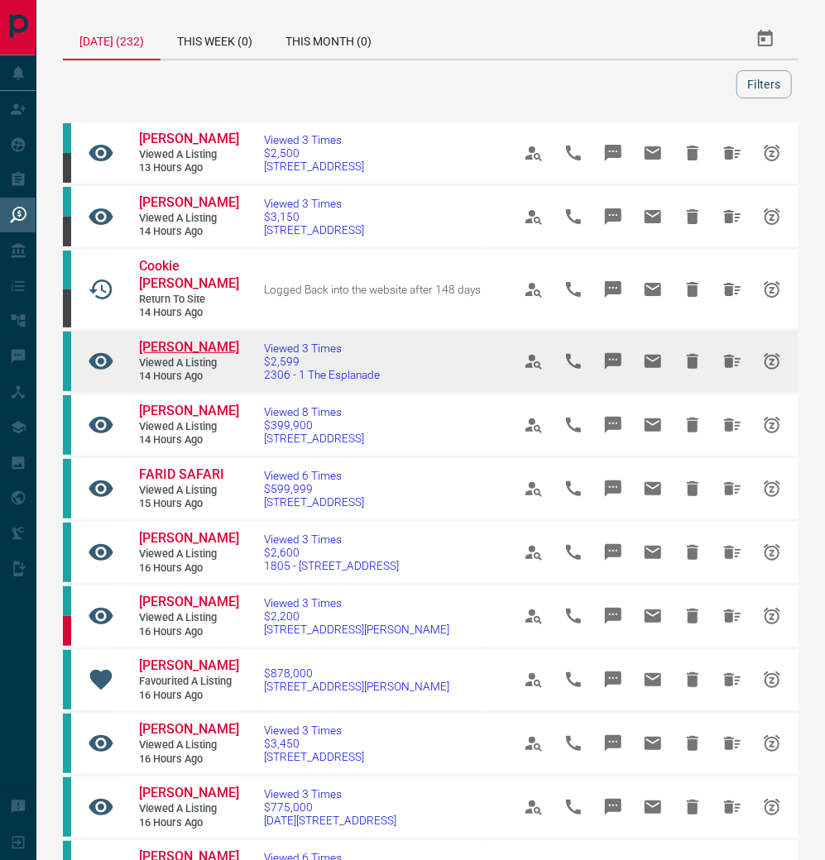
click at [180, 339] on span "[PERSON_NAME]" at bounding box center [189, 347] width 100 height 16
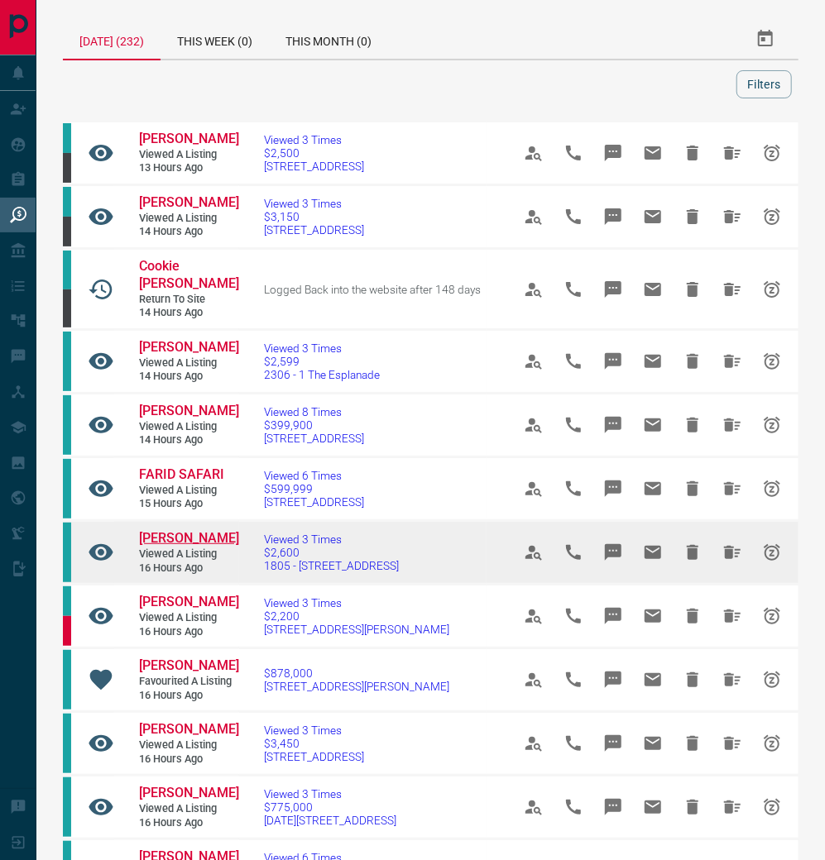
click at [180, 530] on span "[PERSON_NAME]" at bounding box center [189, 538] width 100 height 16
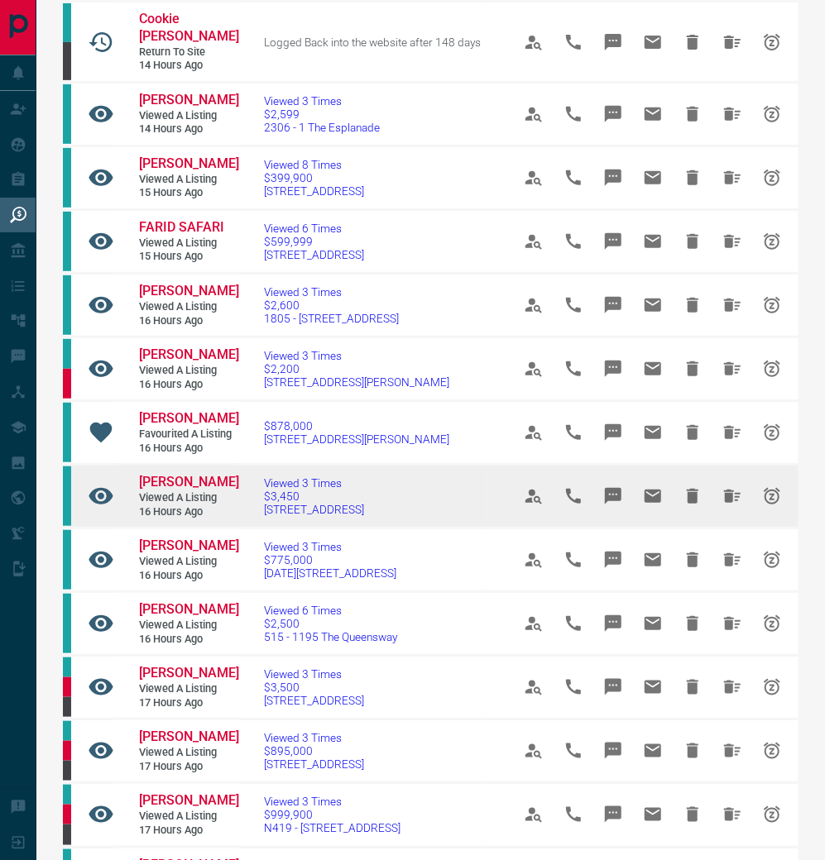
scroll to position [271, 0]
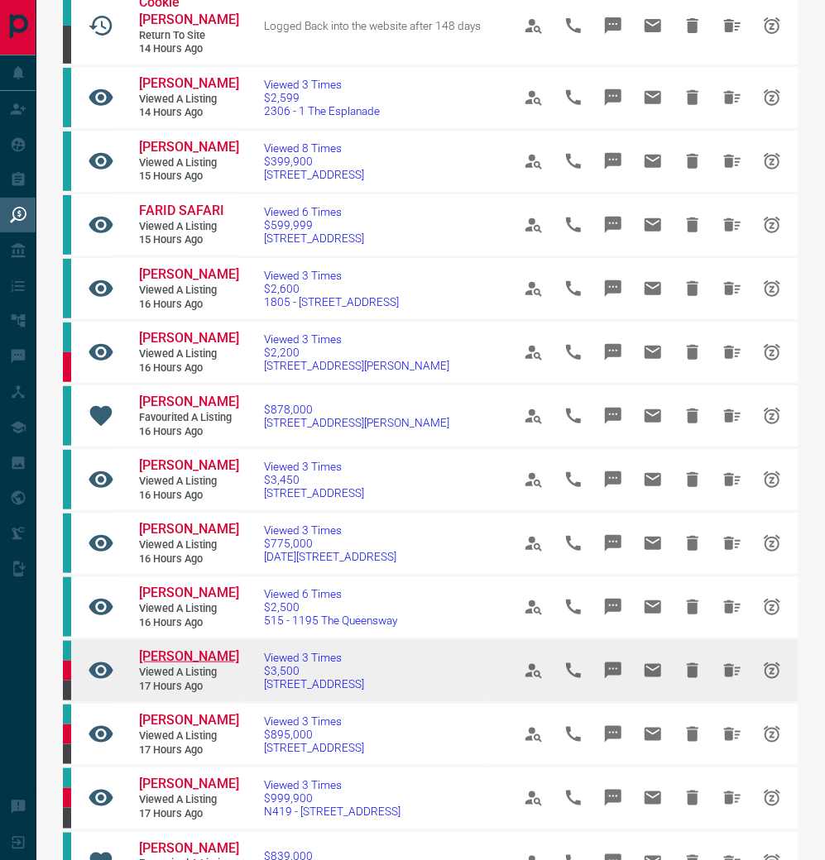
click at [190, 664] on span "[PERSON_NAME]" at bounding box center [189, 657] width 100 height 16
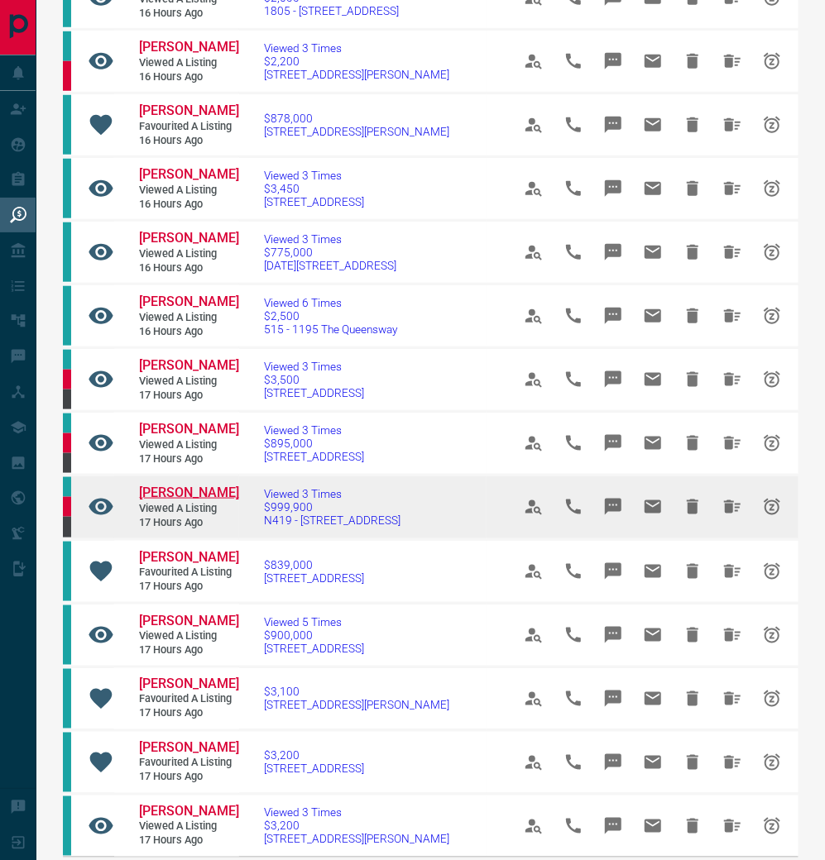
scroll to position [668, 0]
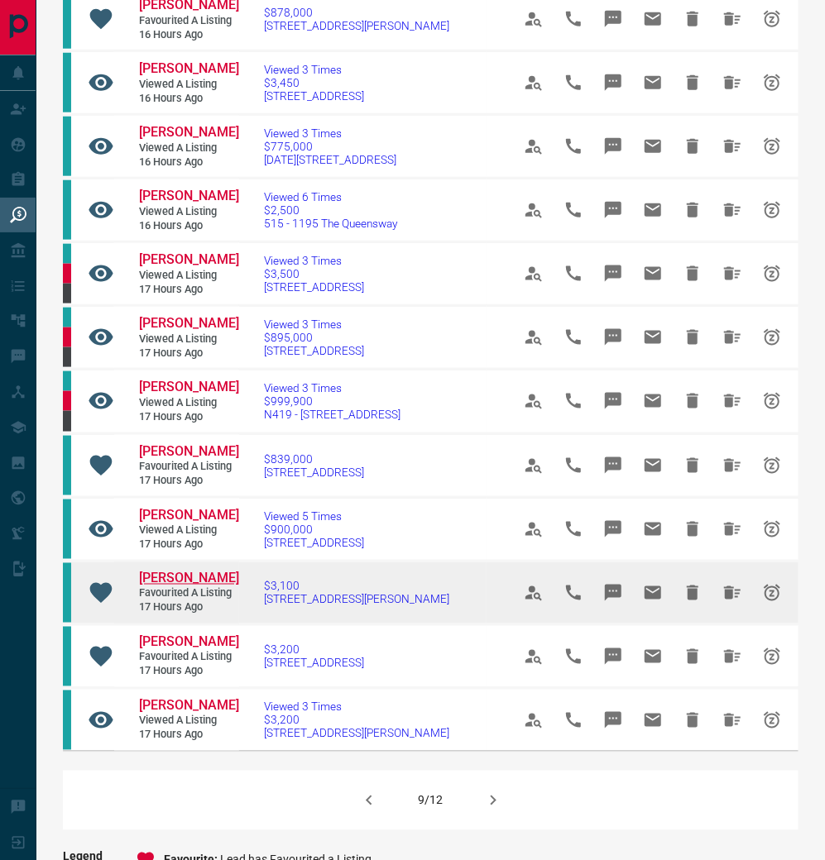
click at [180, 587] on span "[PERSON_NAME]" at bounding box center [189, 579] width 100 height 16
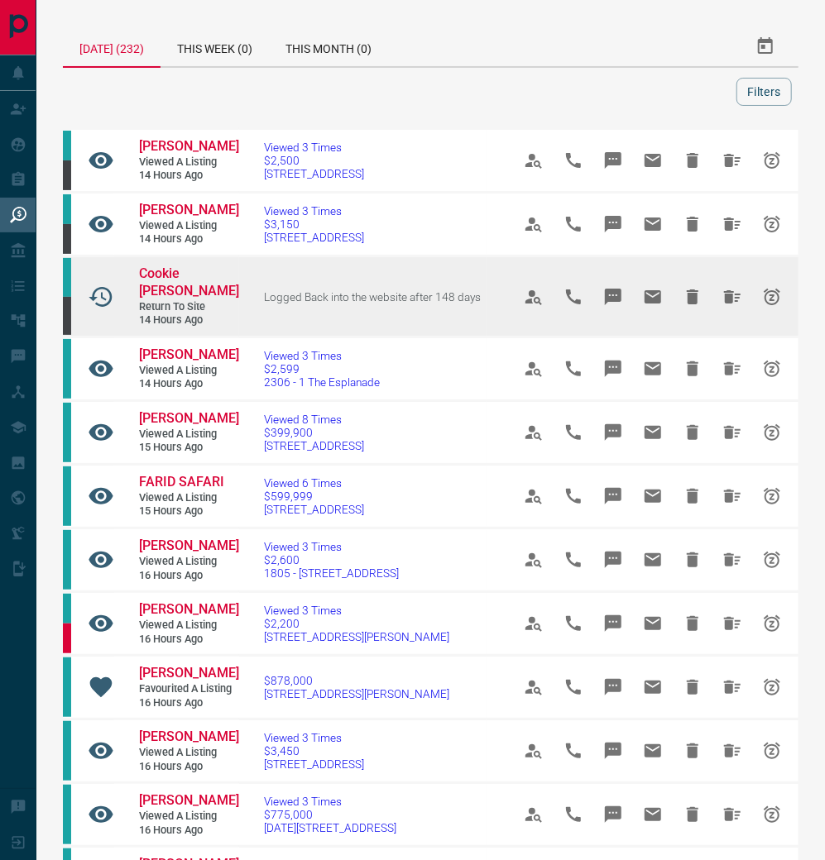
scroll to position [0, 0]
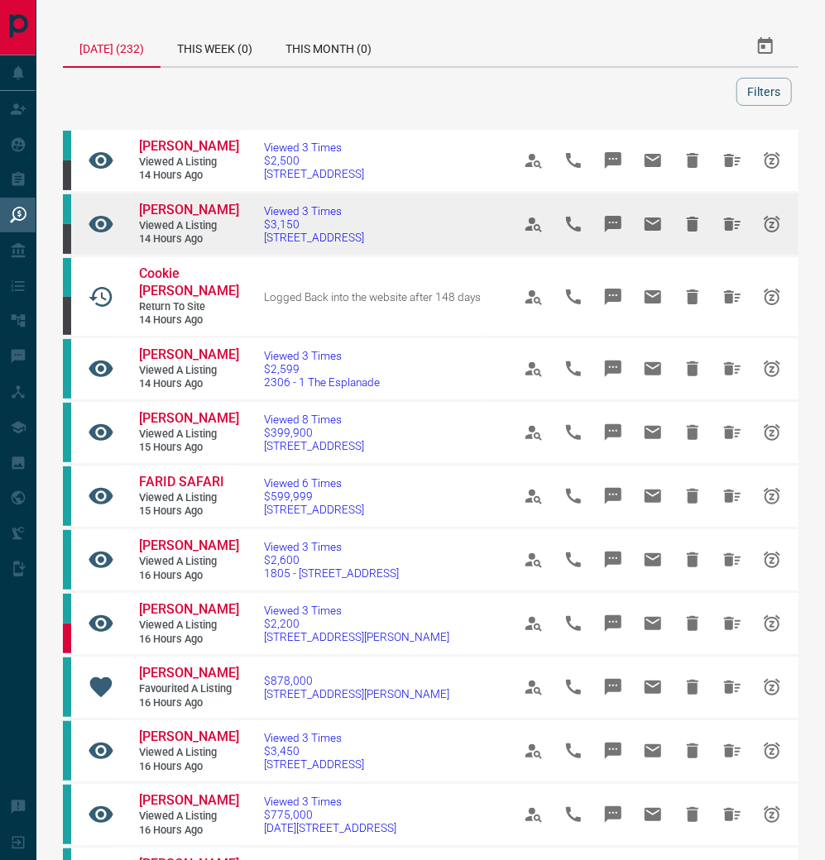
drag, startPoint x: 182, startPoint y: 272, endPoint x: 182, endPoint y: 242, distance: 30.6
click at [182, 272] on span "Cookie [PERSON_NAME]" at bounding box center [189, 282] width 100 height 33
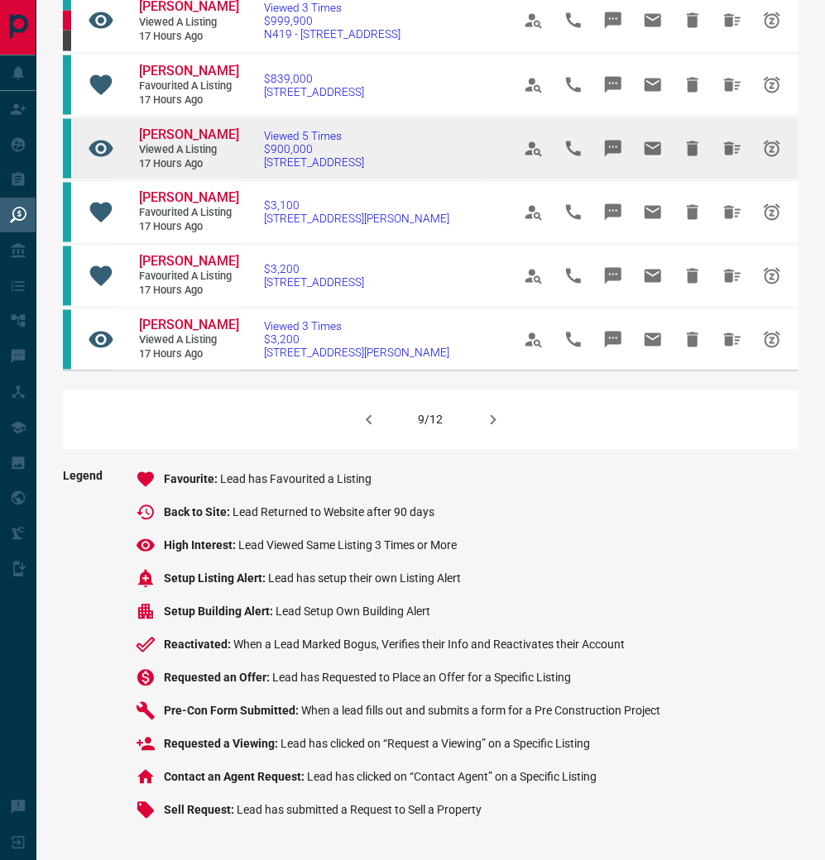
scroll to position [1163, 0]
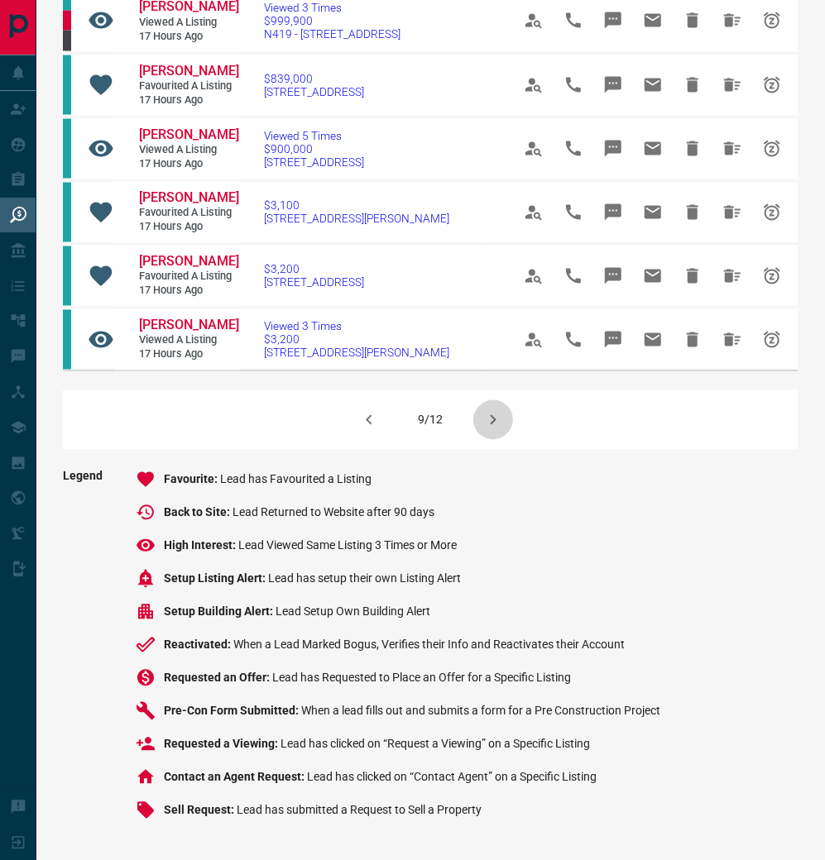
click at [495, 415] on icon "button" at bounding box center [493, 420] width 6 height 10
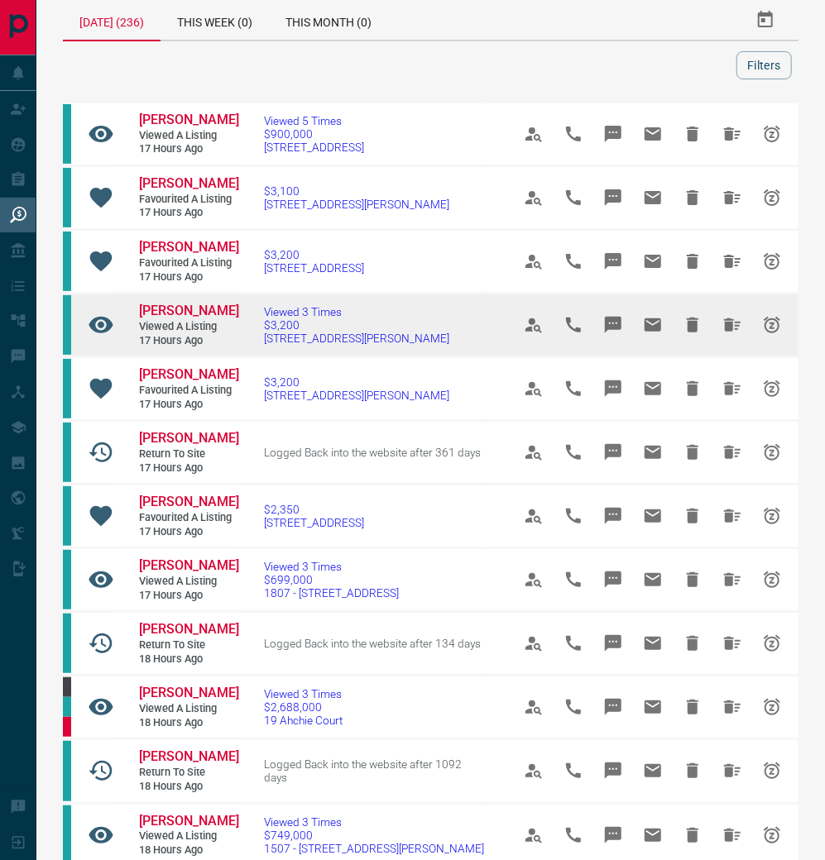
scroll to position [28, 0]
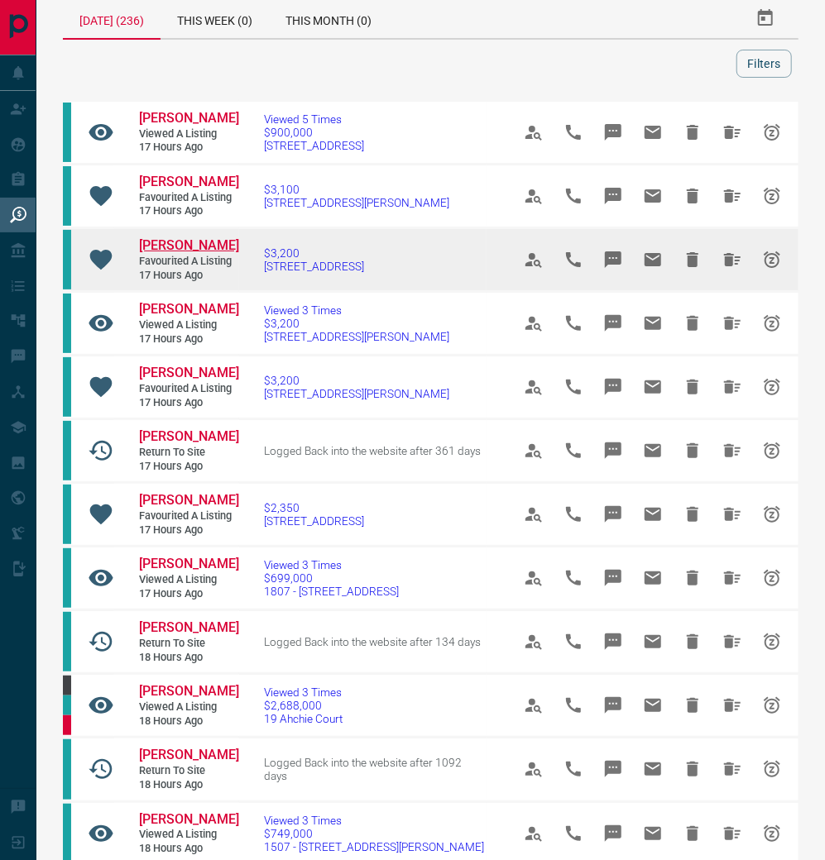
click at [163, 253] on span "[PERSON_NAME]" at bounding box center [189, 245] width 100 height 16
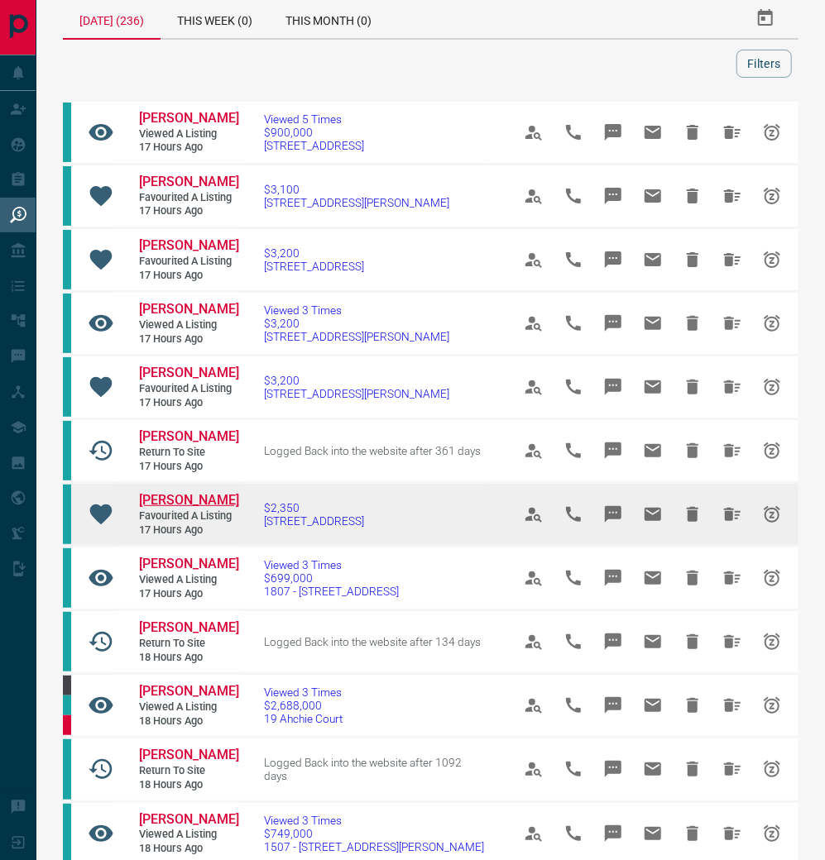
click at [199, 508] on span "[PERSON_NAME]" at bounding box center [189, 500] width 100 height 16
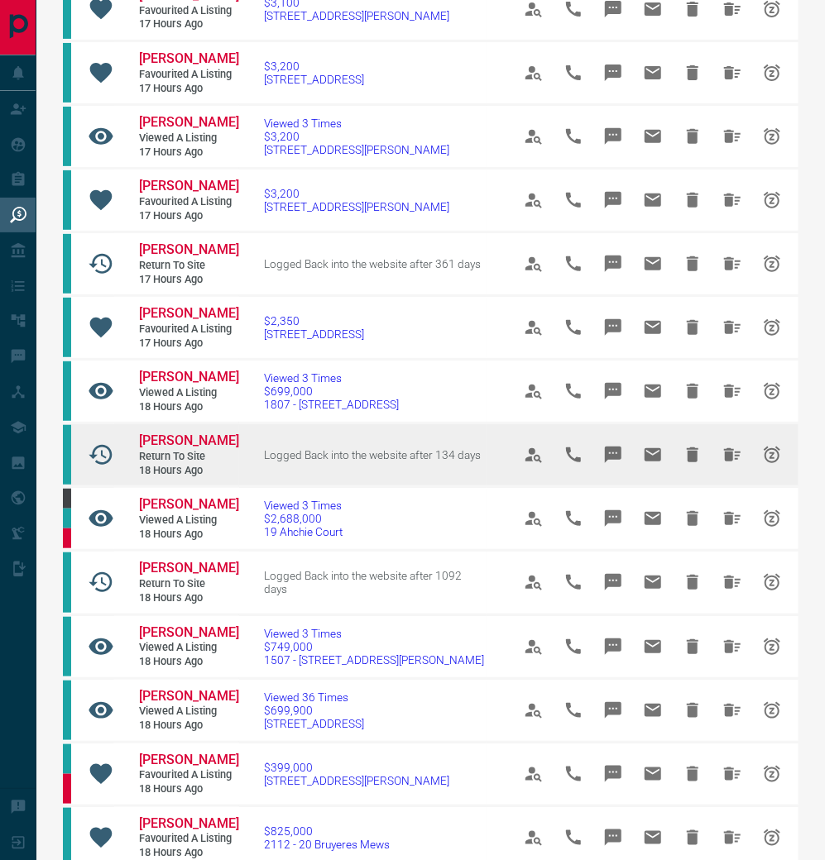
scroll to position [216, 0]
click at [180, 446] on span "[PERSON_NAME]" at bounding box center [189, 440] width 100 height 16
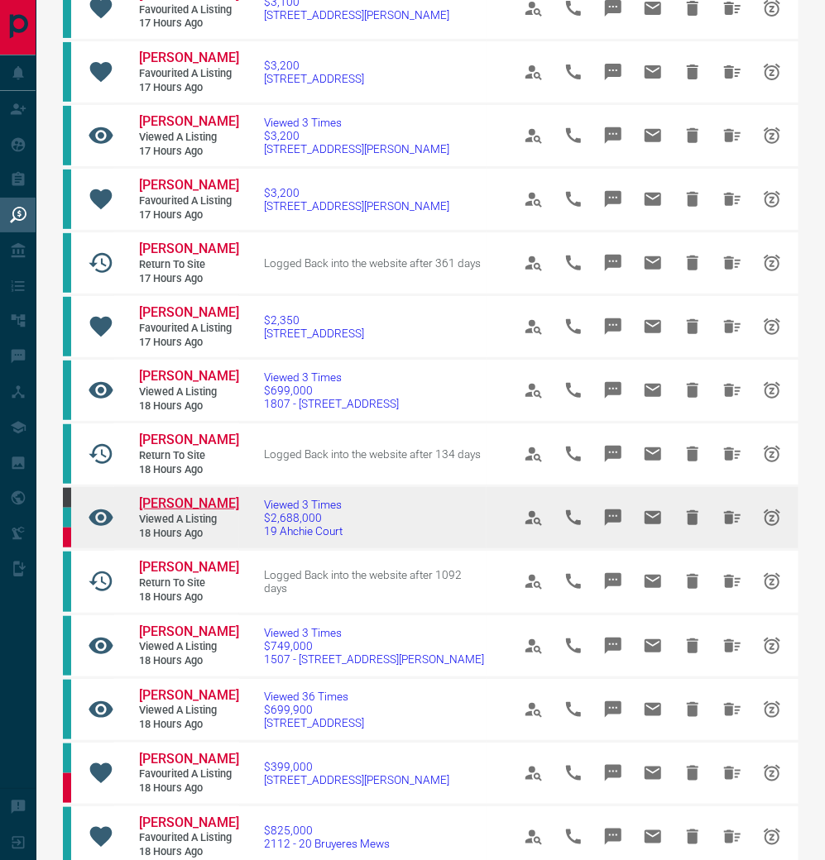
click at [210, 511] on span "[PERSON_NAME]" at bounding box center [189, 504] width 100 height 16
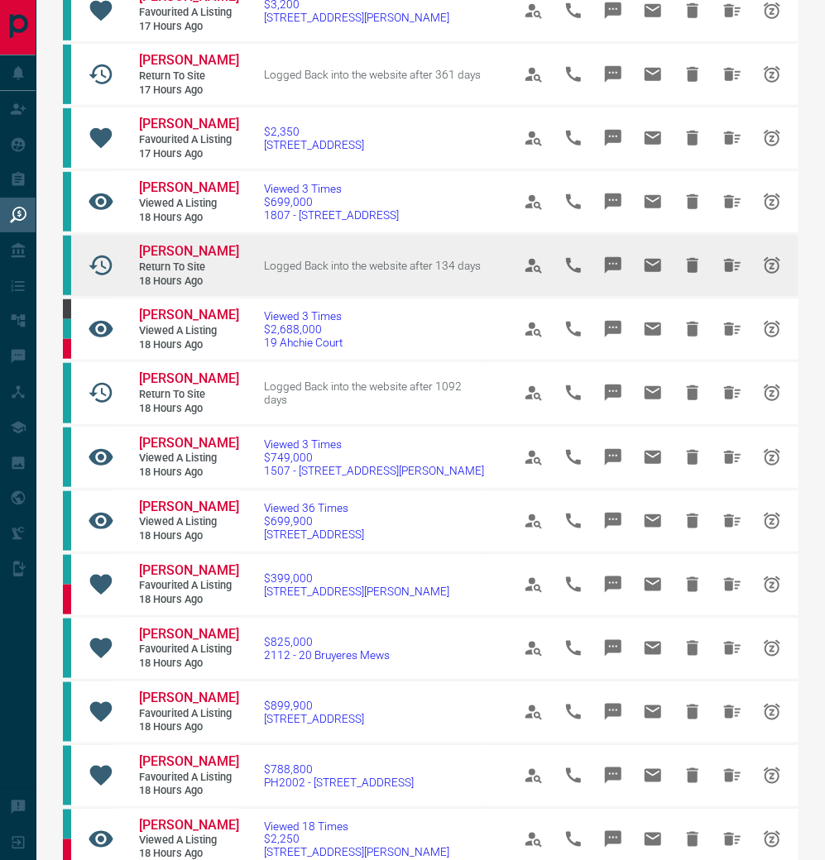
scroll to position [405, 0]
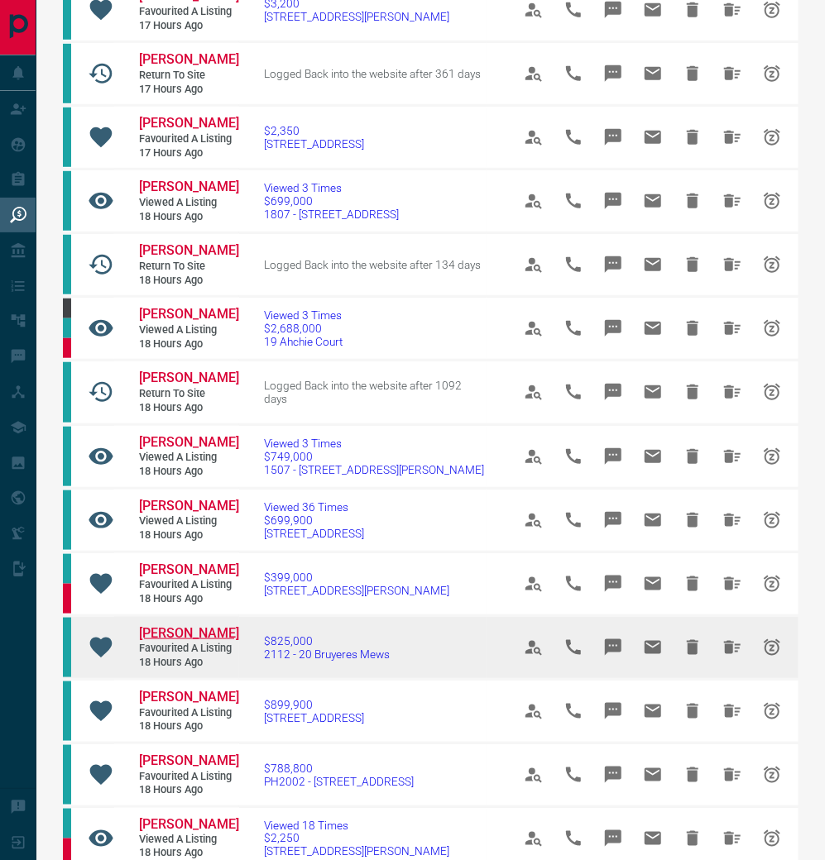
click at [180, 641] on span "[PERSON_NAME]" at bounding box center [189, 633] width 100 height 16
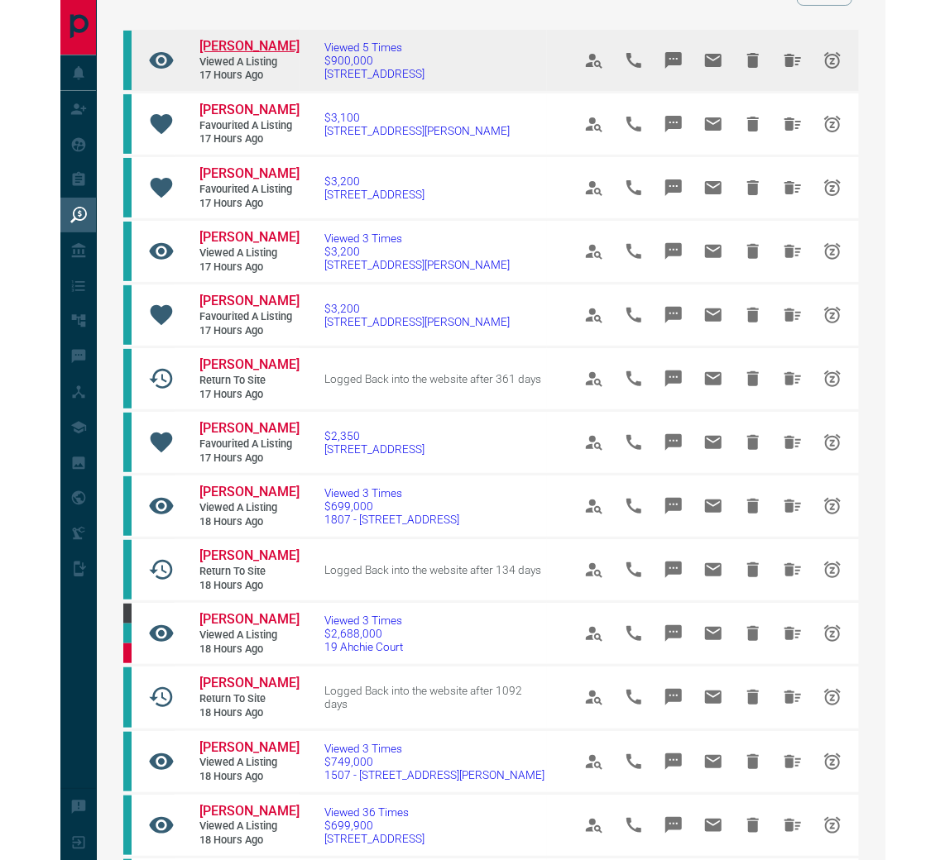
scroll to position [100, 1]
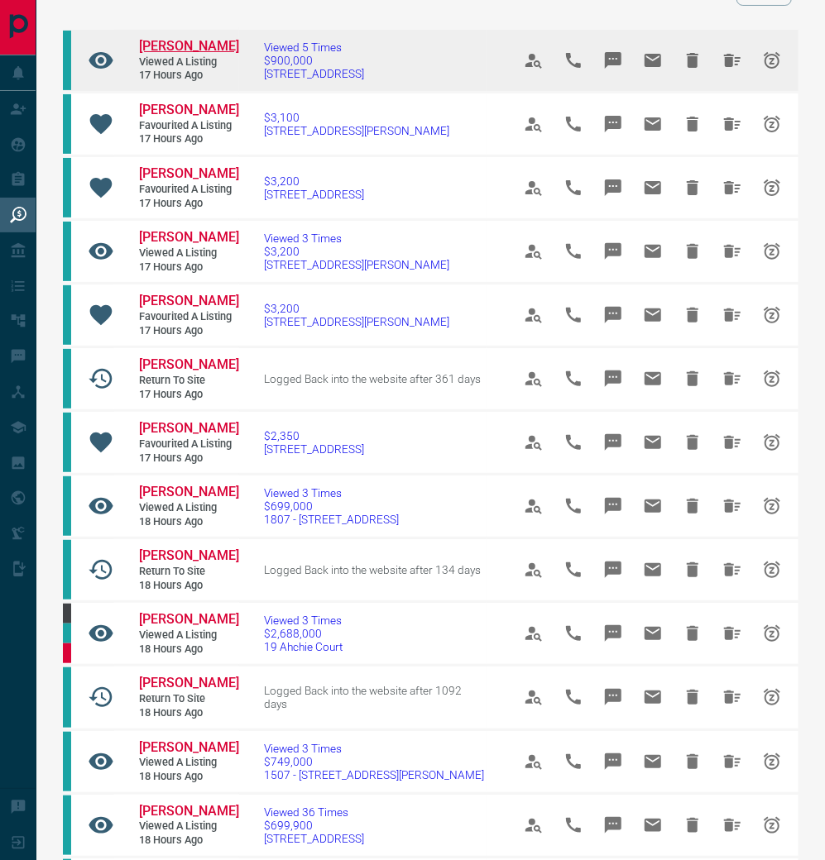
click at [170, 54] on span "[PERSON_NAME]" at bounding box center [189, 46] width 100 height 16
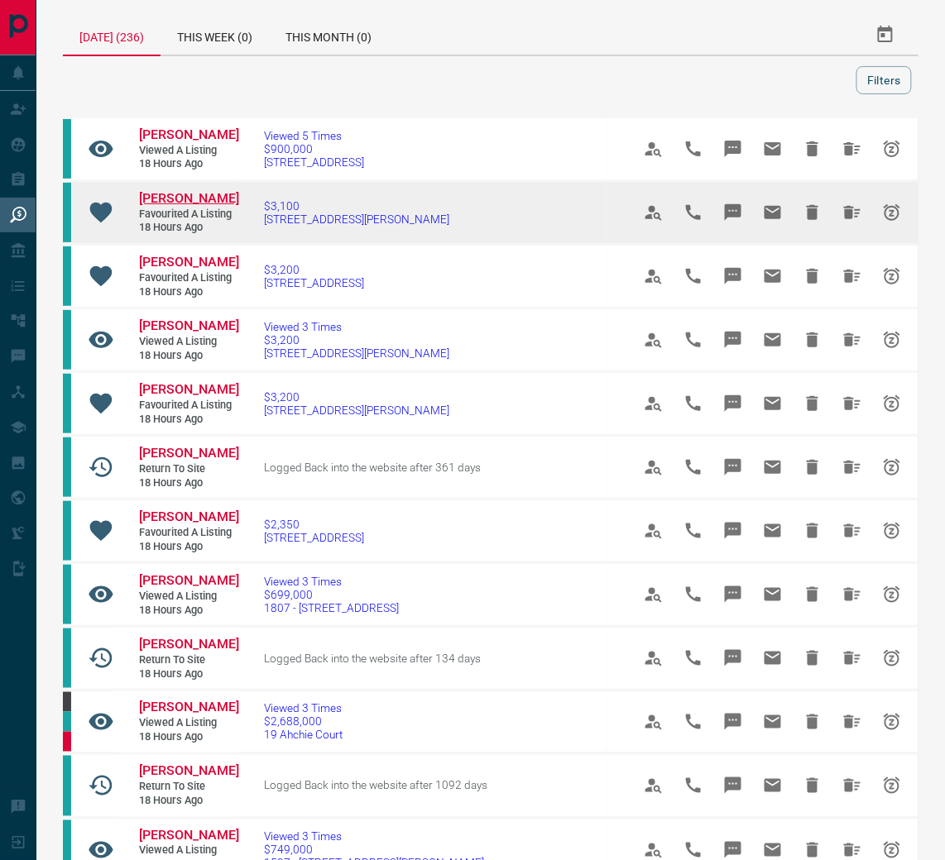
scroll to position [12, 0]
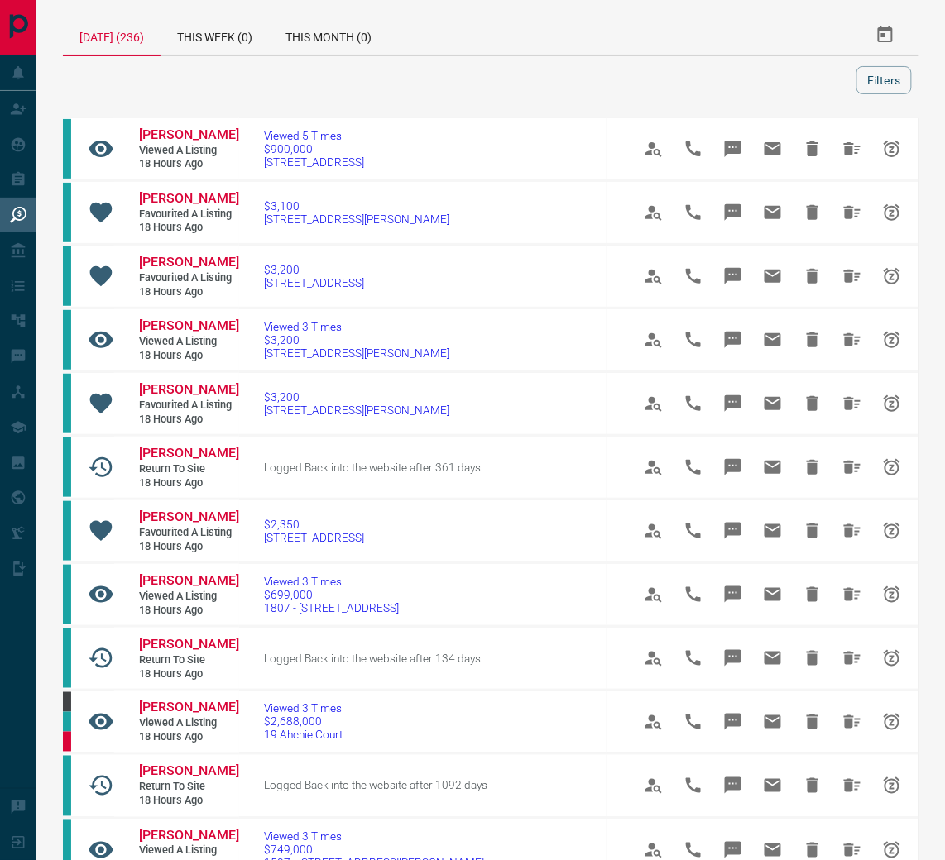
click at [113, 41] on div "[DATE] (236)" at bounding box center [112, 35] width 98 height 41
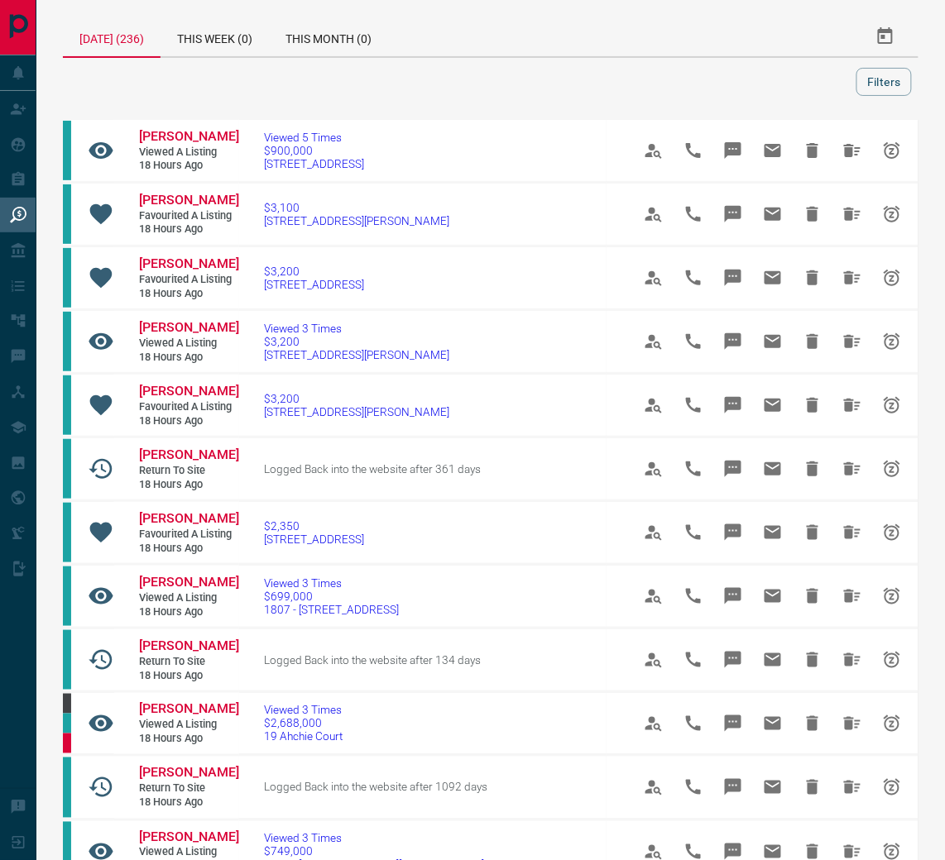
click at [131, 45] on div "[DATE] (236)" at bounding box center [112, 37] width 98 height 41
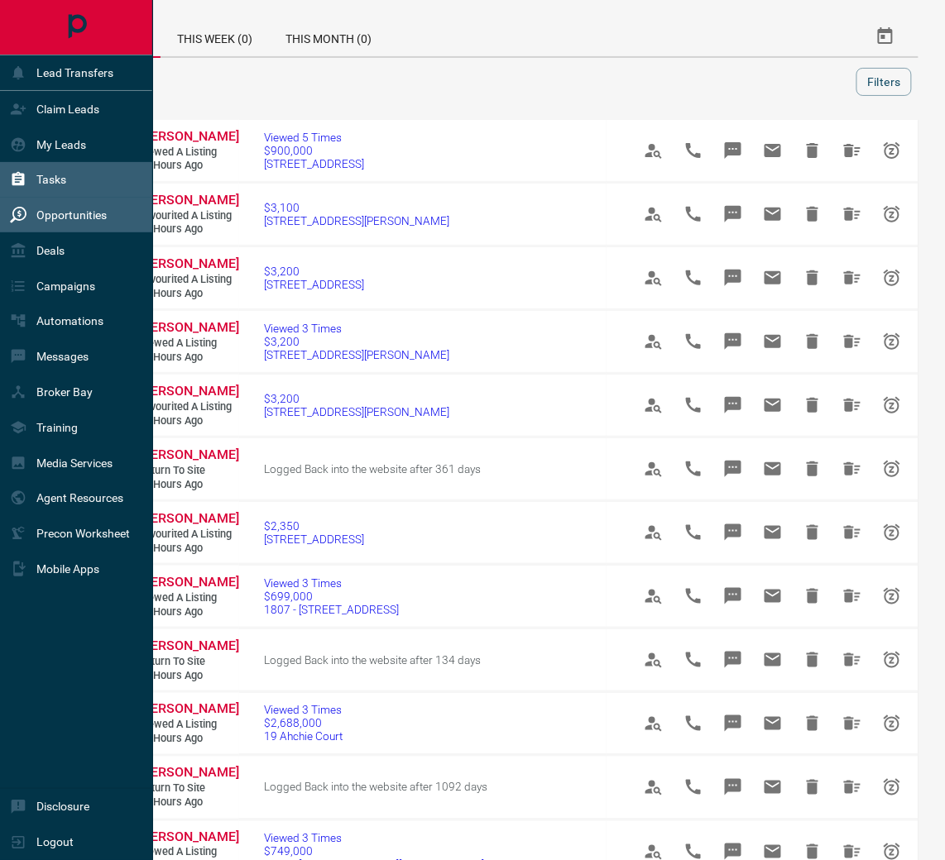
click at [93, 183] on div "Tasks" at bounding box center [76, 180] width 153 height 36
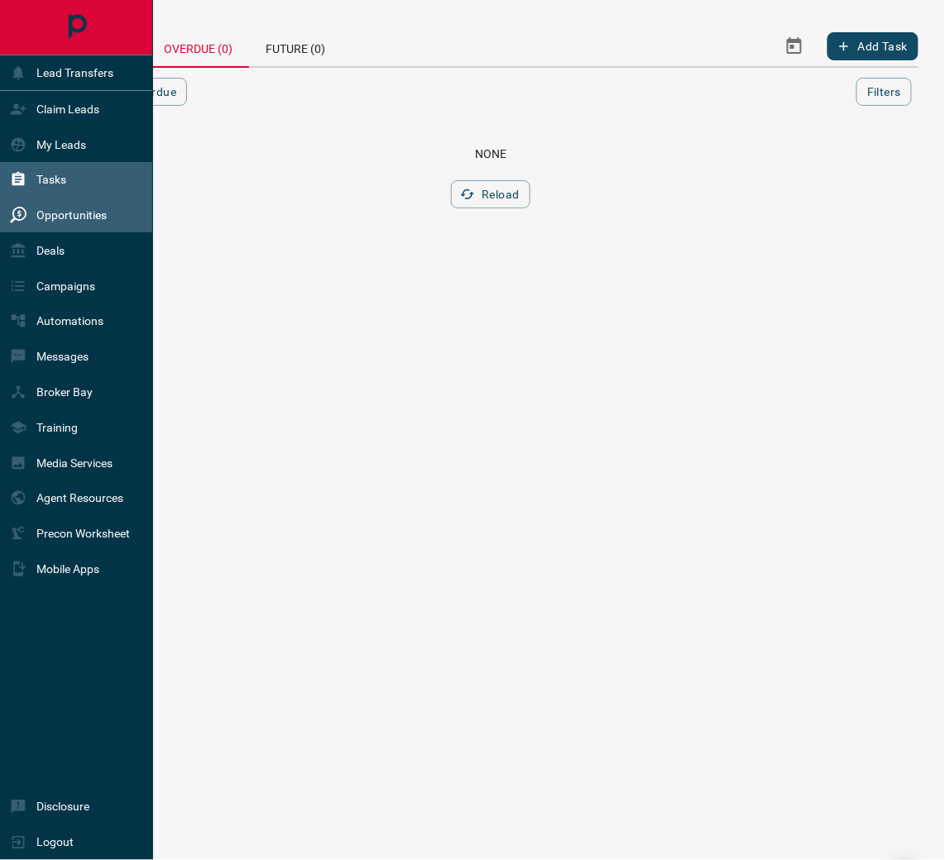
click at [106, 217] on p "Opportunities" at bounding box center [71, 214] width 70 height 13
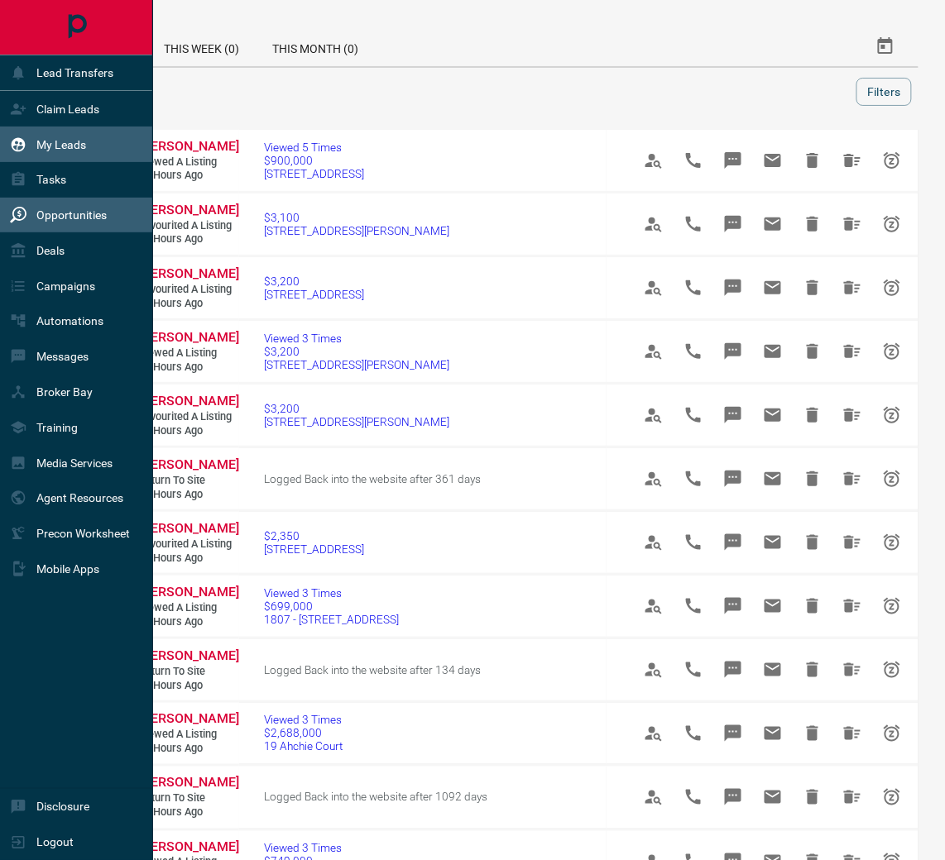
click at [93, 146] on div "My Leads" at bounding box center [76, 145] width 153 height 36
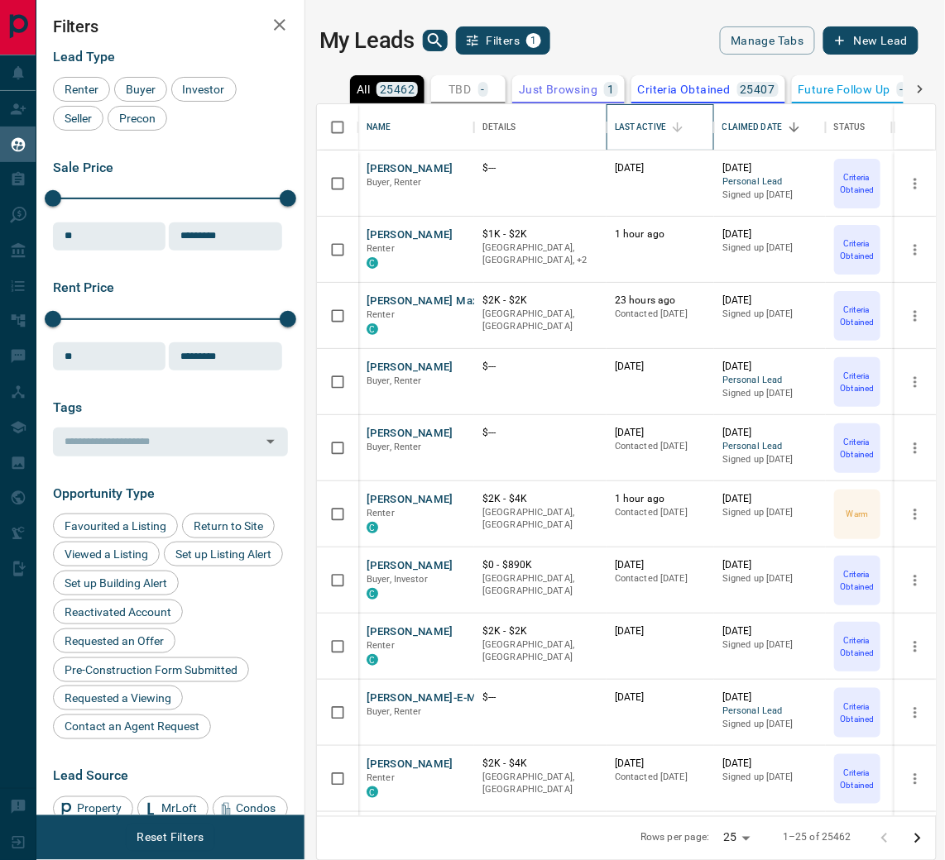
click at [637, 126] on div "Last Active" at bounding box center [640, 127] width 51 height 46
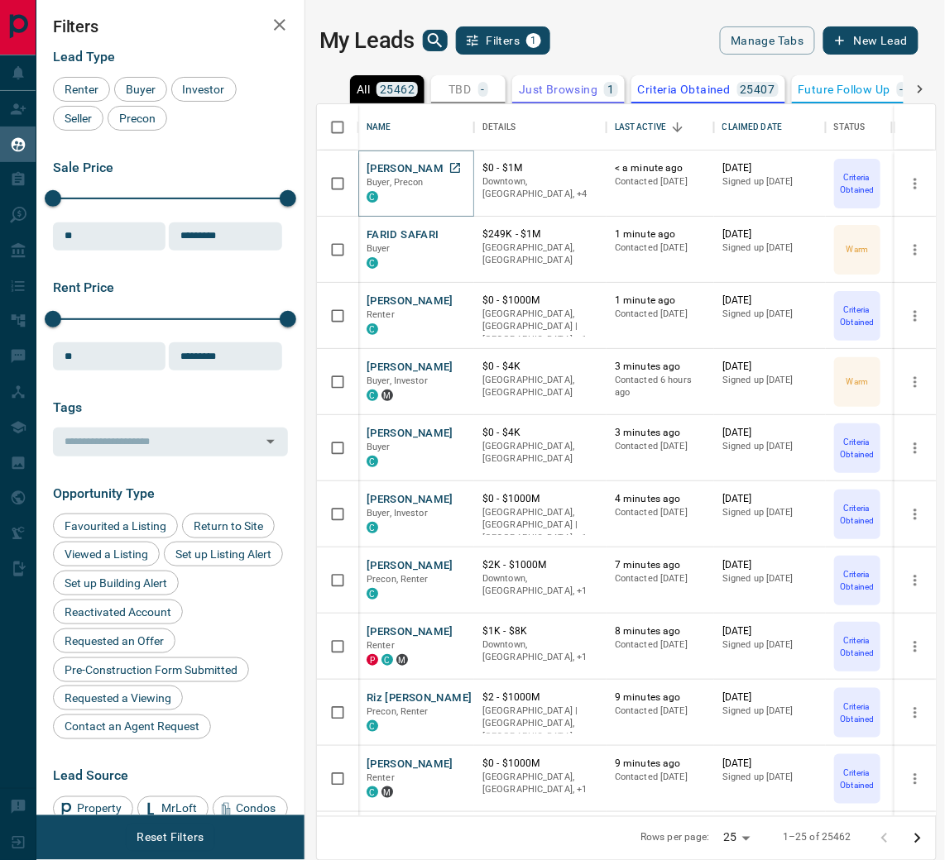
click at [378, 170] on button "[PERSON_NAME]" at bounding box center [409, 169] width 87 height 16
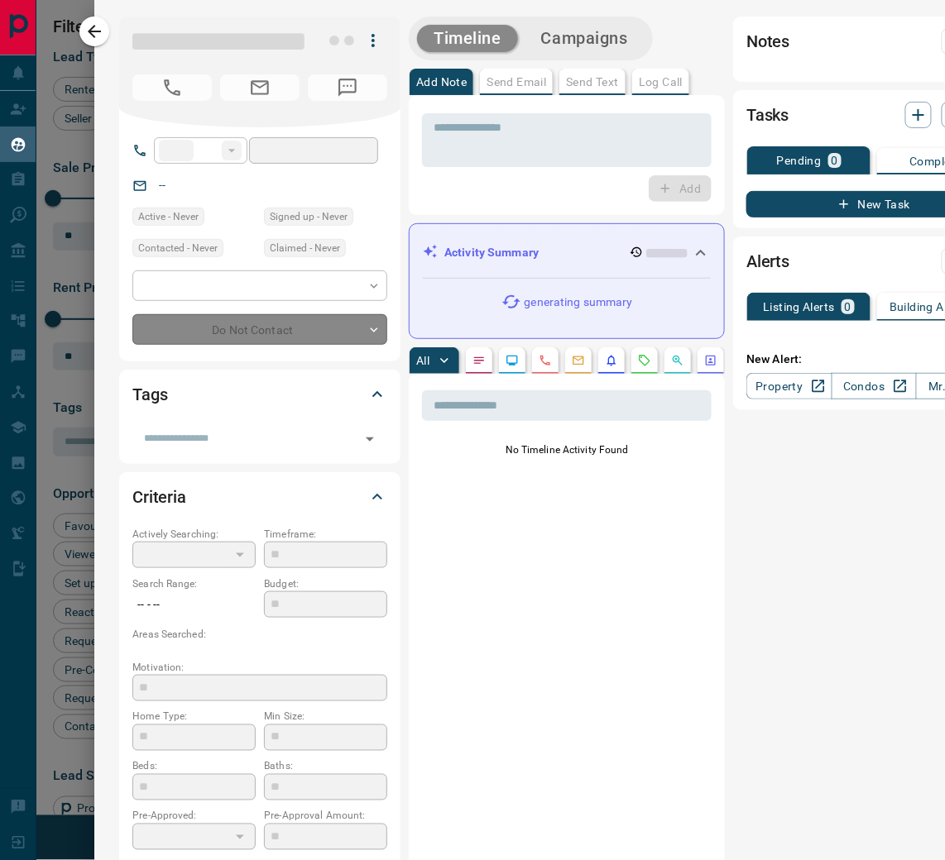
type input "**"
type input "**********"
type input "*"
type input "*******"
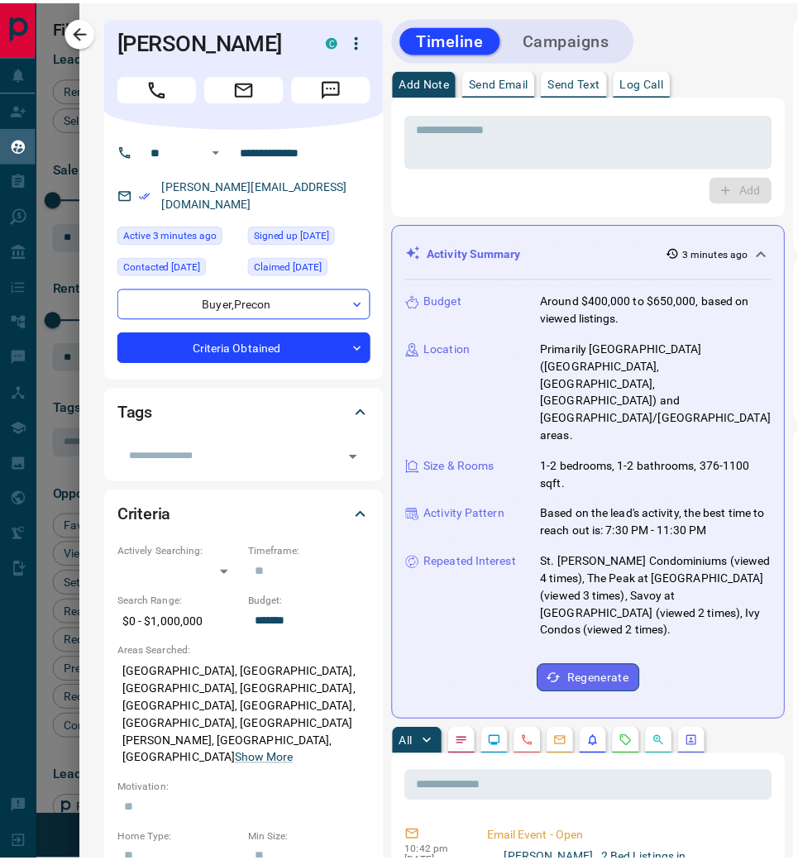
scroll to position [711, 472]
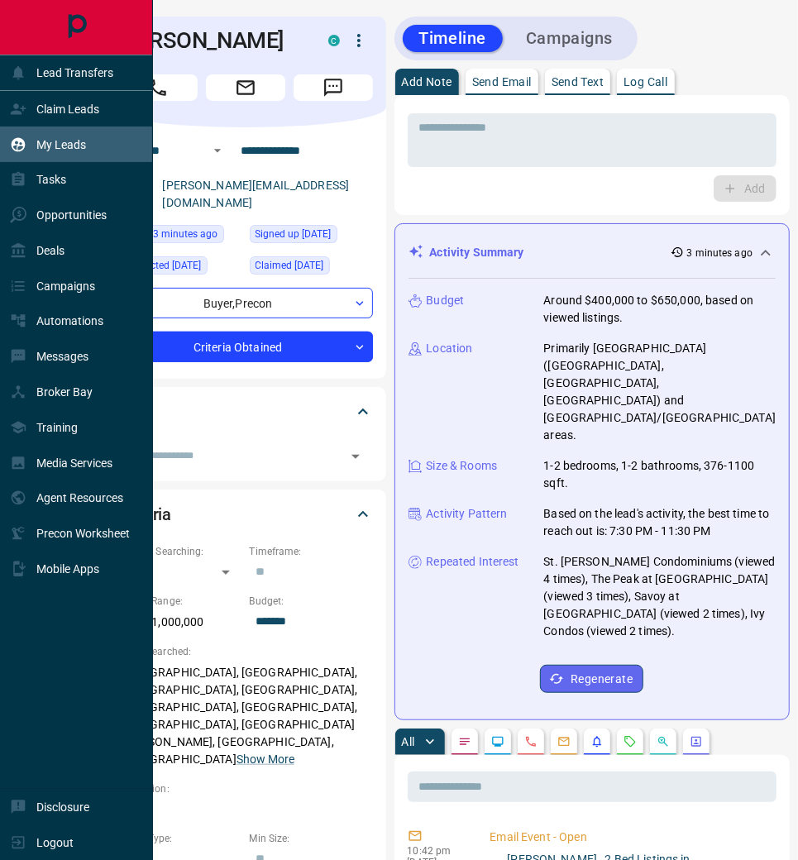
click at [86, 144] on p "My Leads" at bounding box center [61, 144] width 50 height 13
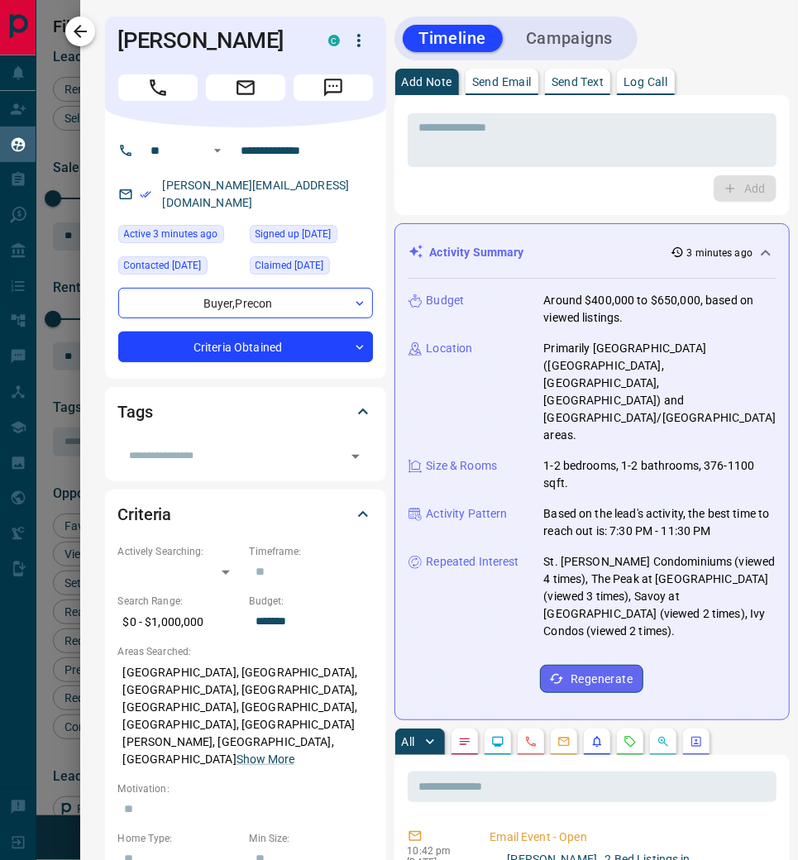
click at [90, 34] on icon "button" at bounding box center [80, 32] width 20 height 20
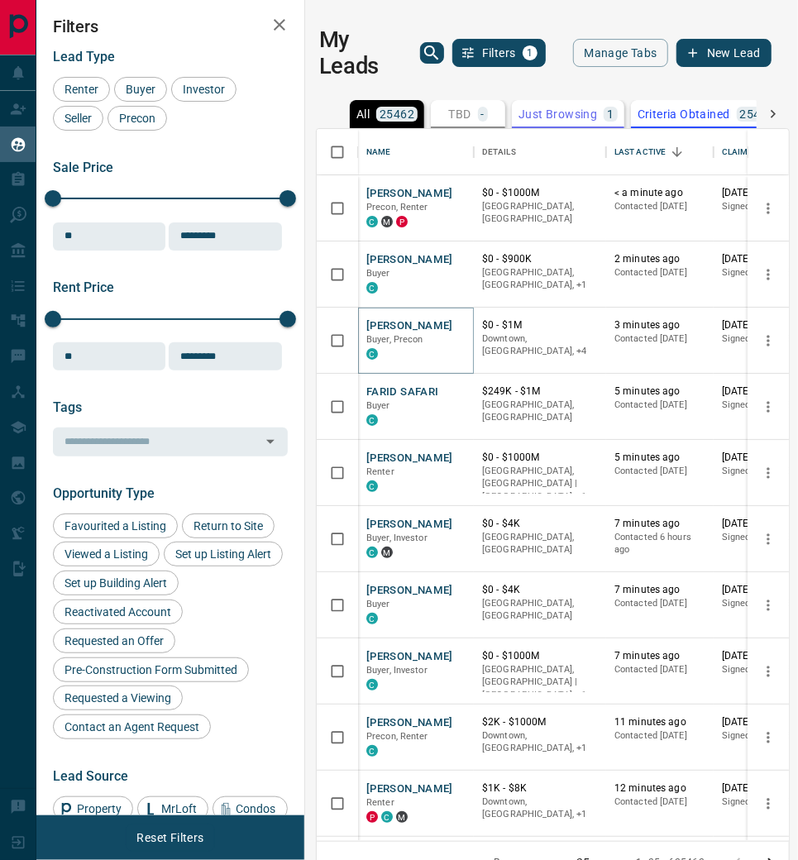
scroll to position [0, 0]
